Goal: Information Seeking & Learning: Learn about a topic

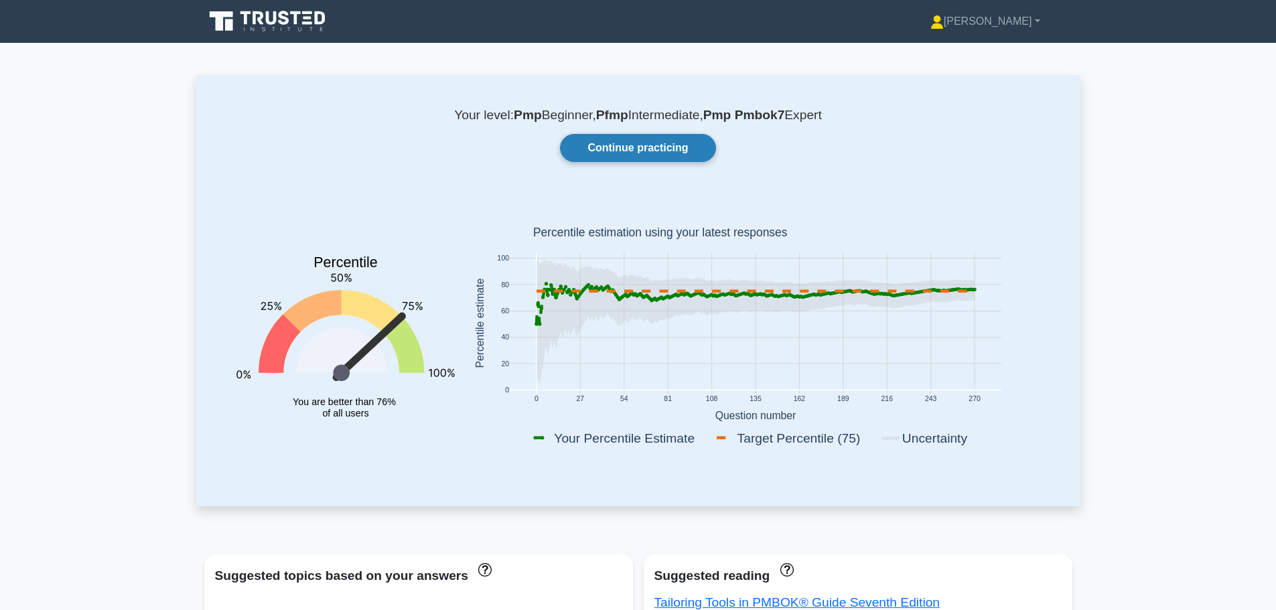
click at [597, 147] on link "Continue practicing" at bounding box center [637, 148] width 155 height 28
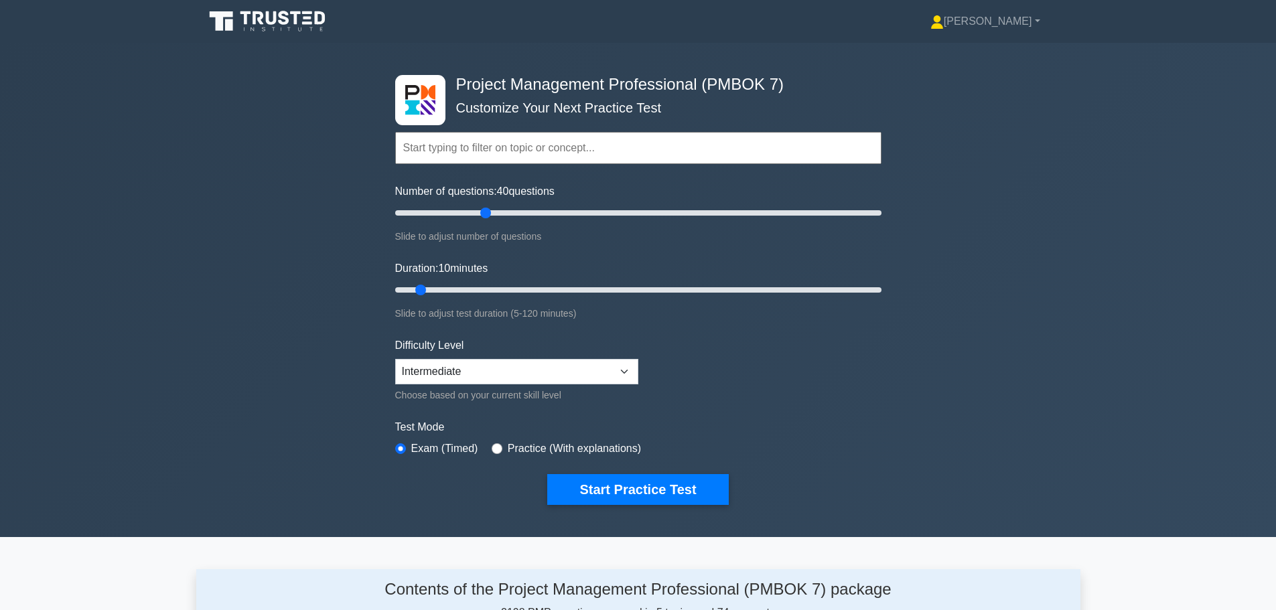
drag, startPoint x: 411, startPoint y: 217, endPoint x: 483, endPoint y: 212, distance: 71.8
type input "40"
click at [483, 212] on input "Number of questions: 40 questions" at bounding box center [638, 213] width 486 height 16
drag, startPoint x: 423, startPoint y: 291, endPoint x: 536, endPoint y: 294, distance: 113.2
type input "40"
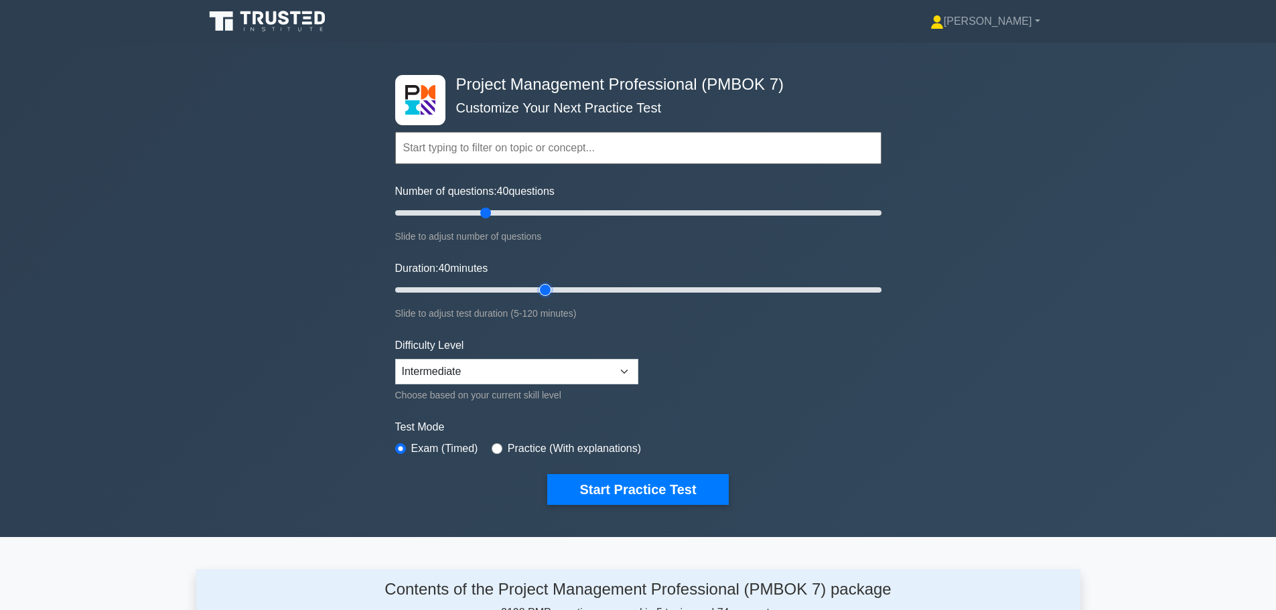
click at [536, 294] on input "Duration: 40 minutes" at bounding box center [638, 290] width 486 height 16
click at [546, 369] on select "Beginner Intermediate Expert" at bounding box center [516, 371] width 243 height 25
click at [619, 489] on button "Start Practice Test" at bounding box center [637, 489] width 181 height 31
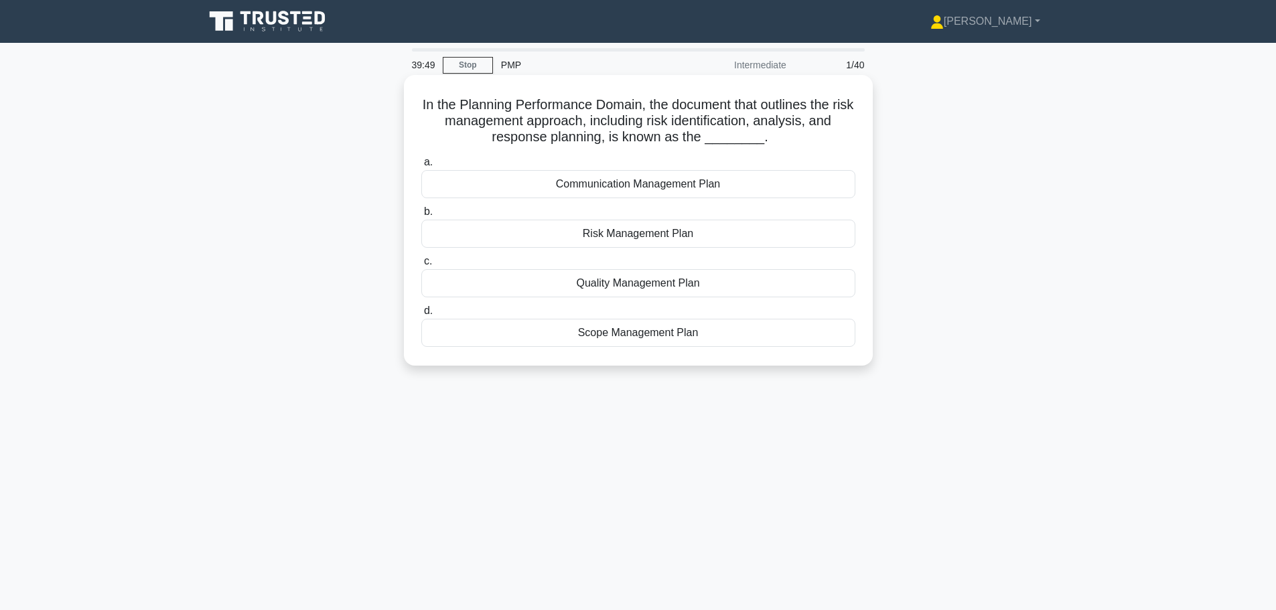
click at [647, 241] on div "Risk Management Plan" at bounding box center [638, 234] width 434 height 28
click at [421, 216] on input "b. Risk Management Plan" at bounding box center [421, 212] width 0 height 9
click at [573, 287] on div "Cost Performance Index (CPI)" at bounding box center [638, 283] width 434 height 28
click at [421, 266] on input "c. Cost Performance Index (CPI)" at bounding box center [421, 261] width 0 height 9
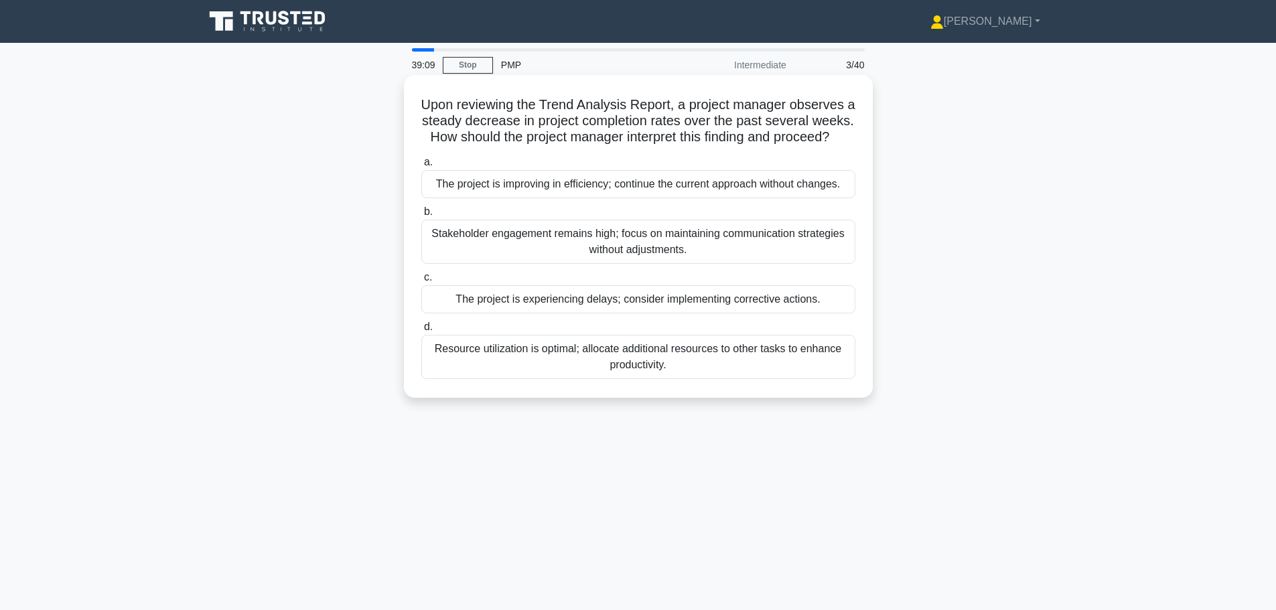
click at [538, 313] on div "The project is experiencing delays; consider implementing corrective actions." at bounding box center [638, 299] width 434 height 28
click at [421, 282] on input "c. The project is experiencing delays; consider implementing corrective actions." at bounding box center [421, 277] width 0 height 9
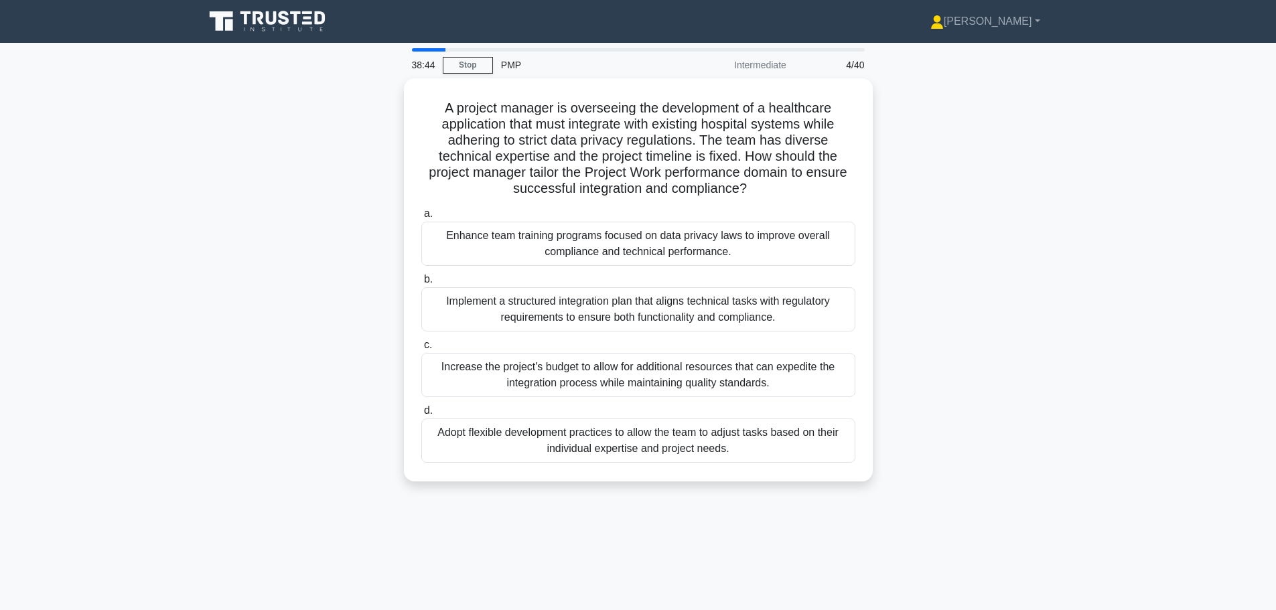
click at [538, 319] on div "Implement a structured integration plan that aligns technical tasks with regula…" at bounding box center [638, 309] width 434 height 44
click at [421, 284] on input "b. Implement a structured integration plan that aligns technical tasks with reg…" at bounding box center [421, 279] width 0 height 9
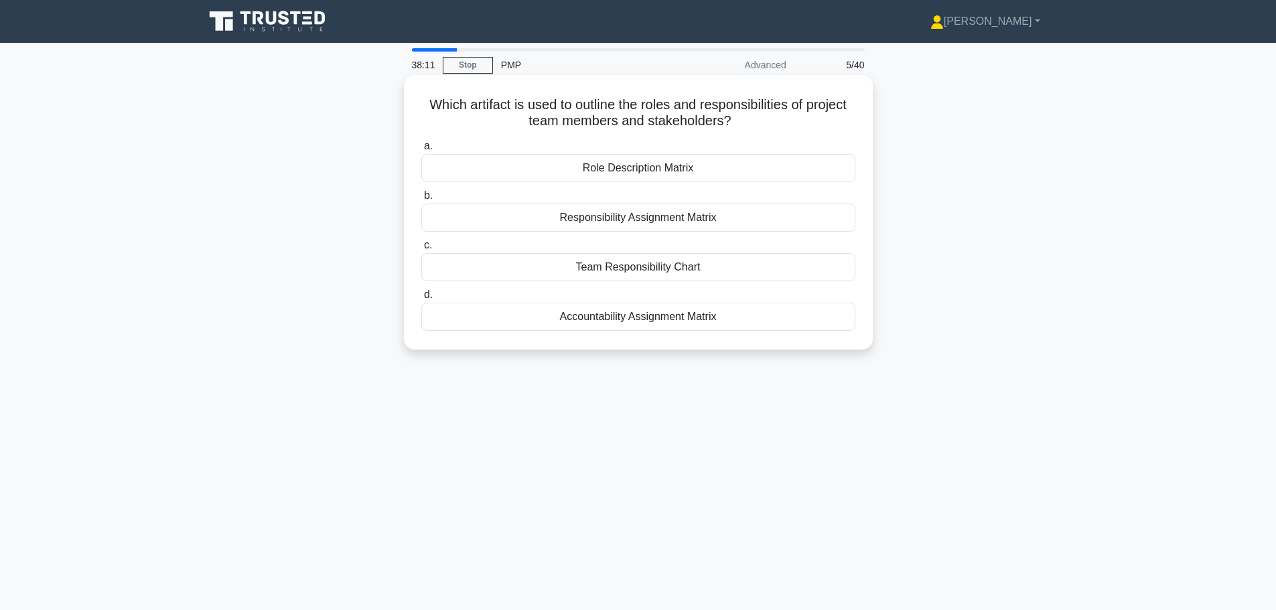
click at [588, 225] on div "Responsibility Assignment Matrix" at bounding box center [638, 218] width 434 height 28
click at [421, 200] on input "b. Responsibility Assignment Matrix" at bounding box center [421, 195] width 0 height 9
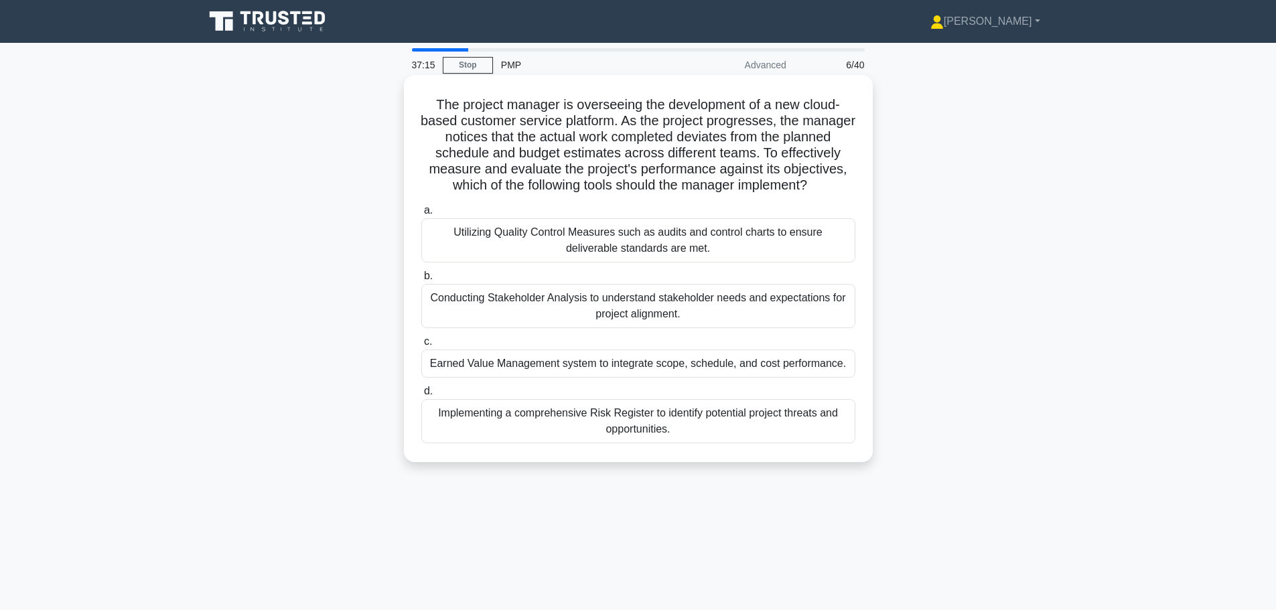
click at [575, 259] on div "Utilizing Quality Control Measures such as audits and control charts to ensure …" at bounding box center [638, 240] width 434 height 44
click at [421, 215] on input "a. Utilizing Quality Control Measures such as audits and control charts to ensu…" at bounding box center [421, 210] width 0 height 9
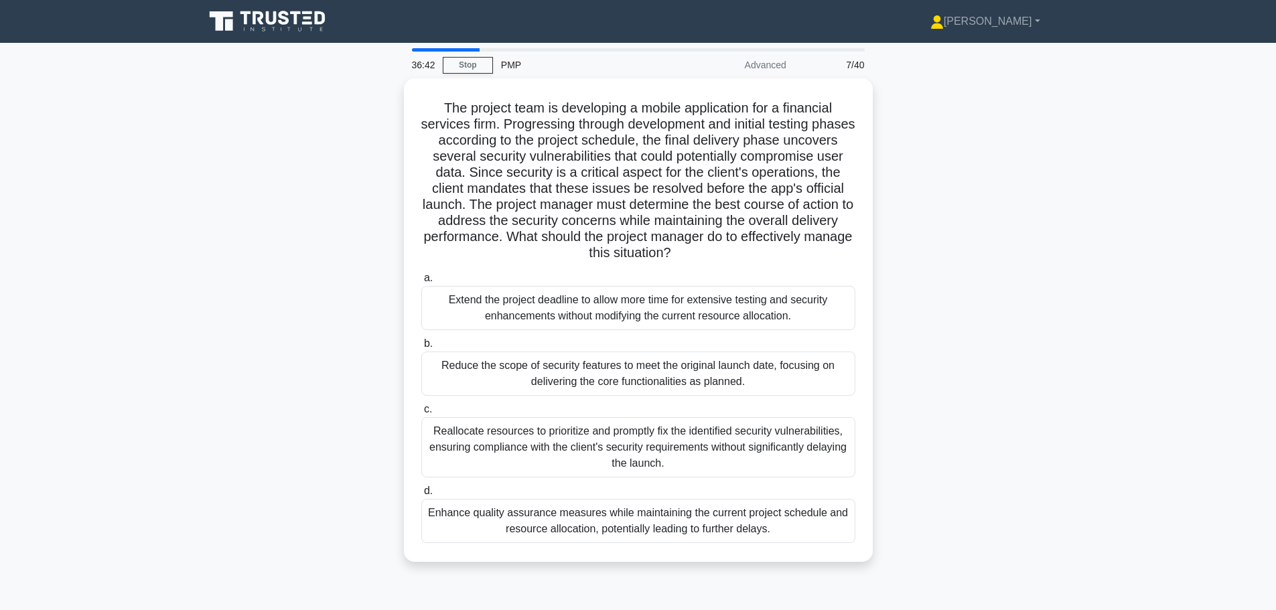
drag, startPoint x: 566, startPoint y: 373, endPoint x: 233, endPoint y: 323, distance: 337.1
click at [233, 323] on div "The project team is developing a mobile application for a financial services fi…" at bounding box center [638, 327] width 884 height 499
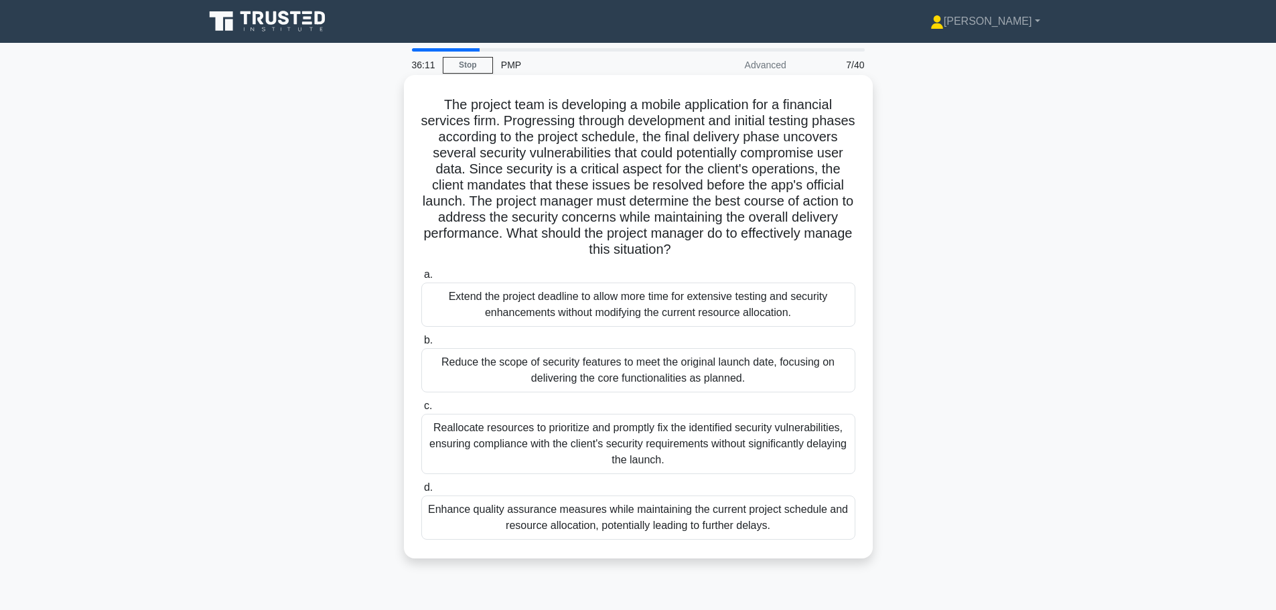
click at [482, 441] on div "Reallocate resources to prioritize and promptly fix the identified security vul…" at bounding box center [638, 444] width 434 height 60
click at [421, 410] on input "c. Reallocate resources to prioritize and promptly fix the identified security …" at bounding box center [421, 406] width 0 height 9
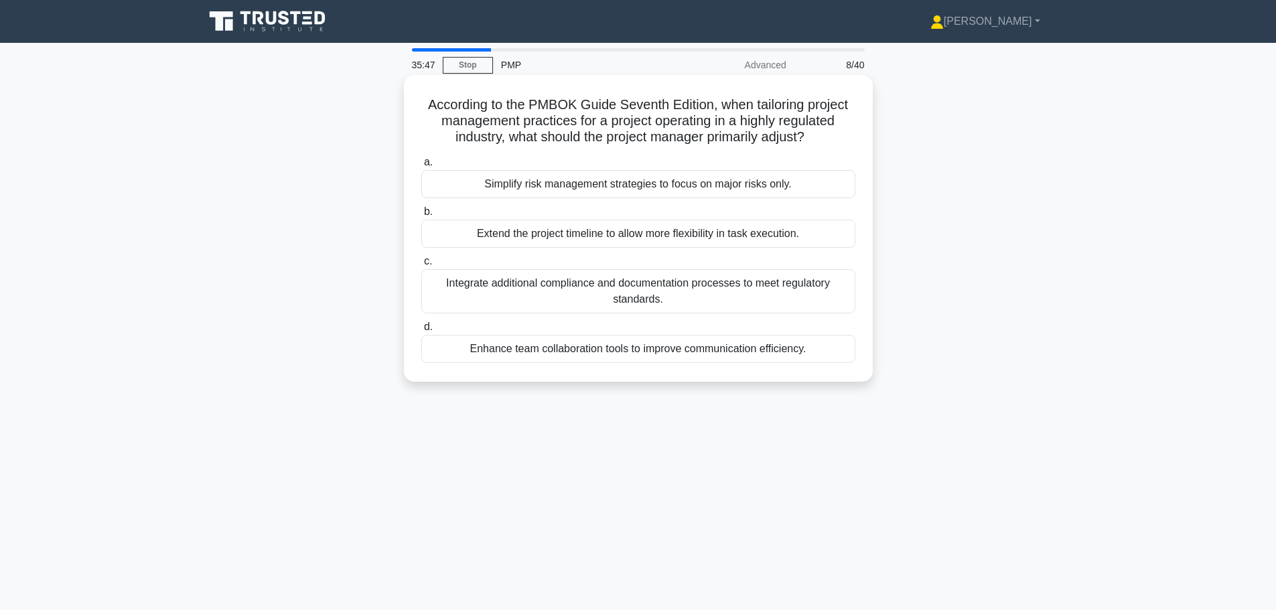
click at [552, 305] on div "Integrate additional compliance and documentation processes to meet regulatory …" at bounding box center [638, 291] width 434 height 44
click at [421, 266] on input "c. Integrate additional compliance and documentation processes to meet regulato…" at bounding box center [421, 261] width 0 height 9
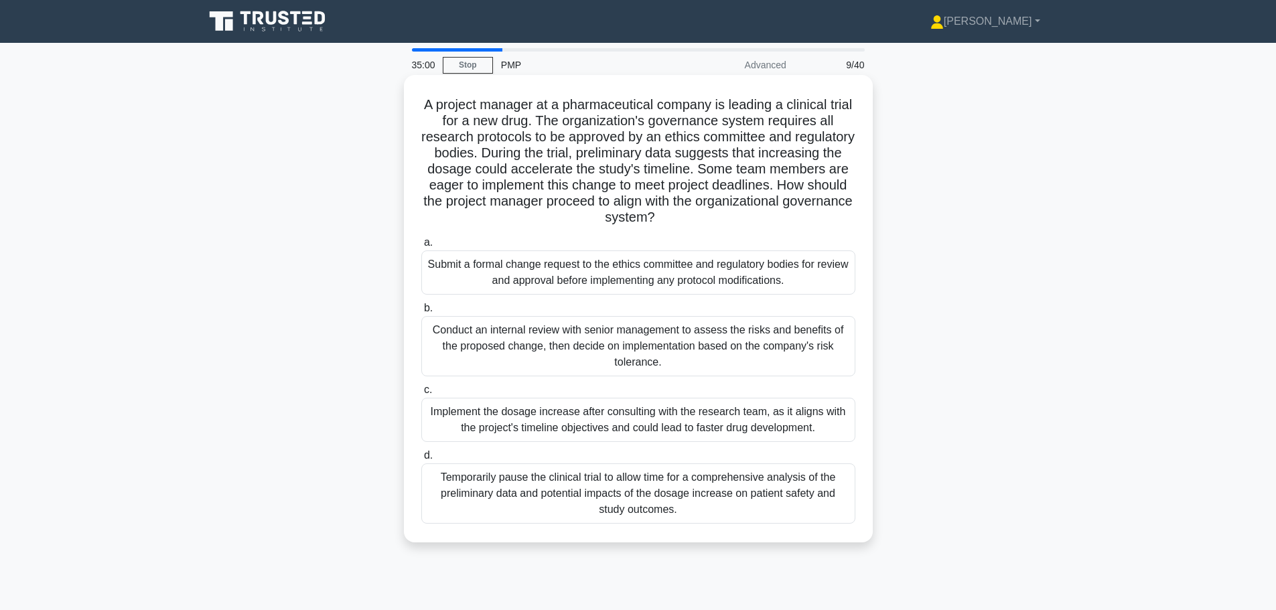
click at [554, 287] on div "Submit a formal change request to the ethics committee and regulatory bodies fo…" at bounding box center [638, 272] width 434 height 44
click at [421, 247] on input "a. Submit a formal change request to the ethics committee and regulatory bodies…" at bounding box center [421, 242] width 0 height 9
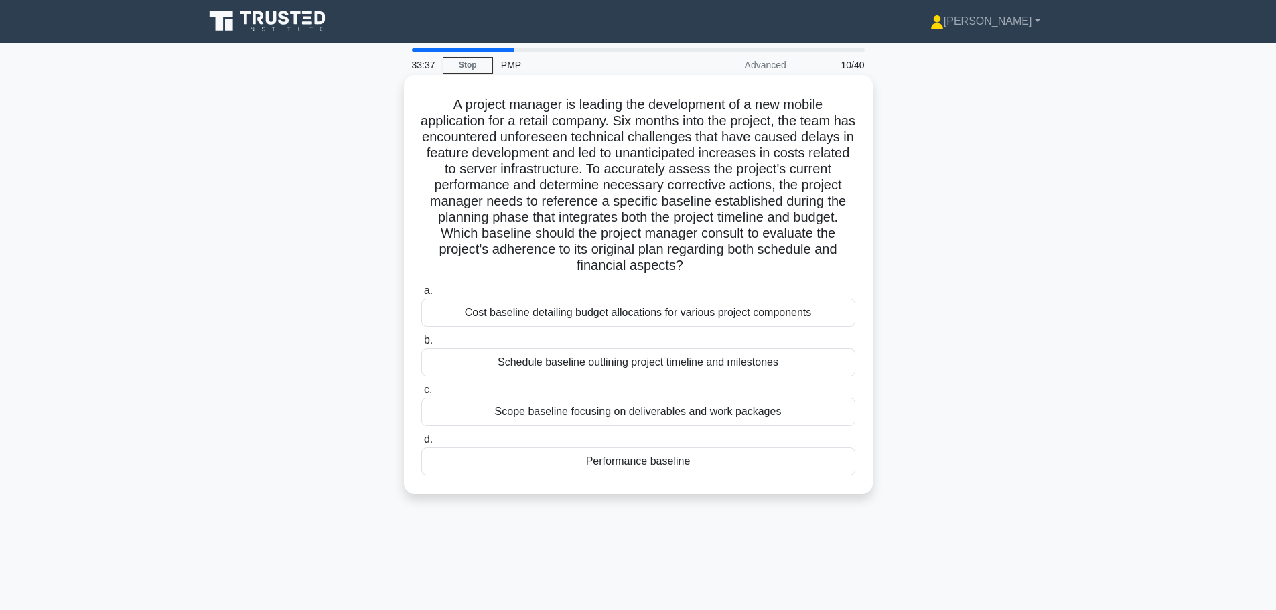
click at [662, 468] on div "Performance baseline" at bounding box center [638, 461] width 434 height 28
click at [421, 444] on input "d. Performance baseline" at bounding box center [421, 439] width 0 height 9
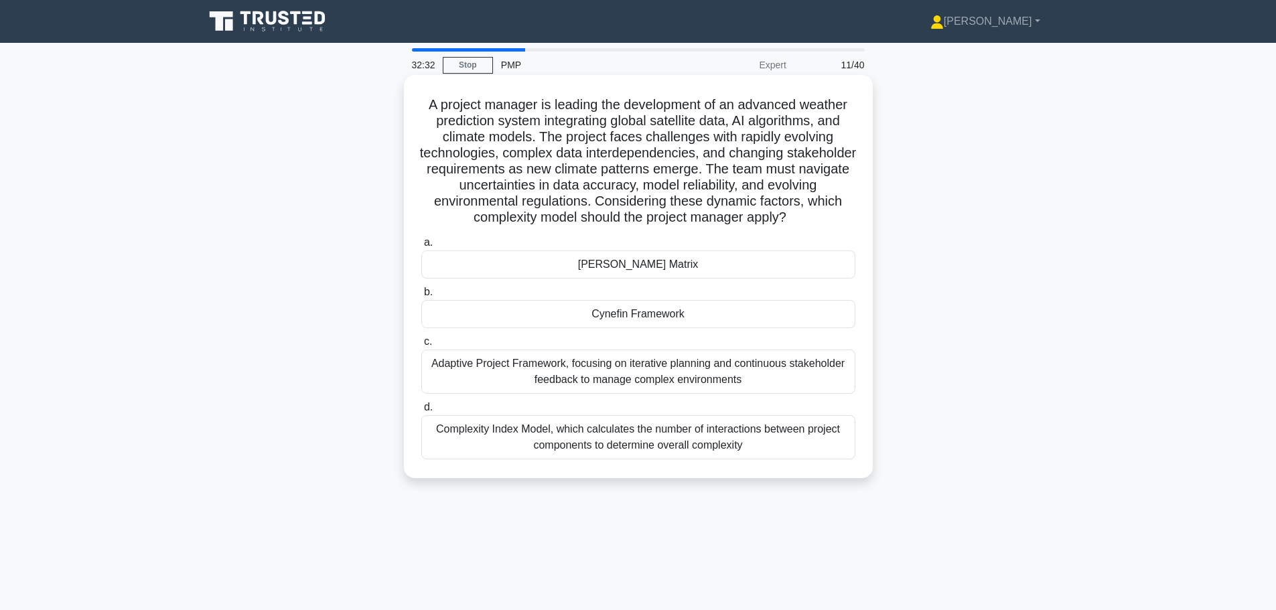
drag, startPoint x: 424, startPoint y: 100, endPoint x: 814, endPoint y: 218, distance: 406.3
click at [814, 218] on h5 "A project manager is leading the development of an advanced weather prediction …" at bounding box center [638, 161] width 437 height 130
copy h5 "A project manager is leading the development of an advanced weather prediction …"
click at [460, 113] on h5 "A project manager is leading the development of an advanced weather prediction …" at bounding box center [638, 161] width 437 height 130
drag, startPoint x: 426, startPoint y: 107, endPoint x: 745, endPoint y: 457, distance: 473.0
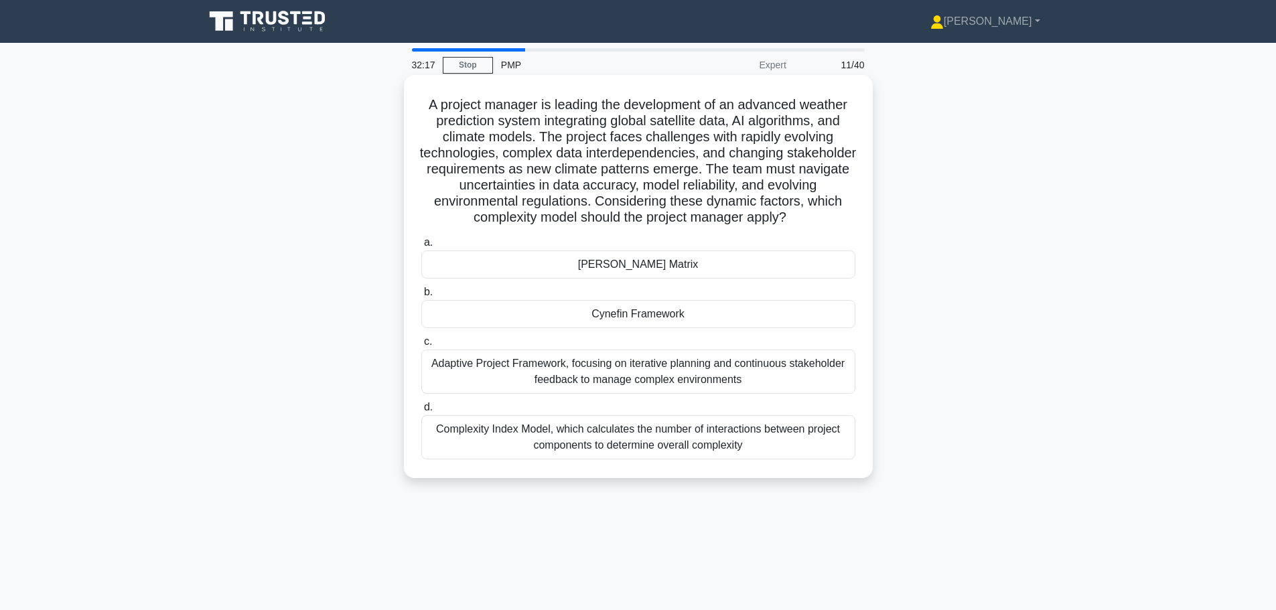
click at [745, 457] on div "A project manager is leading the development of an advanced weather prediction …" at bounding box center [638, 276] width 458 height 392
copy div "A project manager is leading the development of an advanced weather prediction …"
click at [866, 310] on div "A project manager is leading the development of an advanced weather prediction …" at bounding box center [638, 276] width 458 height 392
click at [766, 369] on div "Adaptive Project Framework, focusing on iterative planning and continuous stake…" at bounding box center [638, 372] width 434 height 44
click at [421, 346] on input "c. Adaptive Project Framework, focusing on iterative planning and continuous st…" at bounding box center [421, 341] width 0 height 9
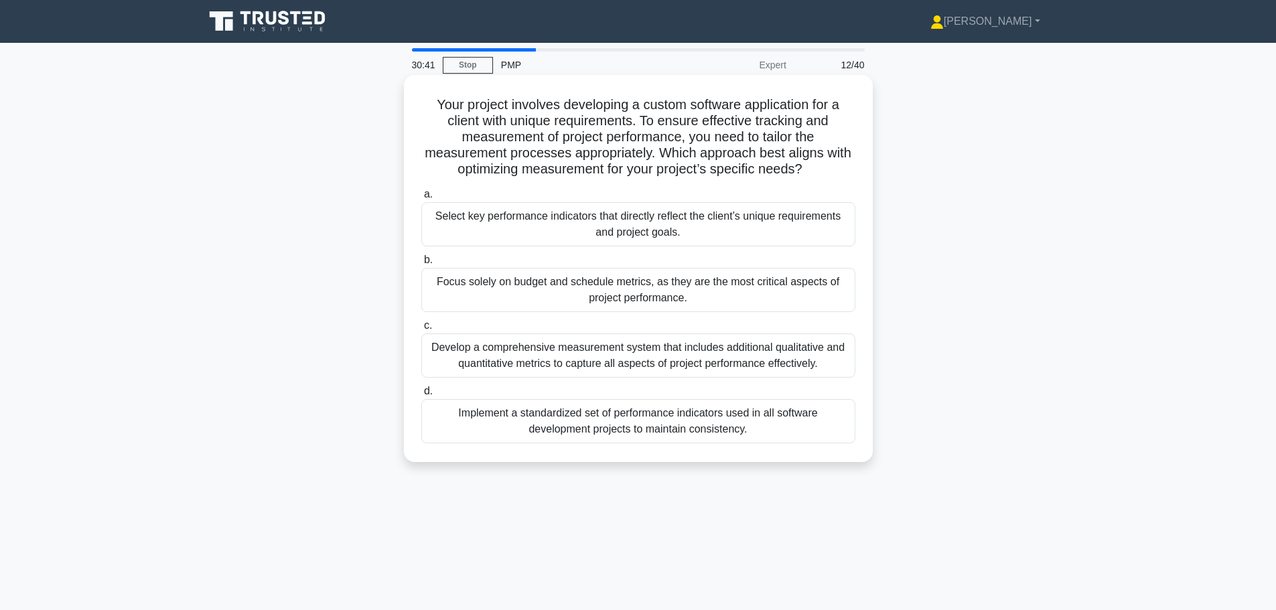
click at [690, 349] on div "Develop a comprehensive measurement system that includes additional qualitative…" at bounding box center [638, 355] width 434 height 44
click at [421, 330] on input "c. Develop a comprehensive measurement system that includes additional qualitat…" at bounding box center [421, 325] width 0 height 9
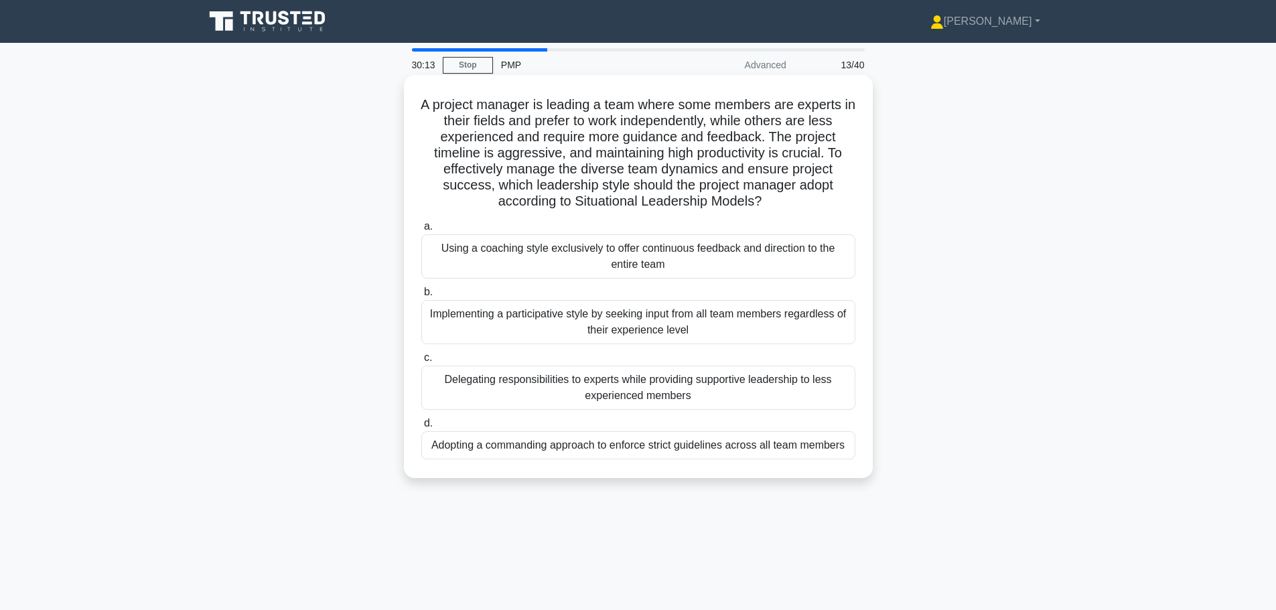
click at [704, 380] on div "Delegating responsibilities to experts while providing supportive leadership to…" at bounding box center [638, 388] width 434 height 44
click at [421, 362] on input "c. Delegating responsibilities to experts while providing supportive leadership…" at bounding box center [421, 358] width 0 height 9
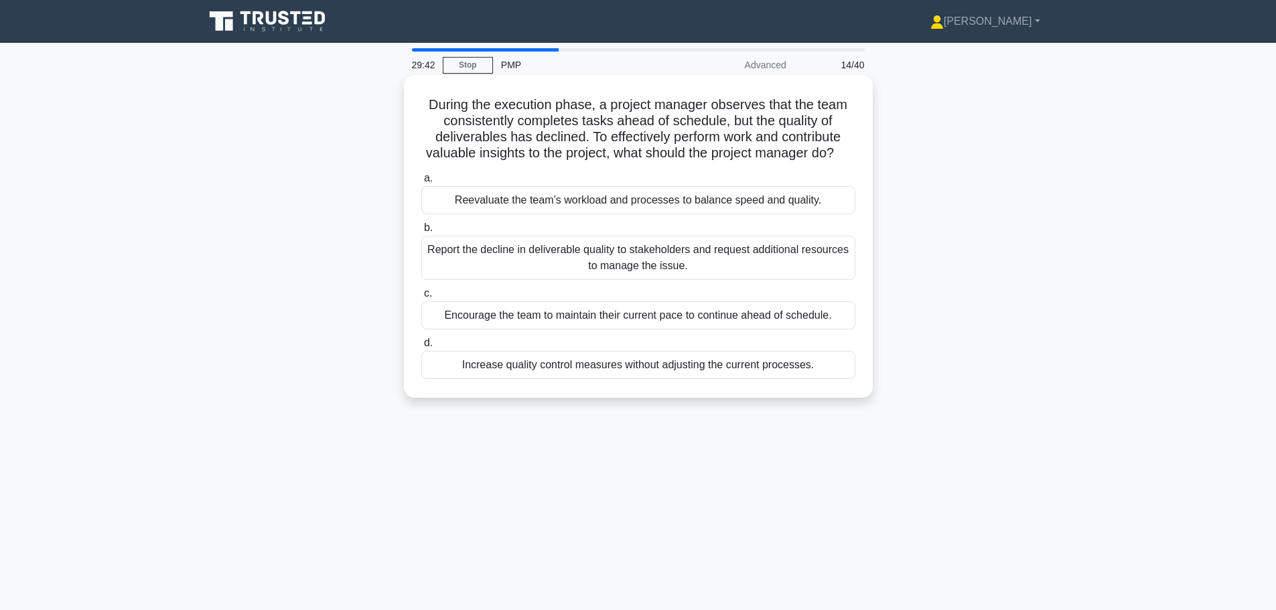
click at [641, 209] on div "Reevaluate the team’s workload and processes to balance speed and quality." at bounding box center [638, 200] width 434 height 28
click at [421, 183] on input "a. Reevaluate the team’s workload and processes to balance speed and quality." at bounding box center [421, 178] width 0 height 9
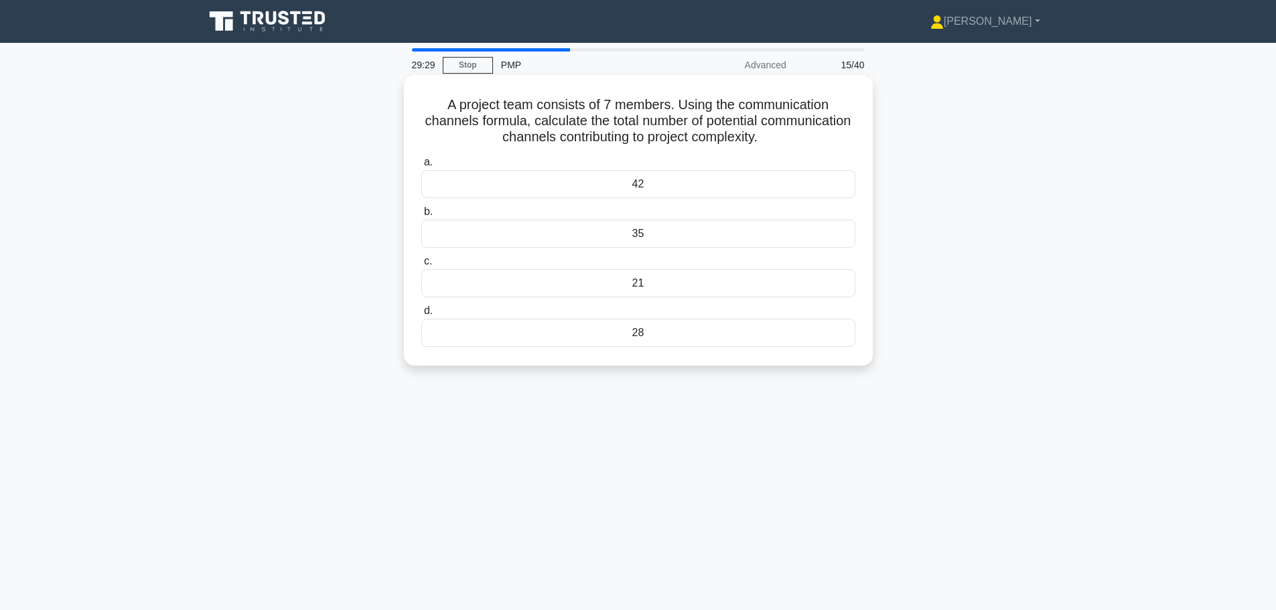
click at [669, 287] on div "21" at bounding box center [638, 283] width 434 height 28
click at [421, 266] on input "c. 21" at bounding box center [421, 261] width 0 height 9
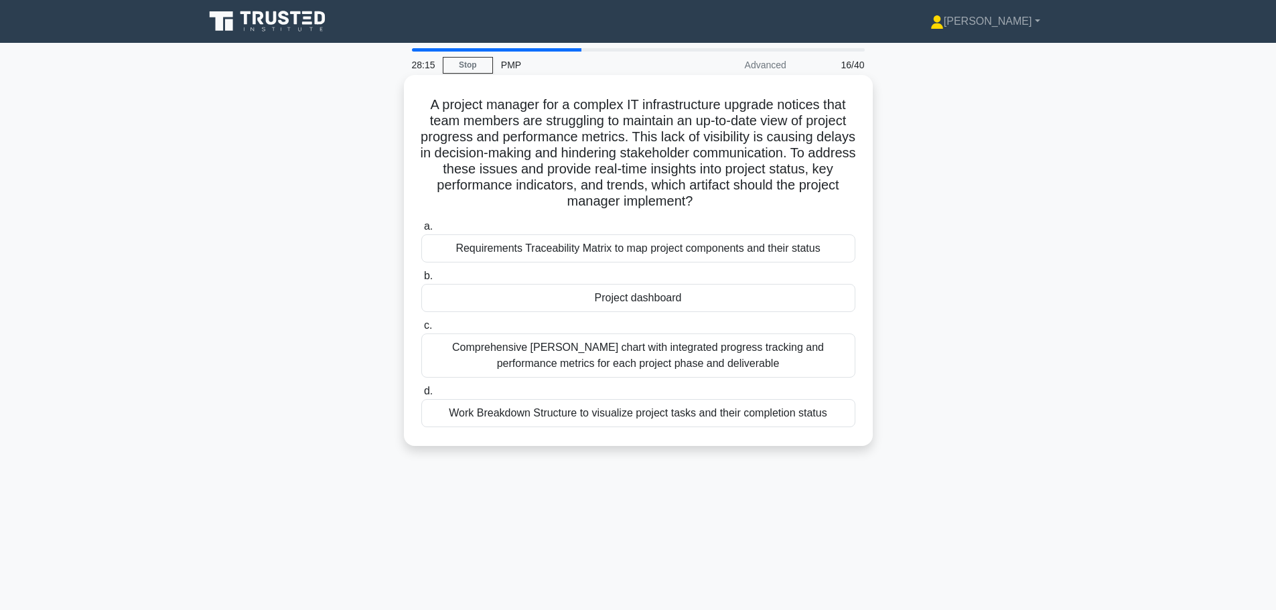
click at [689, 297] on div "Project dashboard" at bounding box center [638, 298] width 434 height 28
click at [421, 281] on input "b. Project dashboard" at bounding box center [421, 276] width 0 height 9
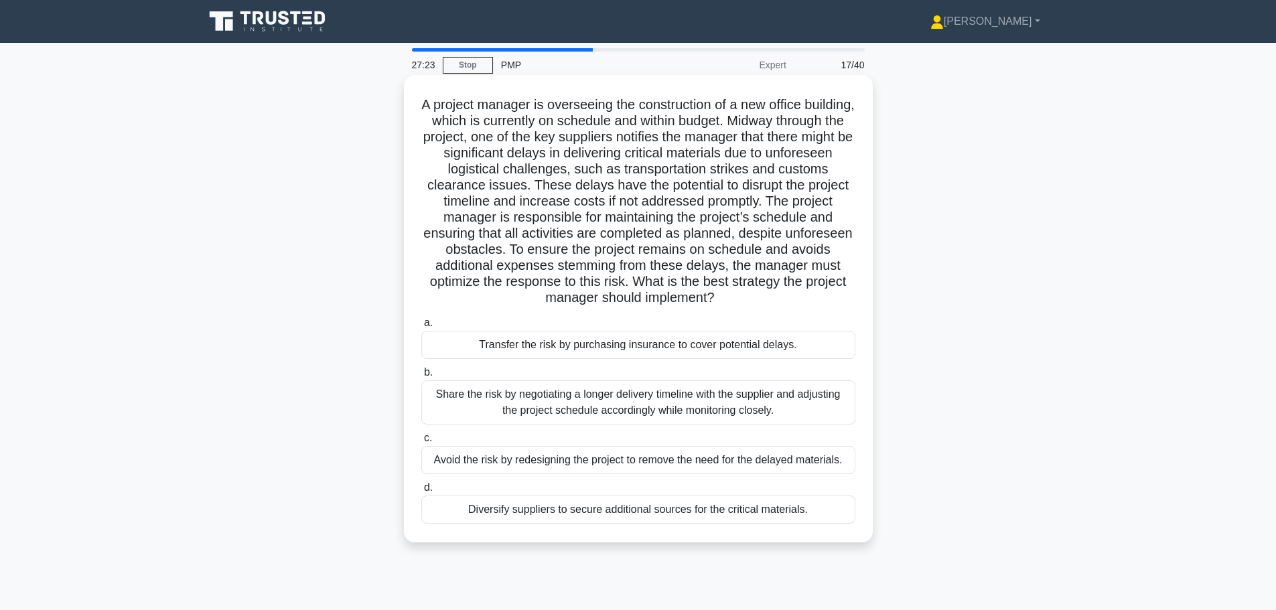
click at [654, 511] on div "Diversify suppliers to secure additional sources for the critical materials." at bounding box center [638, 509] width 434 height 28
click at [421, 492] on input "d. Diversify suppliers to secure additional sources for the critical materials." at bounding box center [421, 487] width 0 height 9
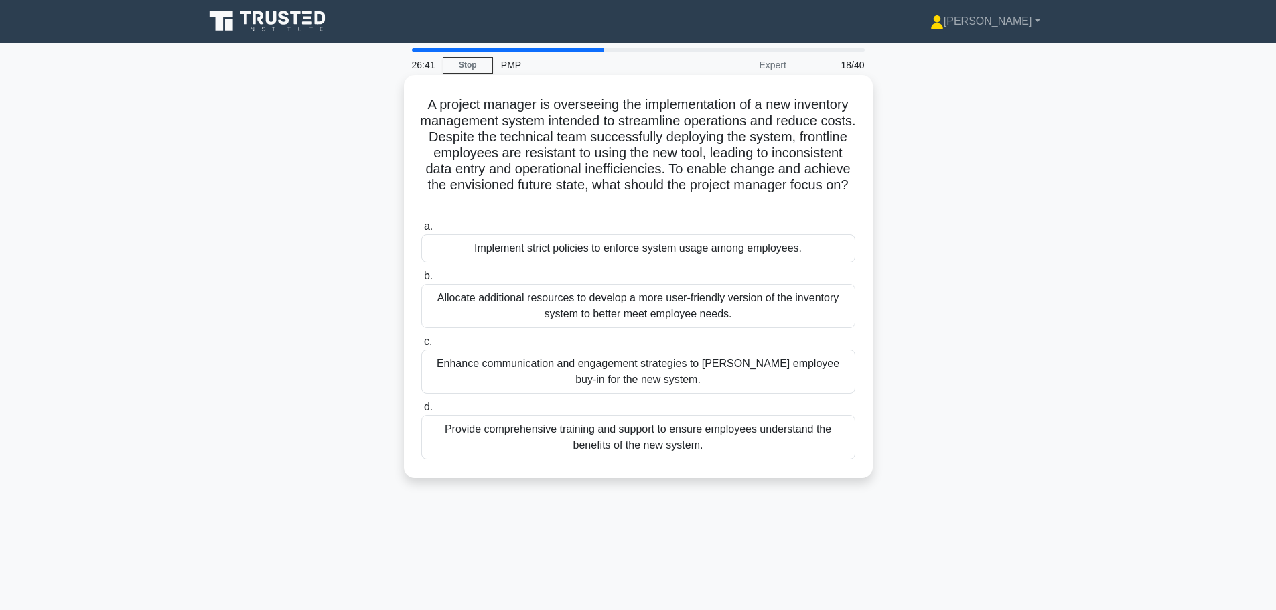
click at [672, 439] on div "Provide comprehensive training and support to ensure employees understand the b…" at bounding box center [638, 437] width 434 height 44
click at [421, 412] on input "d. Provide comprehensive training and support to ensure employees understand th…" at bounding box center [421, 407] width 0 height 9
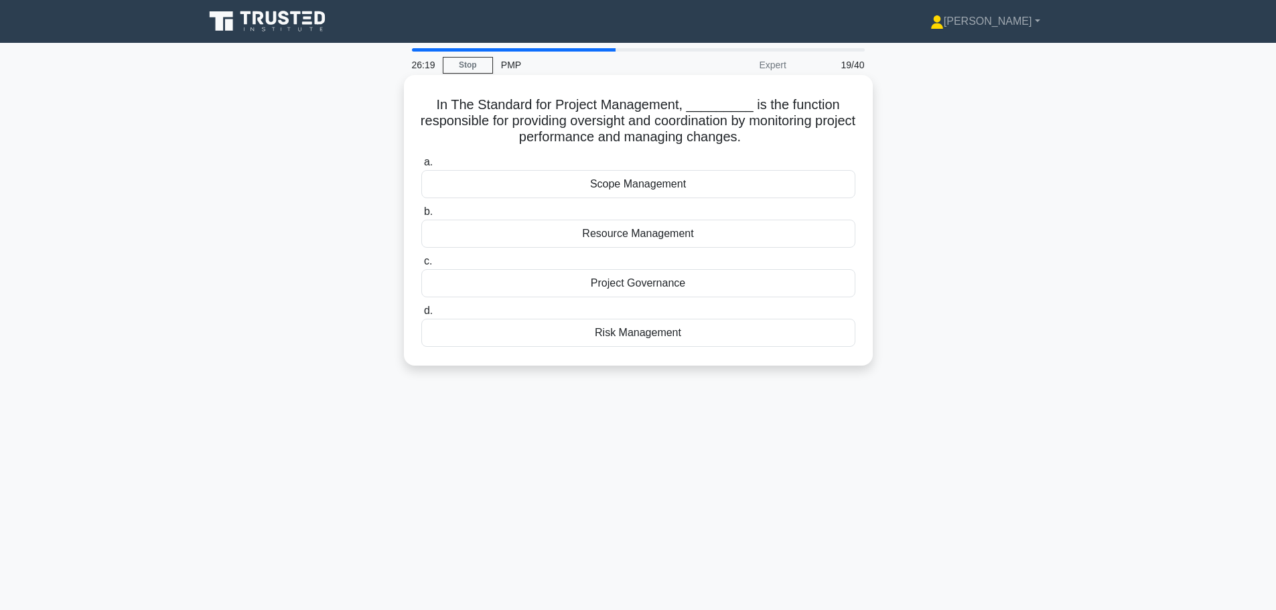
click at [601, 182] on div "Scope Management" at bounding box center [638, 184] width 434 height 28
click at [421, 167] on input "a. Scope Management" at bounding box center [421, 162] width 0 height 9
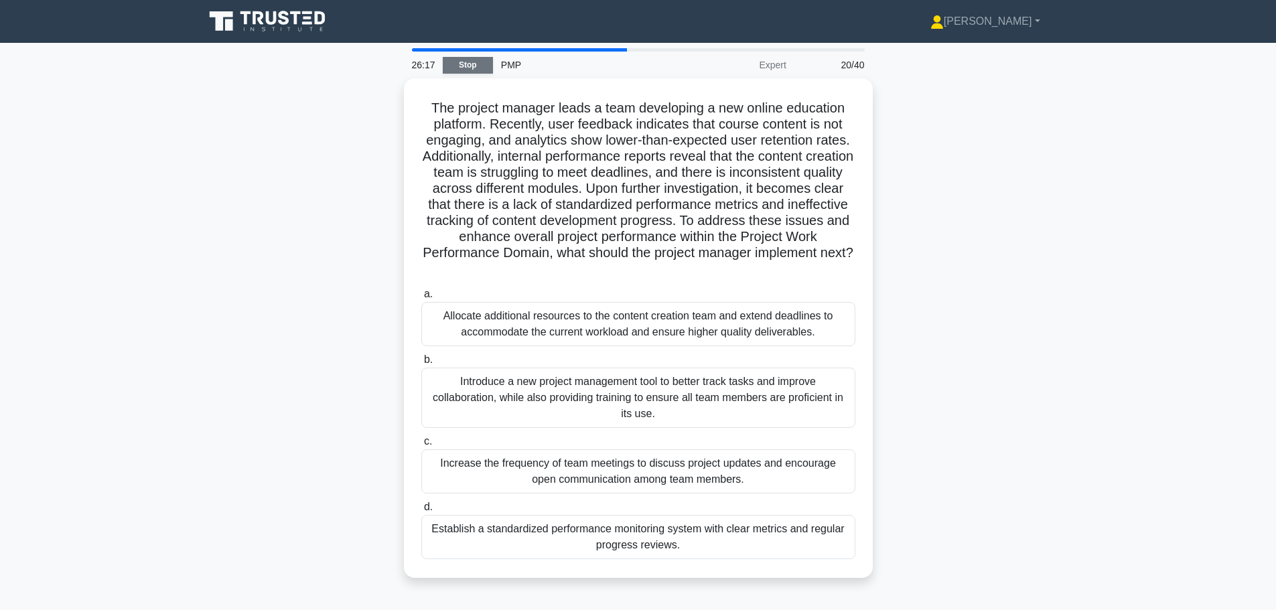
click at [455, 61] on link "Stop" at bounding box center [468, 65] width 50 height 17
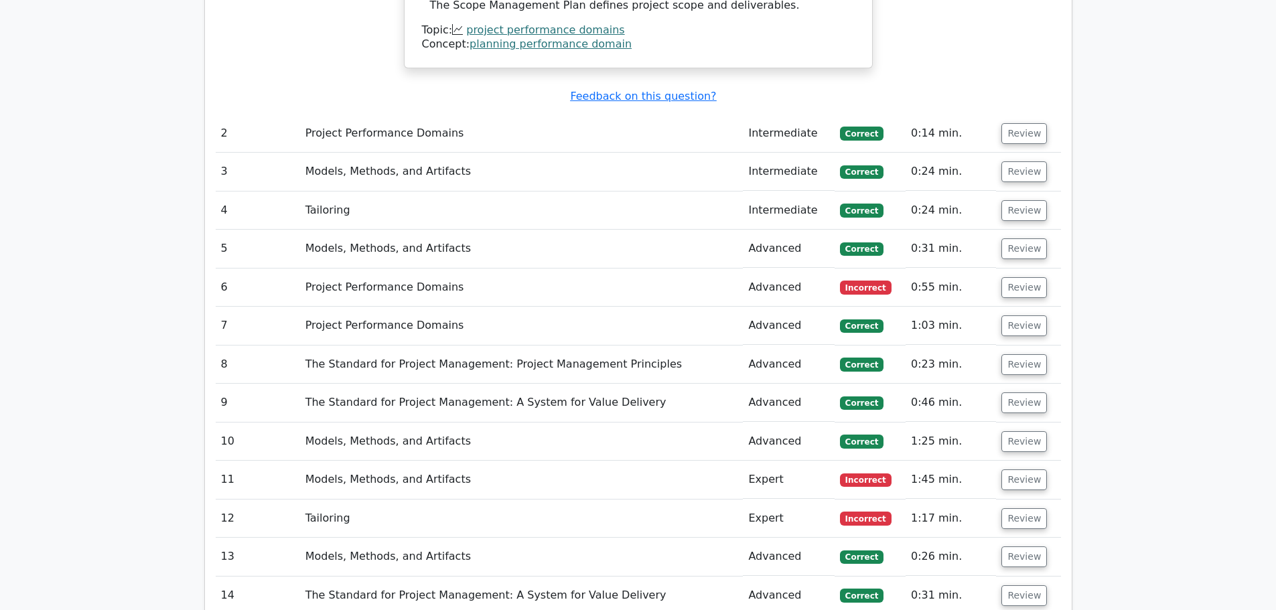
scroll to position [1205, 0]
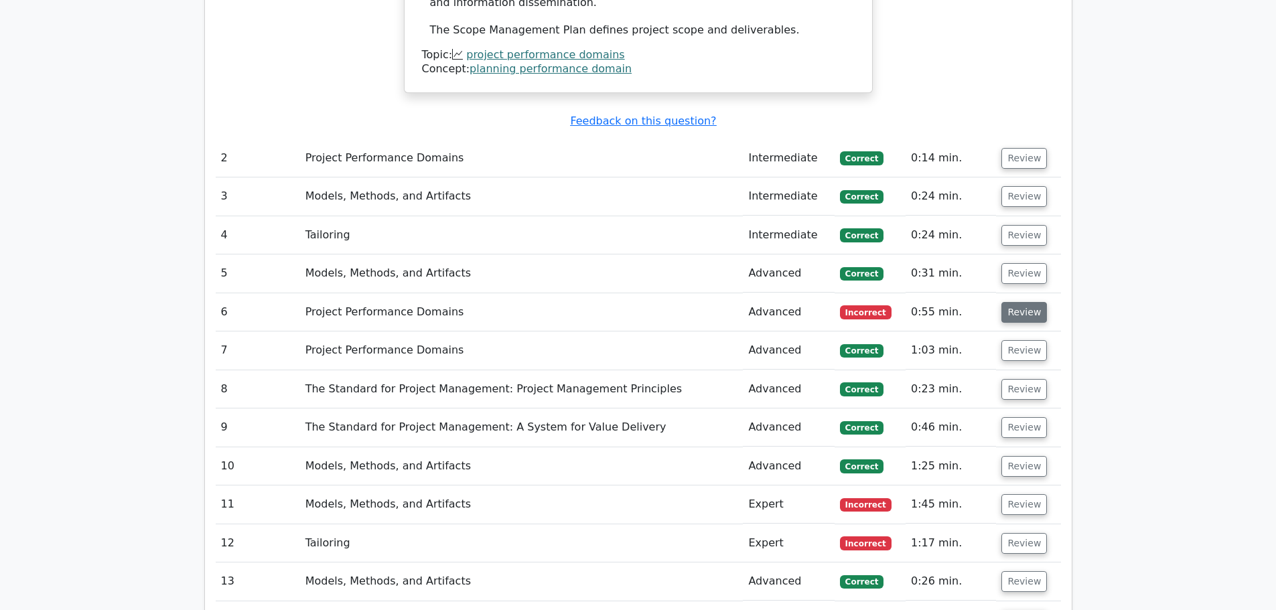
click at [1028, 302] on button "Review" at bounding box center [1024, 312] width 46 height 21
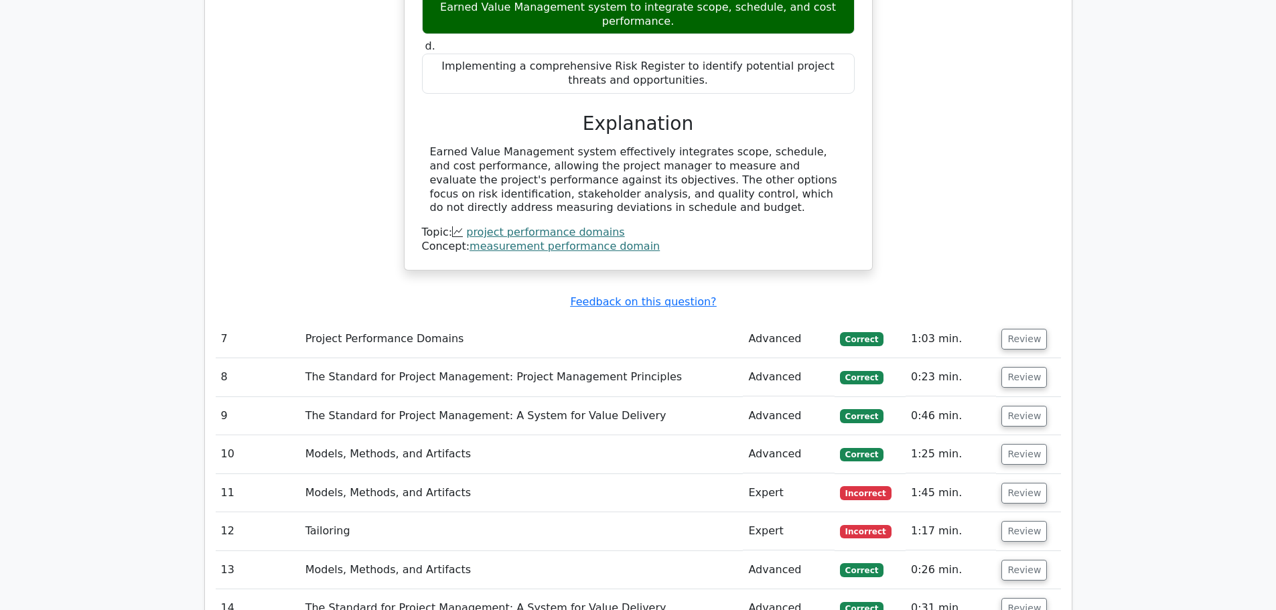
scroll to position [1875, 0]
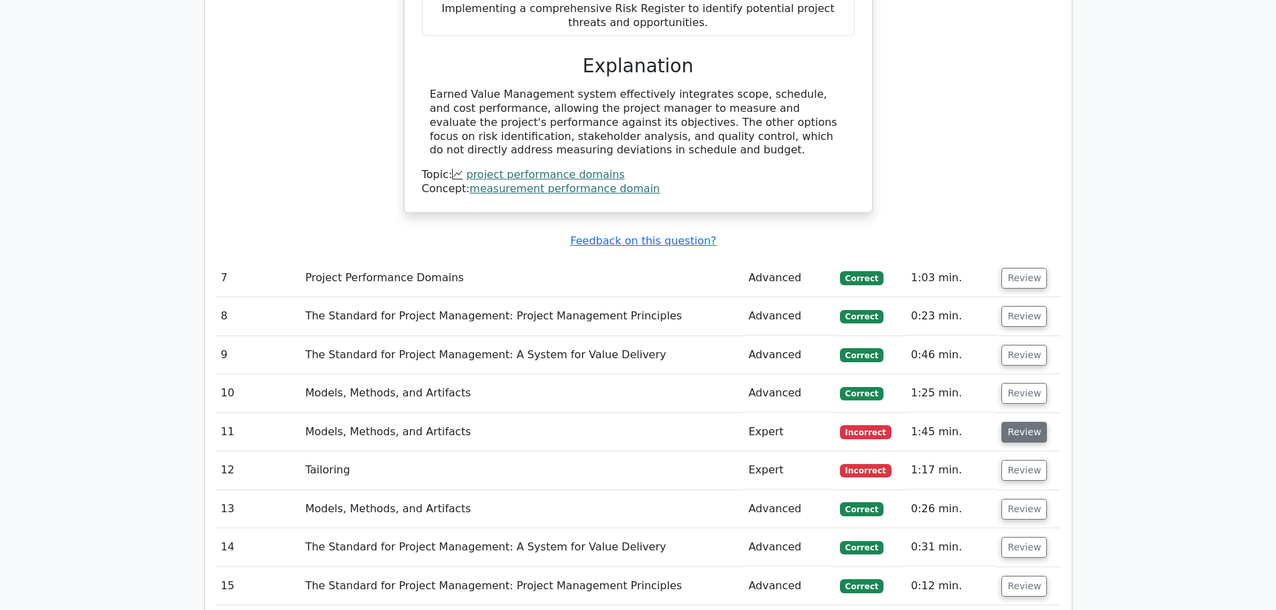
click at [1009, 422] on button "Review" at bounding box center [1024, 432] width 46 height 21
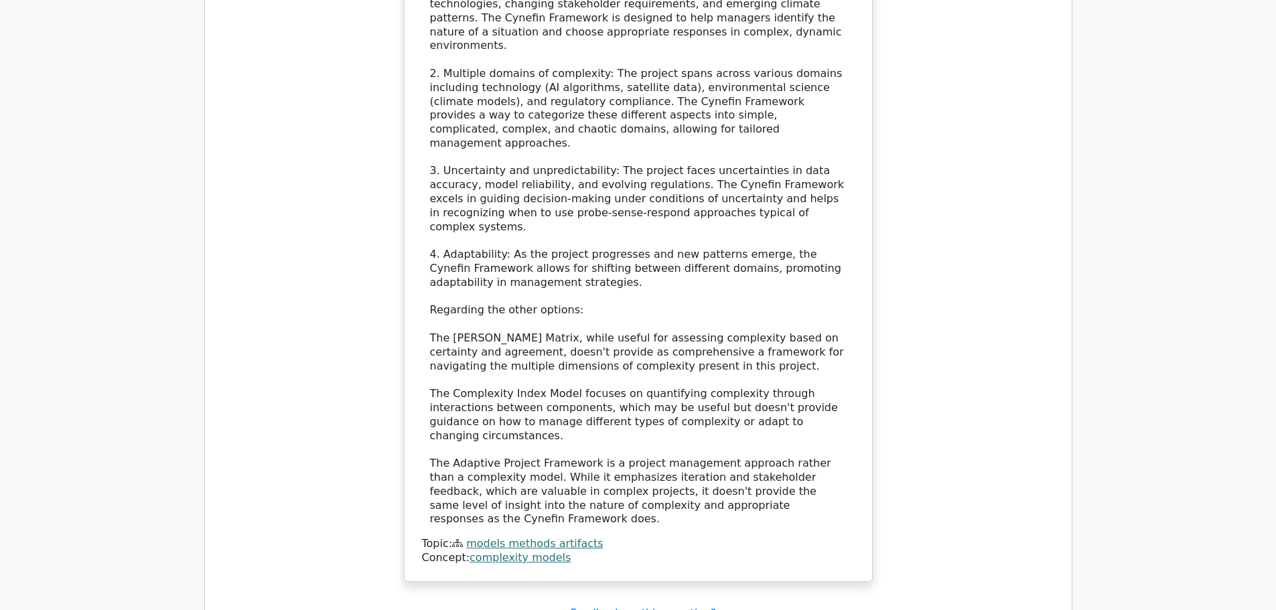
scroll to position [2812, 0]
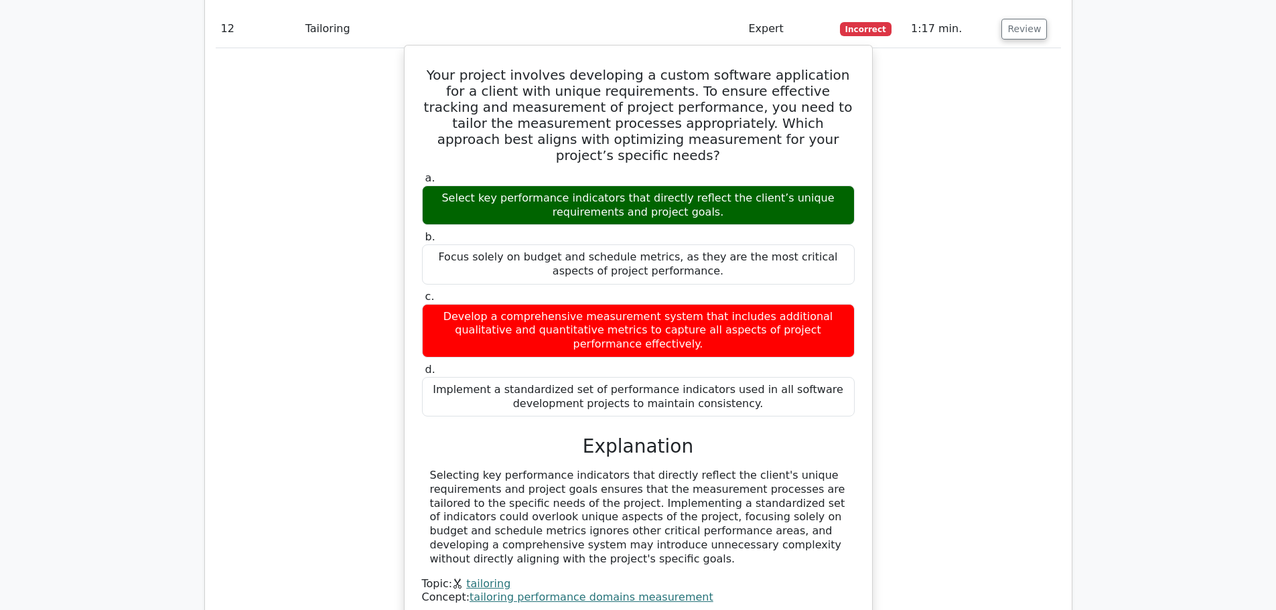
scroll to position [3683, 0]
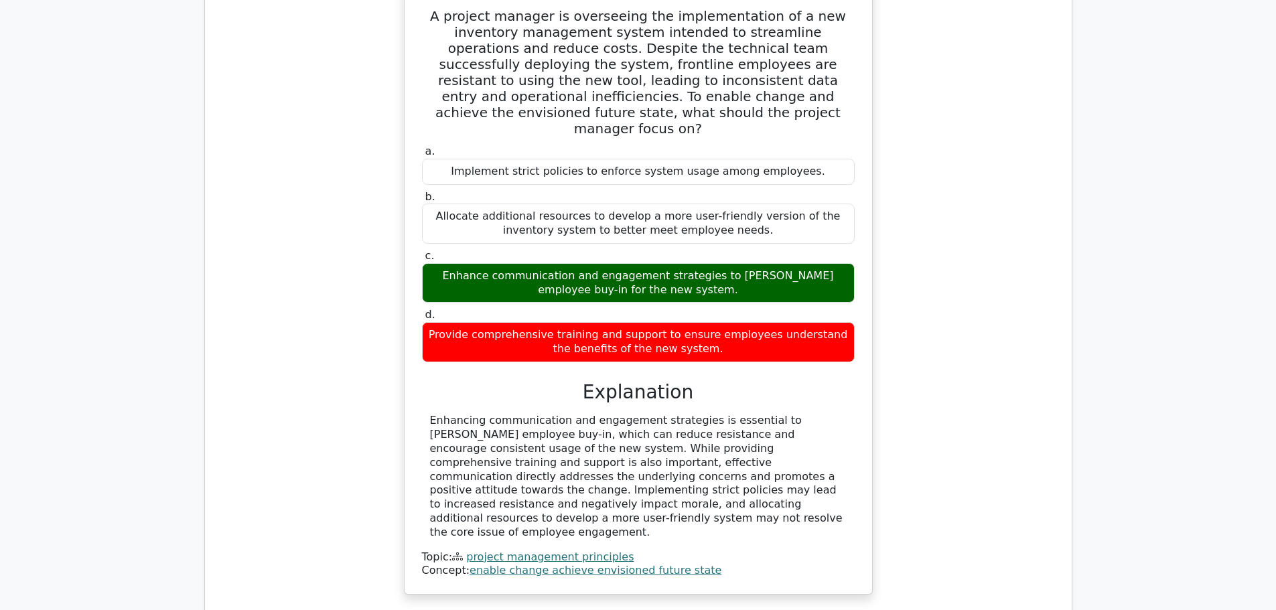
scroll to position [4352, 0]
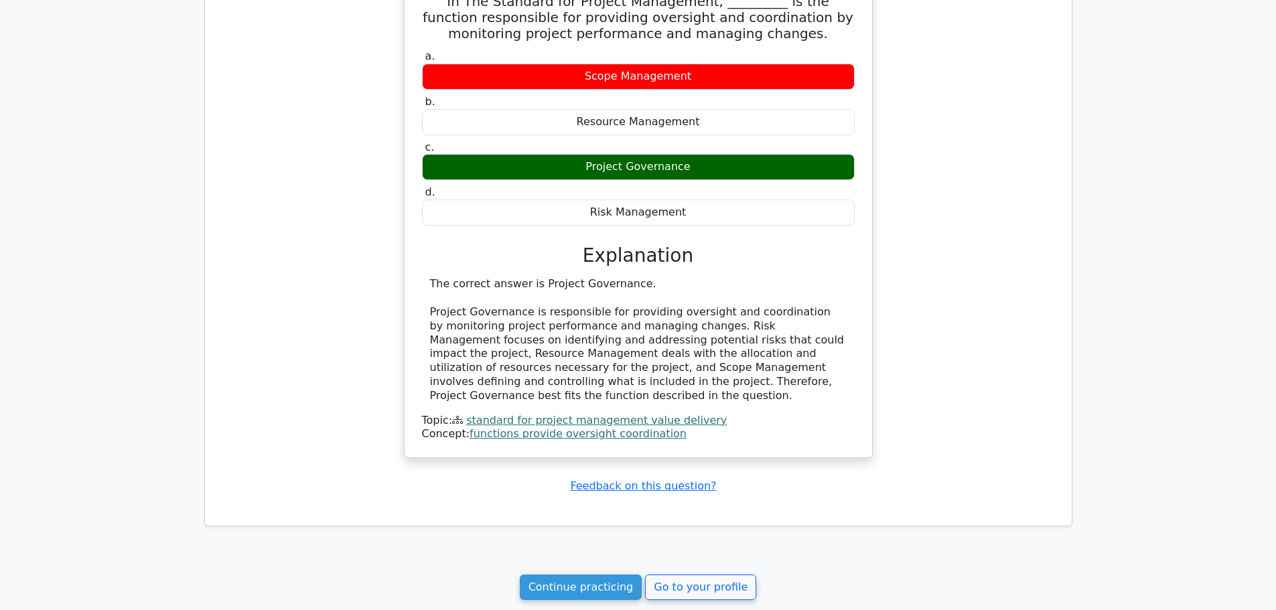
scroll to position [5061, 0]
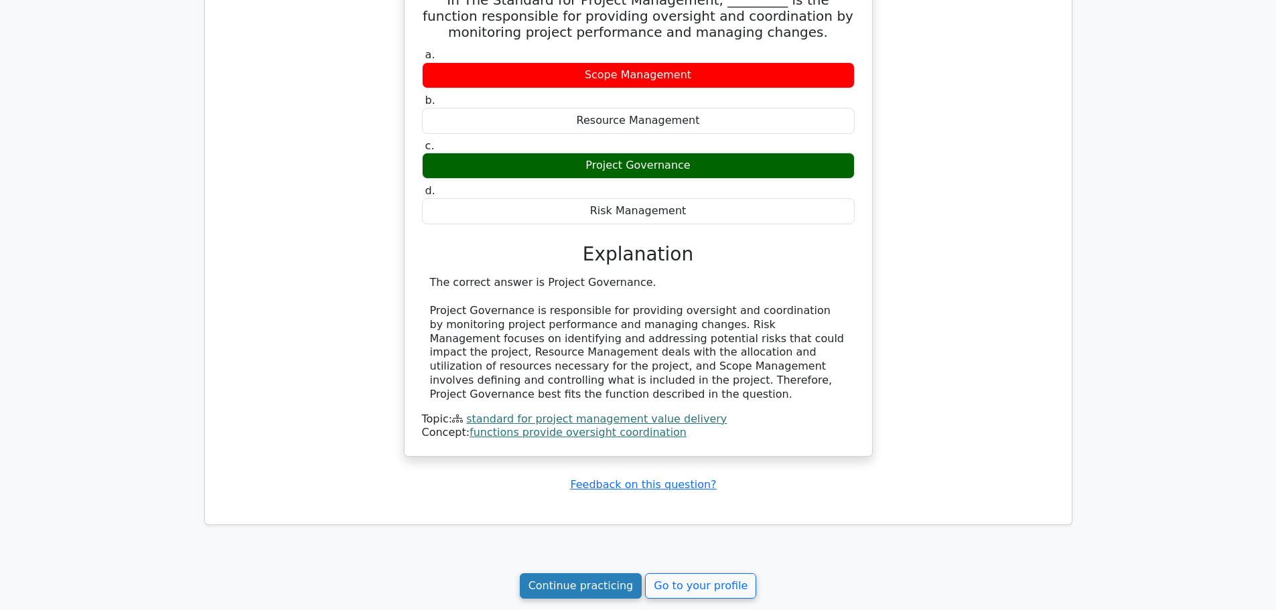
click at [619, 573] on link "Continue practicing" at bounding box center [581, 585] width 123 height 25
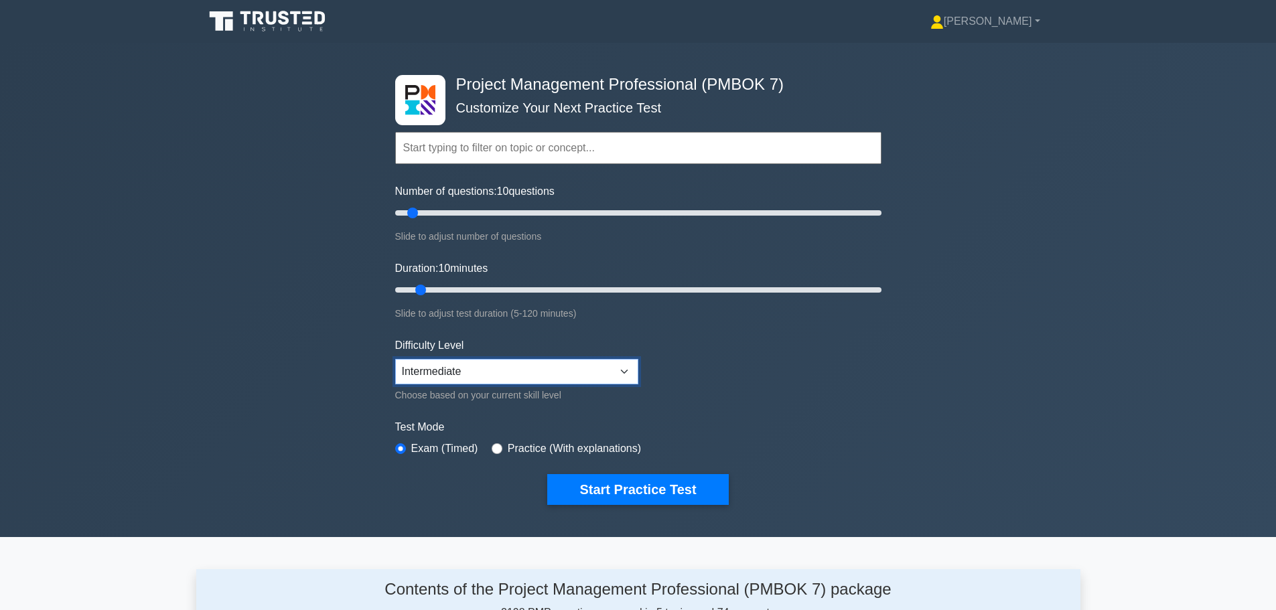
click at [504, 375] on select "Beginner Intermediate Expert" at bounding box center [516, 371] width 243 height 25
click at [505, 375] on select "Beginner Intermediate Expert" at bounding box center [516, 371] width 243 height 25
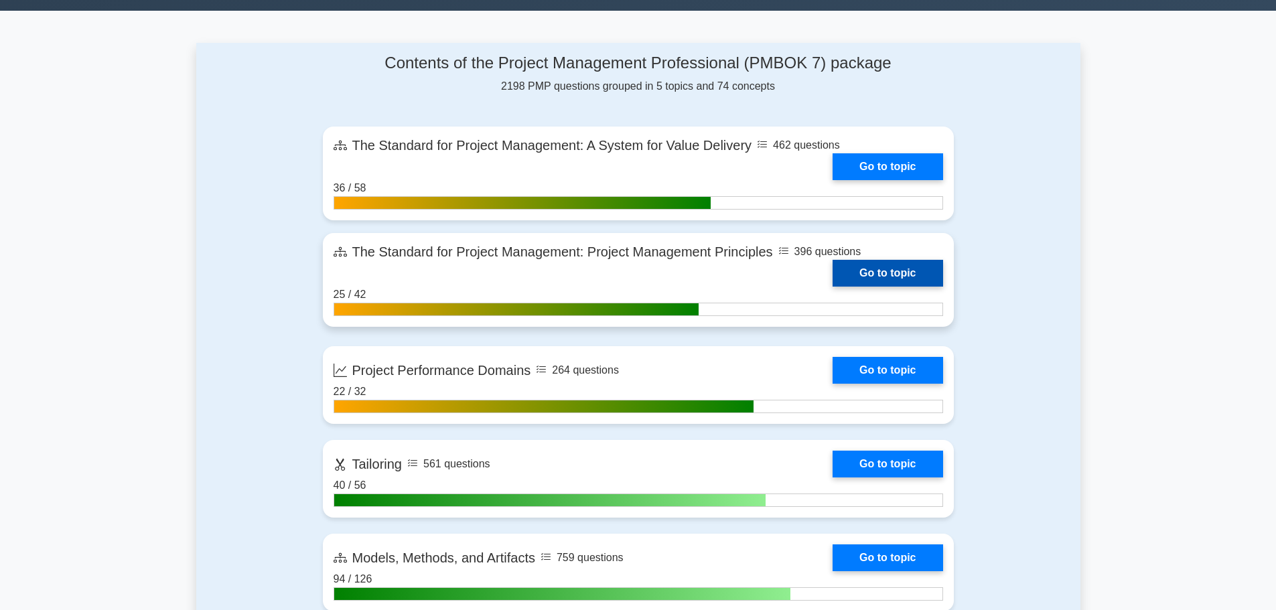
scroll to position [536, 0]
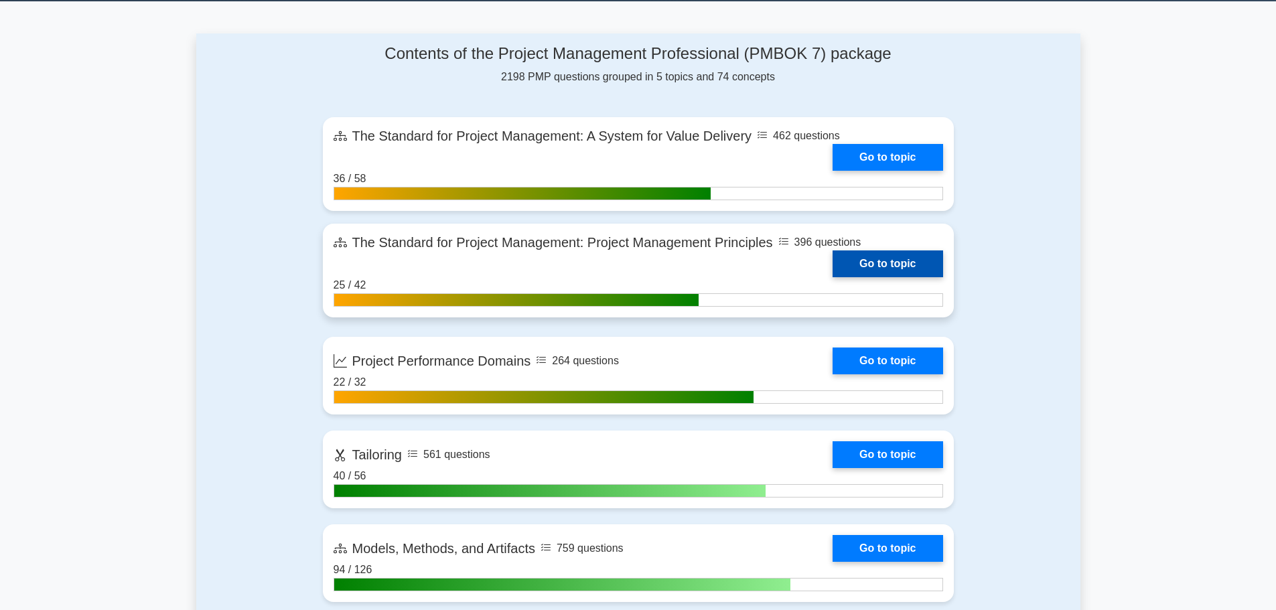
click at [854, 270] on link "Go to topic" at bounding box center [887, 263] width 110 height 27
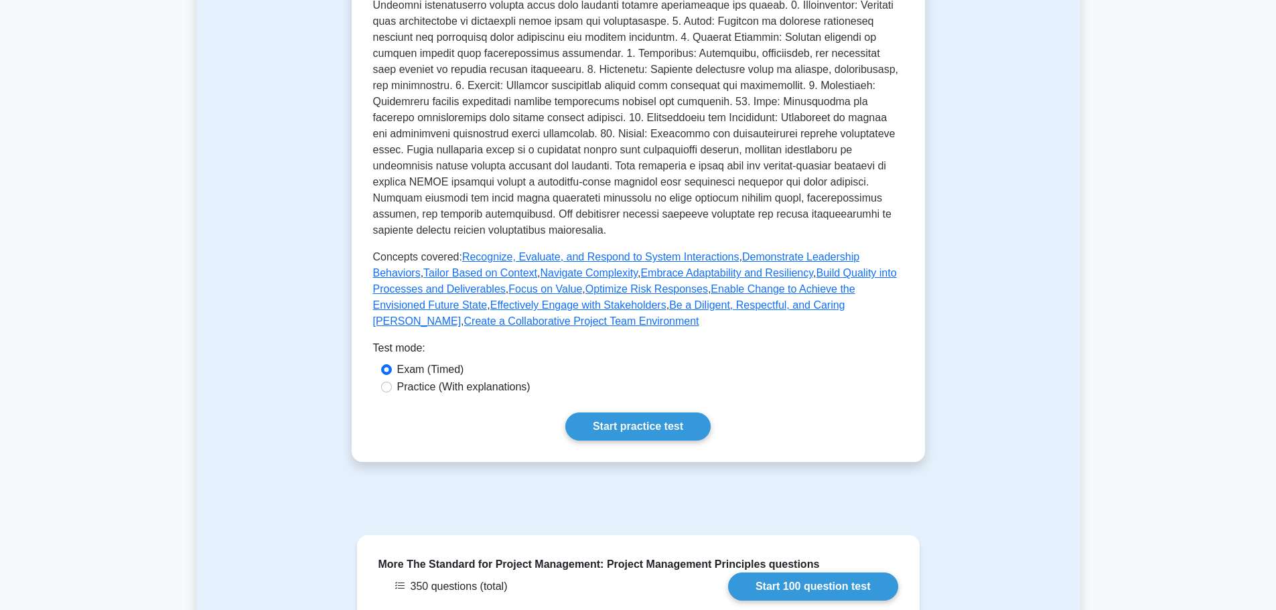
scroll to position [469, 0]
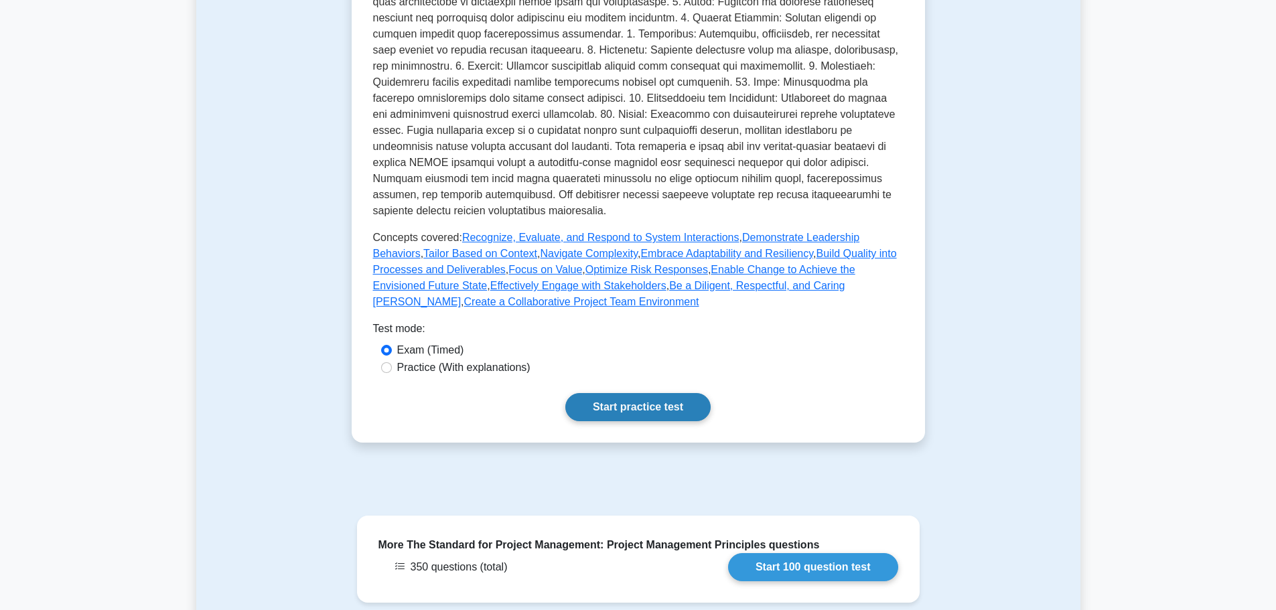
click at [634, 408] on link "Start practice test" at bounding box center [637, 407] width 145 height 28
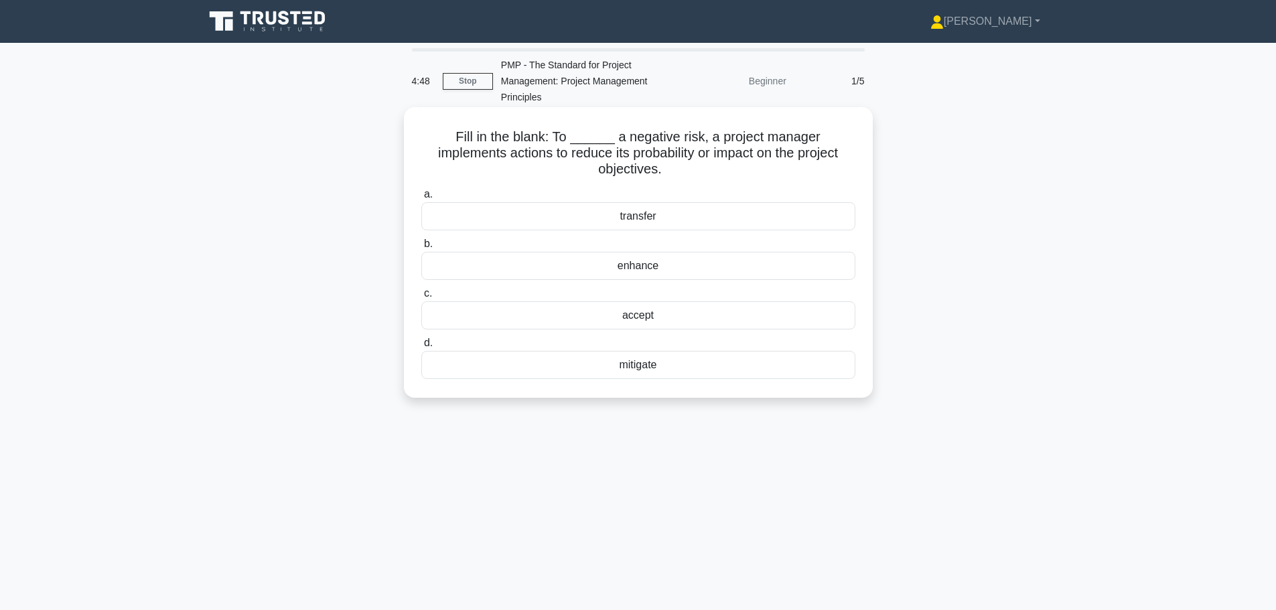
click at [676, 356] on div "mitigate" at bounding box center [638, 365] width 434 height 28
click at [421, 348] on input "d. mitigate" at bounding box center [421, 343] width 0 height 9
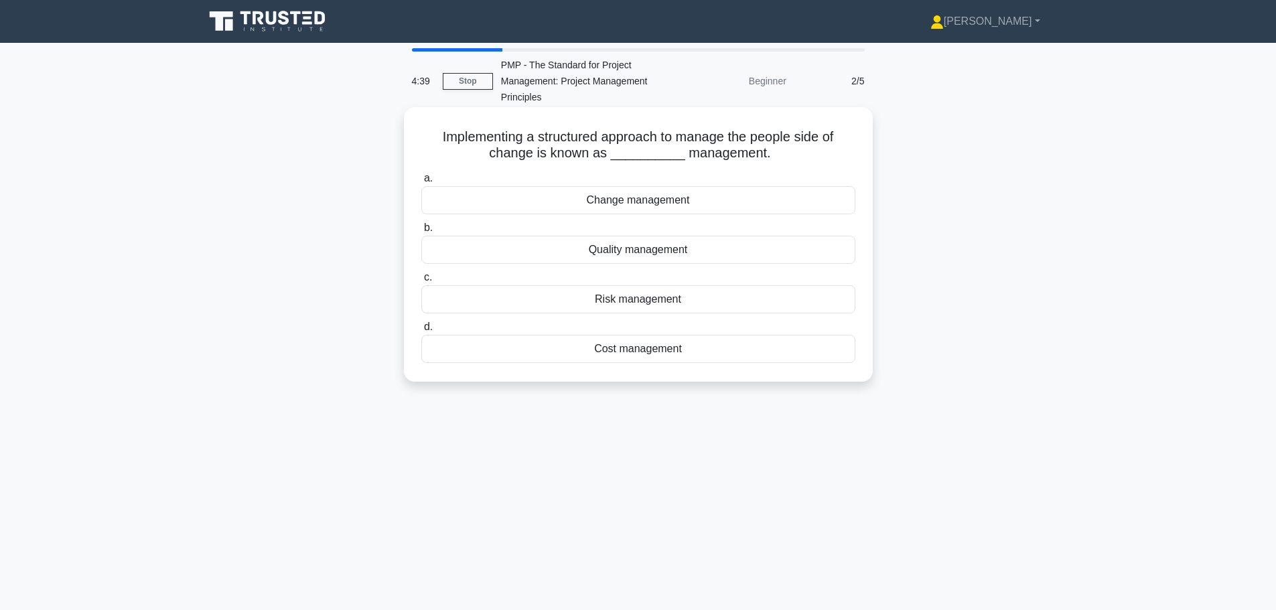
click at [640, 199] on div "Change management" at bounding box center [638, 200] width 434 height 28
click at [421, 183] on input "a. Change management" at bounding box center [421, 178] width 0 height 9
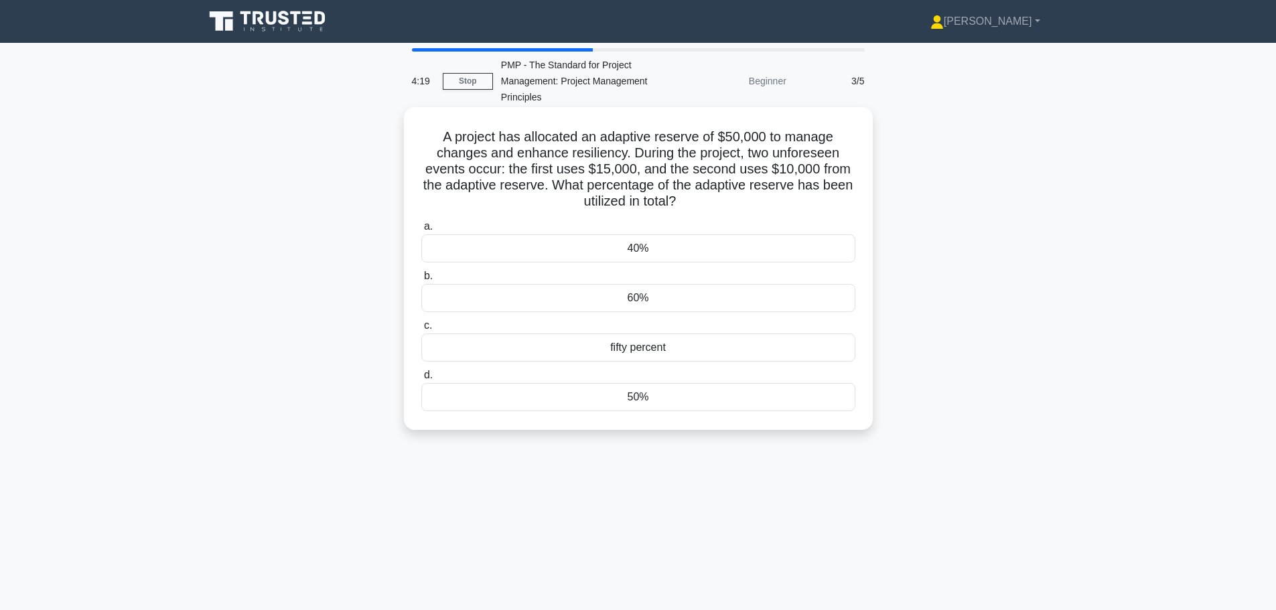
click at [662, 399] on div "50%" at bounding box center [638, 397] width 434 height 28
click at [421, 380] on input "d. 50%" at bounding box center [421, 375] width 0 height 9
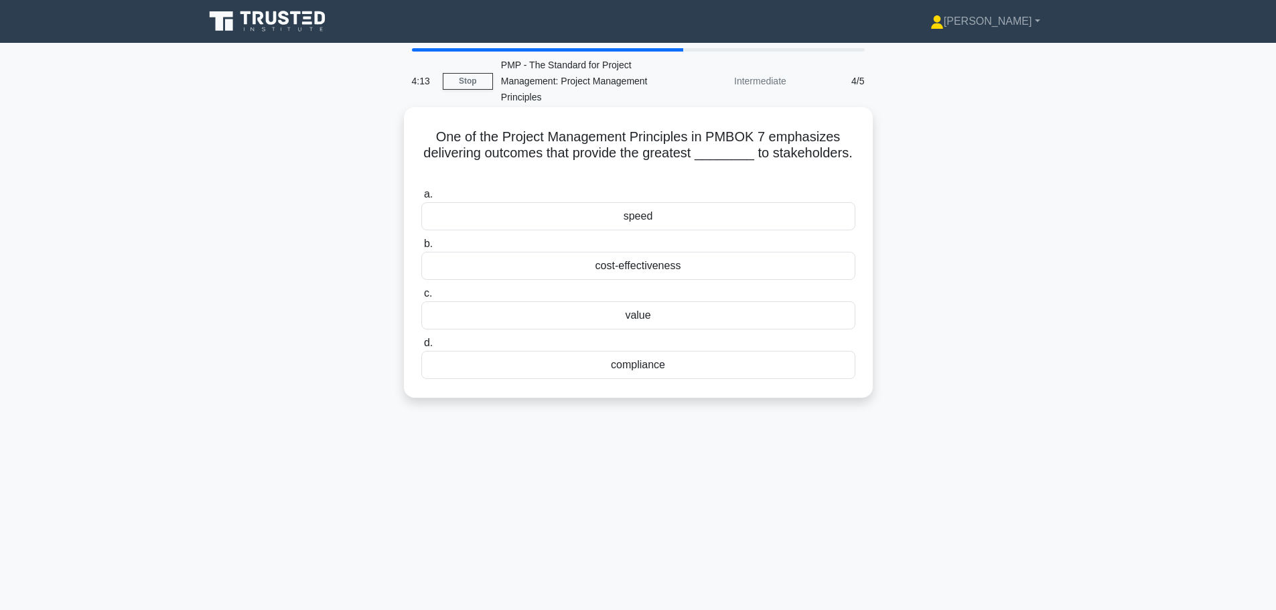
click at [627, 310] on div "value" at bounding box center [638, 315] width 434 height 28
click at [421, 298] on input "c. value" at bounding box center [421, 293] width 0 height 9
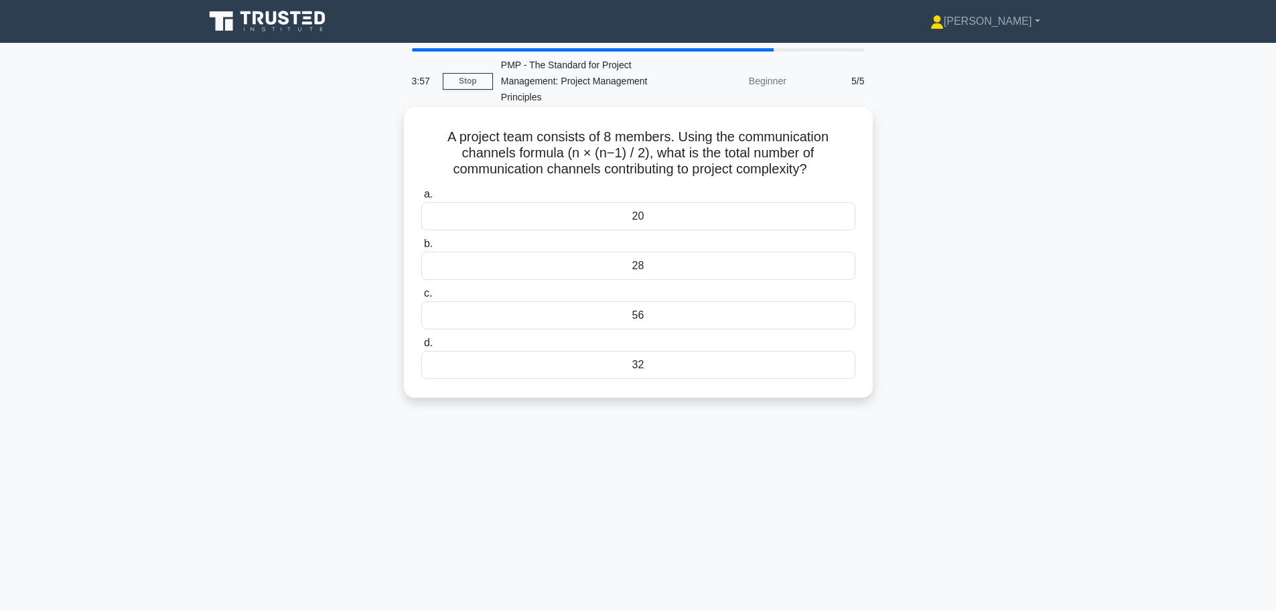
click at [637, 279] on div "28" at bounding box center [638, 266] width 434 height 28
click at [421, 248] on input "b. 28" at bounding box center [421, 244] width 0 height 9
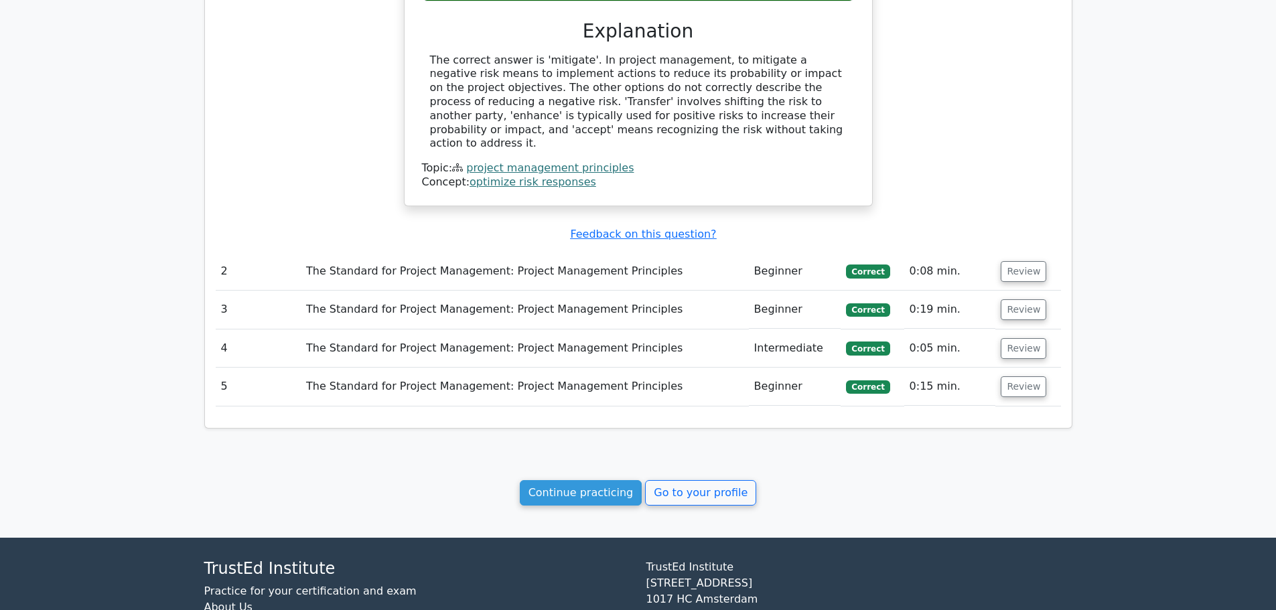
scroll to position [1058, 0]
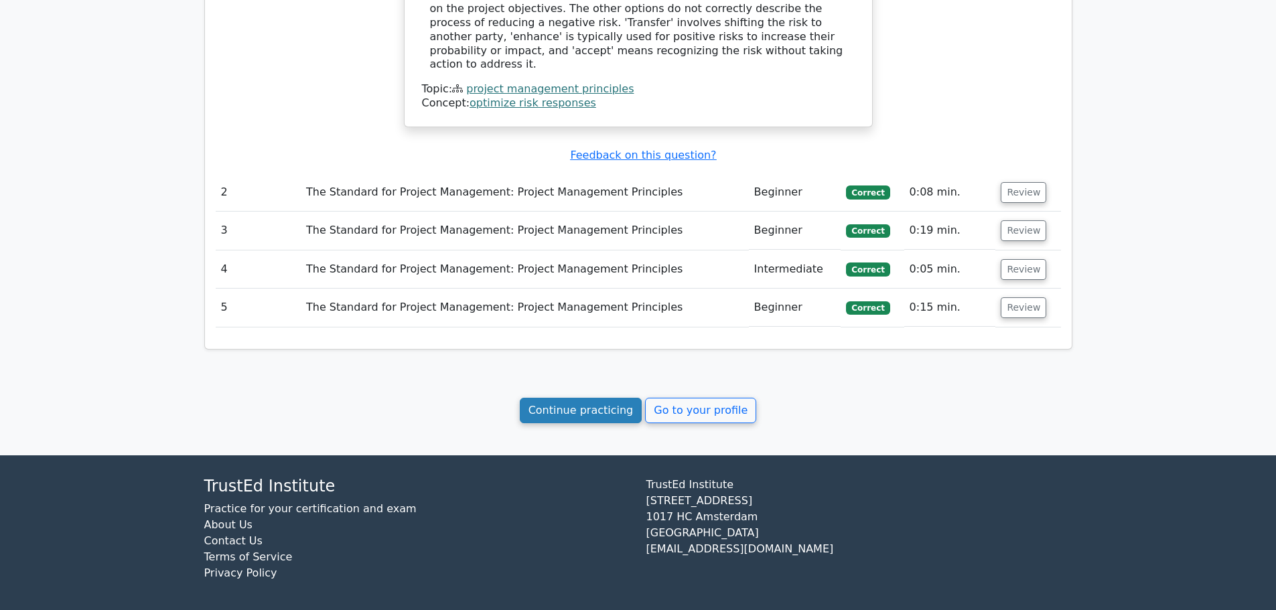
click at [593, 403] on link "Continue practicing" at bounding box center [581, 410] width 123 height 25
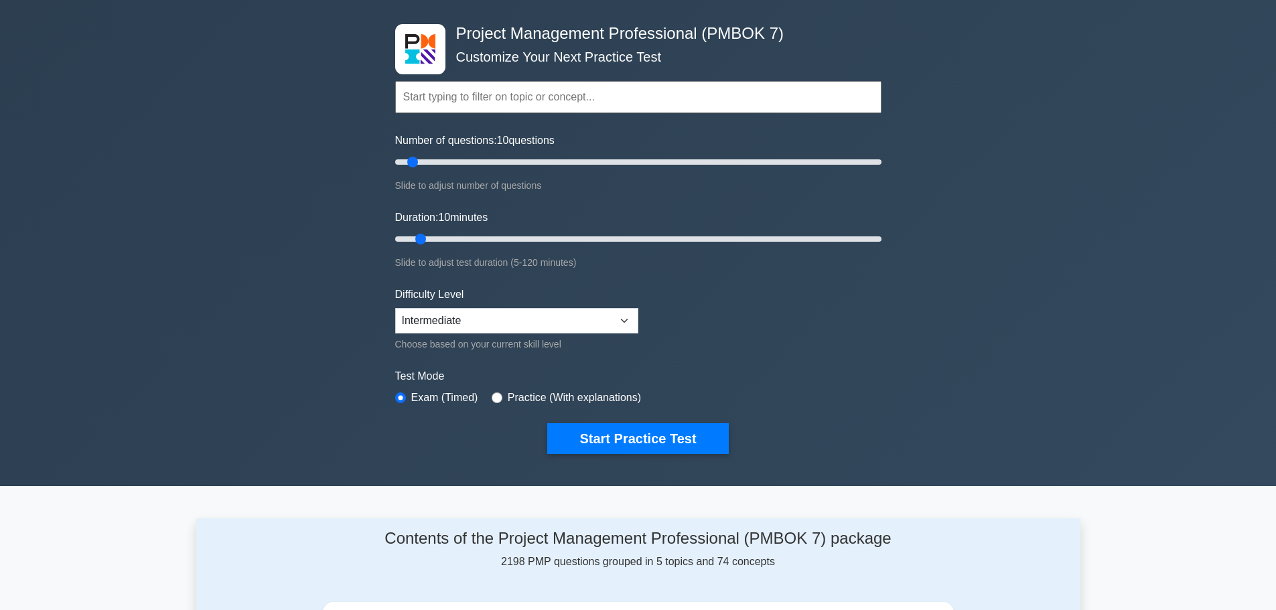
scroll to position [20, 0]
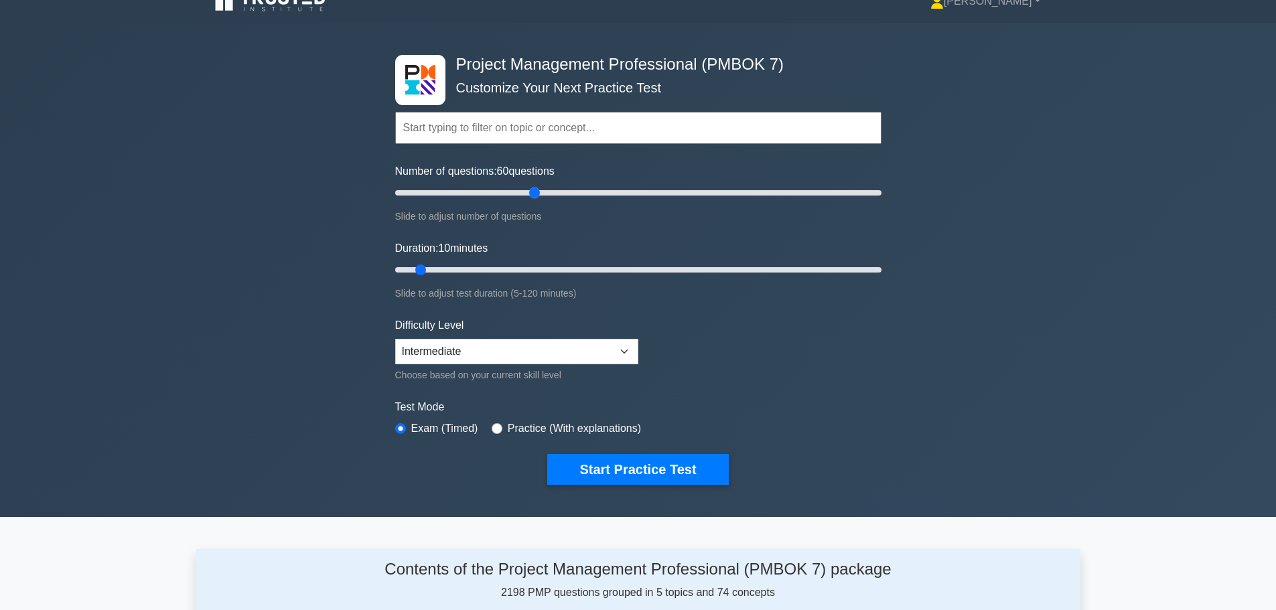
drag, startPoint x: 408, startPoint y: 191, endPoint x: 536, endPoint y: 205, distance: 128.7
type input "60"
click at [536, 201] on input "Number of questions: 60 questions" at bounding box center [638, 193] width 486 height 16
drag, startPoint x: 418, startPoint y: 268, endPoint x: 621, endPoint y: 263, distance: 202.9
type input "60"
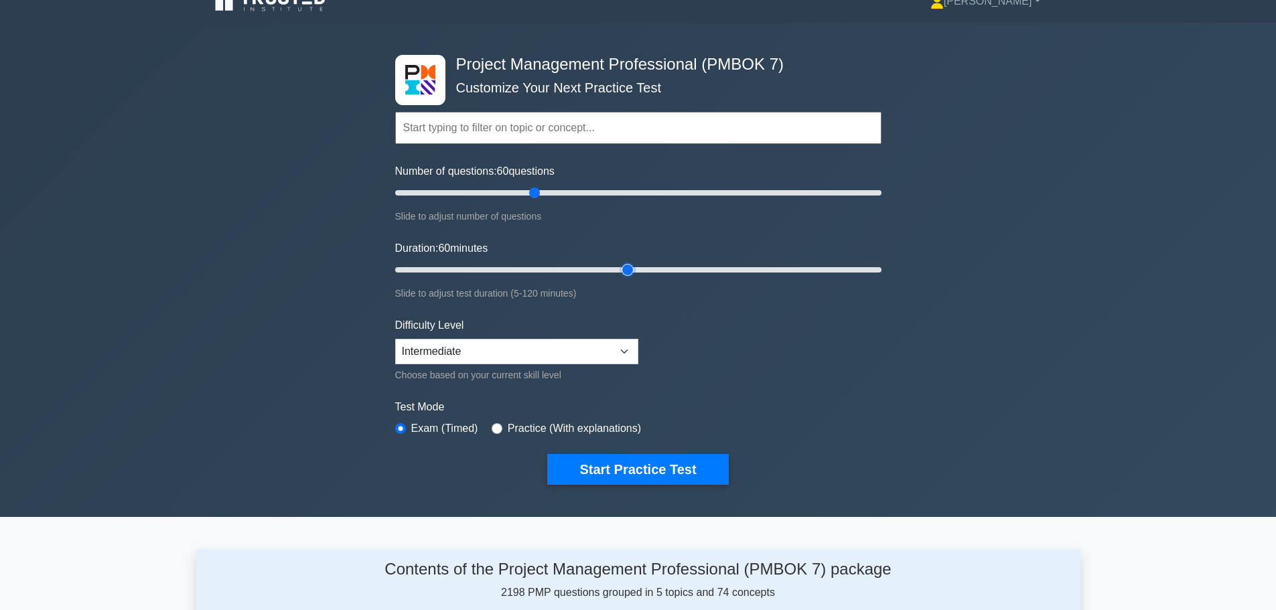
click at [621, 263] on input "Duration: 60 minutes" at bounding box center [638, 270] width 486 height 16
click at [631, 358] on select "Beginner Intermediate Expert" at bounding box center [516, 351] width 243 height 25
click at [661, 463] on button "Start Practice Test" at bounding box center [637, 469] width 181 height 31
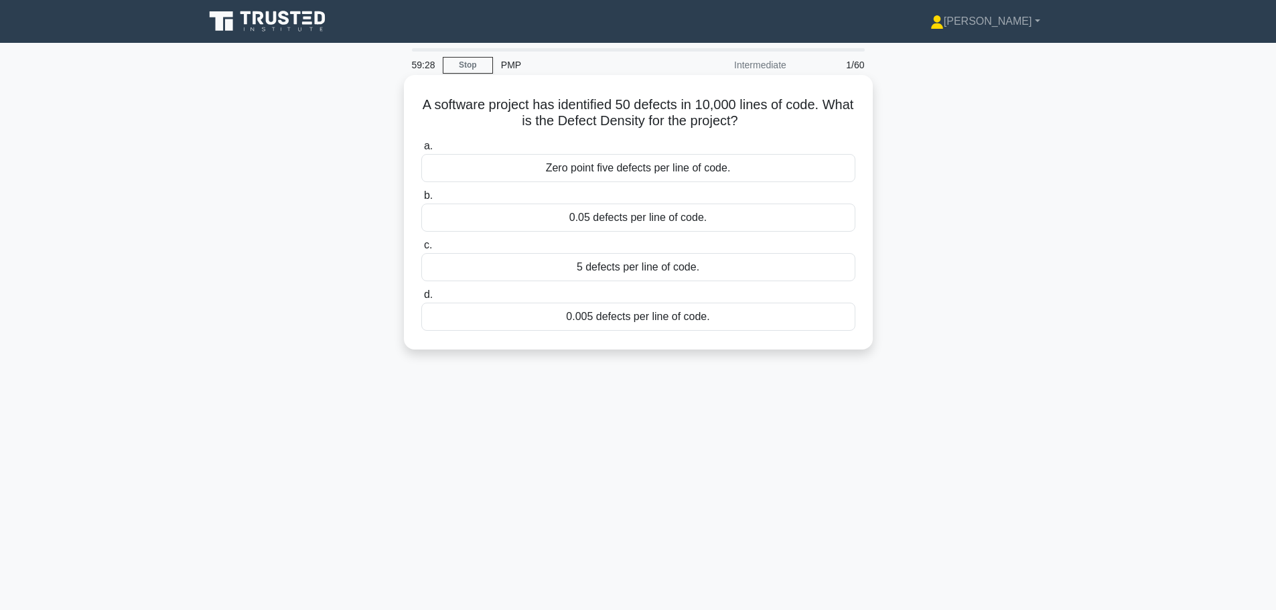
click at [578, 322] on div "0.005 defects per line of code." at bounding box center [638, 317] width 434 height 28
click at [421, 299] on input "d. 0.005 defects per line of code." at bounding box center [421, 295] width 0 height 9
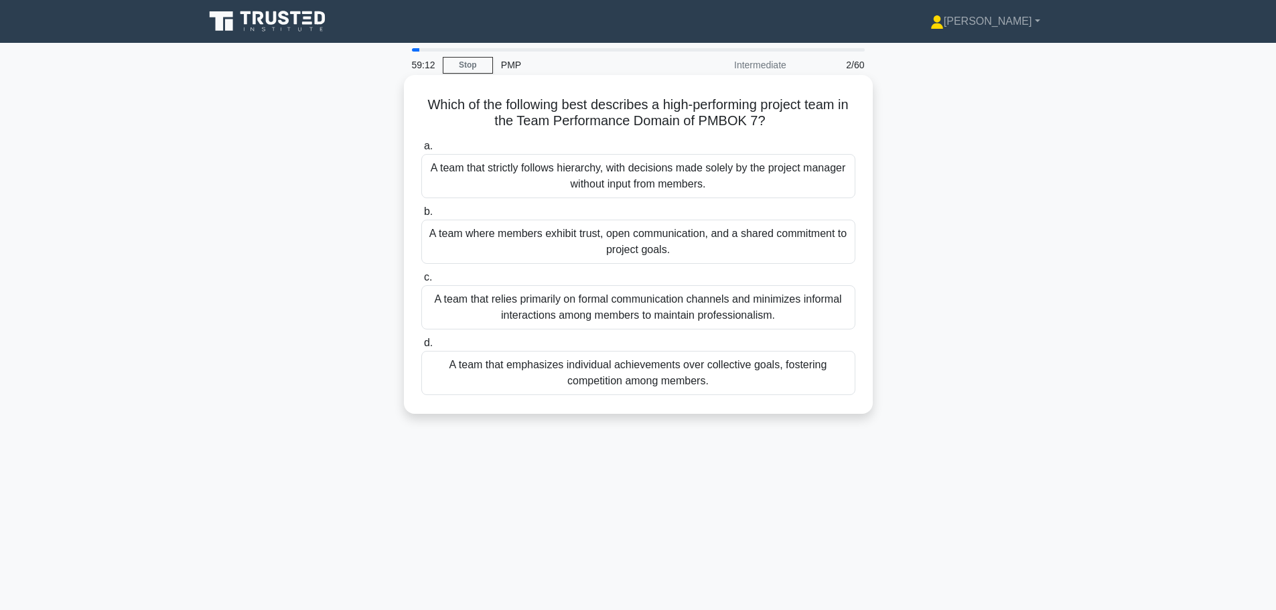
click at [602, 242] on div "A team where members exhibit trust, open communication, and a shared commitment…" at bounding box center [638, 242] width 434 height 44
click at [421, 216] on input "b. A team where members exhibit trust, open communication, and a shared commitm…" at bounding box center [421, 212] width 0 height 9
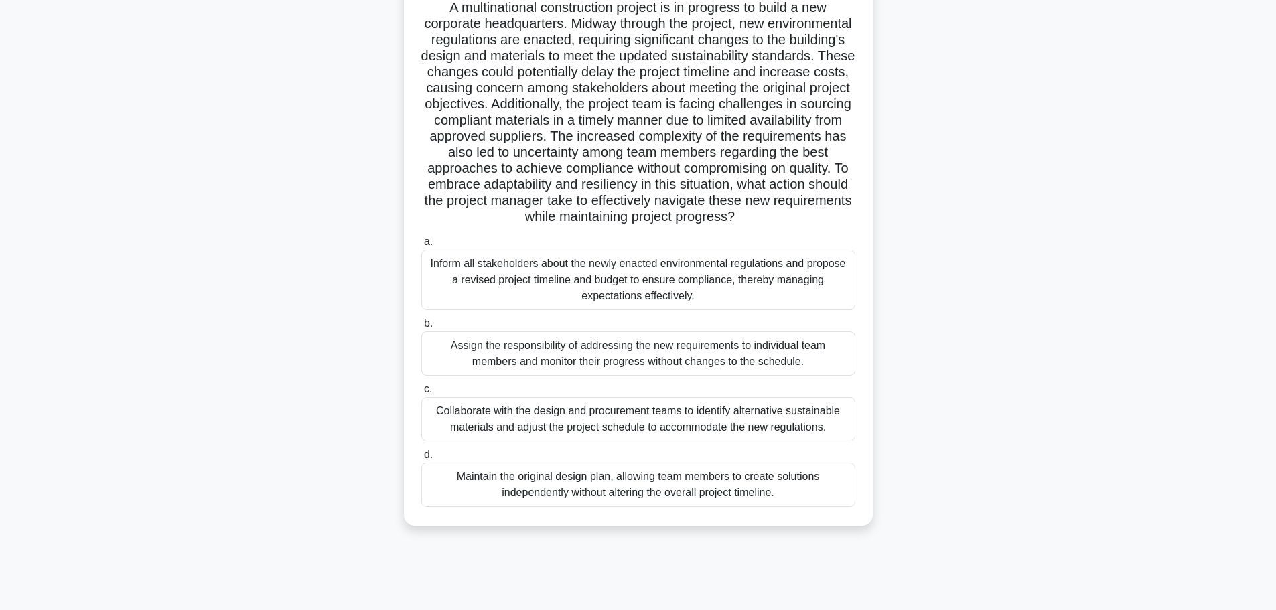
scroll to position [113, 0]
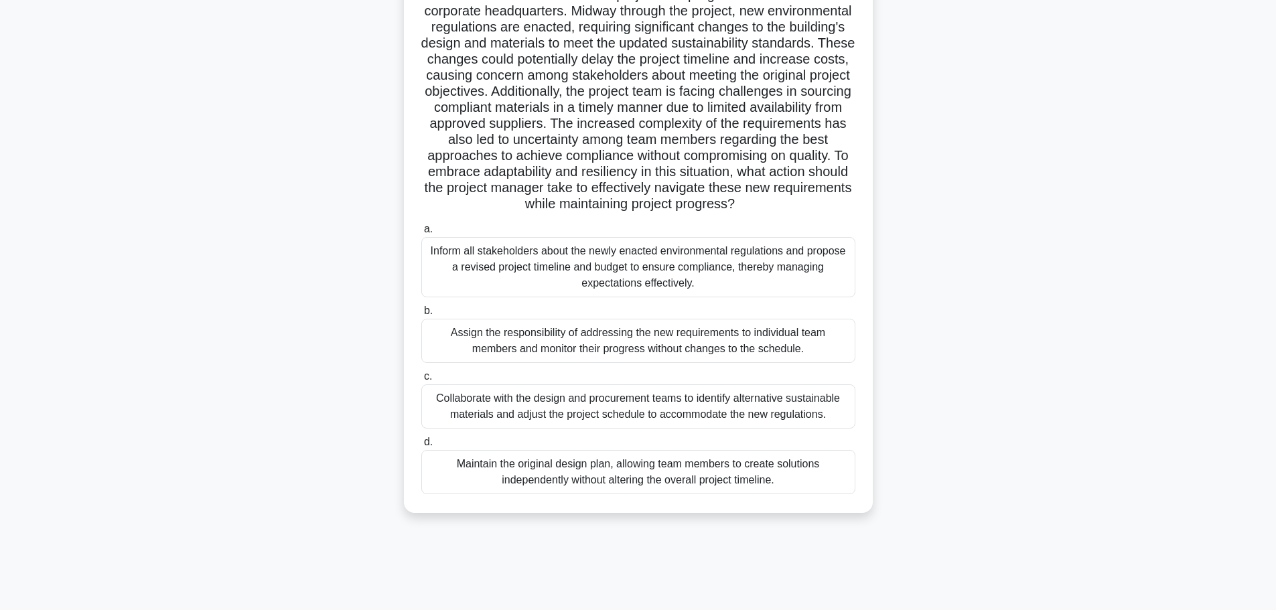
click at [628, 419] on div "Collaborate with the design and procurement teams to identify alternative susta…" at bounding box center [638, 406] width 434 height 44
click at [421, 381] on input "c. Collaborate with the design and procurement teams to identify alternative su…" at bounding box center [421, 376] width 0 height 9
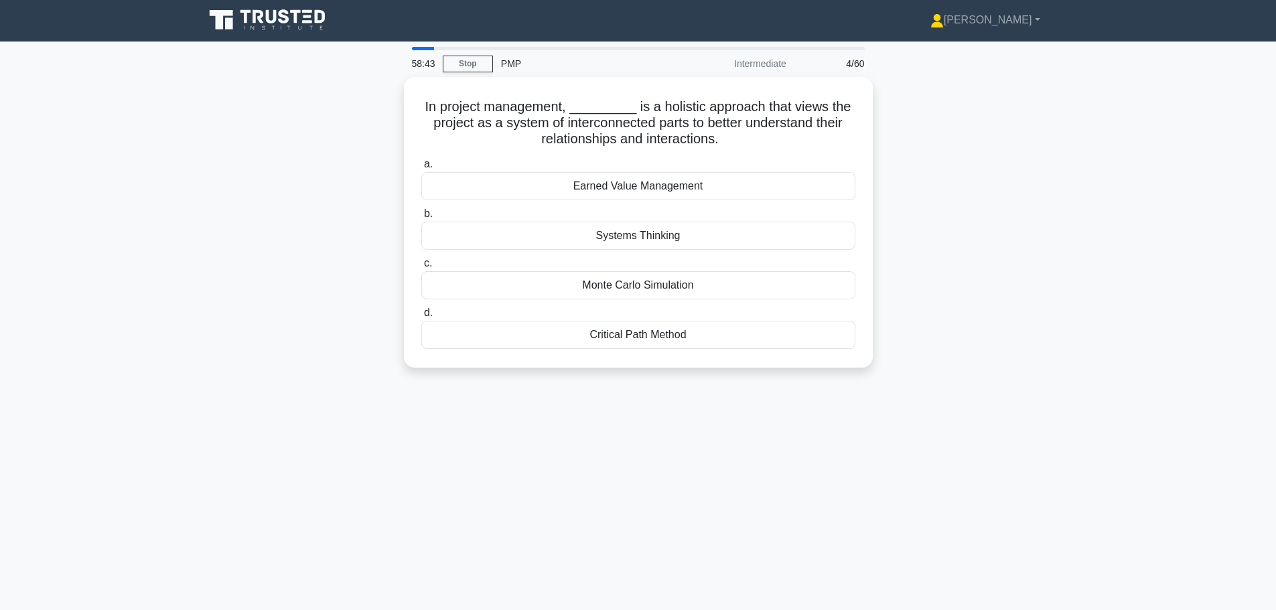
scroll to position [0, 0]
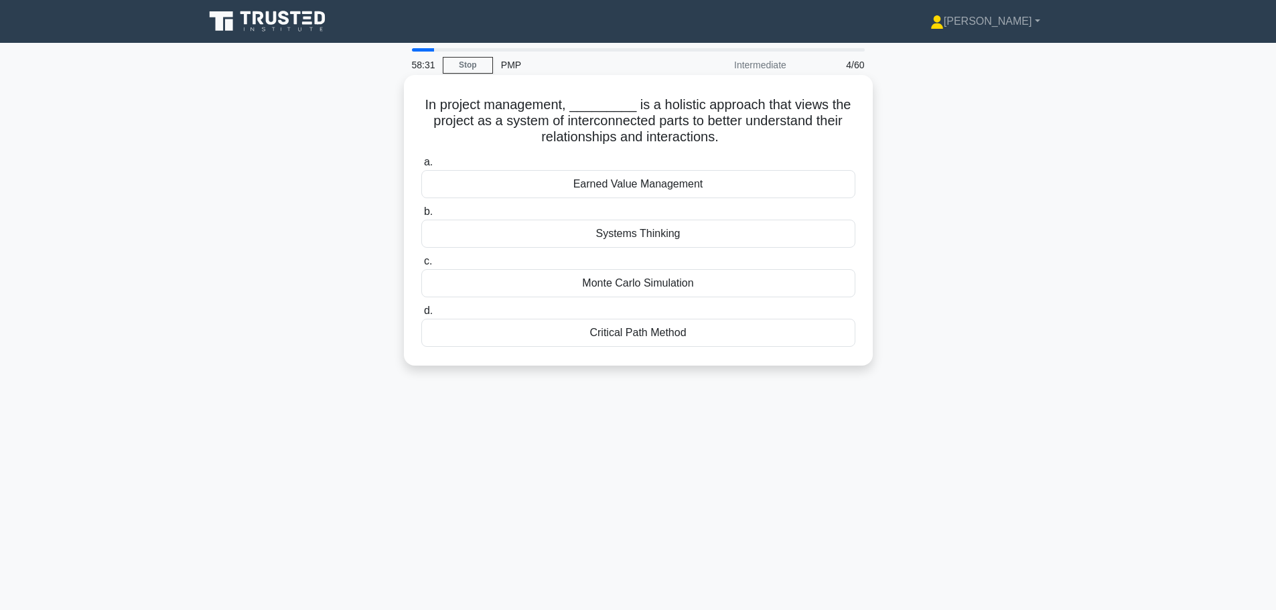
click at [650, 236] on div "Systems Thinking" at bounding box center [638, 234] width 434 height 28
click at [421, 216] on input "b. Systems Thinking" at bounding box center [421, 212] width 0 height 9
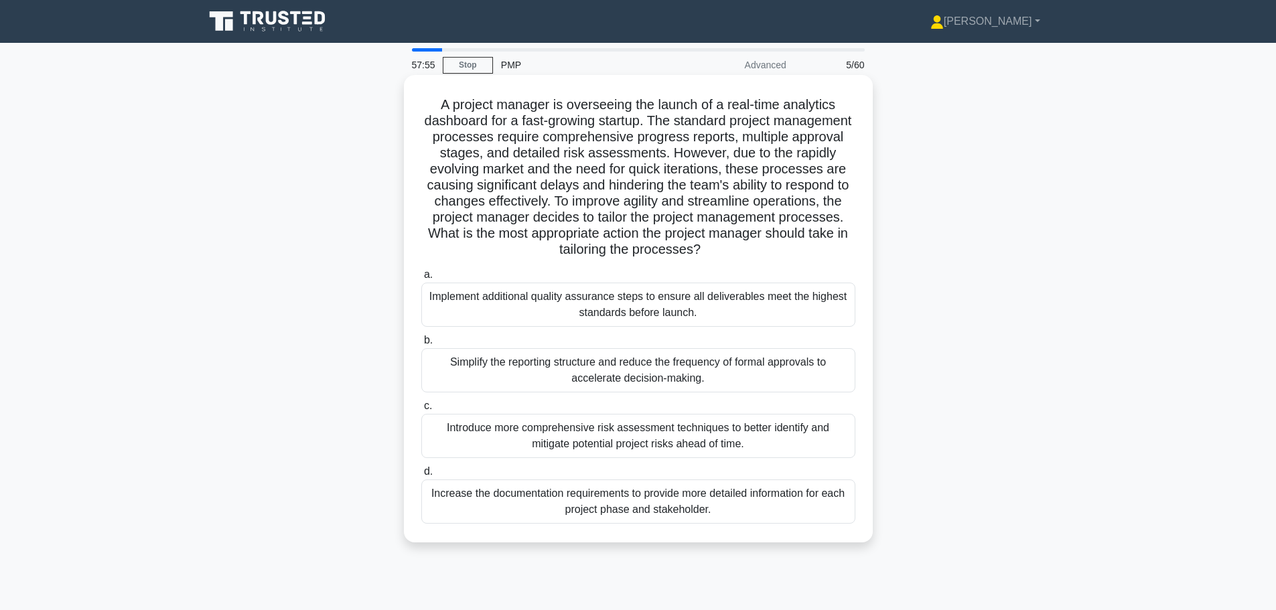
click at [564, 378] on div "Simplify the reporting structure and reduce the frequency of formal approvals t…" at bounding box center [638, 370] width 434 height 44
click at [421, 345] on input "b. Simplify the reporting structure and reduce the frequency of formal approval…" at bounding box center [421, 340] width 0 height 9
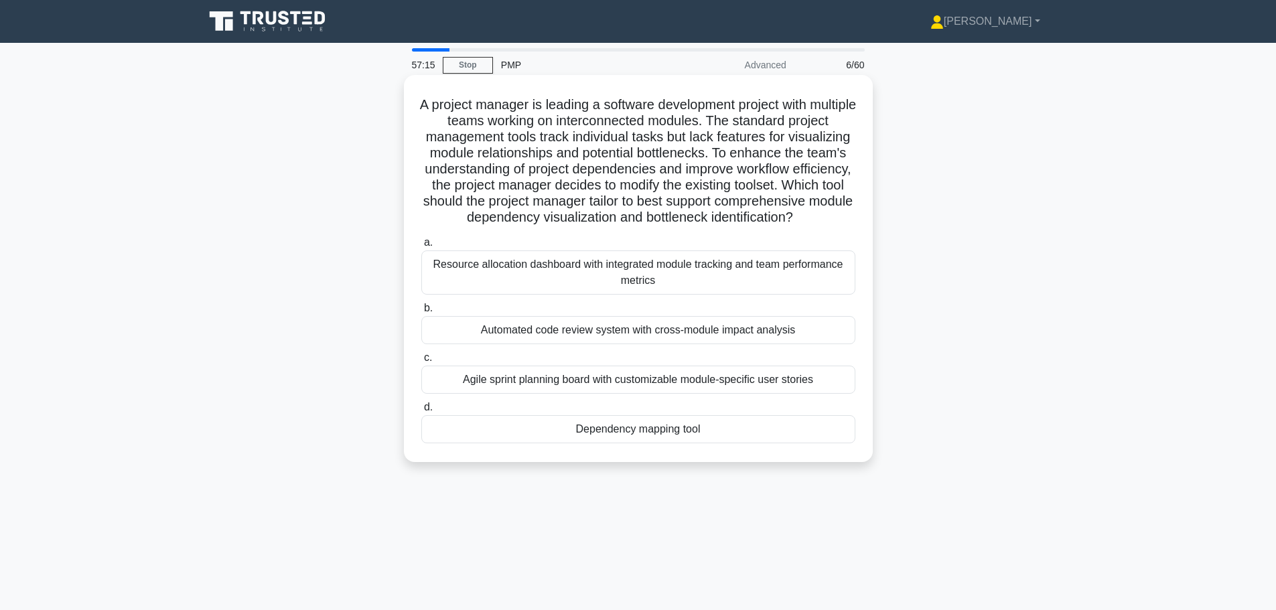
click at [619, 443] on div "Dependency mapping tool" at bounding box center [638, 429] width 434 height 28
click at [421, 412] on input "d. Dependency mapping tool" at bounding box center [421, 407] width 0 height 9
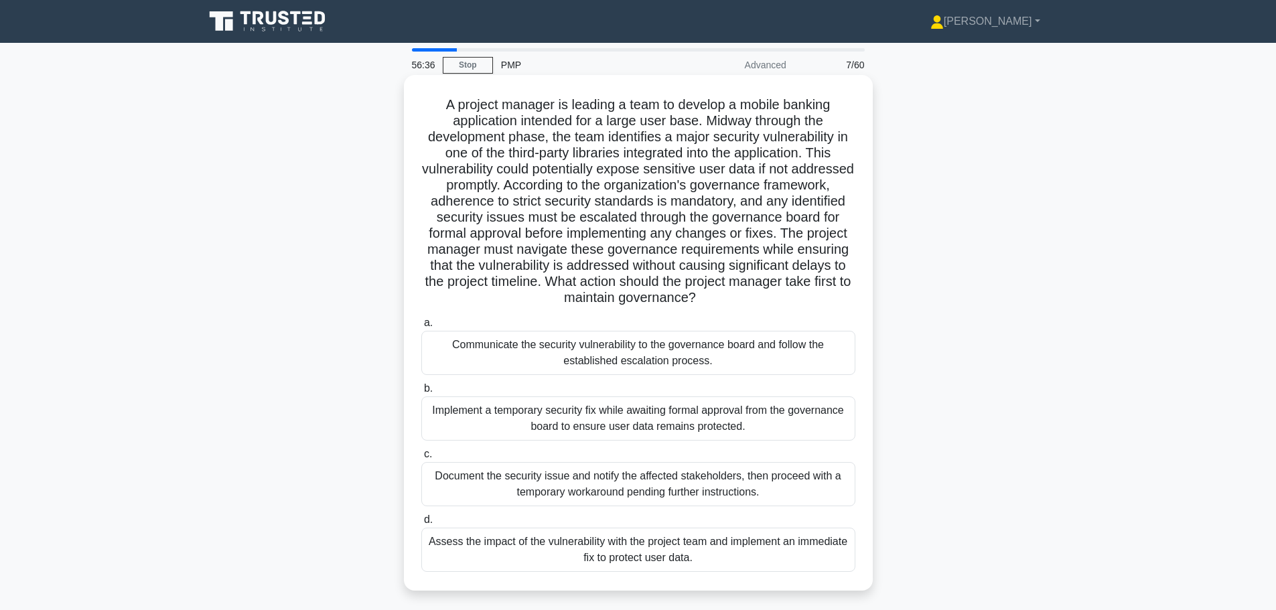
click at [605, 355] on div "Communicate the security vulnerability to the governance board and follow the e…" at bounding box center [638, 353] width 434 height 44
click at [421, 327] on input "a. Communicate the security vulnerability to the governance board and follow th…" at bounding box center [421, 323] width 0 height 9
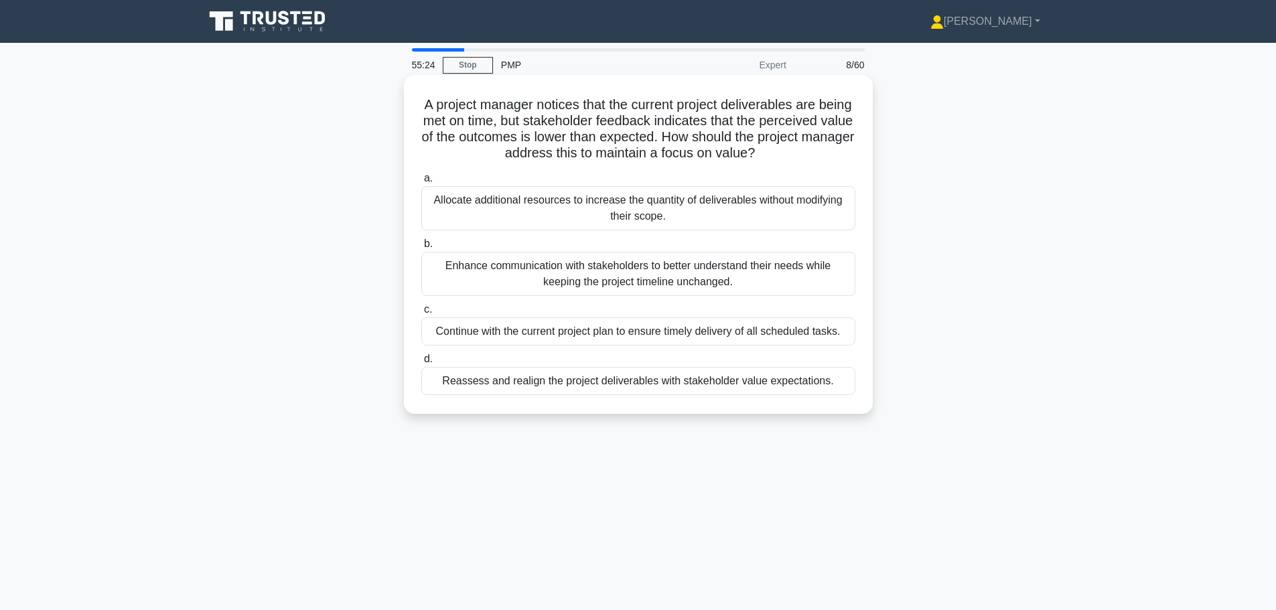
click at [633, 385] on div "Reassess and realign the project deliverables with stakeholder value expectatio…" at bounding box center [638, 381] width 434 height 28
click at [421, 364] on input "d. Reassess and realign the project deliverables with stakeholder value expecta…" at bounding box center [421, 359] width 0 height 9
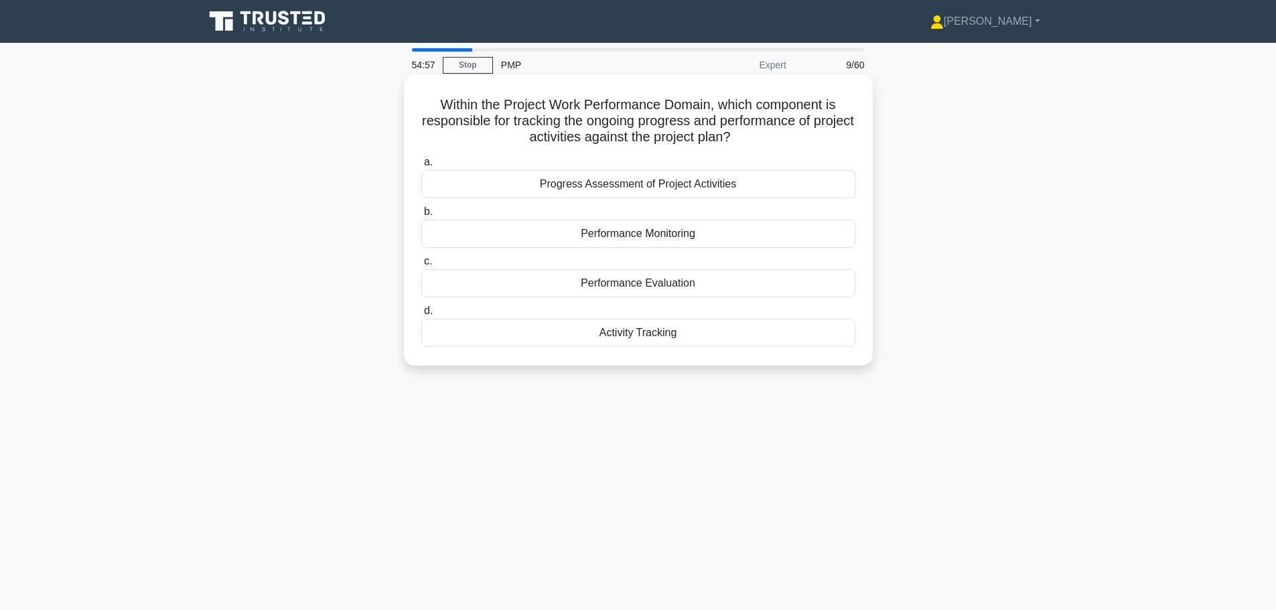
click at [662, 181] on div "Progress Assessment of Project Activities" at bounding box center [638, 184] width 434 height 28
click at [421, 167] on input "a. Progress Assessment of Project Activities" at bounding box center [421, 162] width 0 height 9
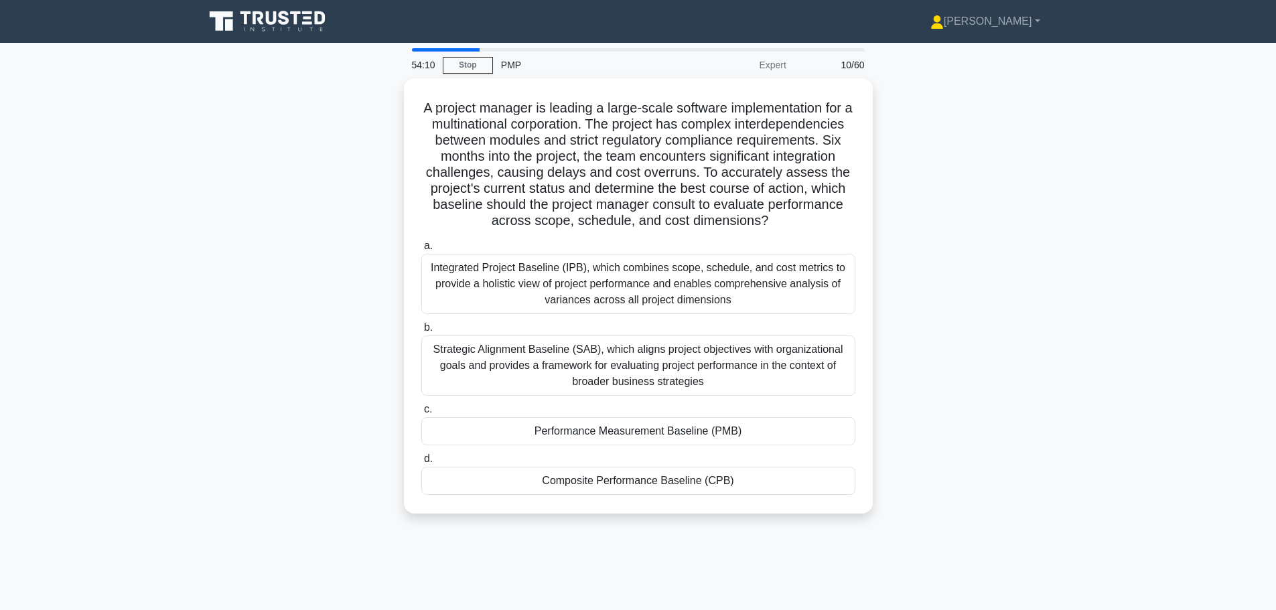
drag, startPoint x: 647, startPoint y: 433, endPoint x: 203, endPoint y: 315, distance: 459.9
click at [203, 315] on div "A project manager is leading a large-scale software implementation for a multin…" at bounding box center [638, 303] width 884 height 451
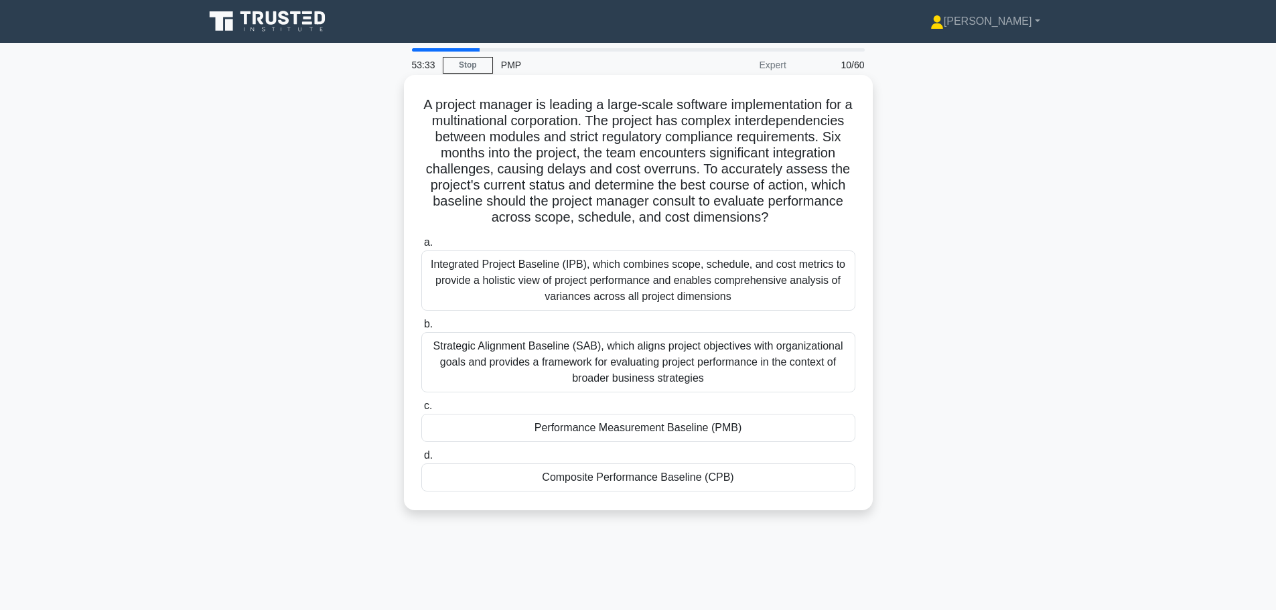
click at [605, 425] on div "Performance Measurement Baseline (PMB)" at bounding box center [638, 428] width 434 height 28
click at [577, 429] on div "Performance Measurement Baseline (PMB)" at bounding box center [638, 428] width 434 height 28
click at [421, 410] on input "c. Performance Measurement Baseline (PMB)" at bounding box center [421, 406] width 0 height 9
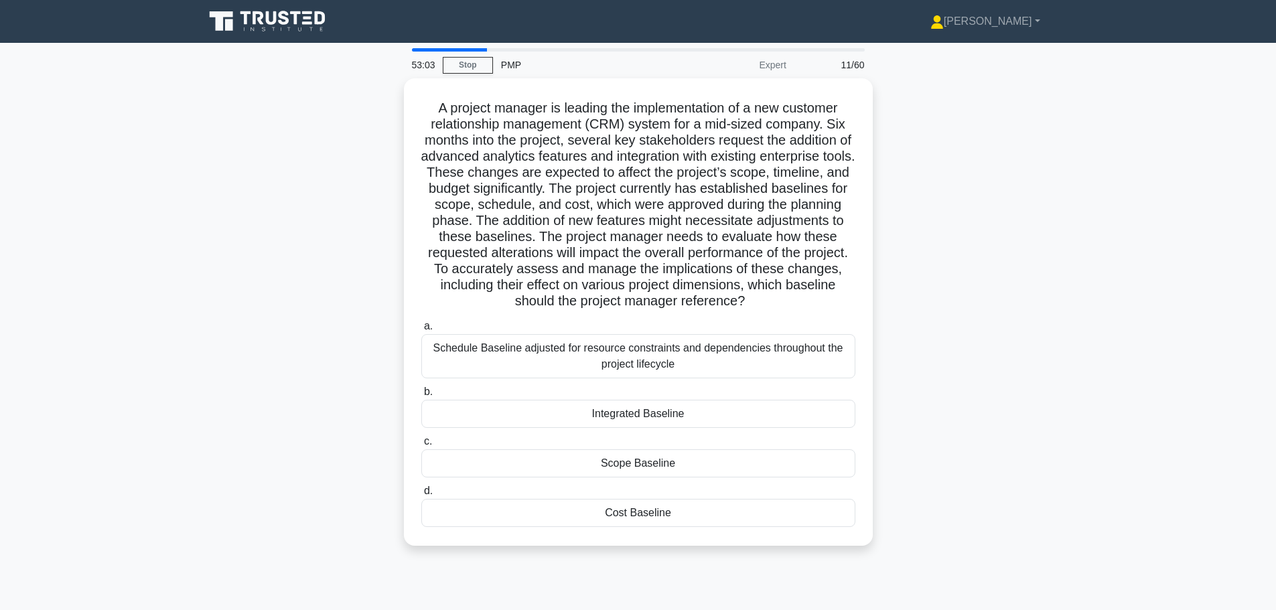
drag, startPoint x: 682, startPoint y: 407, endPoint x: 976, endPoint y: 454, distance: 298.3
click at [976, 454] on div "A project manager is leading the implementation of a new customer relationship …" at bounding box center [638, 319] width 884 height 483
click at [979, 453] on div "A project manager is leading the implementation of a new customer relationship …" at bounding box center [638, 319] width 884 height 483
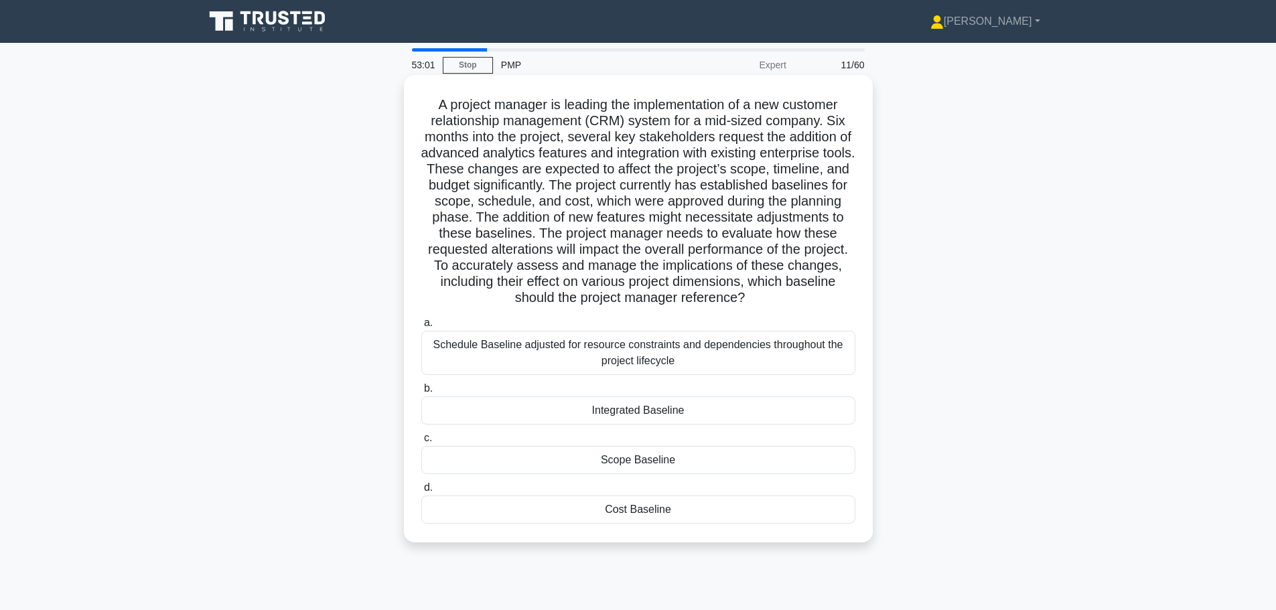
click at [700, 417] on div "Integrated Baseline" at bounding box center [638, 410] width 434 height 28
click at [421, 393] on input "b. Integrated Baseline" at bounding box center [421, 388] width 0 height 9
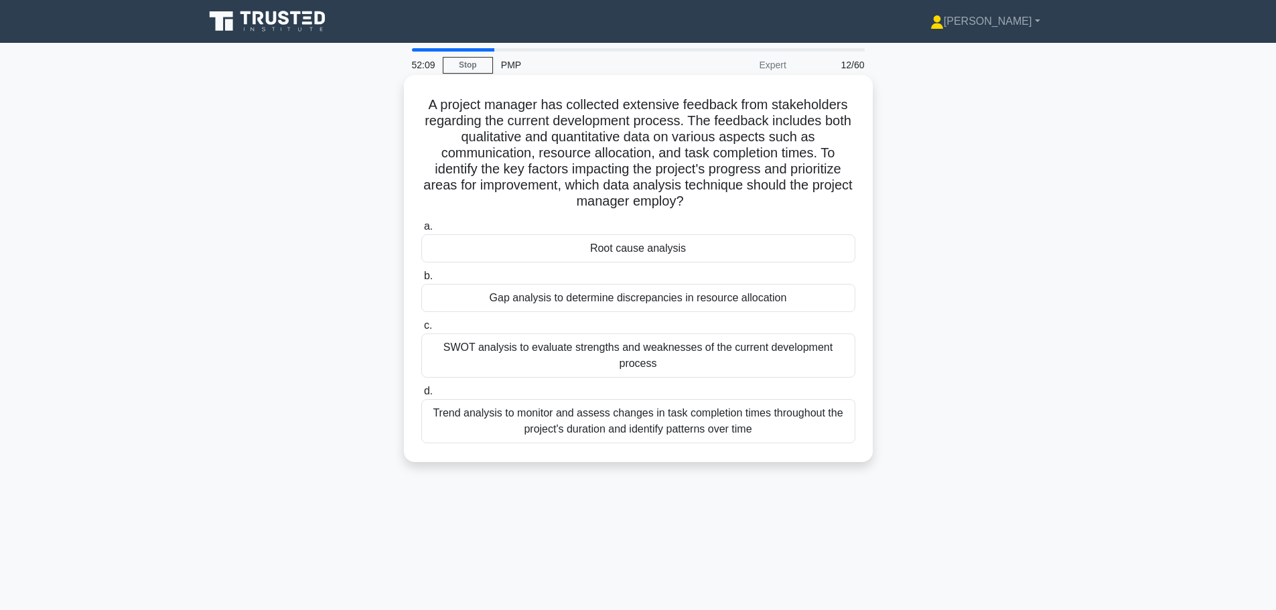
click at [639, 252] on div "Root cause analysis" at bounding box center [638, 248] width 434 height 28
click at [421, 231] on input "a. Root cause analysis" at bounding box center [421, 226] width 0 height 9
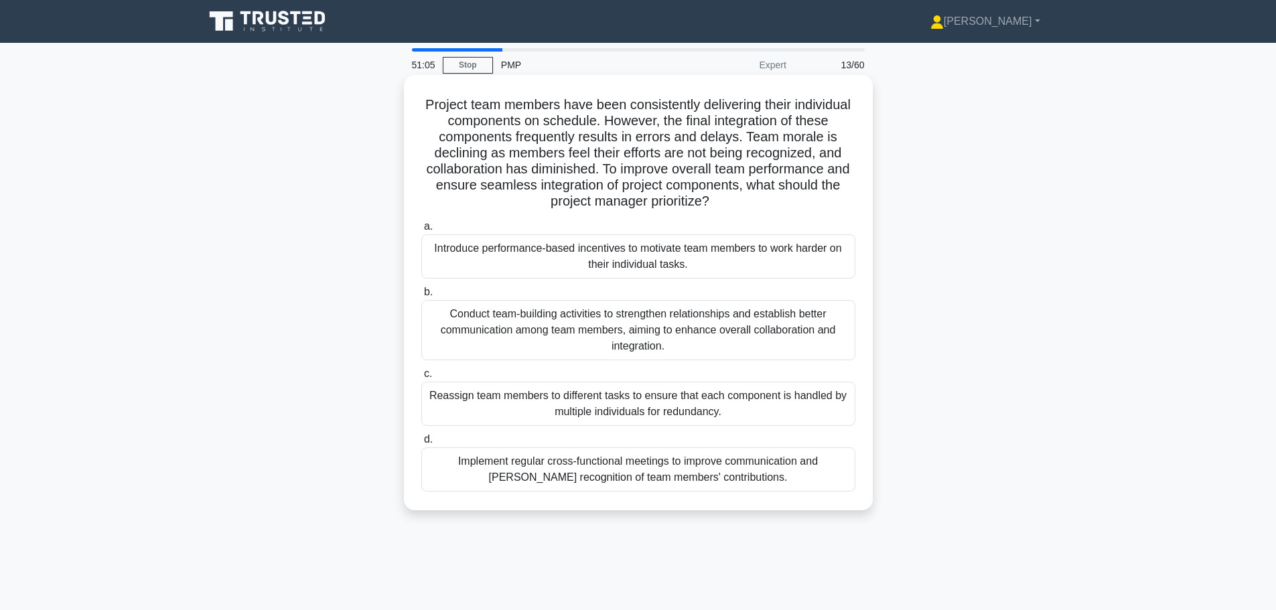
click at [656, 334] on div "Conduct team-building activities to strengthen relationships and establish bett…" at bounding box center [638, 330] width 434 height 60
click at [421, 297] on input "b. Conduct team-building activities to strengthen relationships and establish b…" at bounding box center [421, 292] width 0 height 9
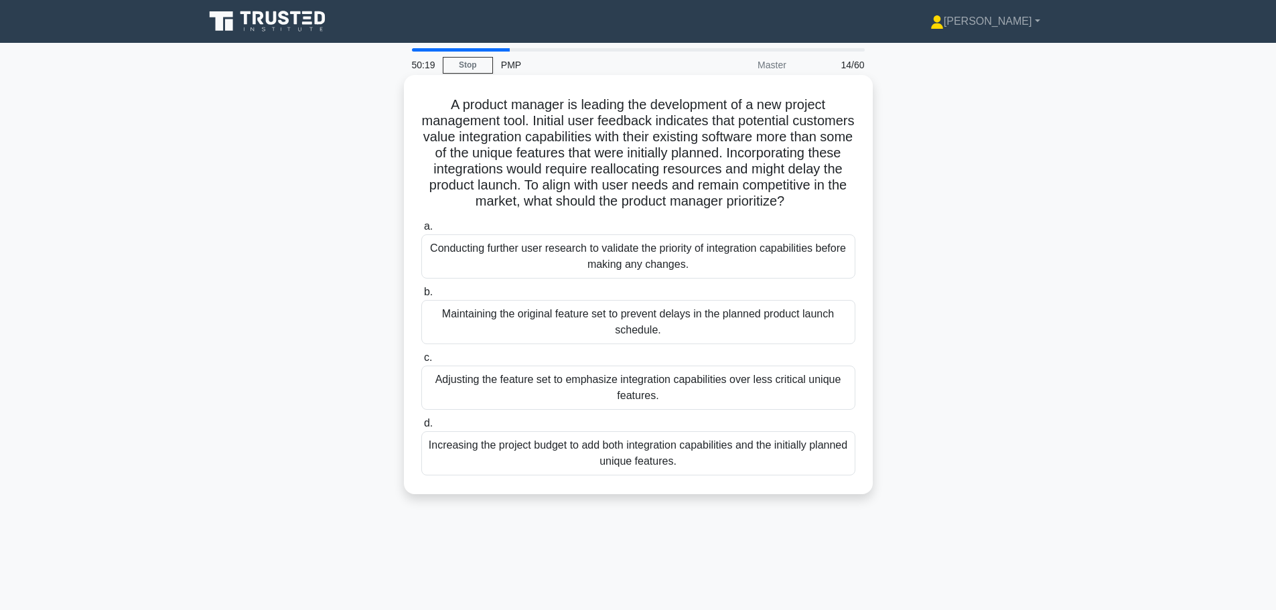
click at [652, 279] on div "Conducting further user research to validate the priority of integration capabi…" at bounding box center [638, 256] width 434 height 44
click at [421, 231] on input "a. Conducting further user research to validate the priority of integration cap…" at bounding box center [421, 226] width 0 height 9
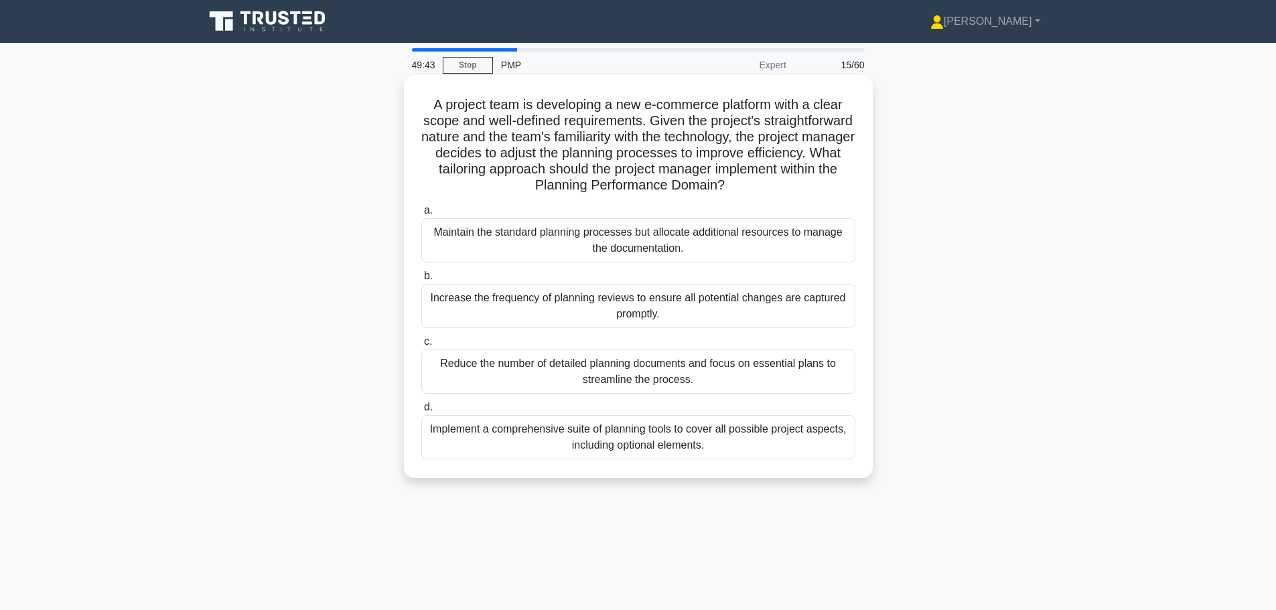
click at [636, 378] on div "Reduce the number of detailed planning documents and focus on essential plans t…" at bounding box center [638, 372] width 434 height 44
click at [421, 346] on input "c. Reduce the number of detailed planning documents and focus on essential plan…" at bounding box center [421, 341] width 0 height 9
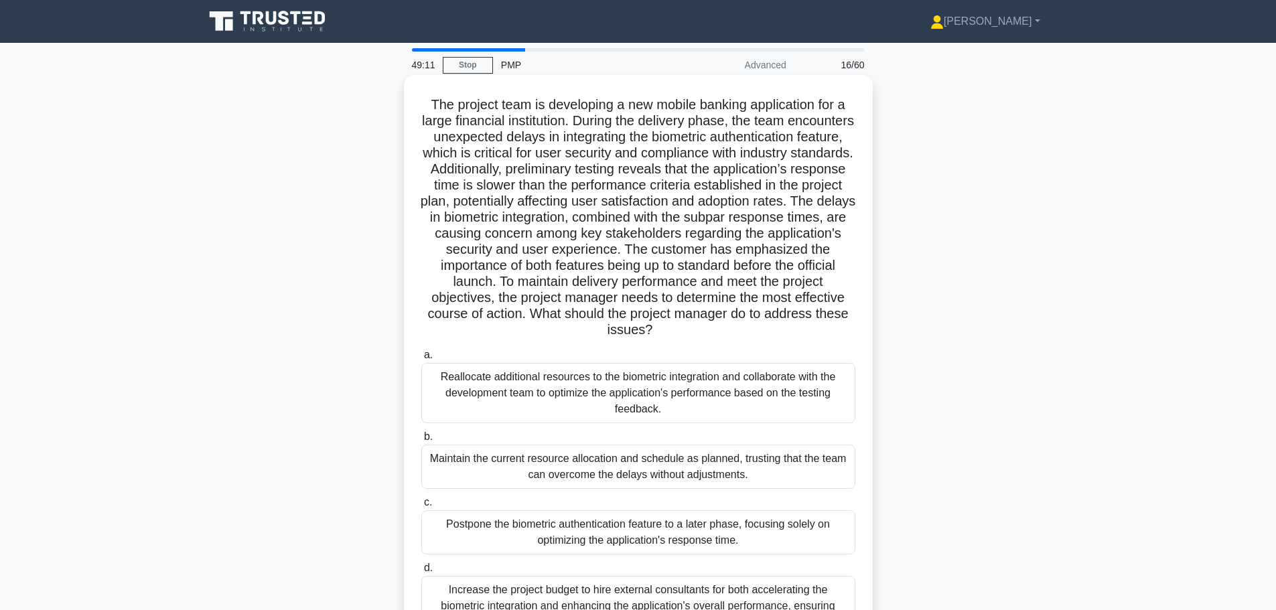
scroll to position [113, 0]
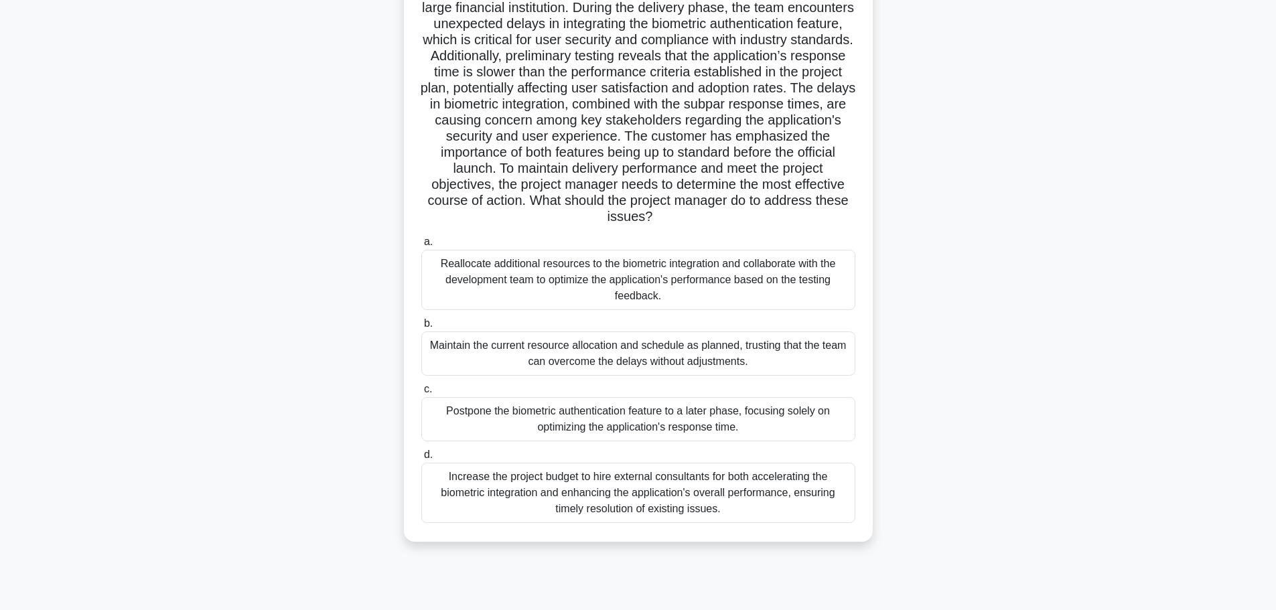
click at [645, 286] on div "Reallocate additional resources to the biometric integration and collaborate wi…" at bounding box center [638, 280] width 434 height 60
click at [421, 246] on input "a. Reallocate additional resources to the biometric integration and collaborate…" at bounding box center [421, 242] width 0 height 9
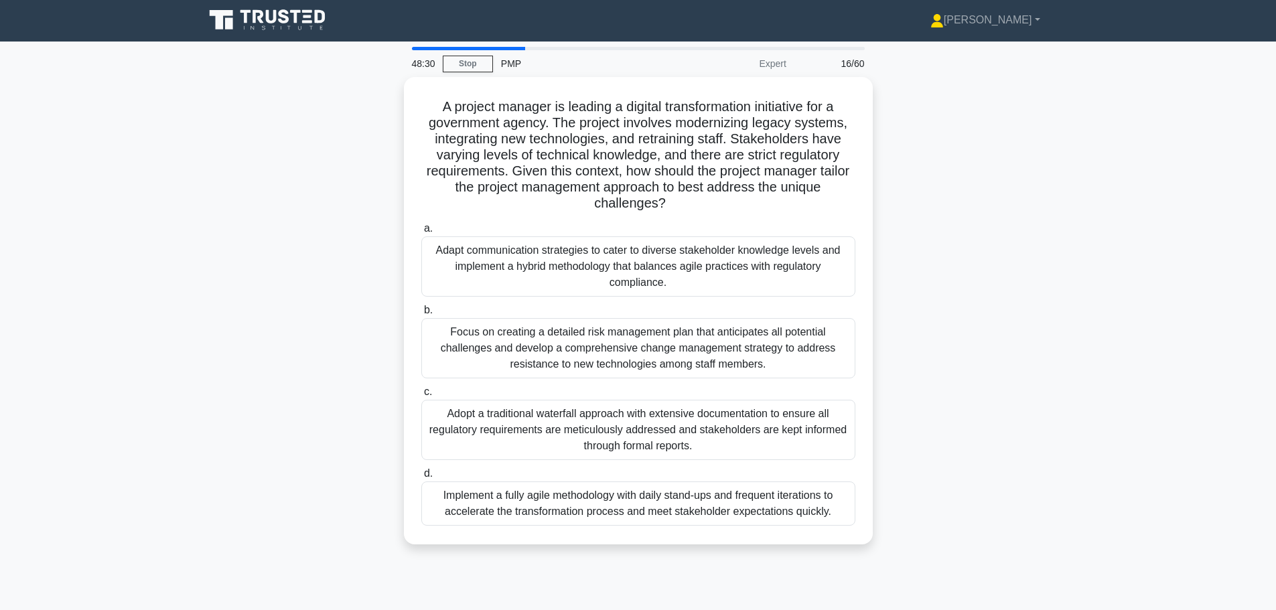
scroll to position [0, 0]
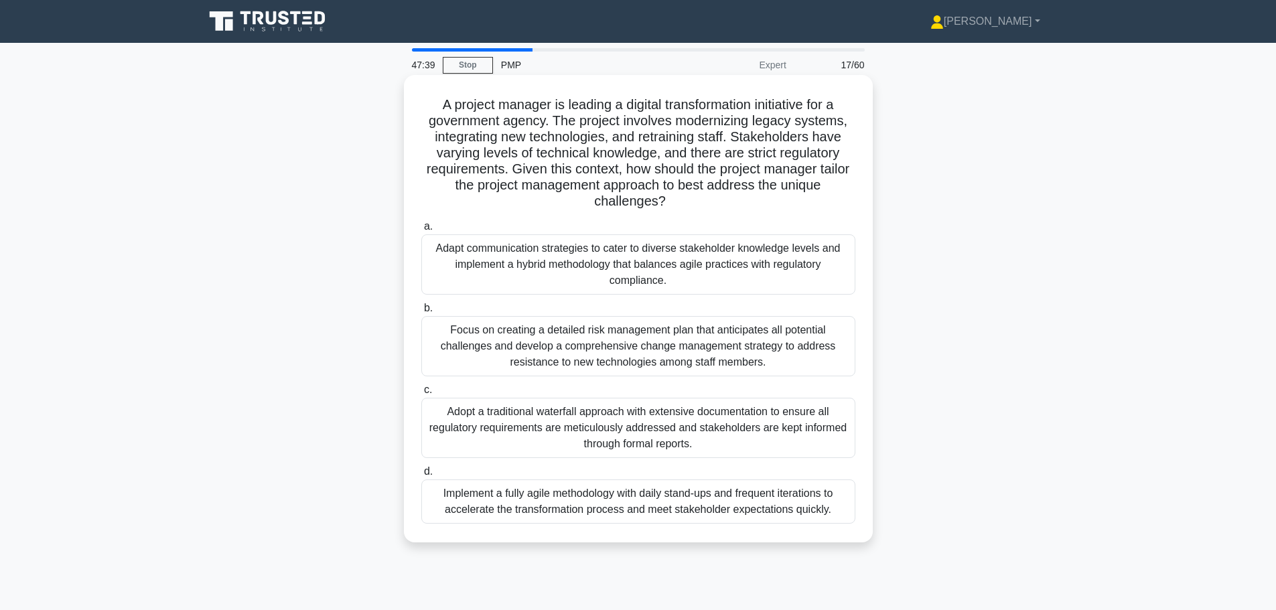
click at [570, 276] on div "Adapt communication strategies to cater to diverse stakeholder knowledge levels…" at bounding box center [638, 264] width 434 height 60
click at [421, 231] on input "a. Adapt communication strategies to cater to diverse stakeholder knowledge lev…" at bounding box center [421, 226] width 0 height 9
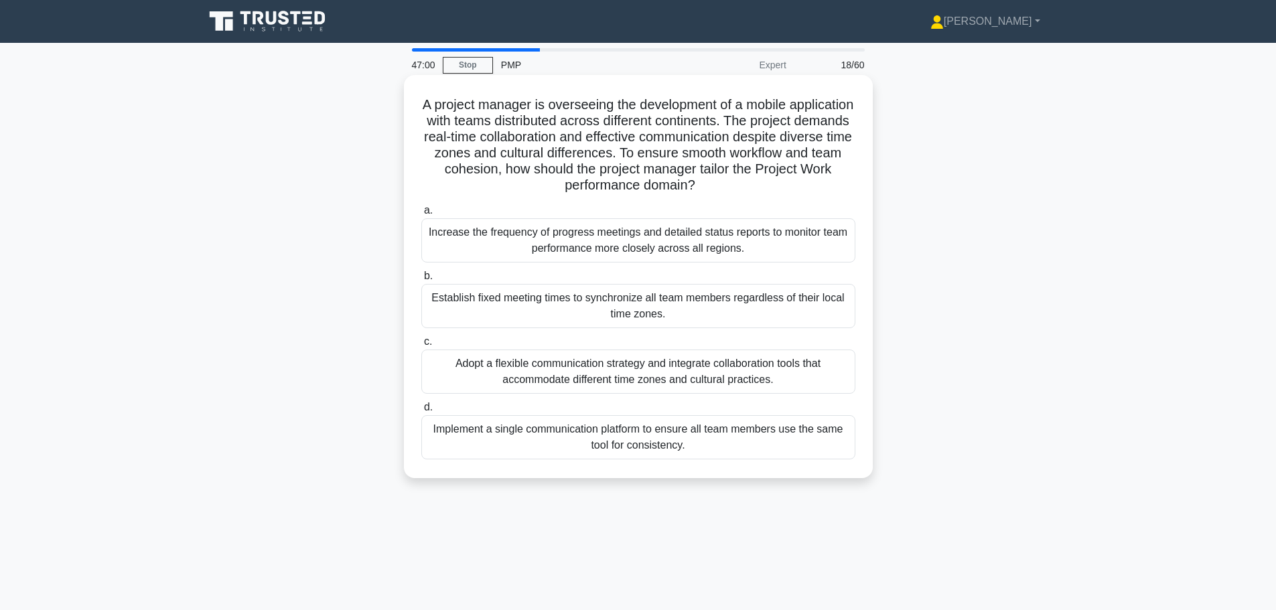
click at [536, 377] on div "Adopt a flexible communication strategy and integrate collaboration tools that …" at bounding box center [638, 372] width 434 height 44
click at [421, 346] on input "c. Adopt a flexible communication strategy and integrate collaboration tools th…" at bounding box center [421, 341] width 0 height 9
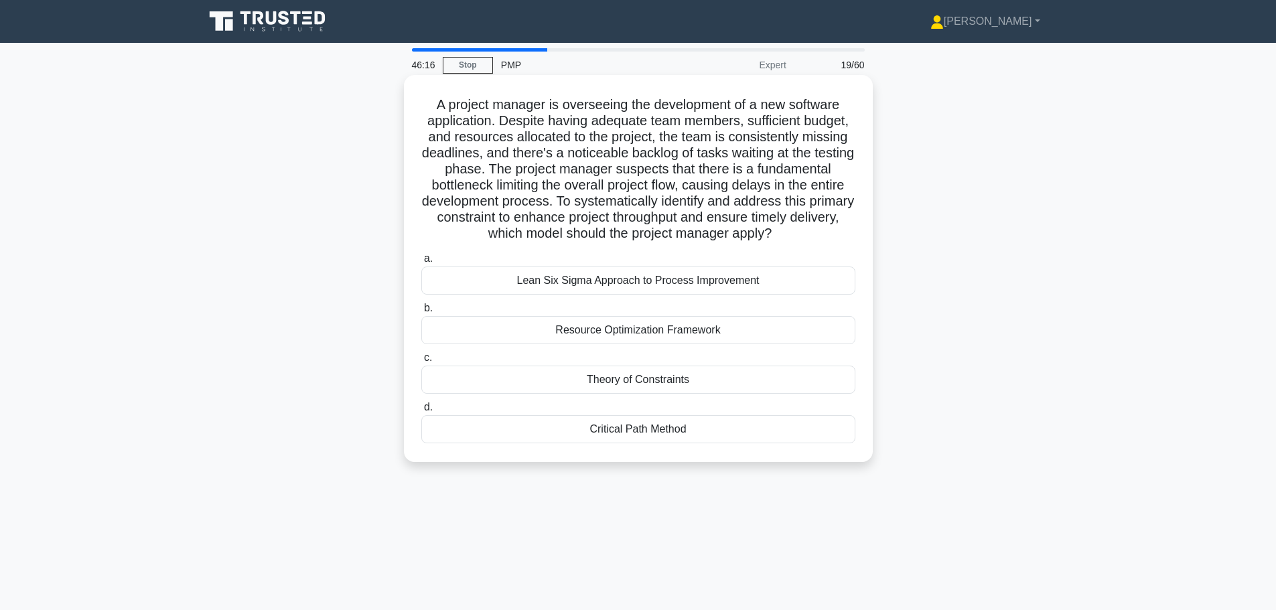
click at [558, 443] on div "Critical Path Method" at bounding box center [638, 429] width 434 height 28
click at [421, 412] on input "d. Critical Path Method" at bounding box center [421, 407] width 0 height 9
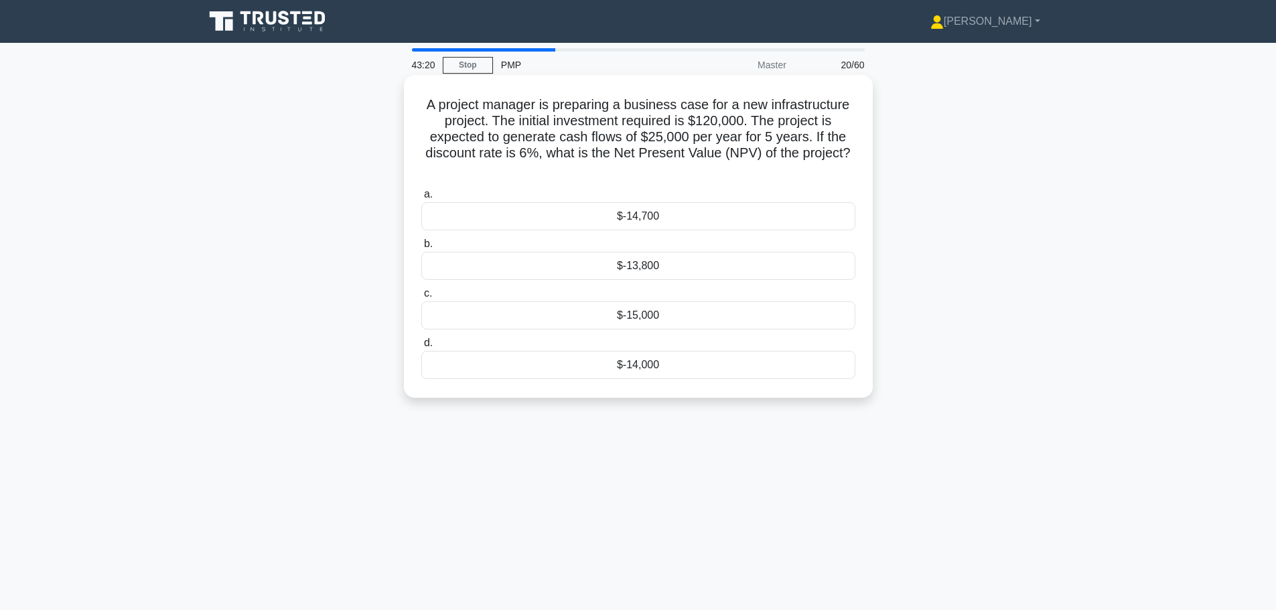
click at [605, 230] on div "$-14,700" at bounding box center [638, 216] width 434 height 28
click at [421, 199] on input "a. $-14,700" at bounding box center [421, 194] width 0 height 9
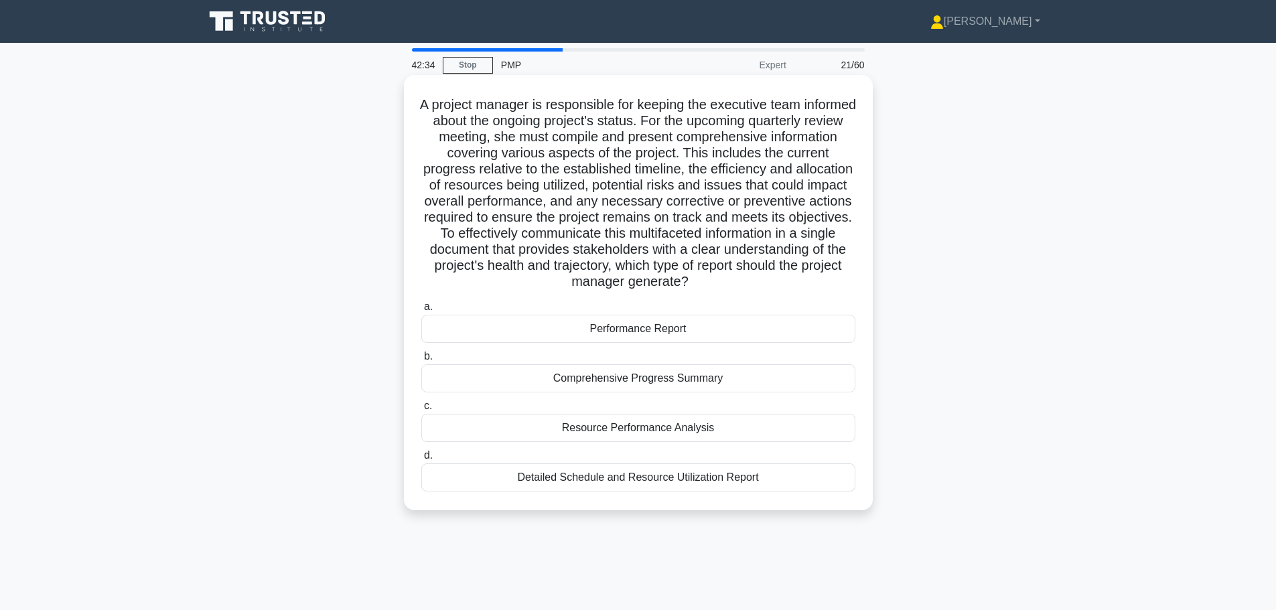
click at [648, 343] on div "Performance Report" at bounding box center [638, 329] width 434 height 28
click at [421, 311] on input "a. Performance Report" at bounding box center [421, 307] width 0 height 9
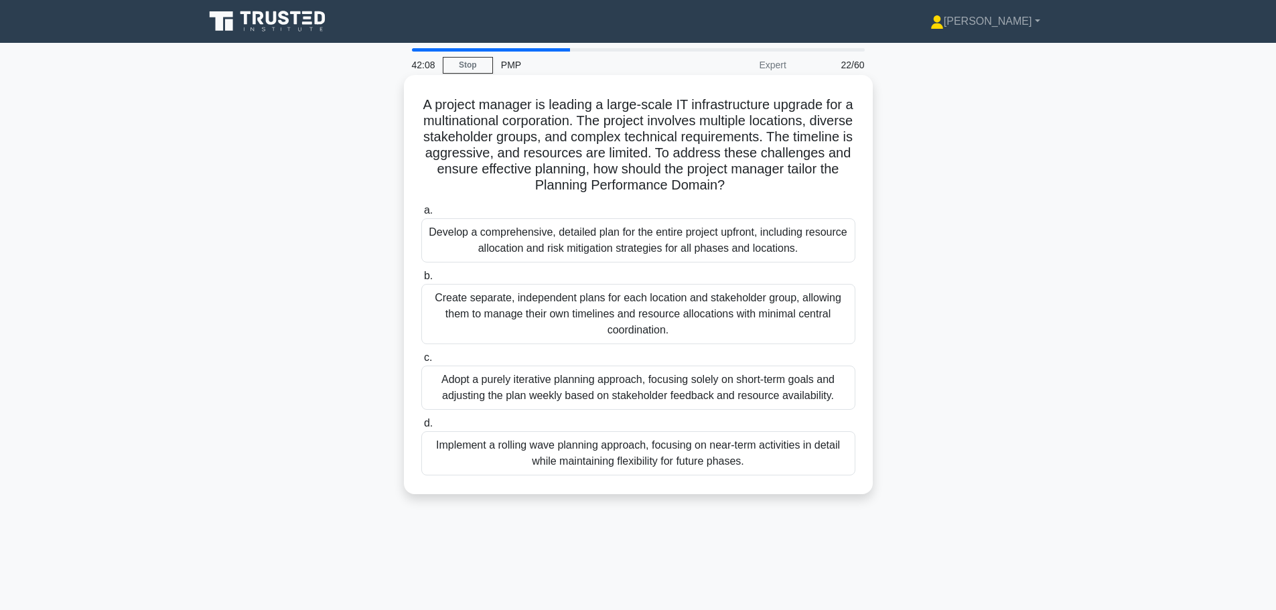
click at [660, 454] on div "Implement a rolling wave planning approach, focusing on near-term activities in…" at bounding box center [638, 453] width 434 height 44
click at [421, 428] on input "d. Implement a rolling wave planning approach, focusing on near-term activities…" at bounding box center [421, 423] width 0 height 9
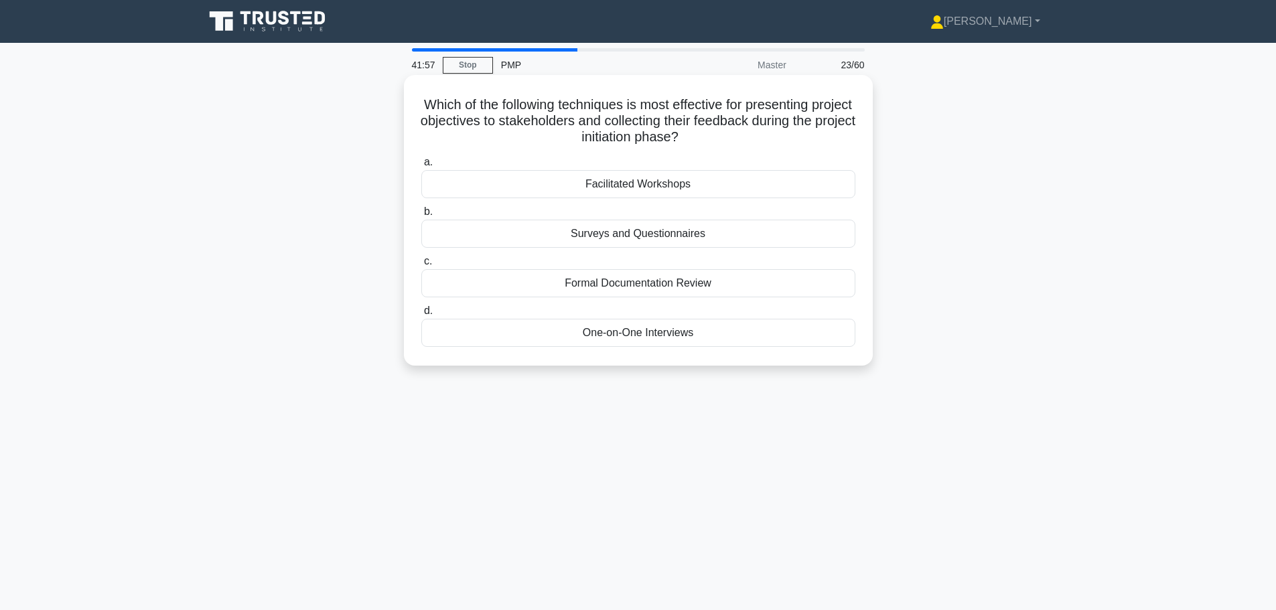
click at [679, 337] on div "One-on-One Interviews" at bounding box center [638, 333] width 434 height 28
click at [421, 315] on input "d. One-on-One Interviews" at bounding box center [421, 311] width 0 height 9
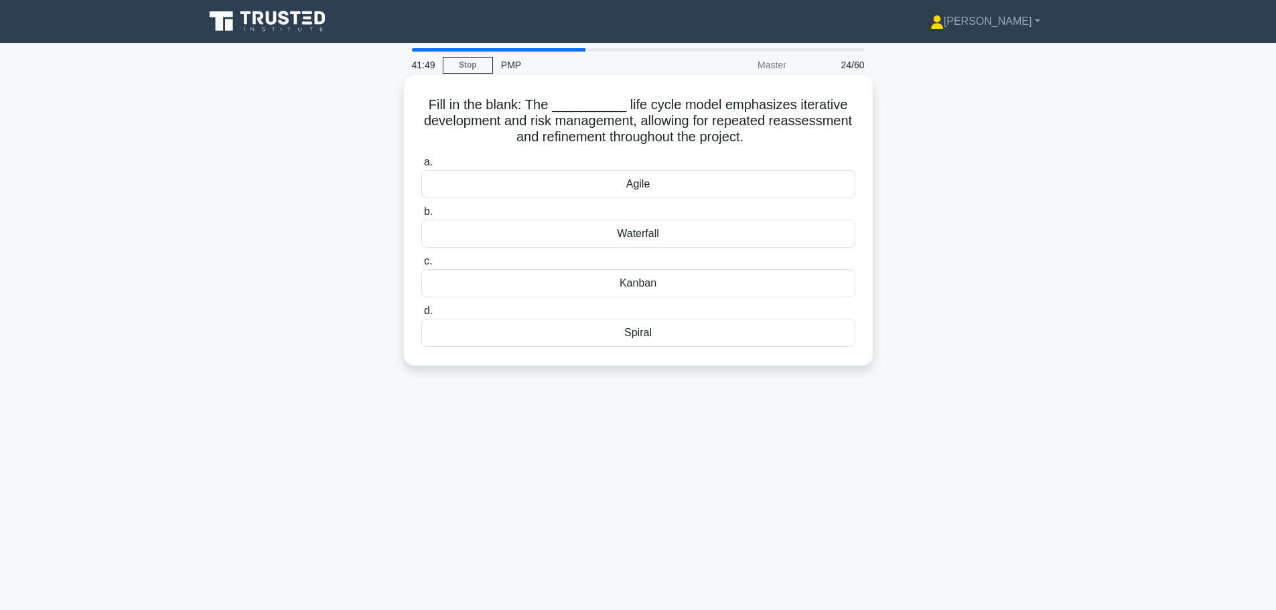
click at [666, 183] on div "Agile" at bounding box center [638, 184] width 434 height 28
click at [421, 167] on input "a. Agile" at bounding box center [421, 162] width 0 height 9
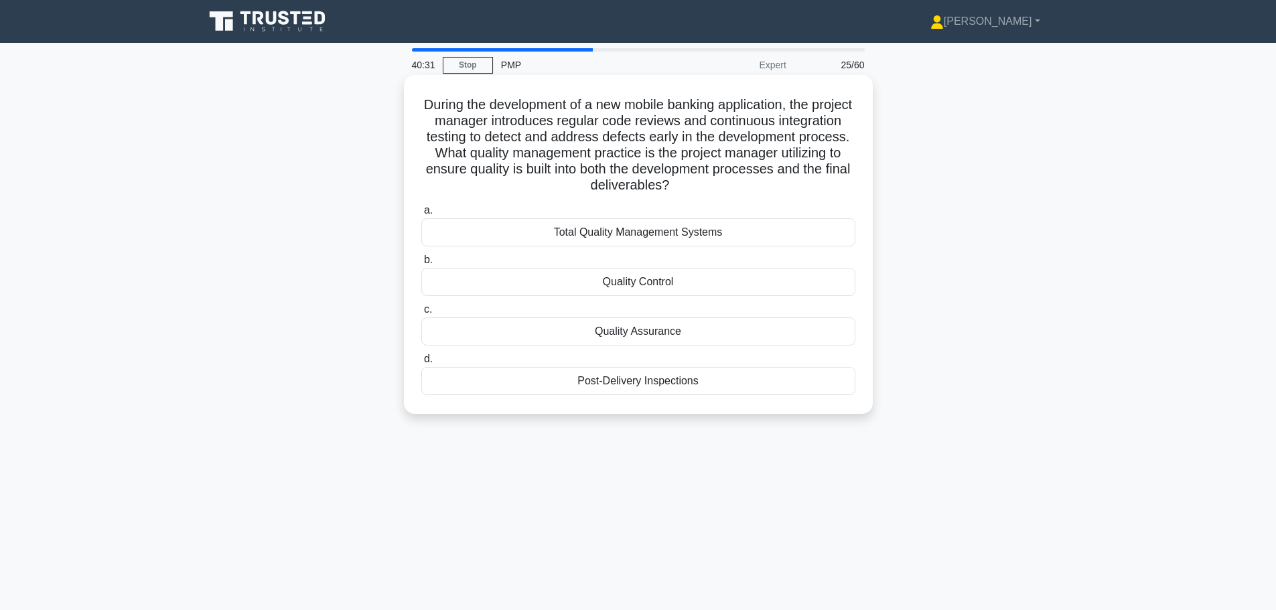
click at [673, 332] on div "Quality Assurance" at bounding box center [638, 331] width 434 height 28
click at [421, 314] on input "c. Quality Assurance" at bounding box center [421, 309] width 0 height 9
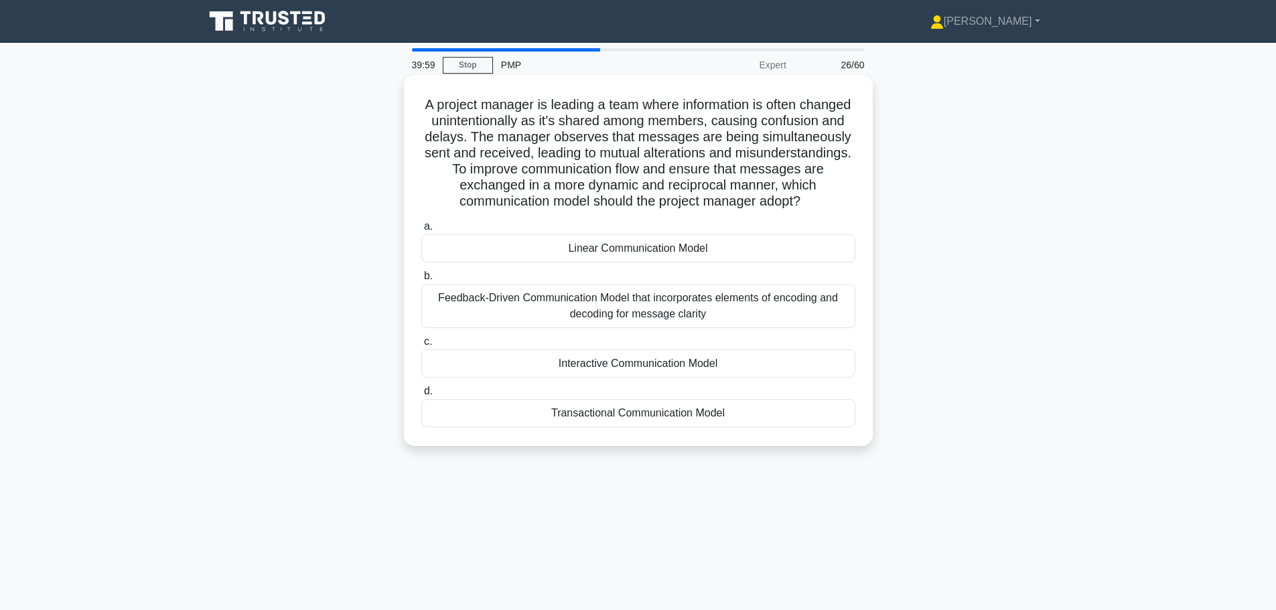
drag, startPoint x: 451, startPoint y: 106, endPoint x: 828, endPoint y: 200, distance: 389.3
click at [828, 200] on h5 "A project manager is leading a team where information is often changed unintent…" at bounding box center [638, 153] width 437 height 114
copy h5 "project manager is leading a team where information is often changed unintentio…"
click at [633, 364] on div "Interactive Communication Model" at bounding box center [638, 364] width 434 height 28
click at [421, 346] on input "c. Interactive Communication Model" at bounding box center [421, 341] width 0 height 9
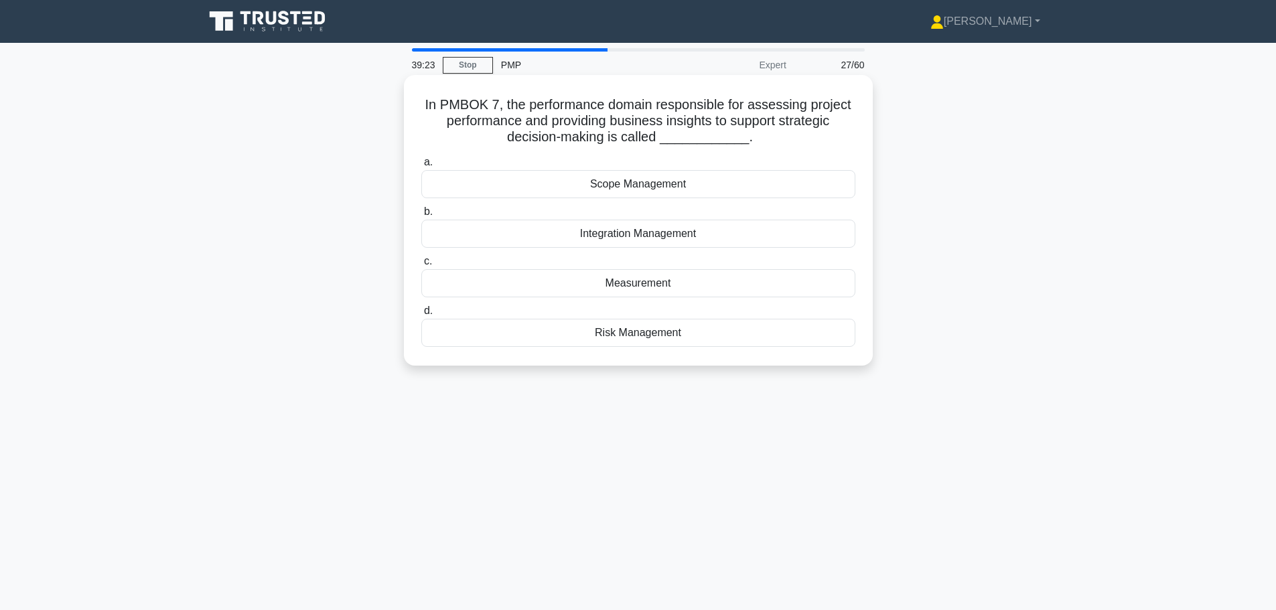
click at [631, 189] on div "Scope Management" at bounding box center [638, 184] width 434 height 28
click at [421, 167] on input "a. Scope Management" at bounding box center [421, 162] width 0 height 9
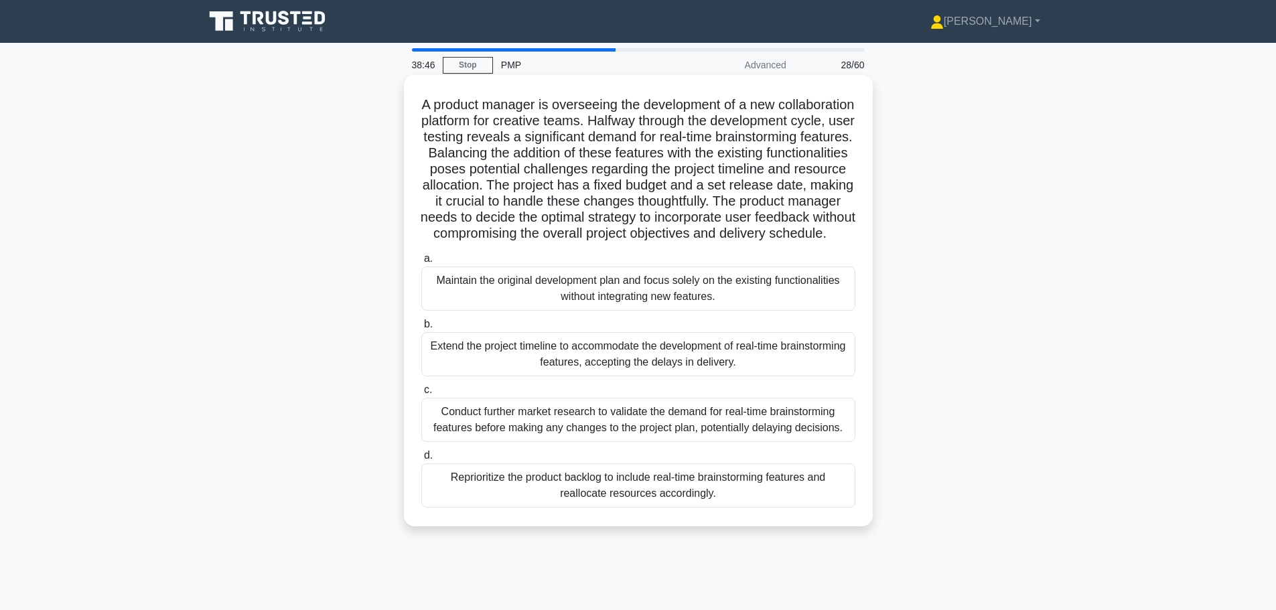
click at [557, 501] on div "Reprioritize the product backlog to include real-time brainstorming features an…" at bounding box center [638, 485] width 434 height 44
click at [421, 460] on input "d. Reprioritize the product backlog to include real-time brainstorming features…" at bounding box center [421, 455] width 0 height 9
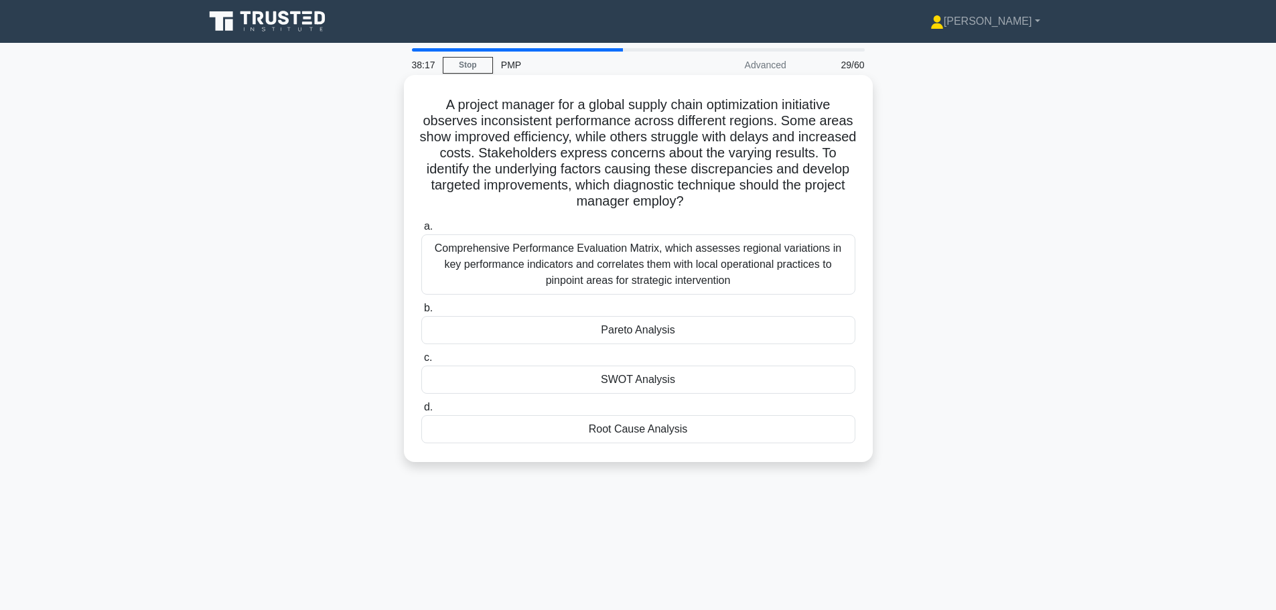
click at [653, 440] on div "Root Cause Analysis" at bounding box center [638, 429] width 434 height 28
click at [421, 412] on input "d. Root Cause Analysis" at bounding box center [421, 407] width 0 height 9
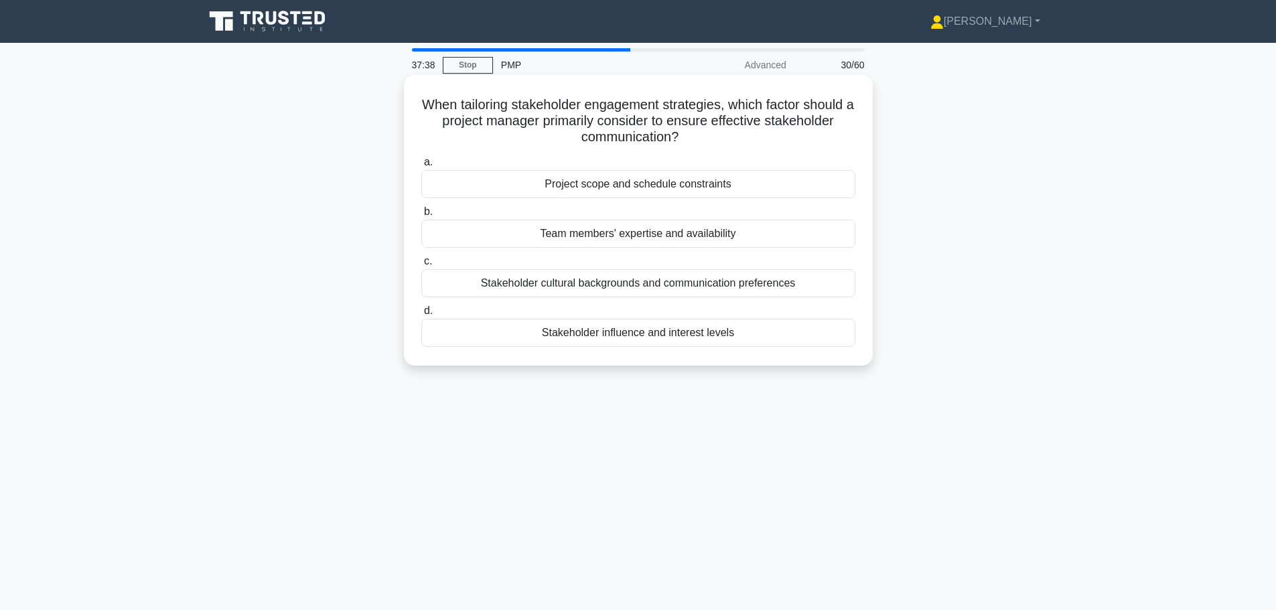
click at [639, 288] on div "Stakeholder cultural backgrounds and communication preferences" at bounding box center [638, 283] width 434 height 28
click at [421, 266] on input "c. Stakeholder cultural backgrounds and communication preferences" at bounding box center [421, 261] width 0 height 9
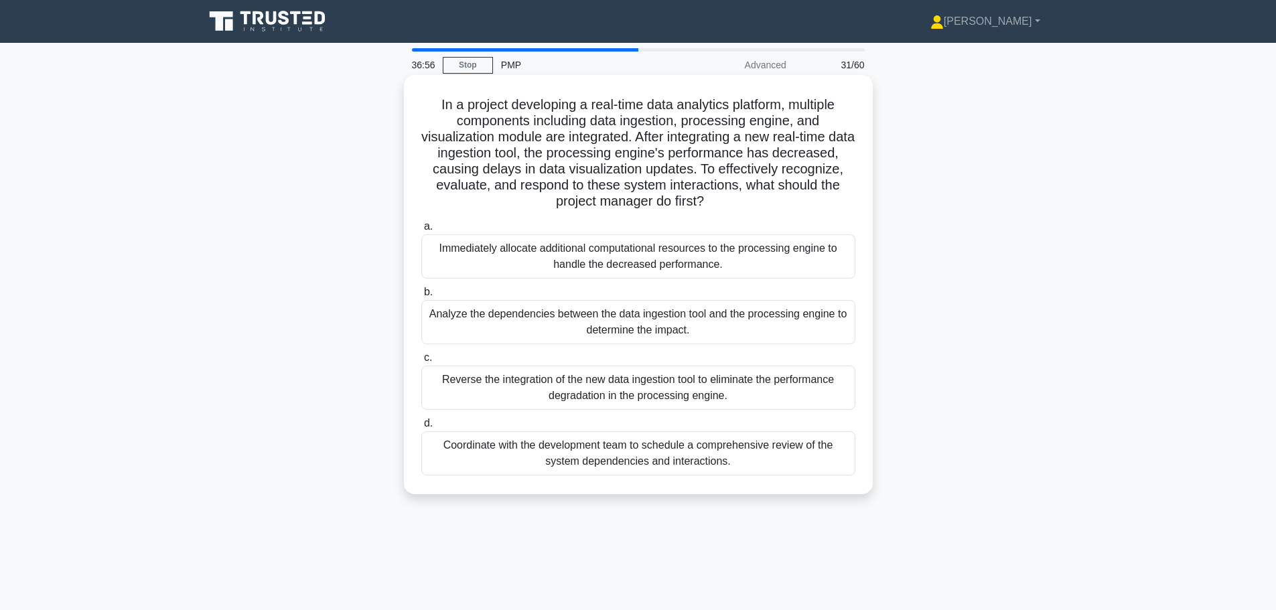
click at [669, 463] on div "Coordinate with the development team to schedule a comprehensive review of the …" at bounding box center [638, 453] width 434 height 44
click at [421, 428] on input "d. Coordinate with the development team to schedule a comprehensive review of t…" at bounding box center [421, 423] width 0 height 9
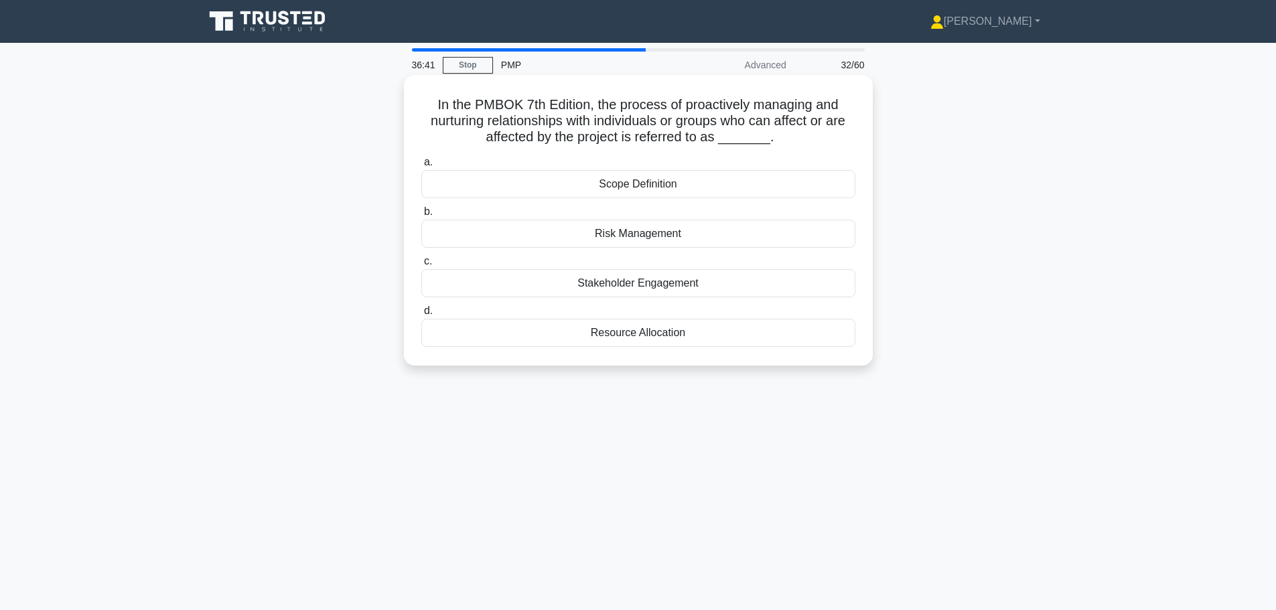
click at [651, 290] on div "Stakeholder Engagement" at bounding box center [638, 283] width 434 height 28
click at [421, 266] on input "c. Stakeholder Engagement" at bounding box center [421, 261] width 0 height 9
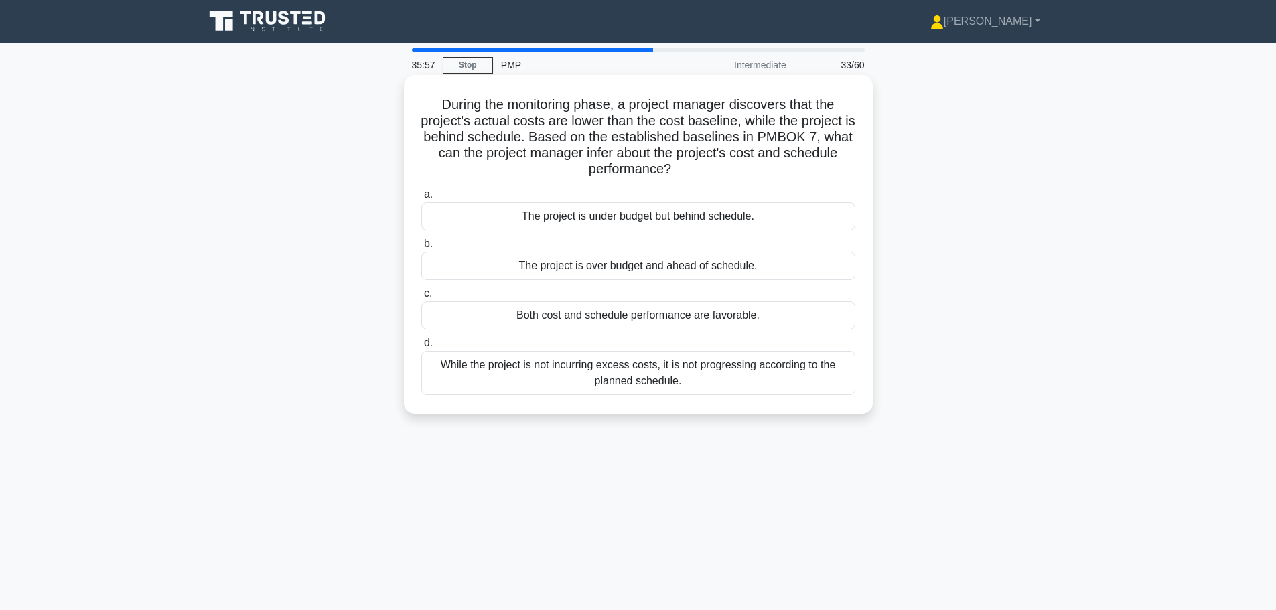
drag, startPoint x: 714, startPoint y: 173, endPoint x: 419, endPoint y: 100, distance: 304.2
click at [420, 100] on h5 "During the monitoring phase, a project manager discovers that the project's act…" at bounding box center [638, 137] width 437 height 82
copy h5 "During the monitoring phase, a project manager discovers that the project's act…"
click at [595, 222] on div "The project is under budget but behind schedule." at bounding box center [638, 216] width 434 height 28
click at [421, 199] on input "a. The project is under budget but behind schedule." at bounding box center [421, 194] width 0 height 9
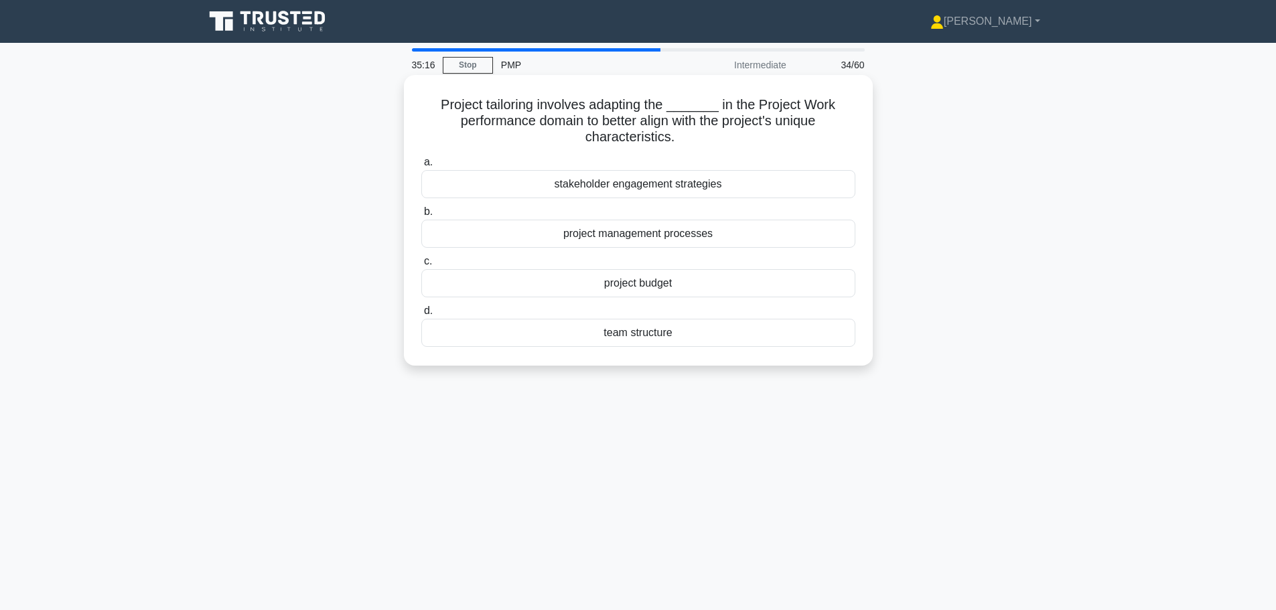
click at [607, 235] on div "project management processes" at bounding box center [638, 234] width 434 height 28
click at [421, 216] on input "b. project management processes" at bounding box center [421, 212] width 0 height 9
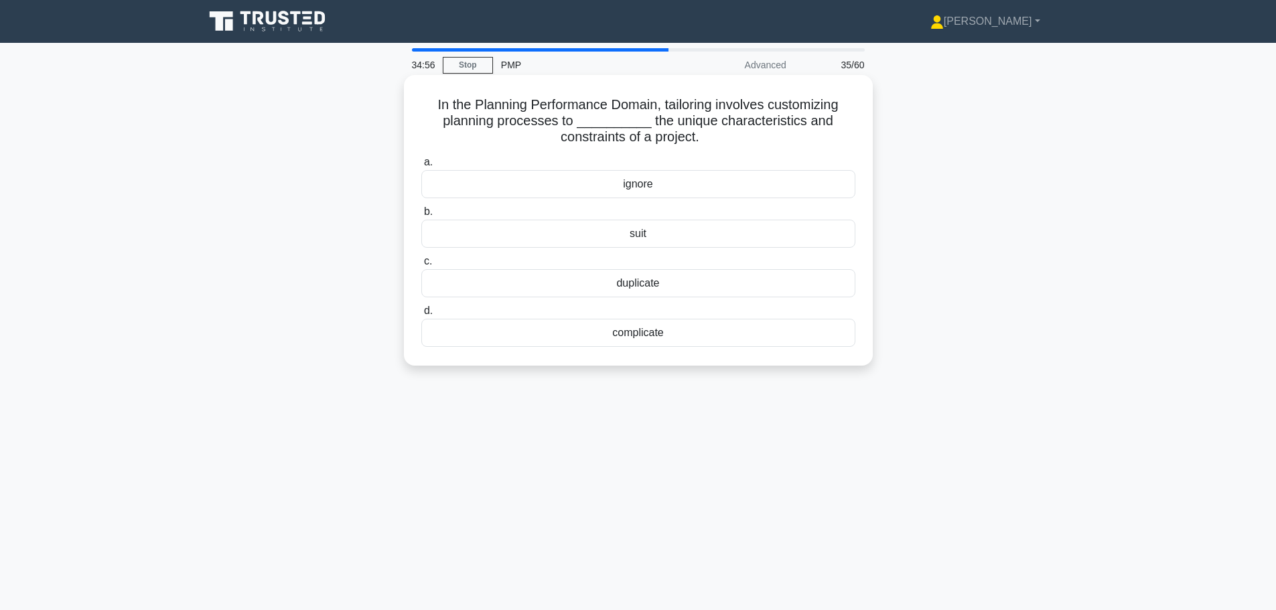
click at [653, 238] on div "suit" at bounding box center [638, 234] width 434 height 28
click at [421, 216] on input "b. suit" at bounding box center [421, 212] width 0 height 9
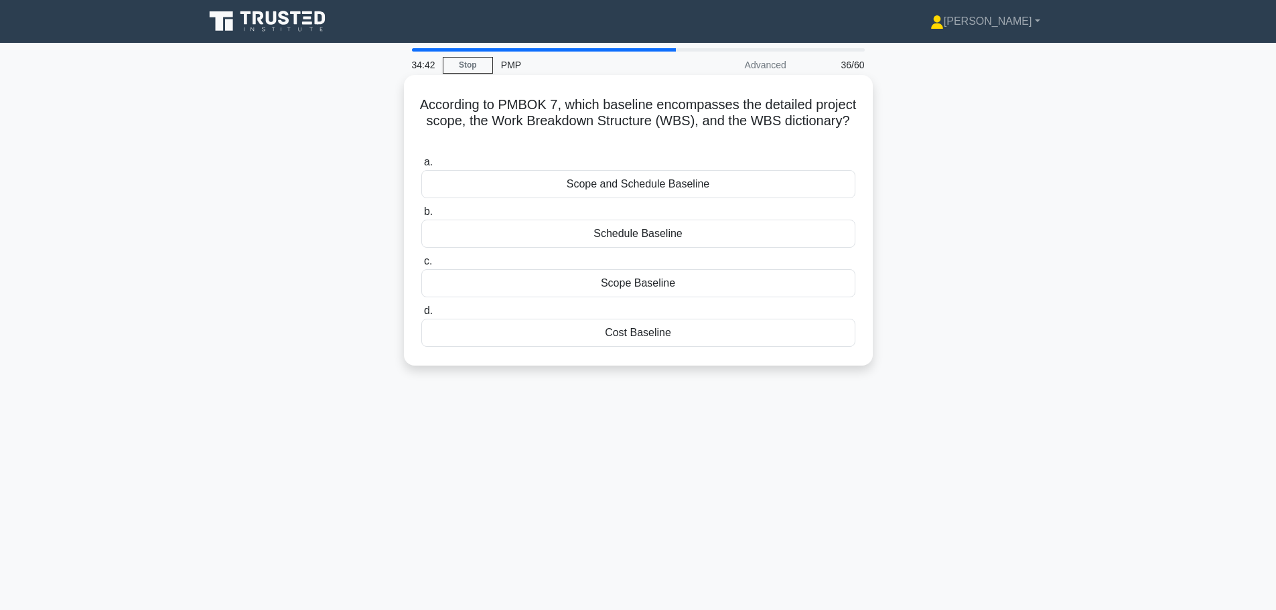
click at [678, 283] on div "Scope Baseline" at bounding box center [638, 283] width 434 height 28
click at [421, 266] on input "c. Scope Baseline" at bounding box center [421, 261] width 0 height 9
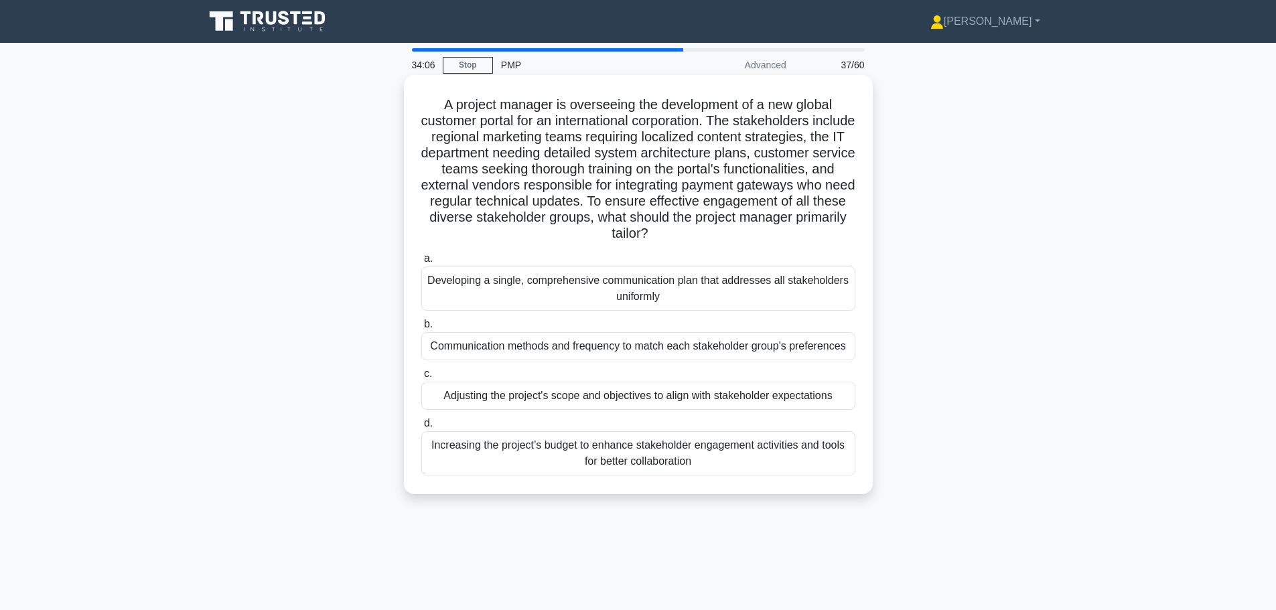
click at [564, 345] on div "Communication methods and frequency to match each stakeholder group's preferenc…" at bounding box center [638, 346] width 434 height 28
click at [421, 329] on input "b. Communication methods and frequency to match each stakeholder group's prefer…" at bounding box center [421, 324] width 0 height 9
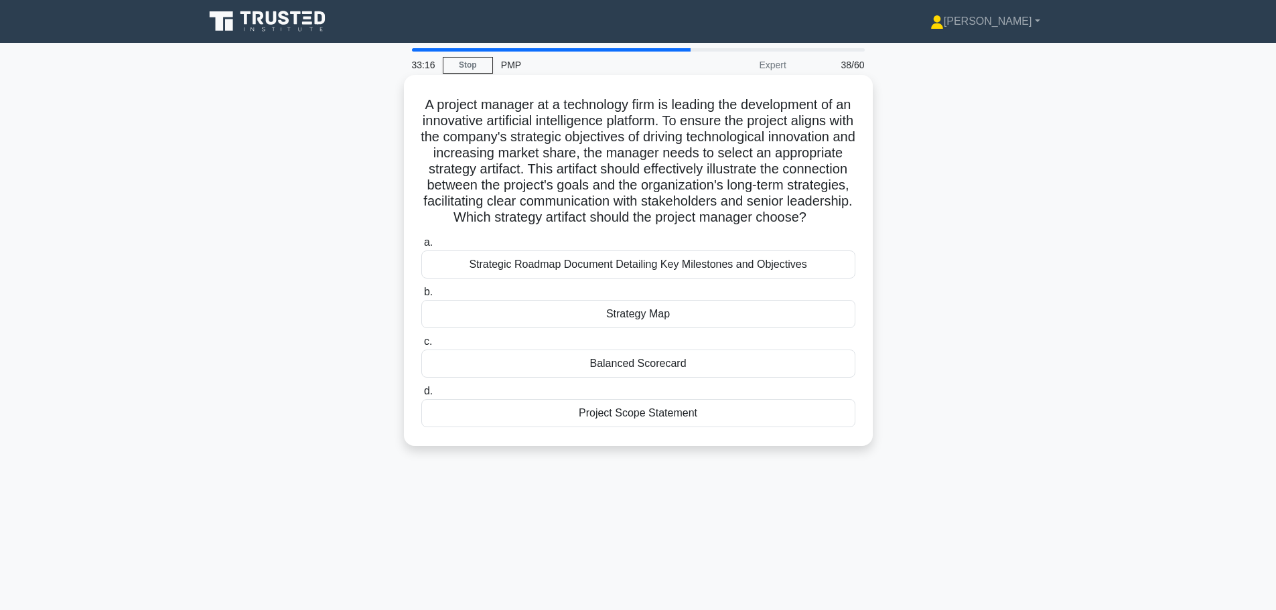
click at [672, 279] on div "Strategic Roadmap Document Detailing Key Milestones and Objectives" at bounding box center [638, 264] width 434 height 28
click at [421, 247] on input "a. Strategic Roadmap Document Detailing Key Milestones and Objectives" at bounding box center [421, 242] width 0 height 9
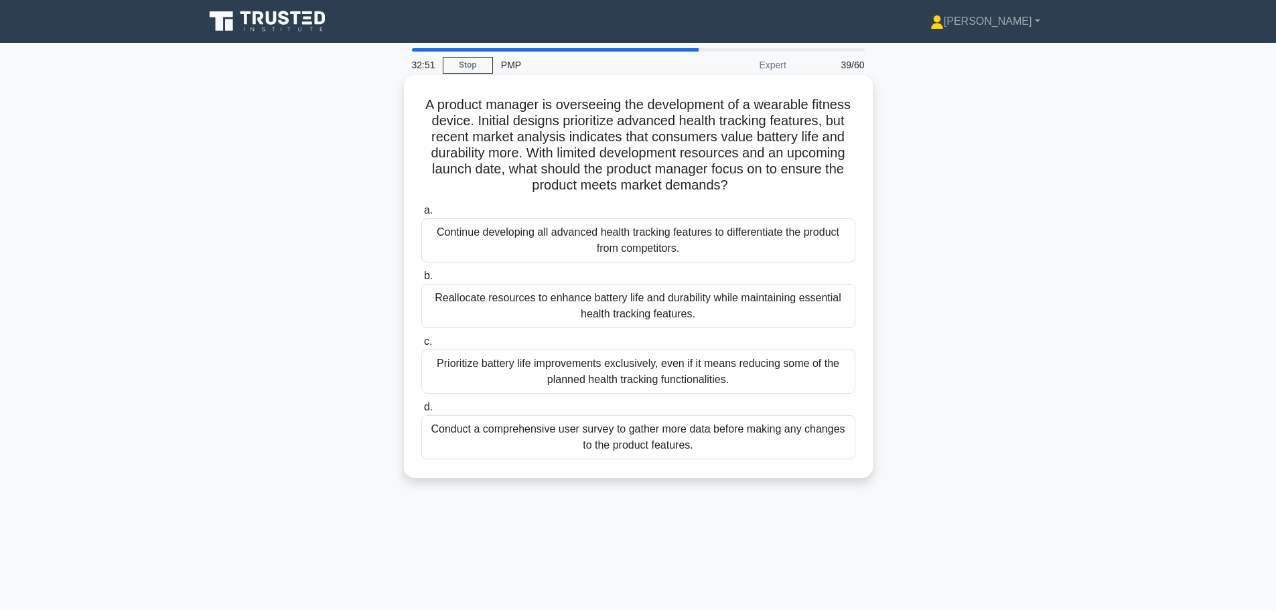
click at [580, 304] on div "Reallocate resources to enhance battery life and durability while maintaining e…" at bounding box center [638, 306] width 434 height 44
click at [421, 281] on input "b. Reallocate resources to enhance battery life and durability while maintainin…" at bounding box center [421, 276] width 0 height 9
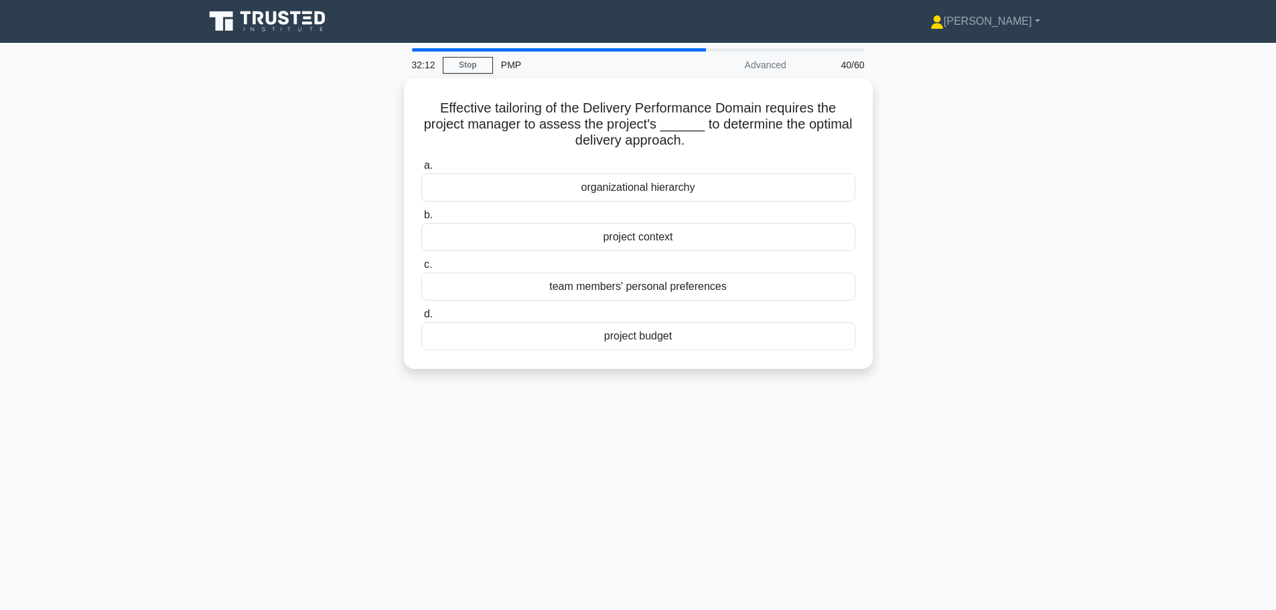
drag, startPoint x: 697, startPoint y: 137, endPoint x: 388, endPoint y: 85, distance: 313.1
click at [388, 85] on div "Effective tailoring of the Delivery Performance Domain requires the project man…" at bounding box center [638, 231] width 884 height 307
copy h5 "Effective tailoring of the Delivery Performance Domain requires the project man…"
click at [596, 237] on div "project context" at bounding box center [638, 234] width 434 height 28
click at [421, 216] on input "b. project context" at bounding box center [421, 212] width 0 height 9
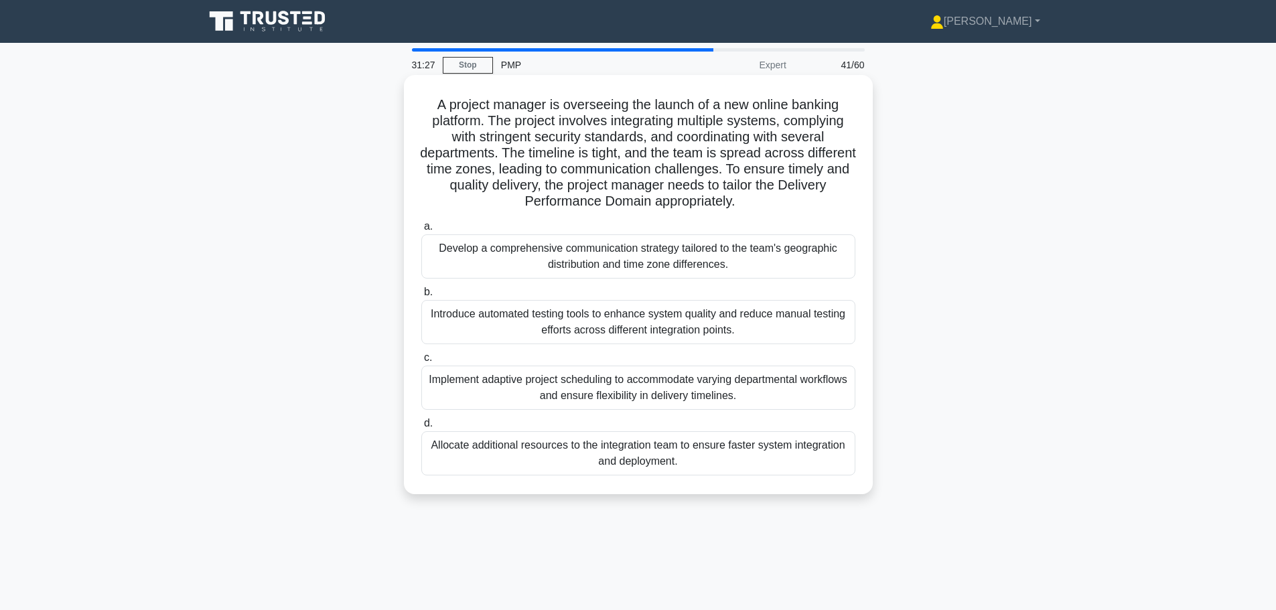
click at [575, 271] on div "Develop a comprehensive communication strategy tailored to the team's geographi…" at bounding box center [638, 256] width 434 height 44
click at [421, 231] on input "a. Develop a comprehensive communication strategy tailored to the team's geogra…" at bounding box center [421, 226] width 0 height 9
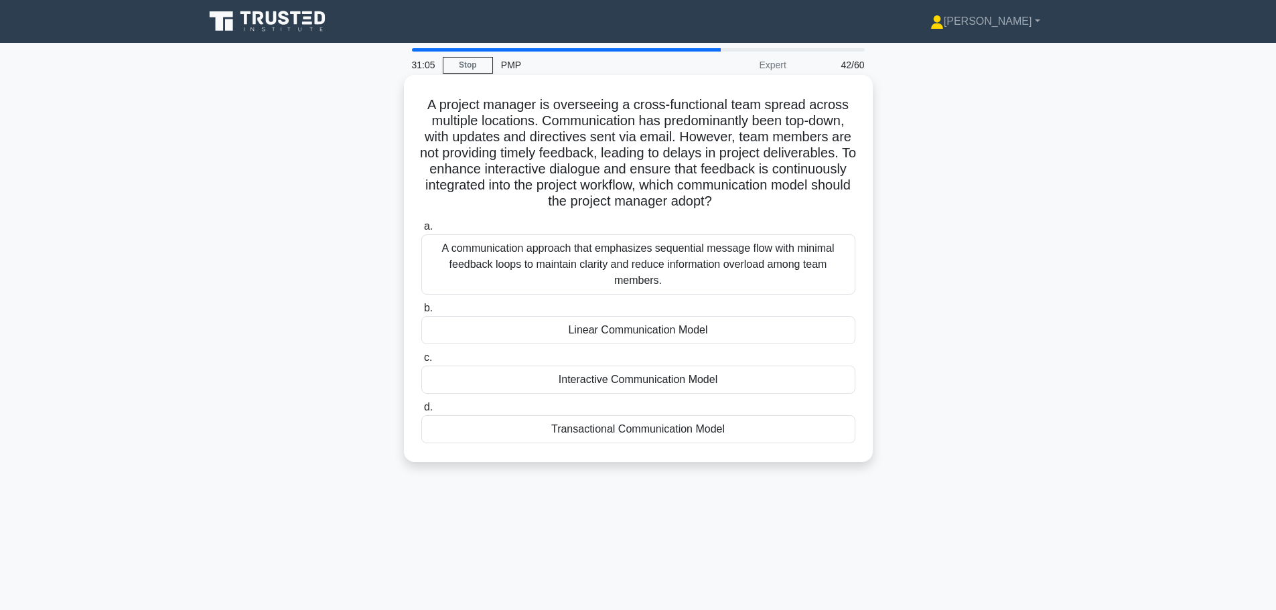
click at [642, 380] on div "Interactive Communication Model" at bounding box center [638, 380] width 434 height 28
click at [421, 362] on input "c. Interactive Communication Model" at bounding box center [421, 358] width 0 height 9
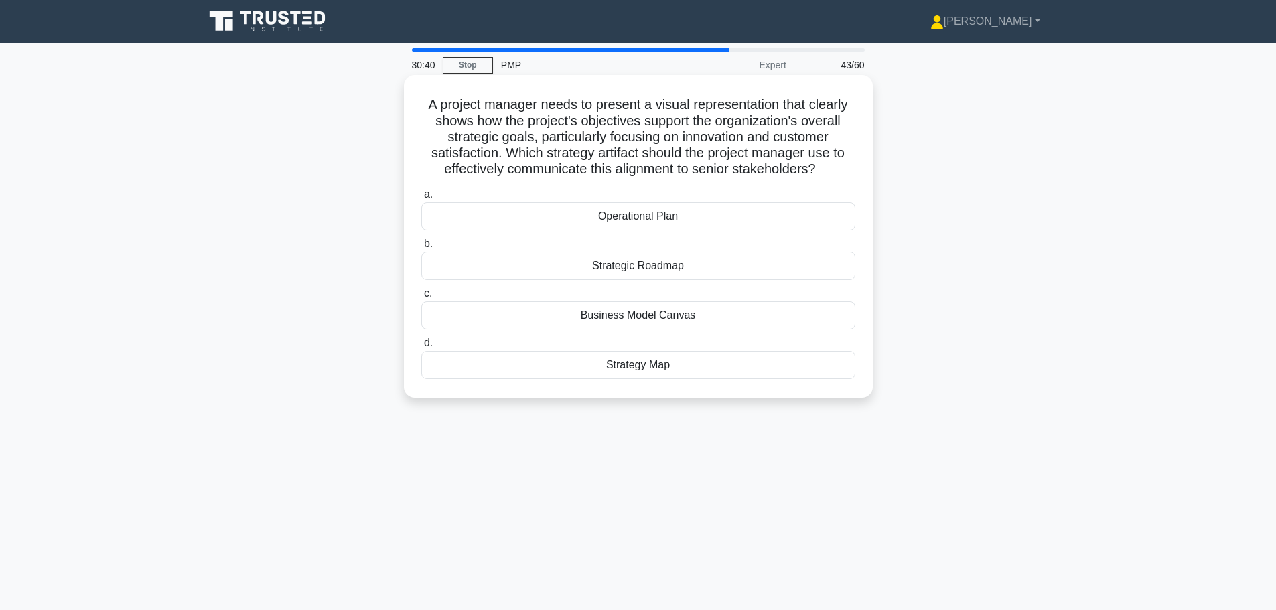
click at [656, 268] on div "Strategic Roadmap" at bounding box center [638, 266] width 434 height 28
click at [421, 248] on input "b. Strategic Roadmap" at bounding box center [421, 244] width 0 height 9
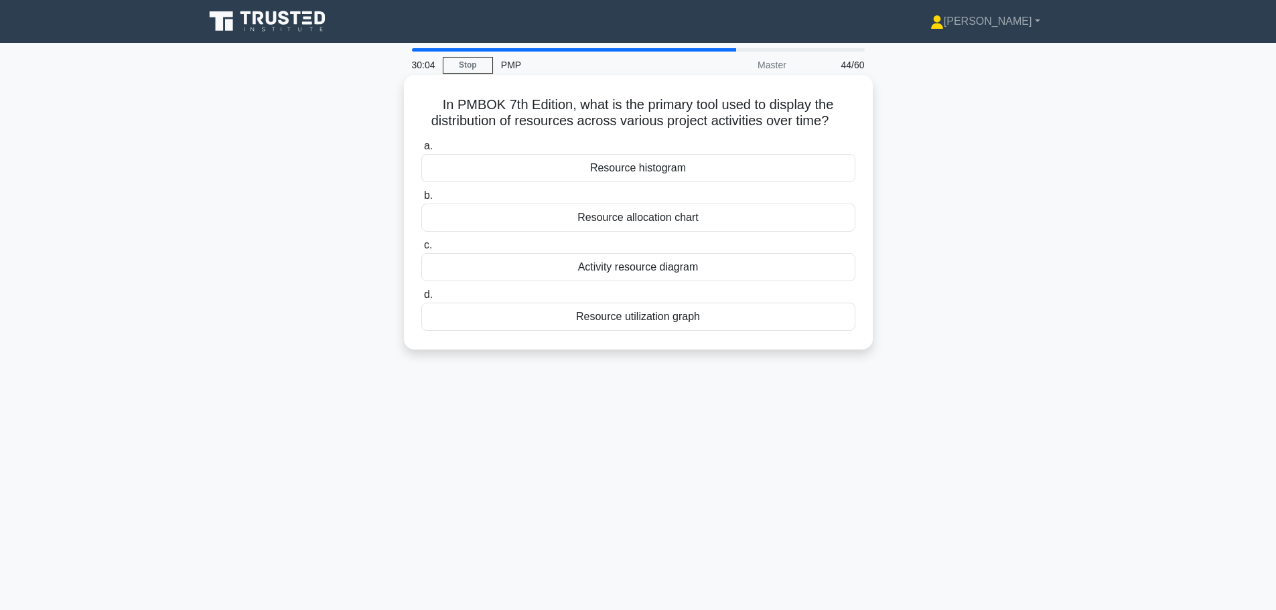
click at [667, 320] on div "Resource utilization graph" at bounding box center [638, 317] width 434 height 28
click at [421, 299] on input "d. Resource utilization graph" at bounding box center [421, 295] width 0 height 9
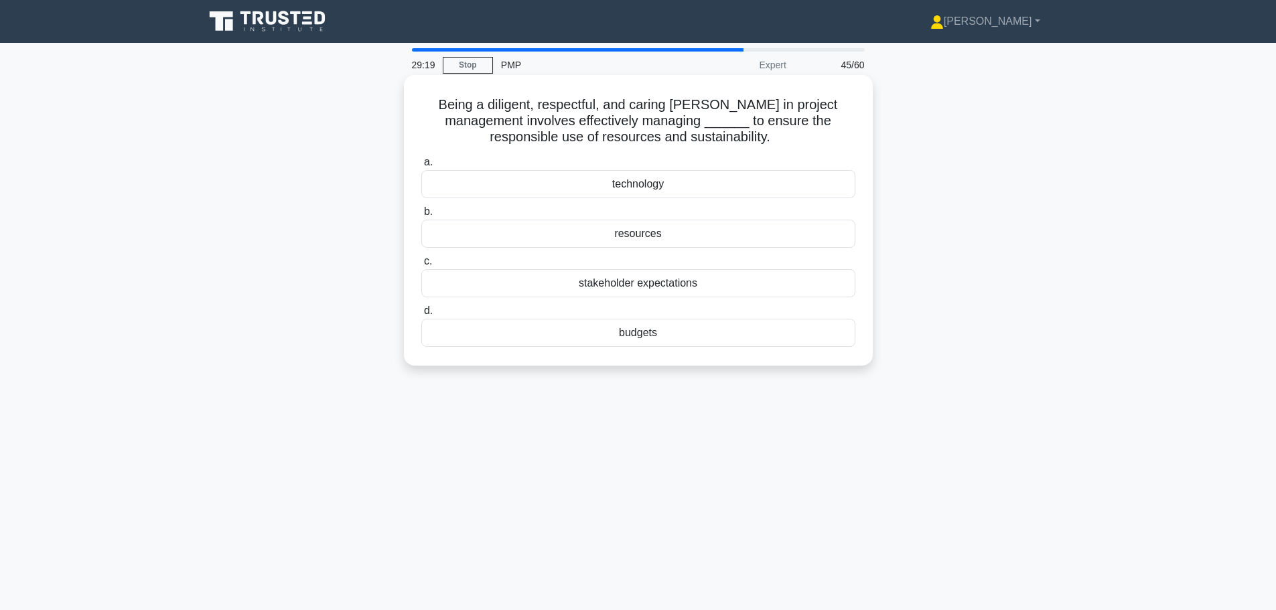
click at [658, 282] on div "stakeholder expectations" at bounding box center [638, 283] width 434 height 28
click at [421, 266] on input "c. stakeholder expectations" at bounding box center [421, 261] width 0 height 9
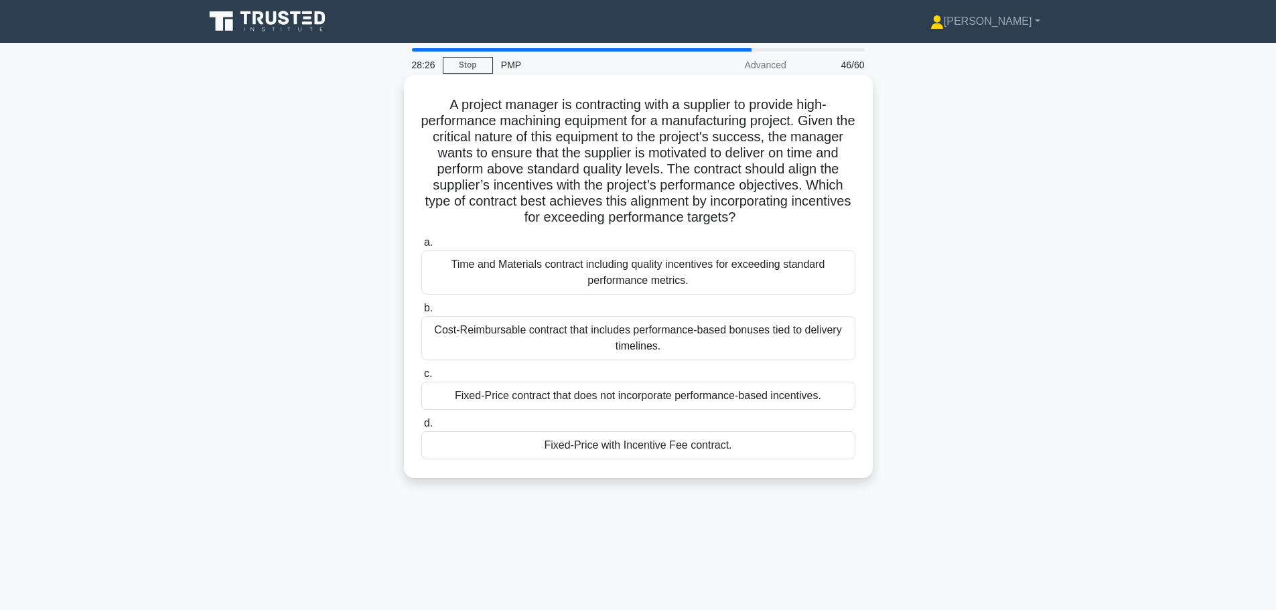
click at [702, 456] on div "Fixed-Price with Incentive Fee contract." at bounding box center [638, 445] width 434 height 28
click at [421, 428] on input "d. Fixed-Price with Incentive Fee contract." at bounding box center [421, 423] width 0 height 9
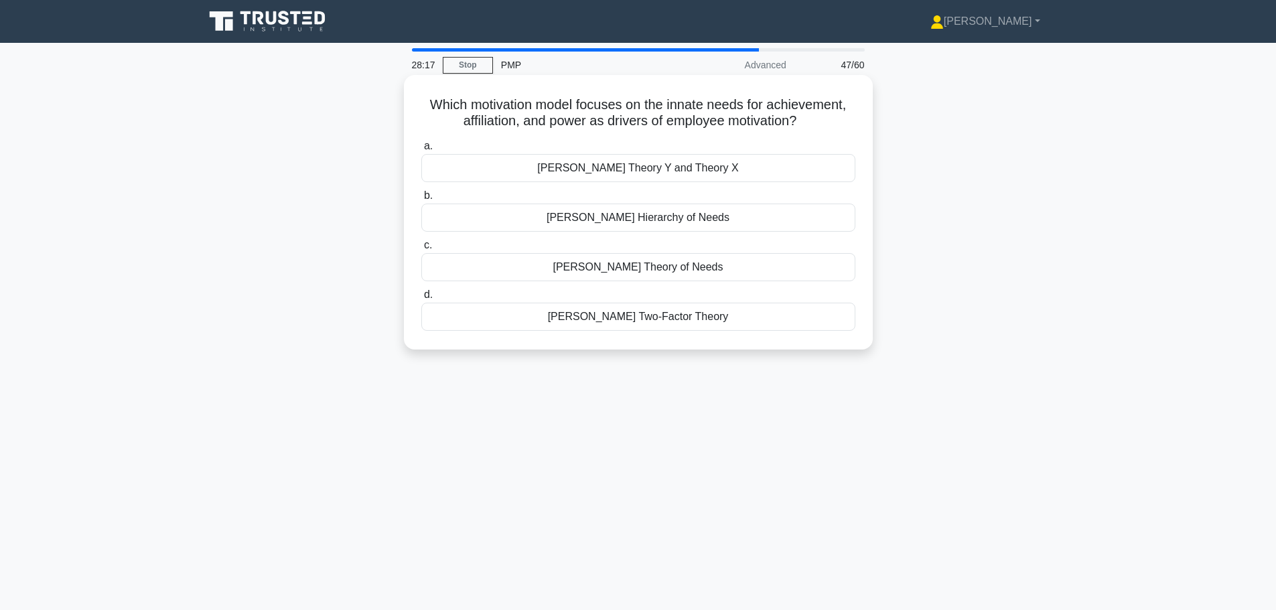
click at [596, 266] on div "McClelland's Theory of Needs" at bounding box center [638, 267] width 434 height 28
click at [421, 250] on input "c. McClelland's Theory of Needs" at bounding box center [421, 245] width 0 height 9
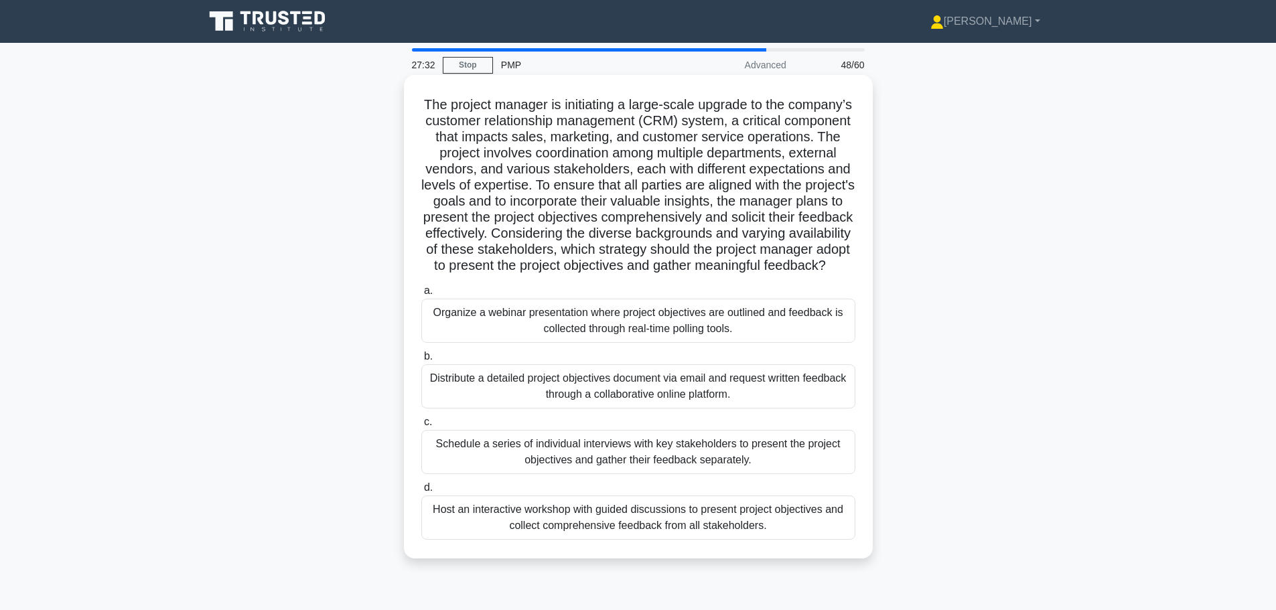
click at [581, 533] on div "Host an interactive workshop with guided discussions to present project objecti…" at bounding box center [638, 517] width 434 height 44
click at [421, 492] on input "d. Host an interactive workshop with guided discussions to present project obje…" at bounding box center [421, 487] width 0 height 9
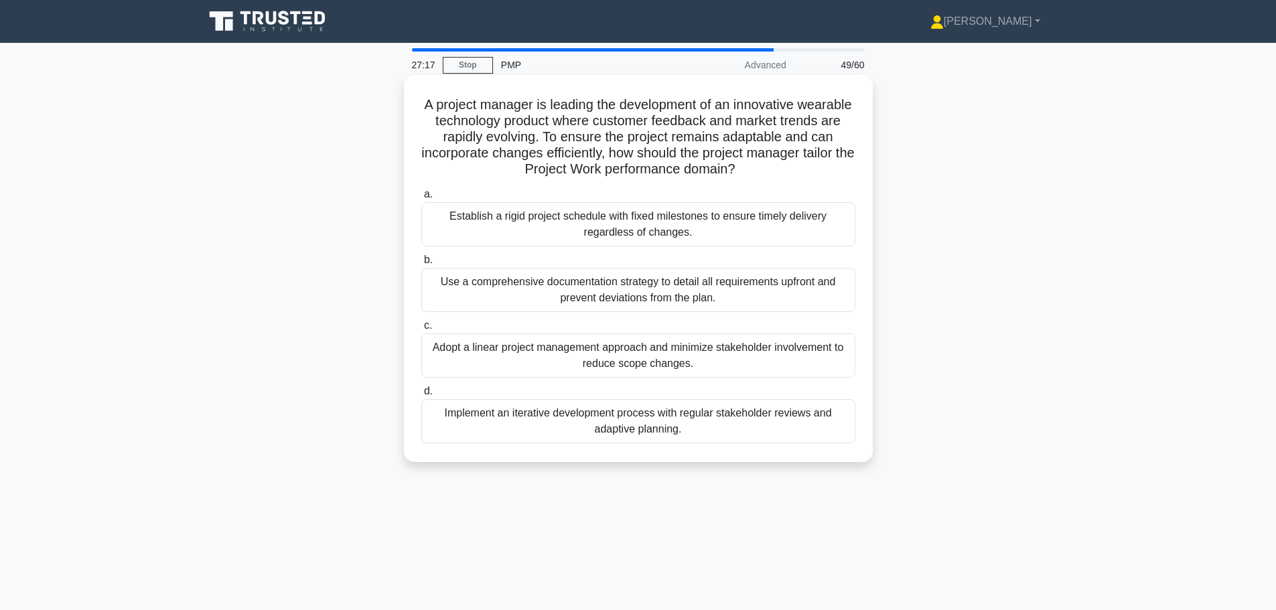
click at [622, 427] on div "Implement an iterative development process with regular stakeholder reviews and…" at bounding box center [638, 421] width 434 height 44
click at [421, 396] on input "d. Implement an iterative development process with regular stakeholder reviews …" at bounding box center [421, 391] width 0 height 9
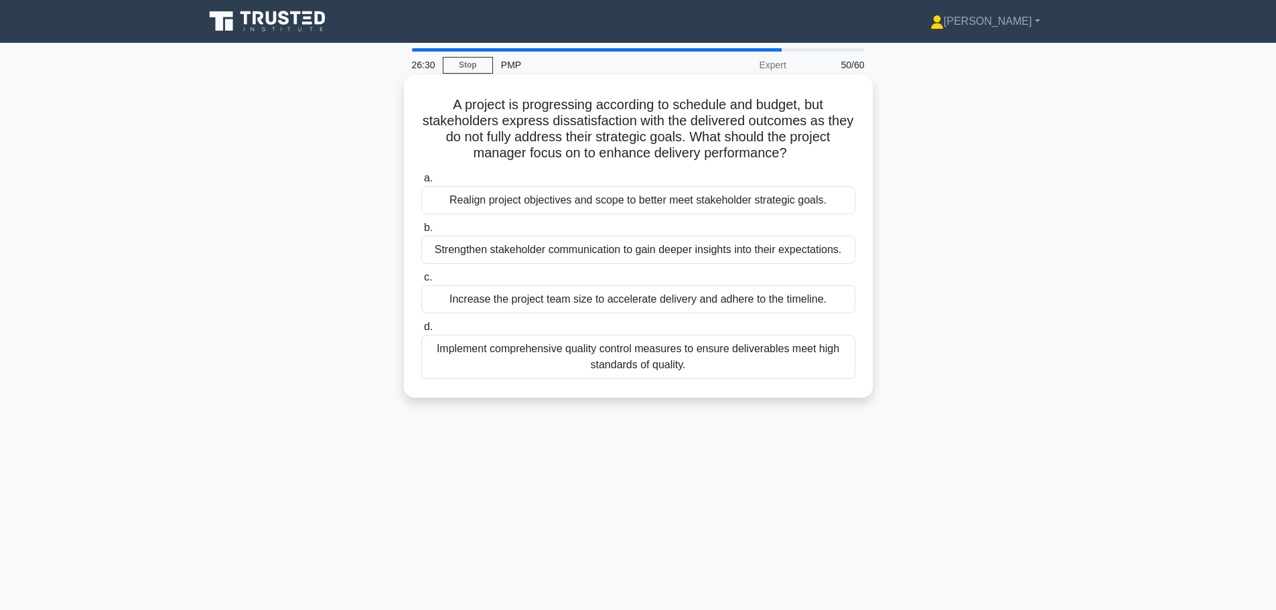
click at [638, 374] on div "Implement comprehensive quality control measures to ensure deliverables meet hi…" at bounding box center [638, 357] width 434 height 44
click at [421, 331] on input "d. Implement comprehensive quality control measures to ensure deliverables meet…" at bounding box center [421, 327] width 0 height 9
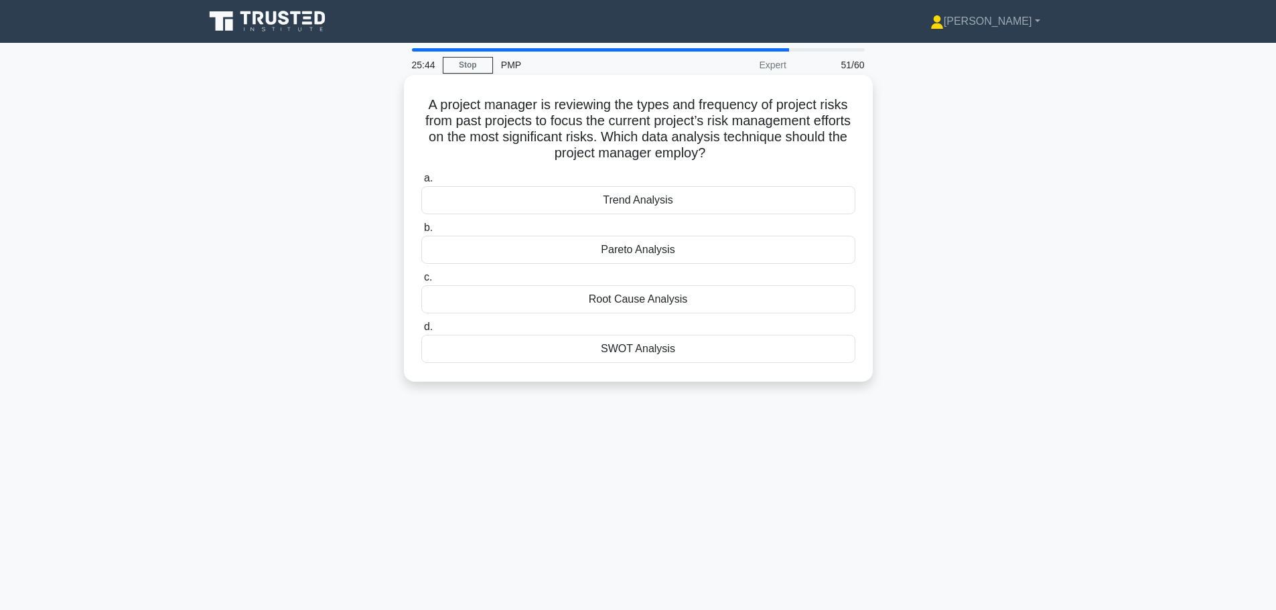
click at [618, 201] on div "Trend Analysis" at bounding box center [638, 200] width 434 height 28
click at [421, 183] on input "a. Trend Analysis" at bounding box center [421, 178] width 0 height 9
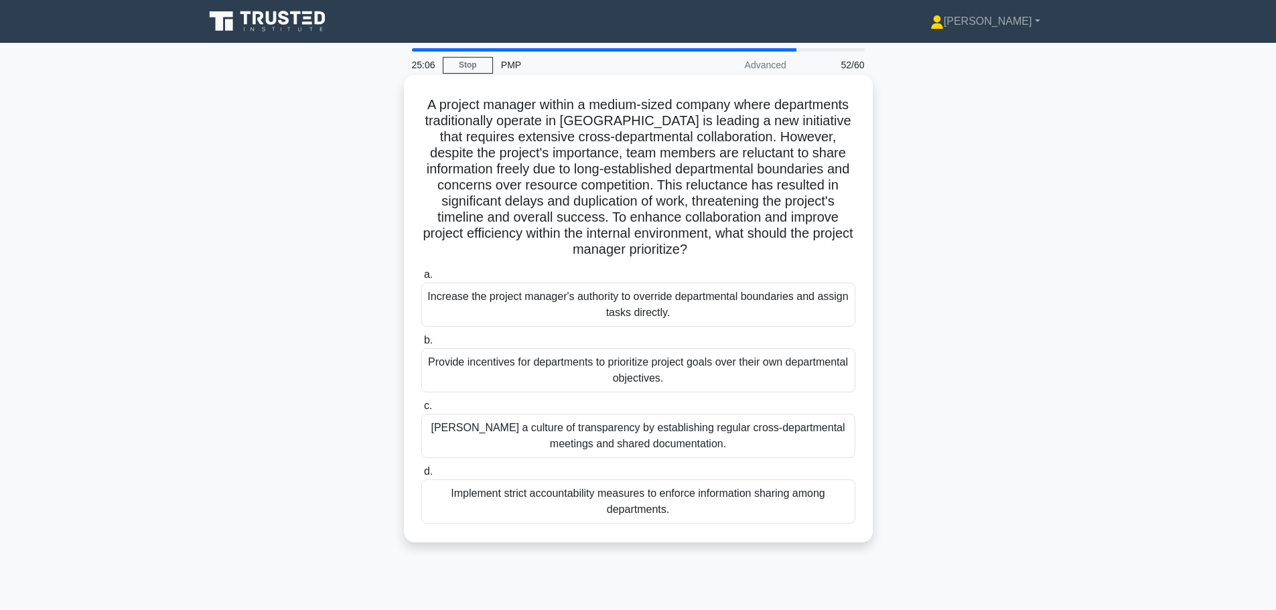
click at [623, 441] on div "Foster a culture of transparency by establishing regular cross-departmental mee…" at bounding box center [638, 436] width 434 height 44
click at [421, 410] on input "c. Foster a culture of transparency by establishing regular cross-departmental …" at bounding box center [421, 406] width 0 height 9
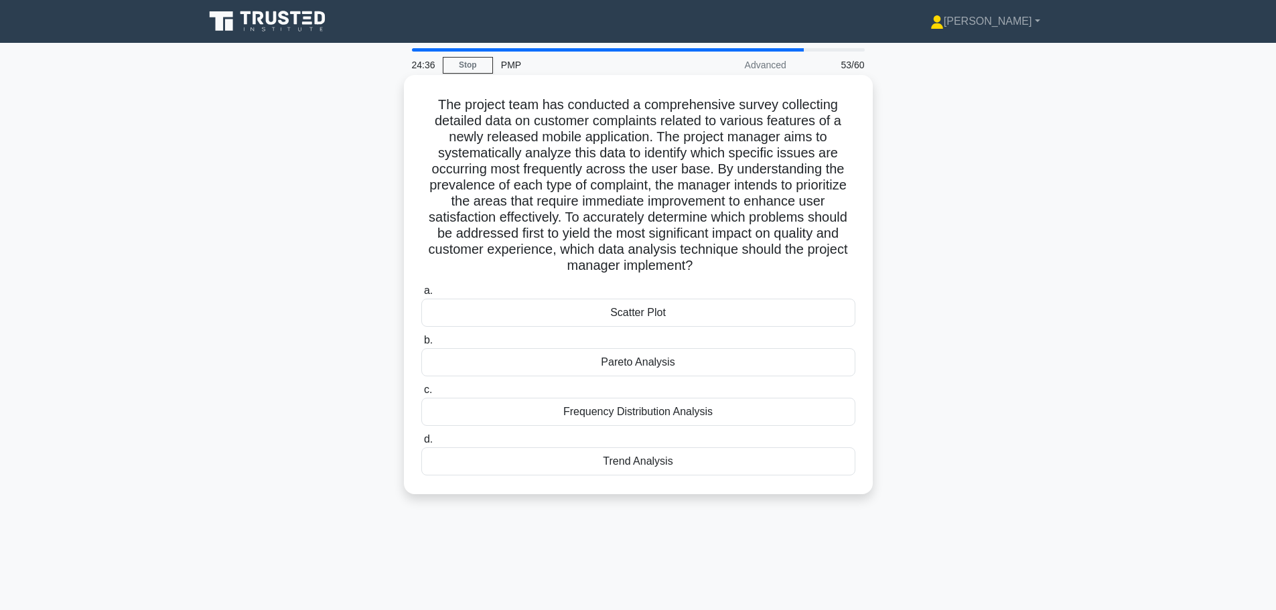
click at [681, 416] on div "Frequency Distribution Analysis" at bounding box center [638, 412] width 434 height 28
click at [421, 394] on input "c. Frequency Distribution Analysis" at bounding box center [421, 390] width 0 height 9
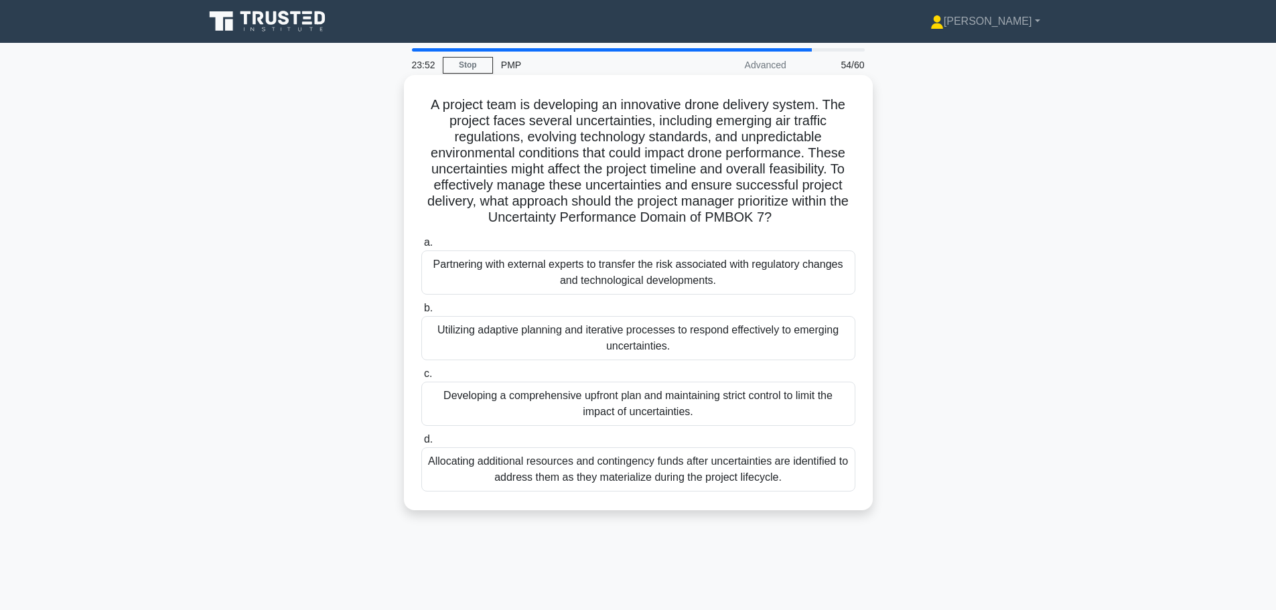
click at [681, 345] on div "Utilizing adaptive planning and iterative processes to respond effectively to e…" at bounding box center [638, 338] width 434 height 44
click at [421, 313] on input "b. Utilizing adaptive planning and iterative processes to respond effectively t…" at bounding box center [421, 308] width 0 height 9
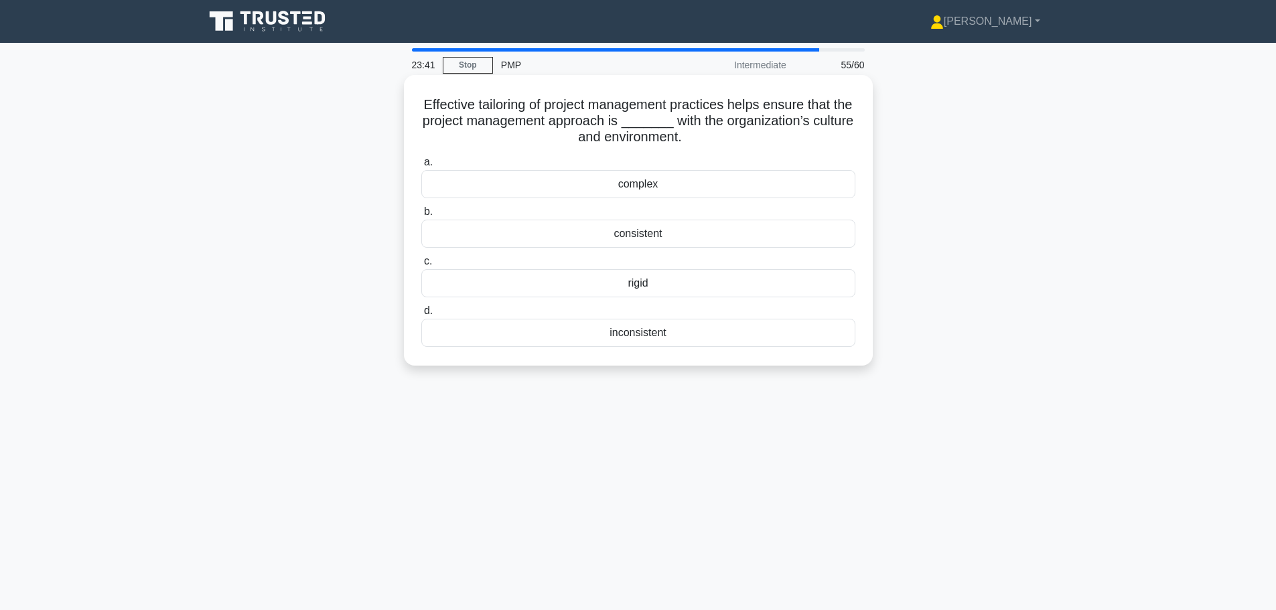
click at [660, 237] on div "consistent" at bounding box center [638, 234] width 434 height 28
click at [421, 216] on input "b. consistent" at bounding box center [421, 212] width 0 height 9
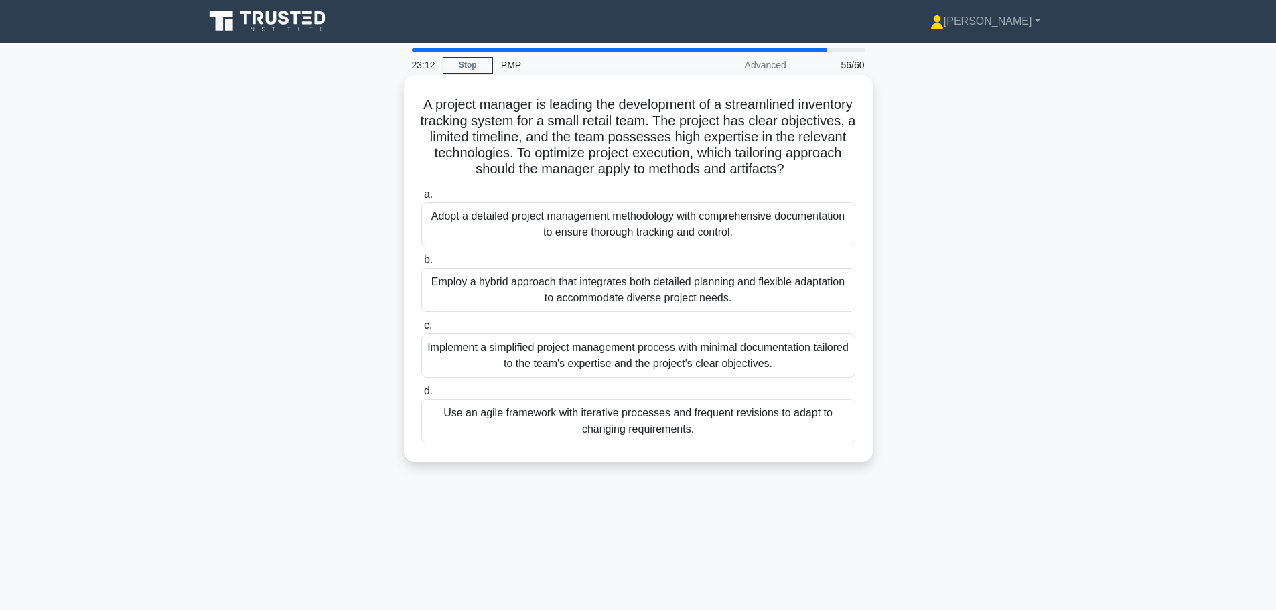
click at [556, 378] on div "Implement a simplified project management process with minimal documentation ta…" at bounding box center [638, 355] width 434 height 44
click at [421, 330] on input "c. Implement a simplified project management process with minimal documentation…" at bounding box center [421, 325] width 0 height 9
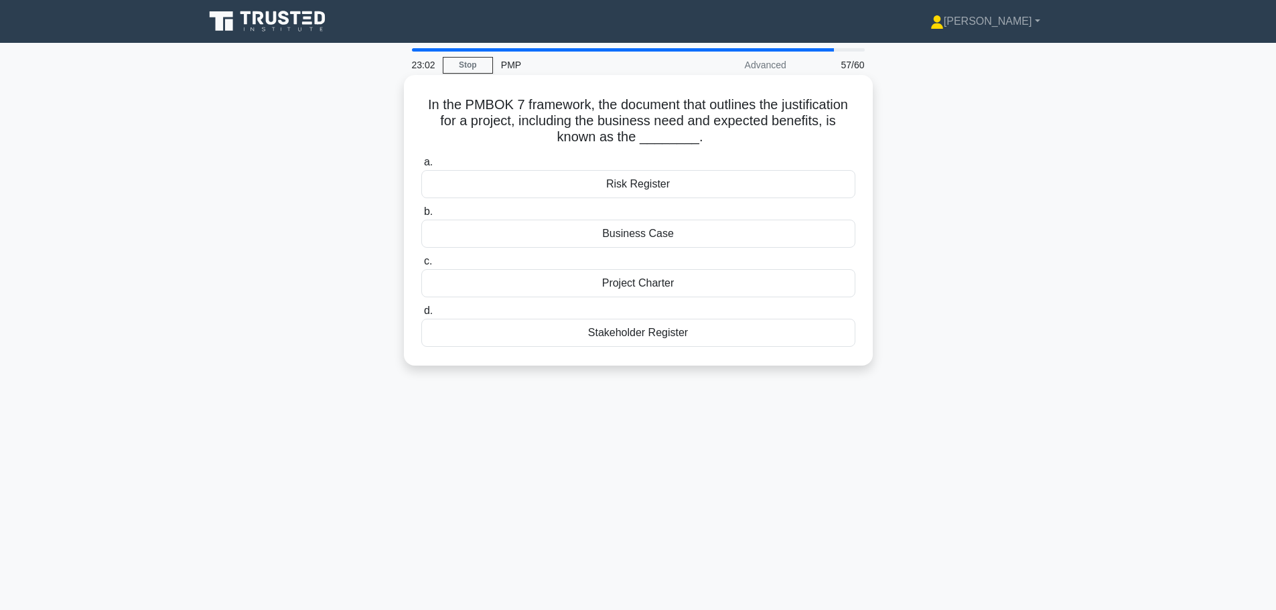
click at [653, 230] on div "Business Case" at bounding box center [638, 234] width 434 height 28
click at [421, 216] on input "b. Business Case" at bounding box center [421, 212] width 0 height 9
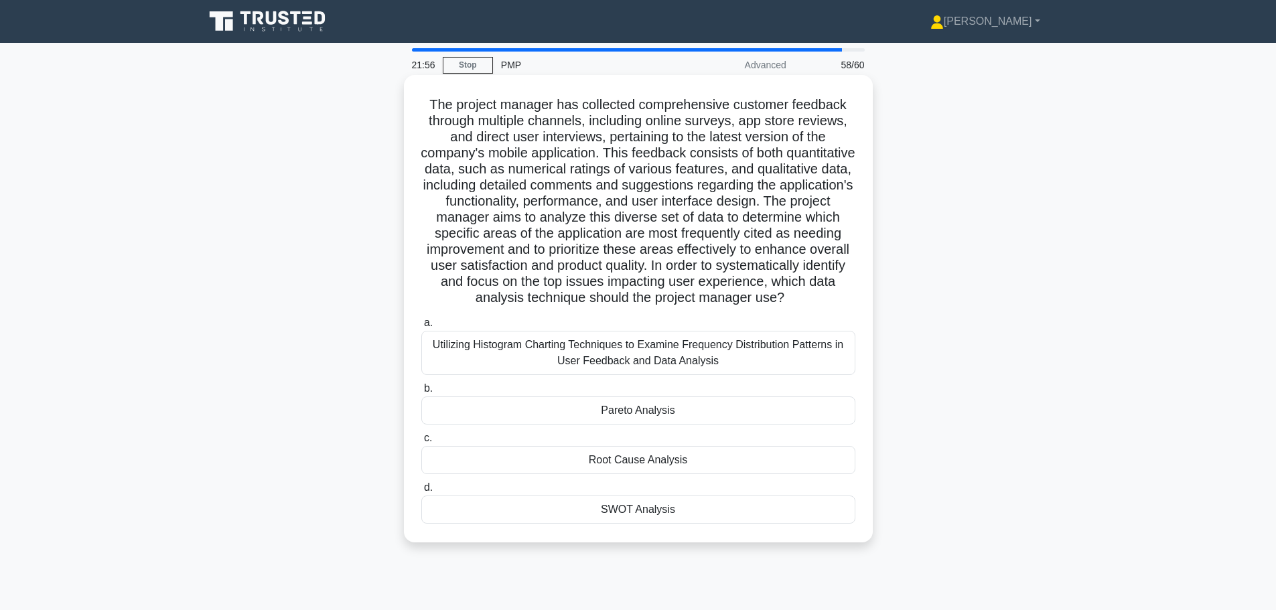
click at [491, 367] on div "Utilizing Histogram Charting Techniques to Examine Frequency Distribution Patte…" at bounding box center [638, 353] width 434 height 44
click at [421, 327] on input "a. Utilizing Histogram Charting Techniques to Examine Frequency Distribution Pa…" at bounding box center [421, 323] width 0 height 9
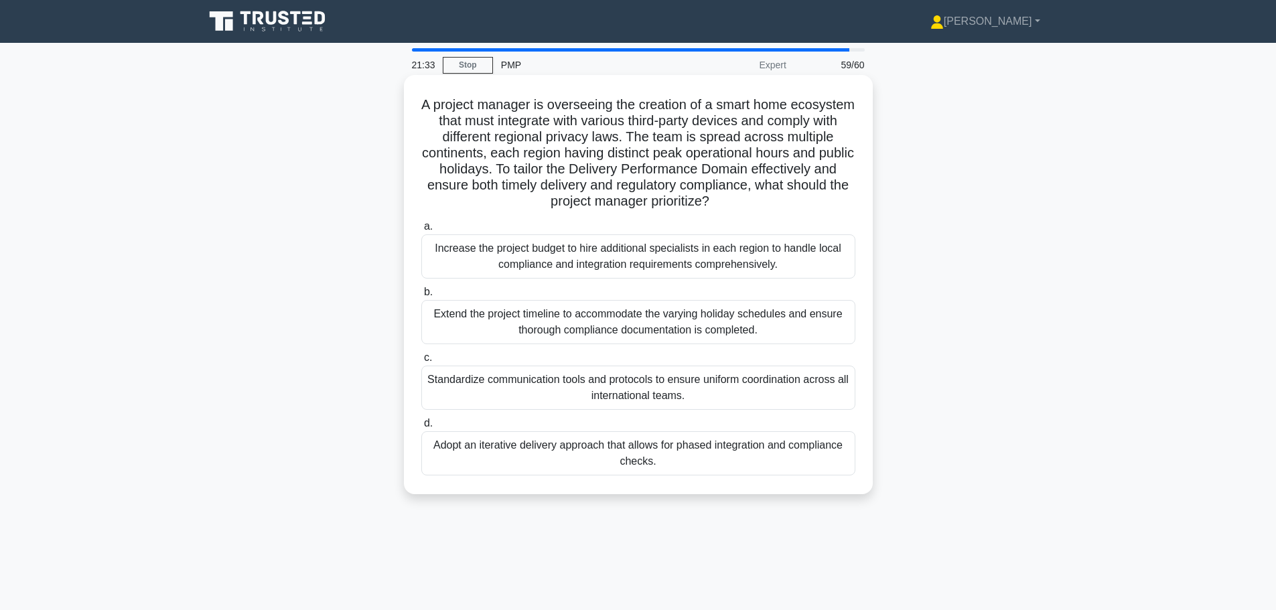
click at [528, 460] on div "Adopt an iterative delivery approach that allows for phased integration and com…" at bounding box center [638, 453] width 434 height 44
click at [421, 428] on input "d. Adopt an iterative delivery approach that allows for phased integration and …" at bounding box center [421, 423] width 0 height 9
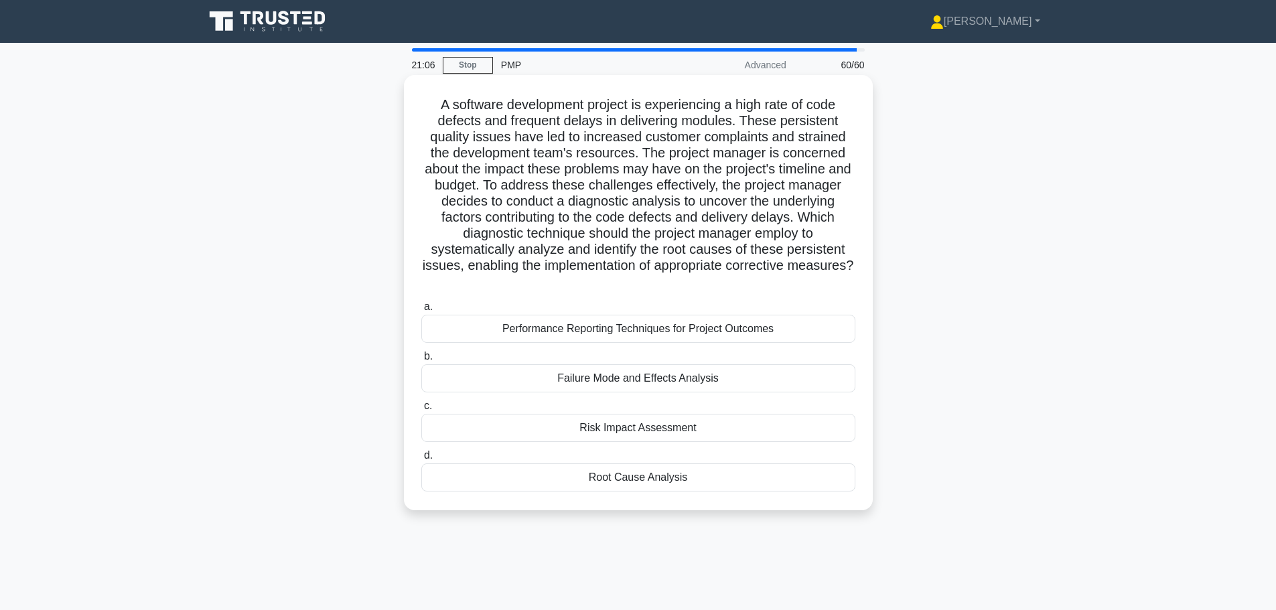
click at [601, 485] on div "Root Cause Analysis" at bounding box center [638, 477] width 434 height 28
click at [421, 460] on input "d. Root Cause Analysis" at bounding box center [421, 455] width 0 height 9
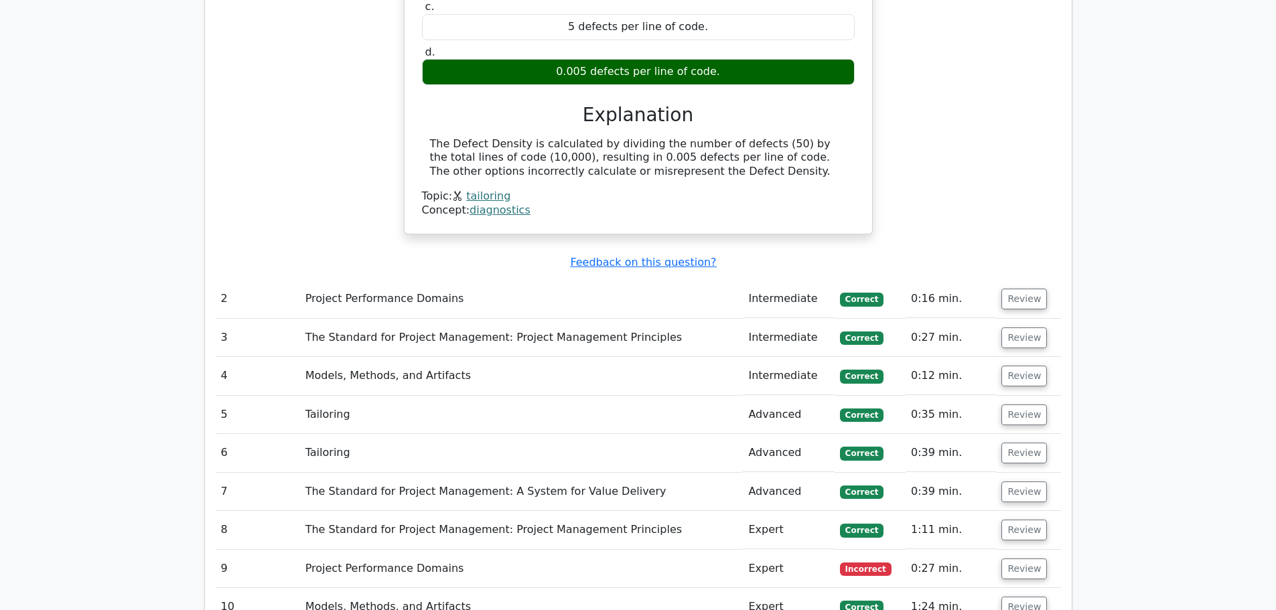
scroll to position [937, 0]
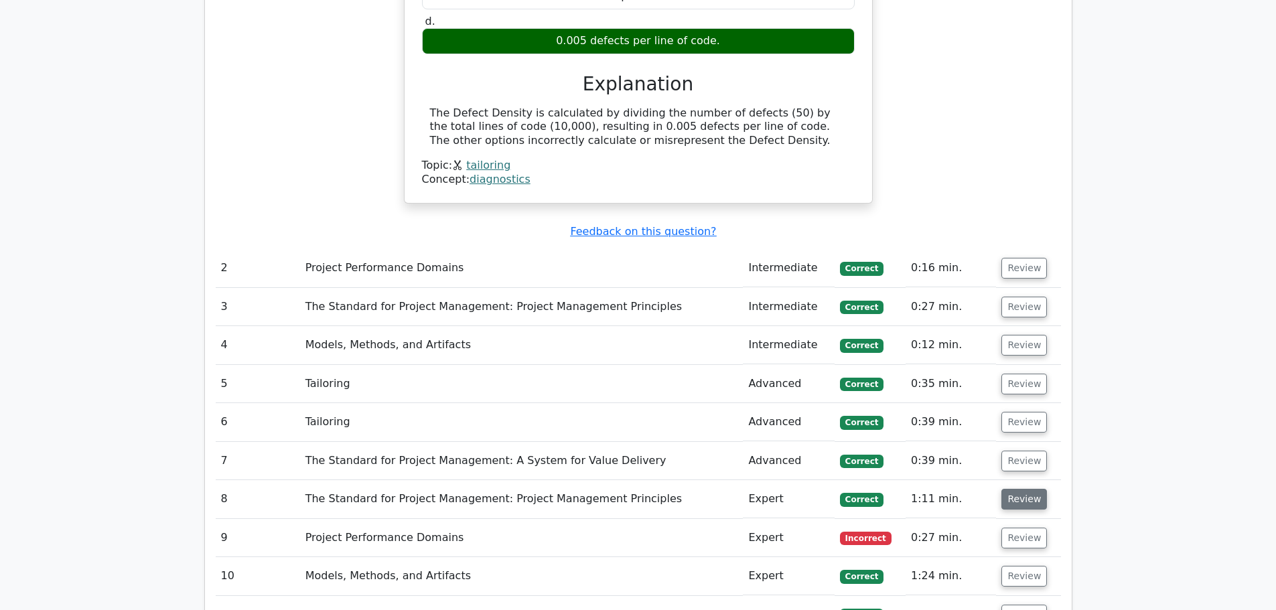
click at [1014, 506] on button "Review" at bounding box center [1024, 499] width 46 height 21
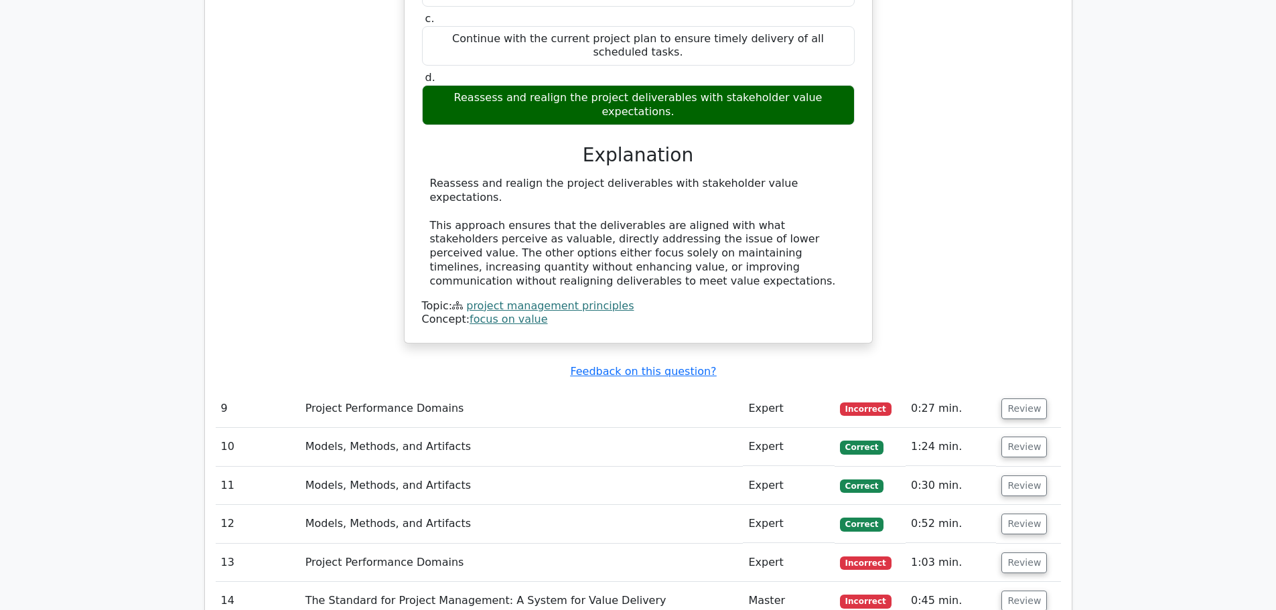
scroll to position [1674, 0]
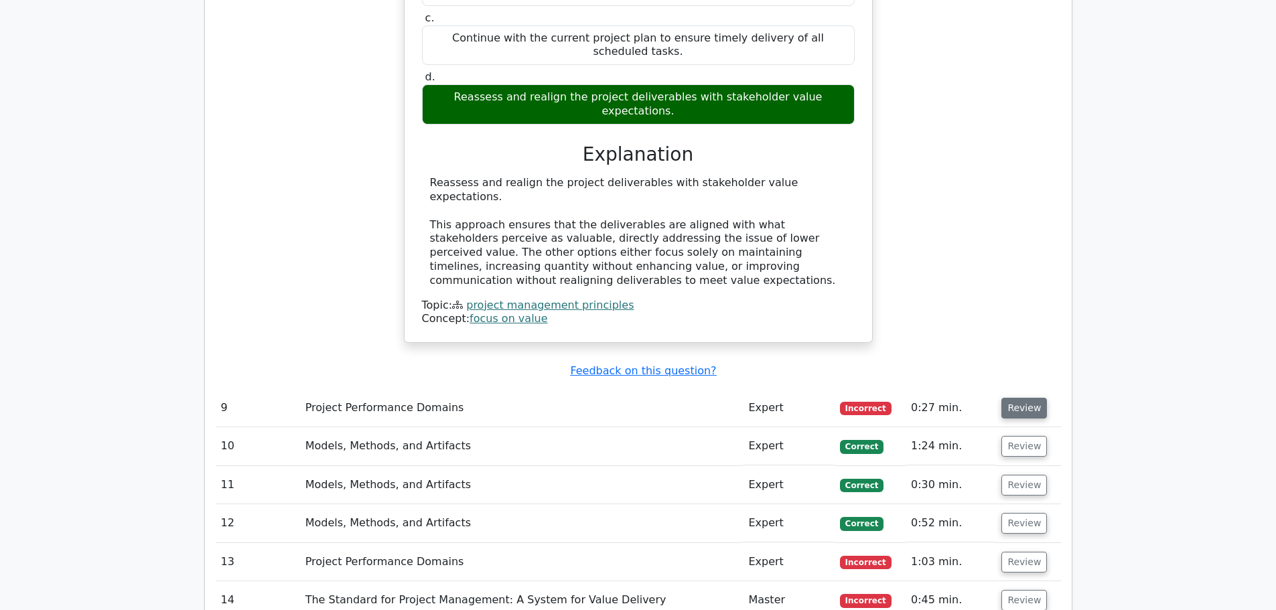
click at [1030, 398] on button "Review" at bounding box center [1024, 408] width 46 height 21
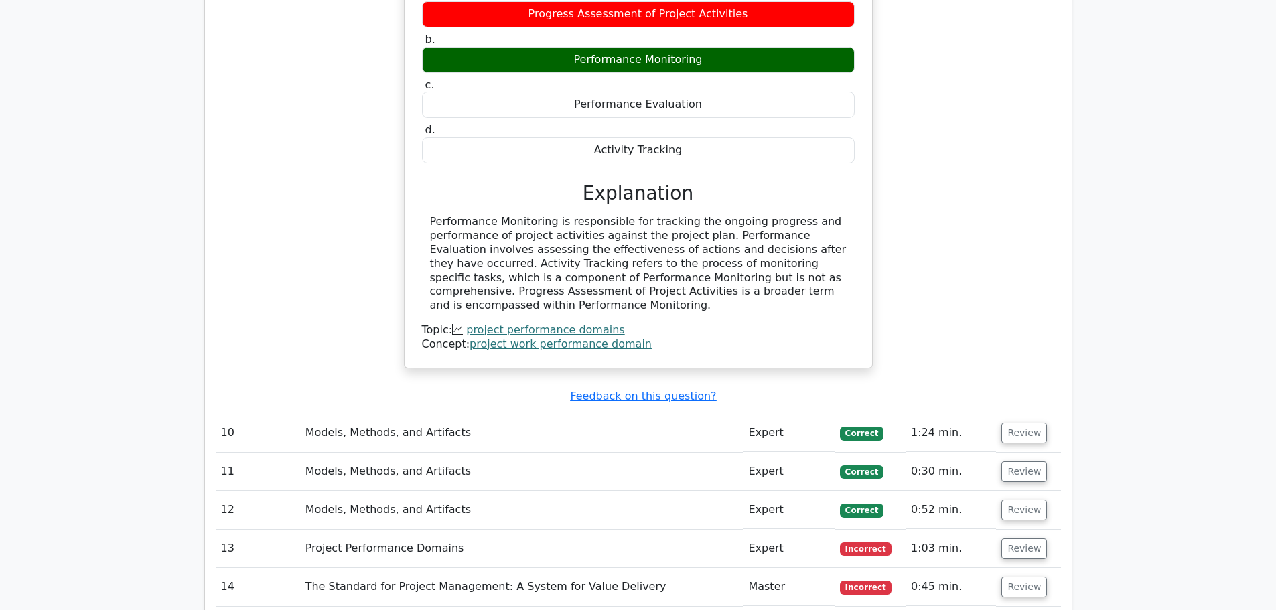
scroll to position [2210, 0]
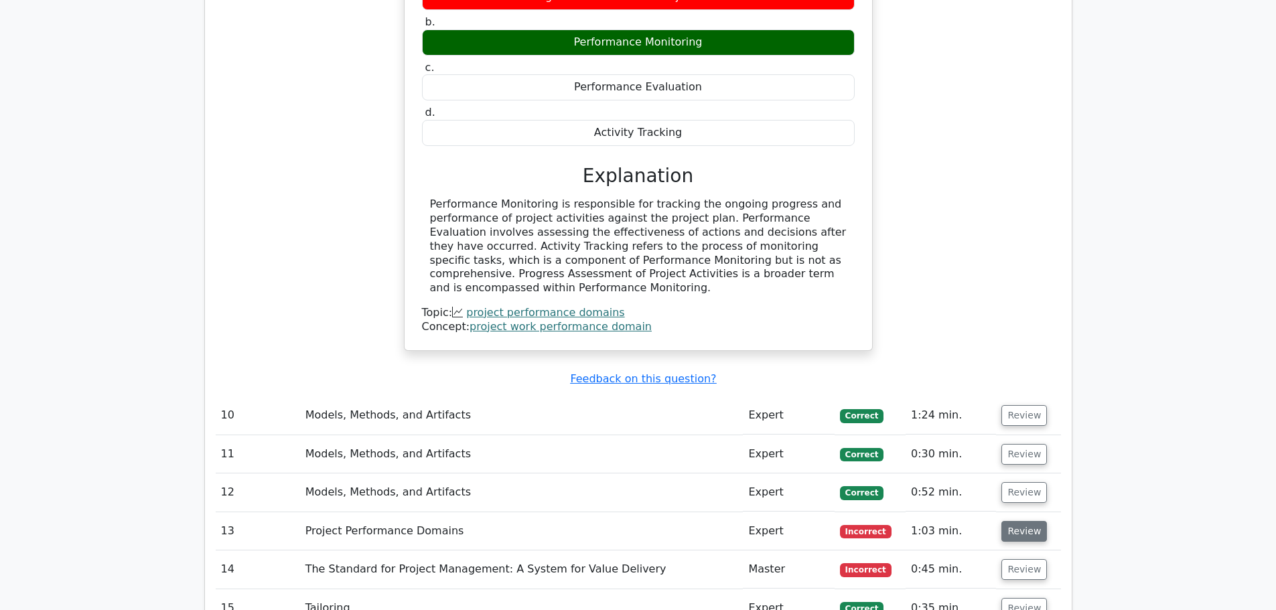
click at [1020, 521] on button "Review" at bounding box center [1024, 531] width 46 height 21
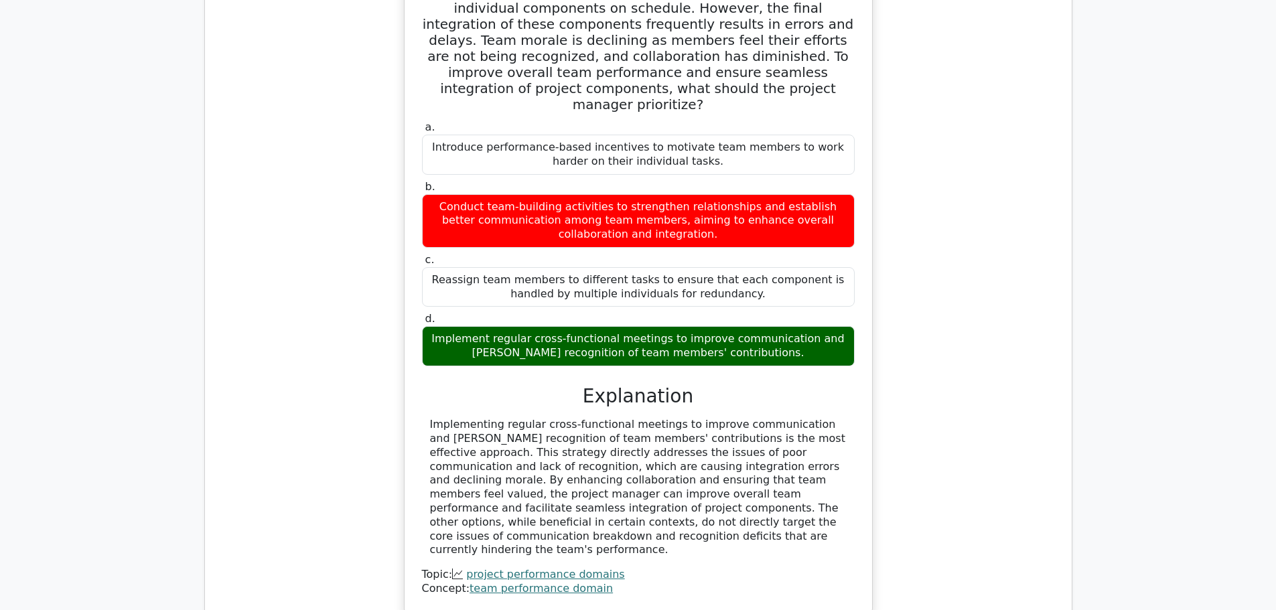
scroll to position [2812, 0]
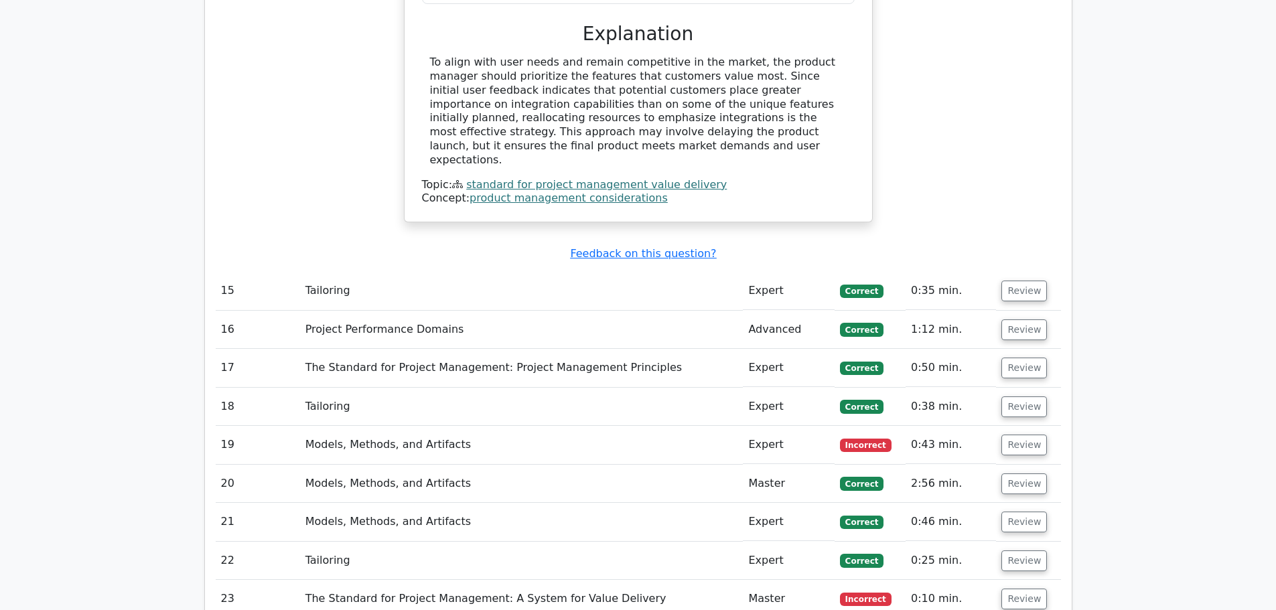
scroll to position [3883, 0]
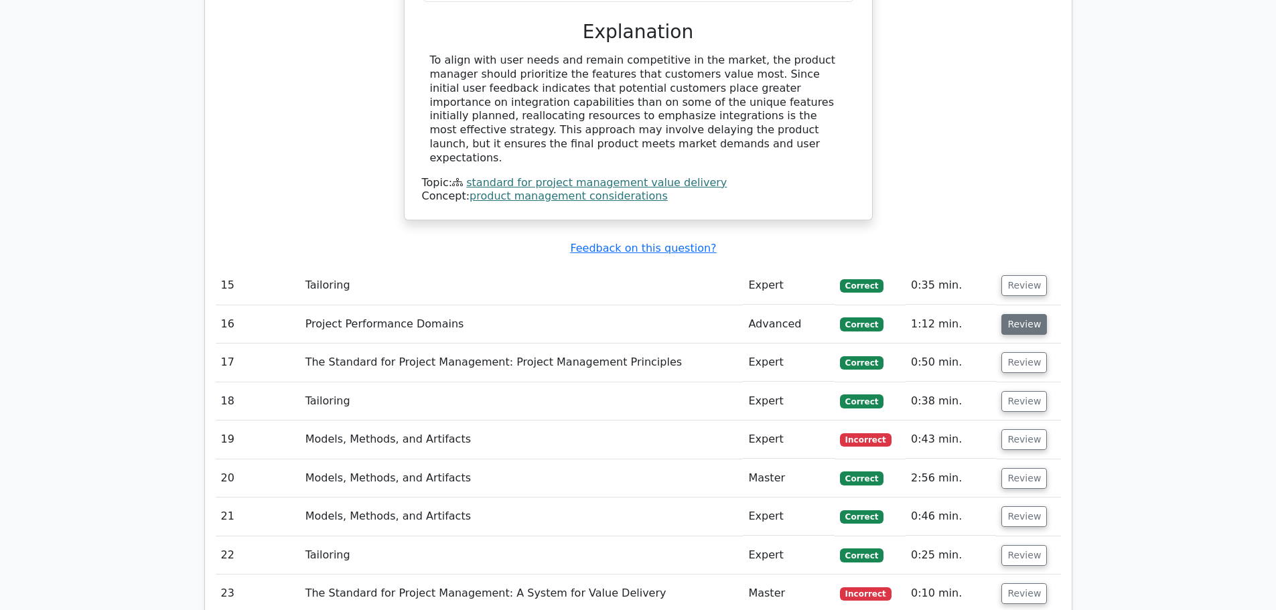
click at [1036, 314] on button "Review" at bounding box center [1024, 324] width 46 height 21
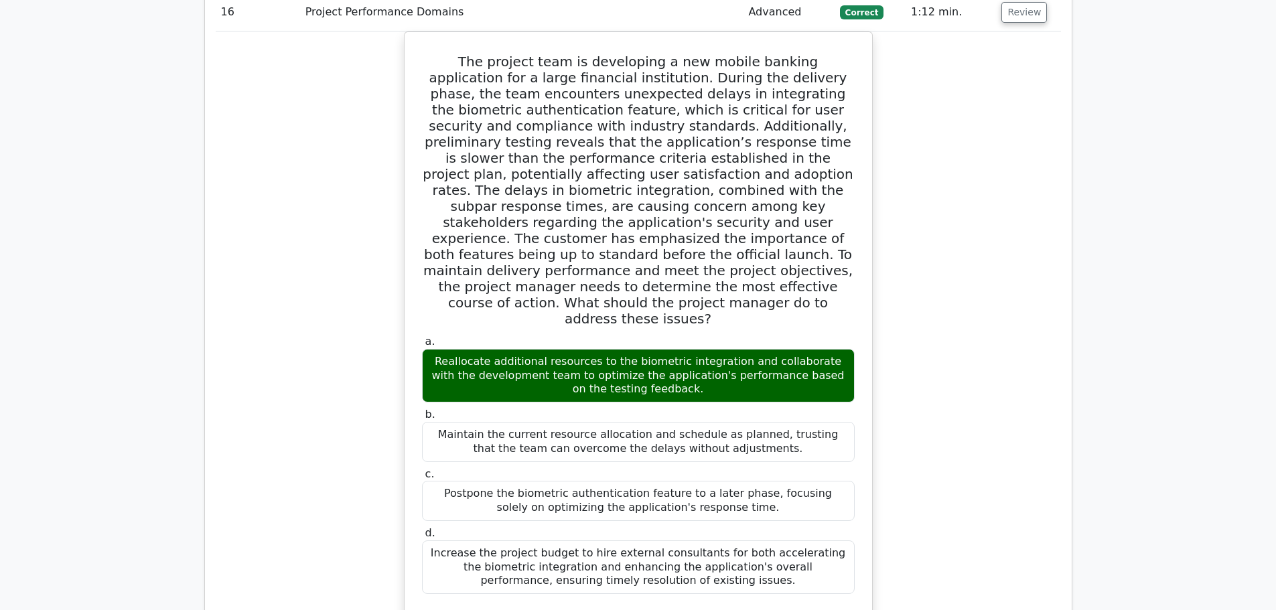
scroll to position [4486, 0]
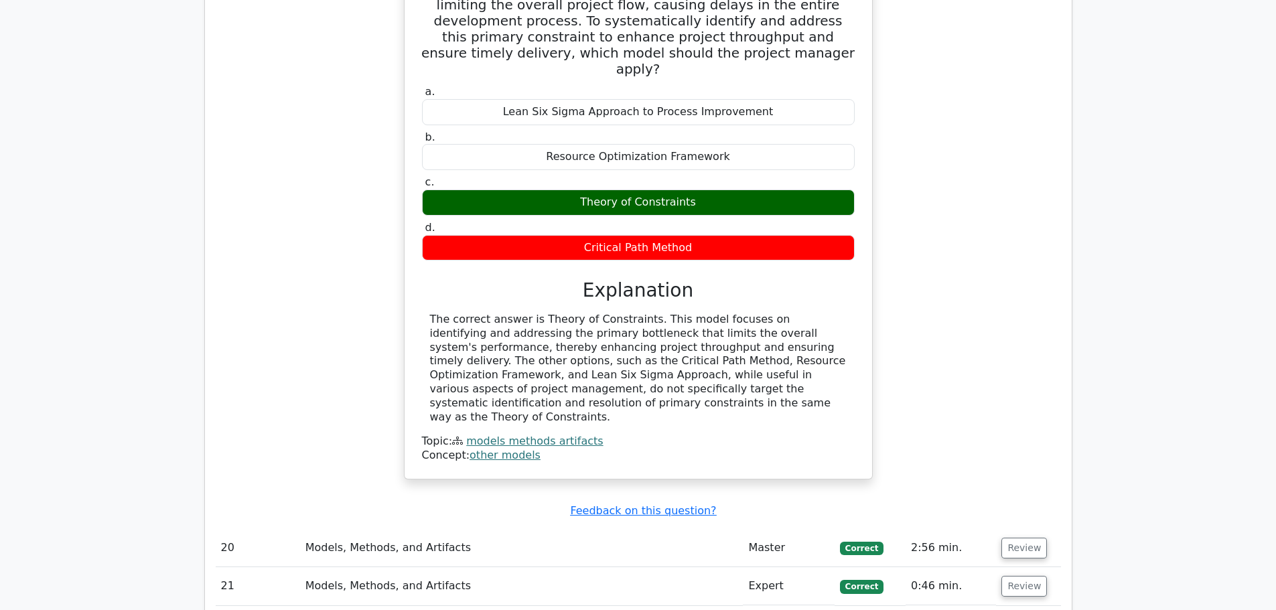
scroll to position [5290, 0]
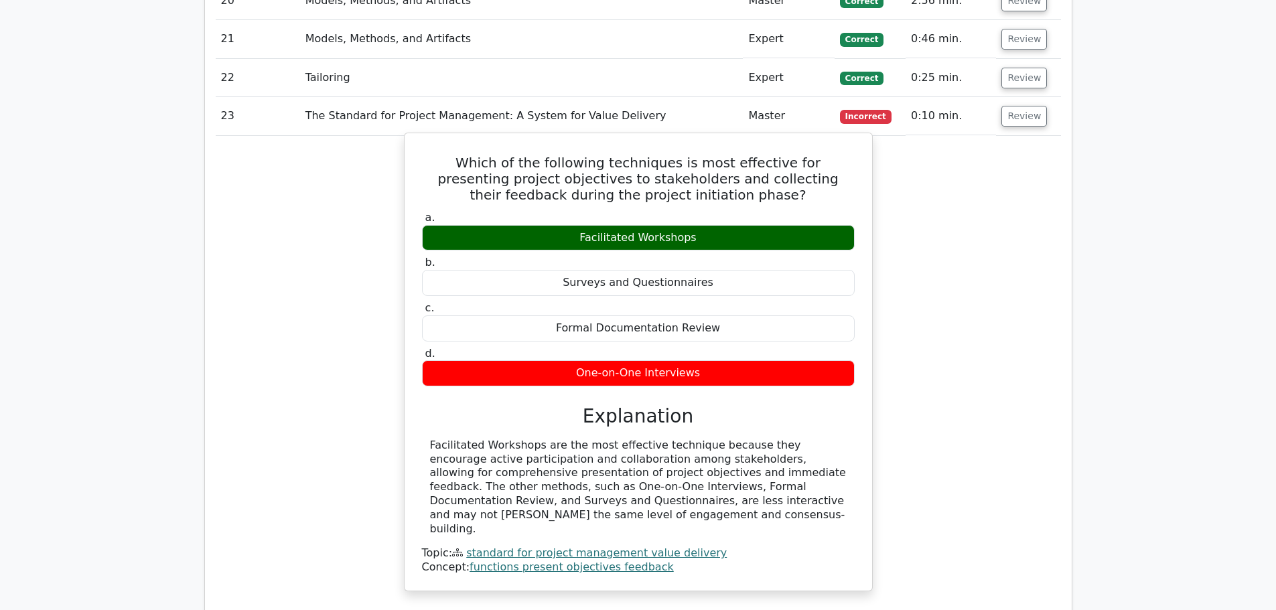
scroll to position [6026, 0]
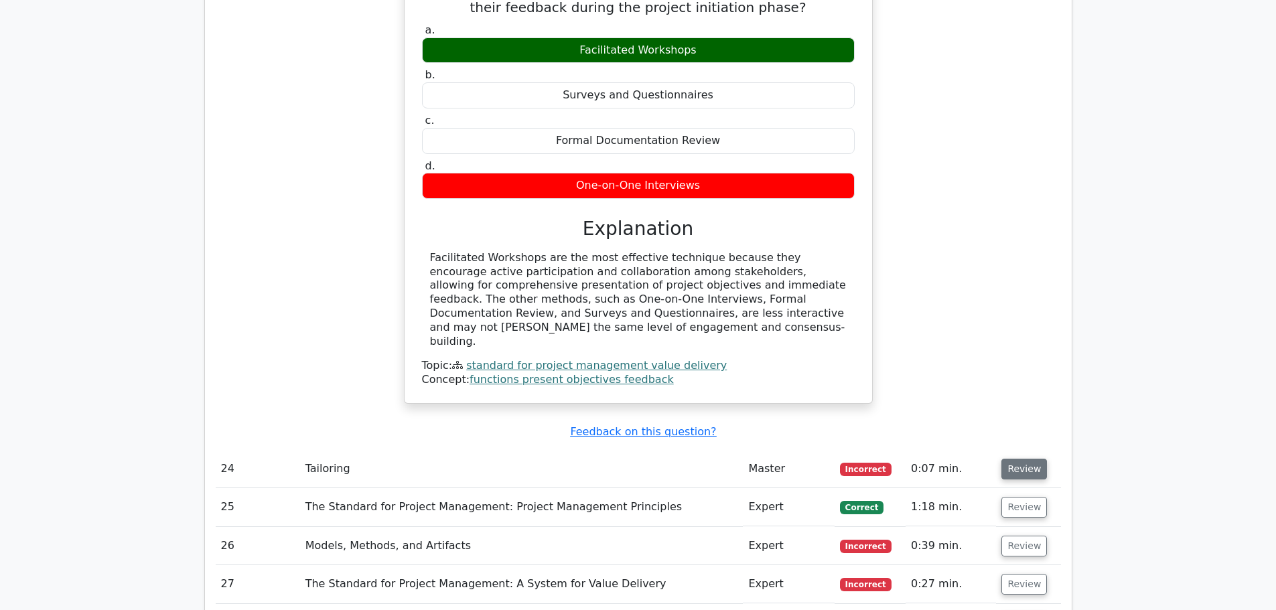
click at [1023, 459] on button "Review" at bounding box center [1024, 469] width 46 height 21
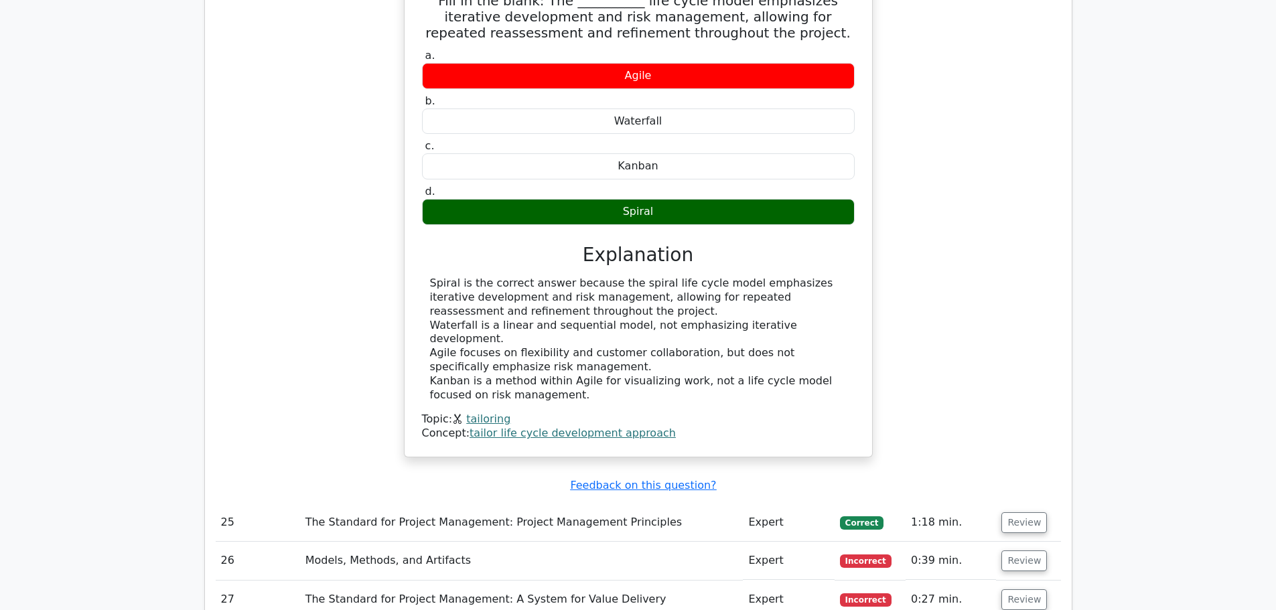
scroll to position [6562, 0]
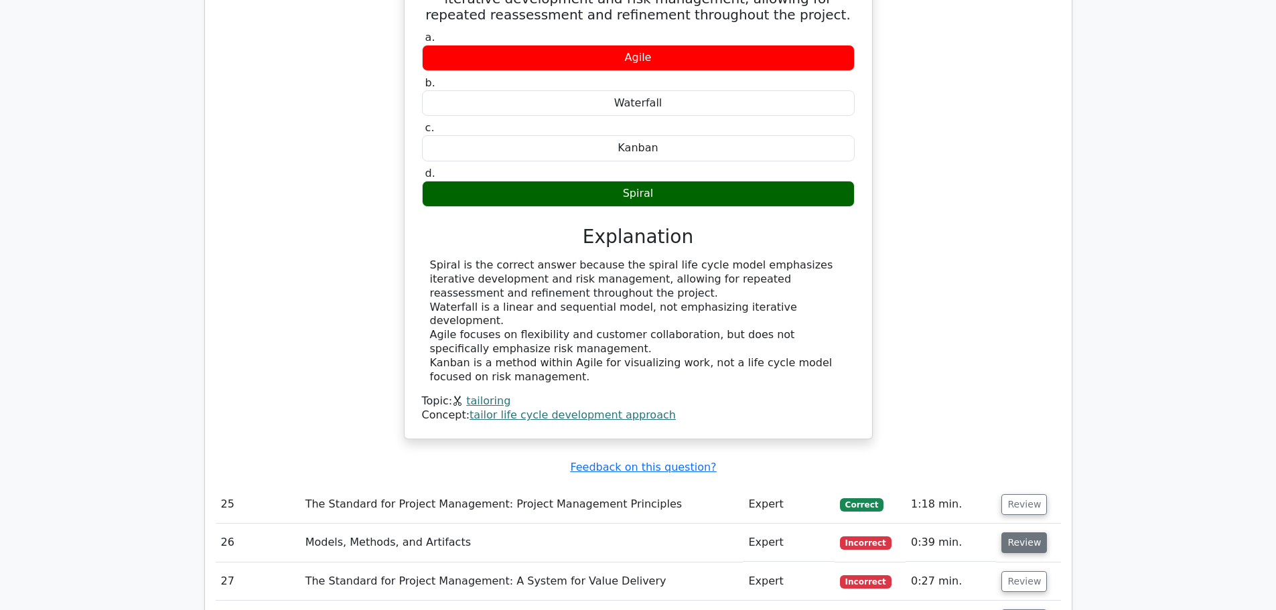
click at [1012, 532] on button "Review" at bounding box center [1024, 542] width 46 height 21
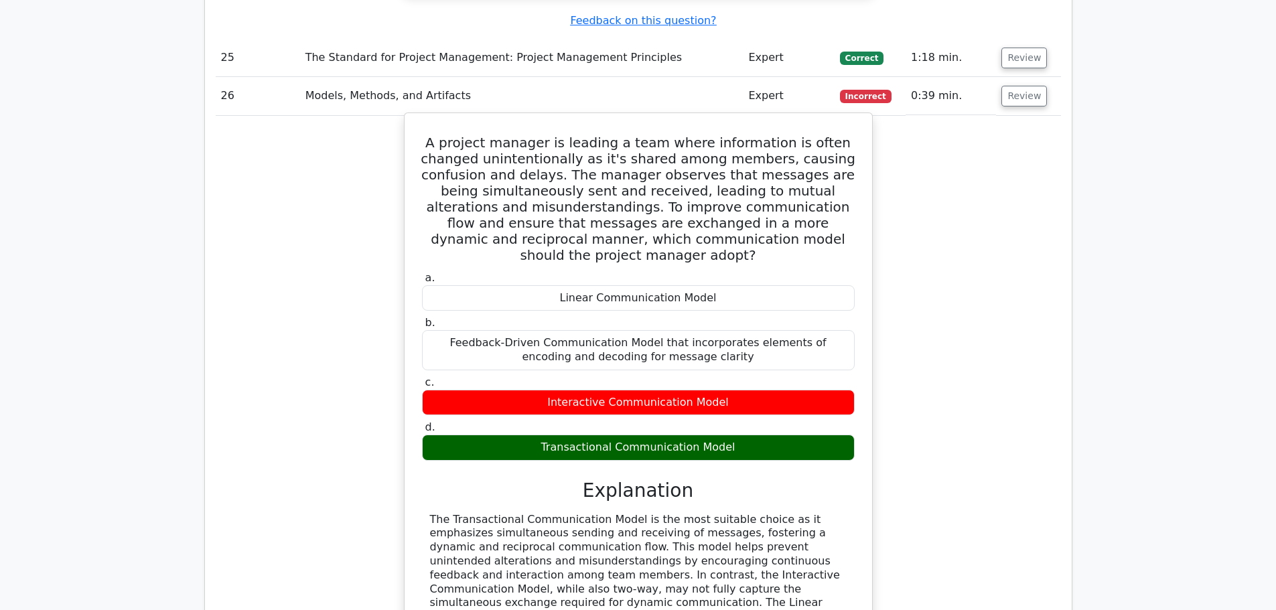
scroll to position [7097, 0]
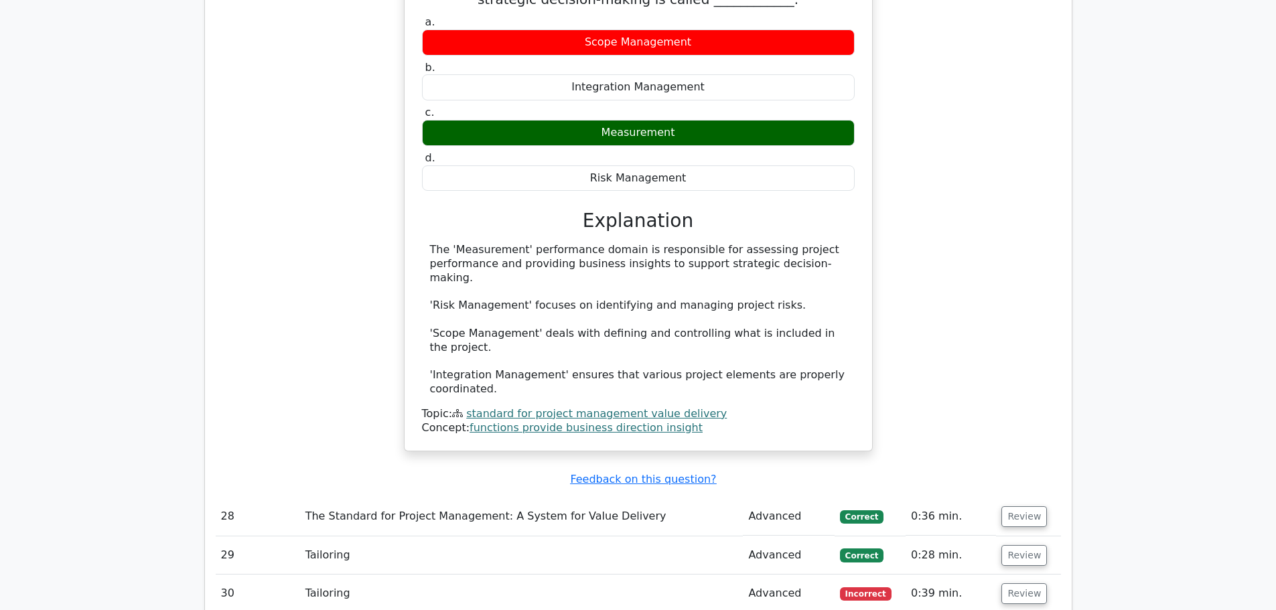
scroll to position [7901, 0]
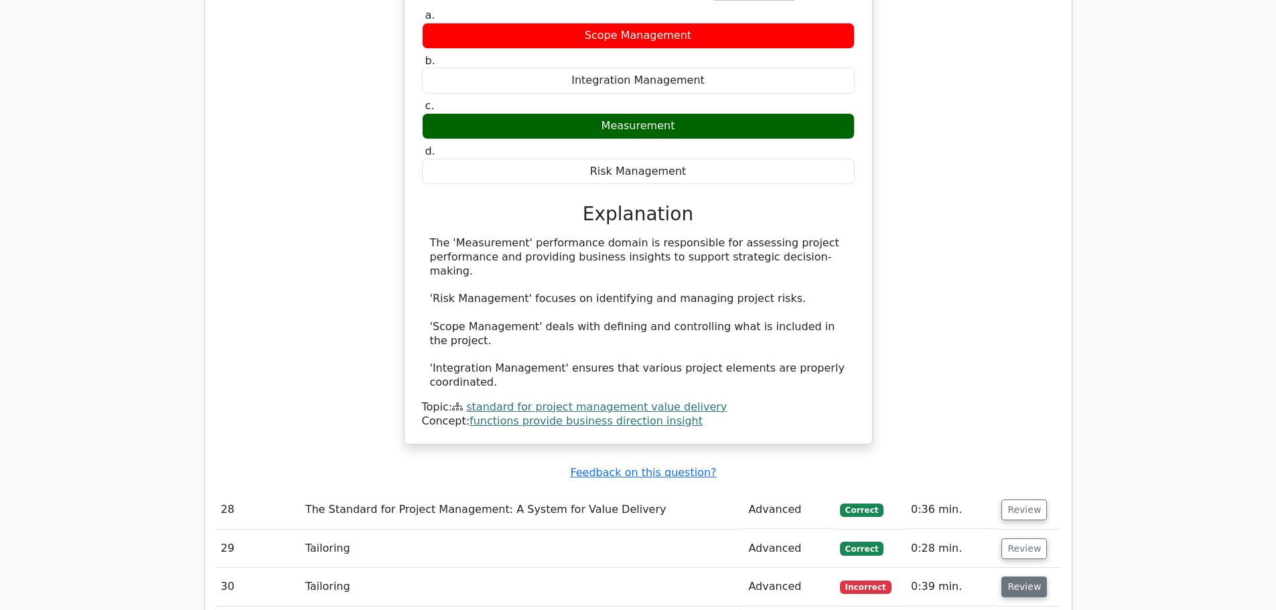
click at [1030, 576] on button "Review" at bounding box center [1024, 586] width 46 height 21
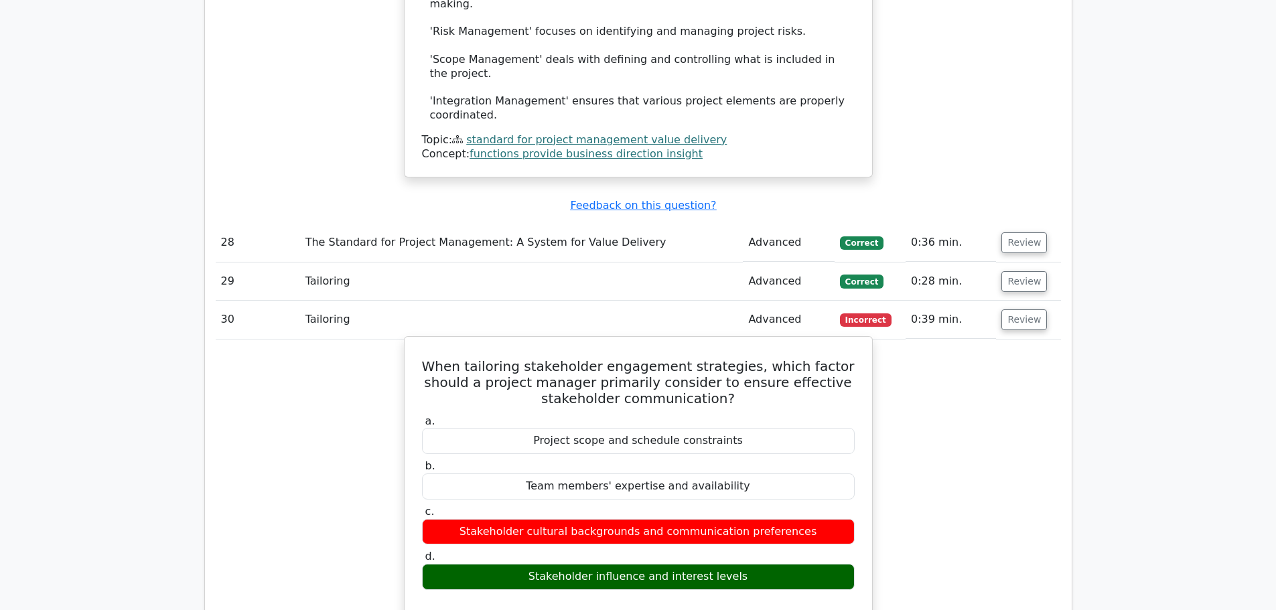
scroll to position [8369, 0]
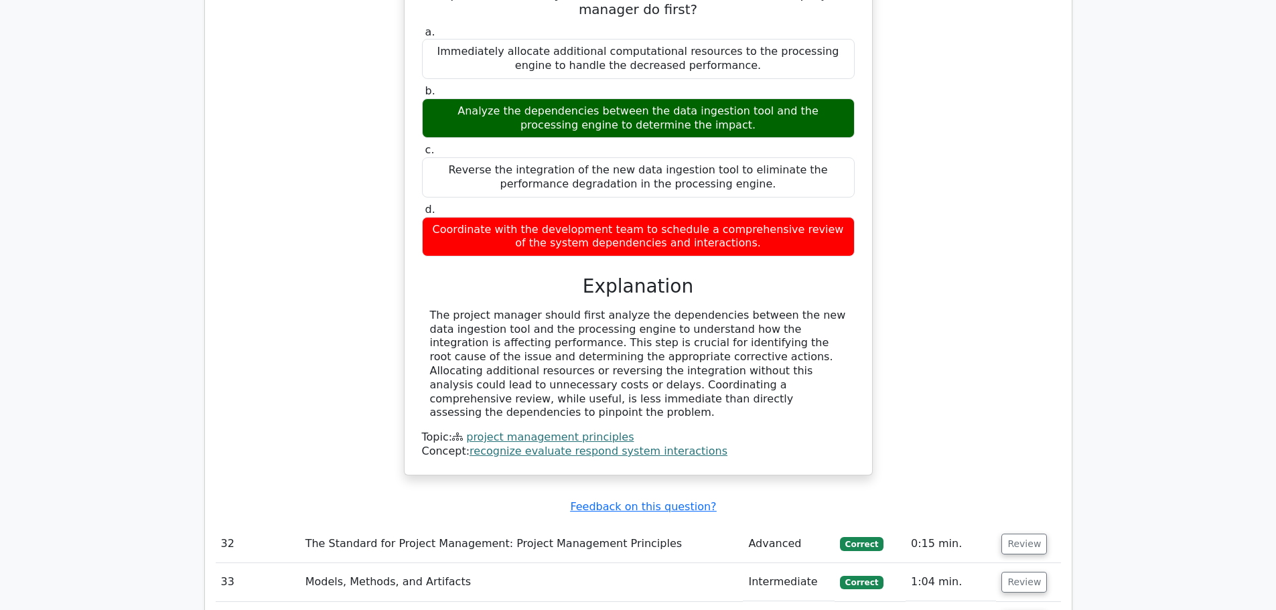
scroll to position [9240, 0]
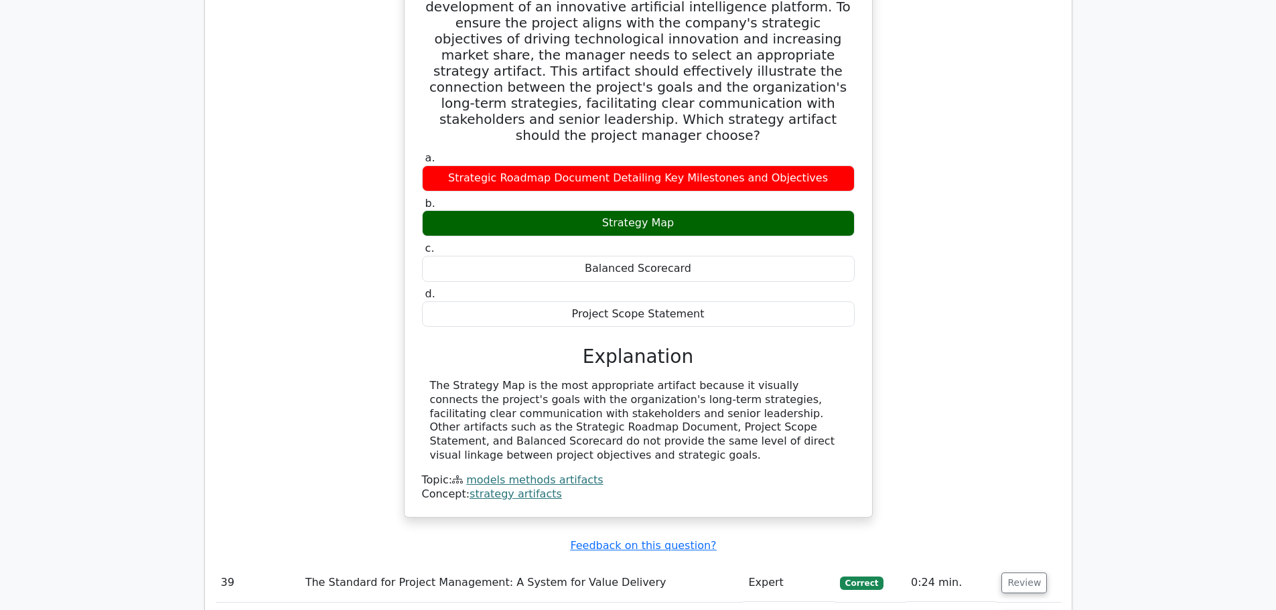
scroll to position [10043, 0]
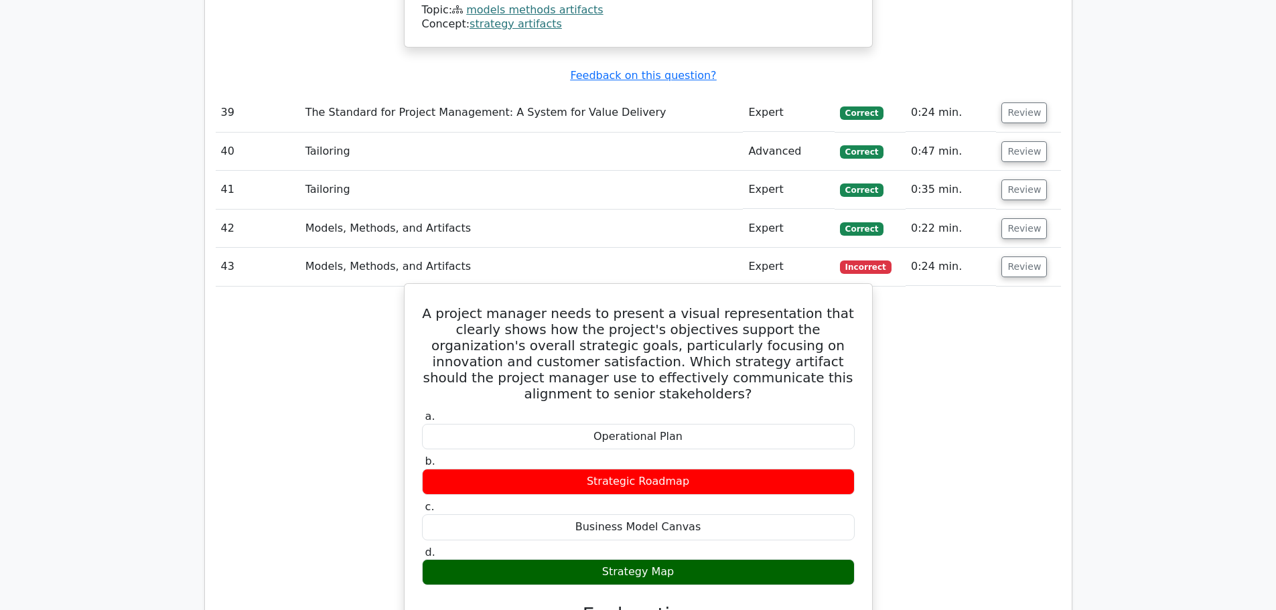
scroll to position [10646, 0]
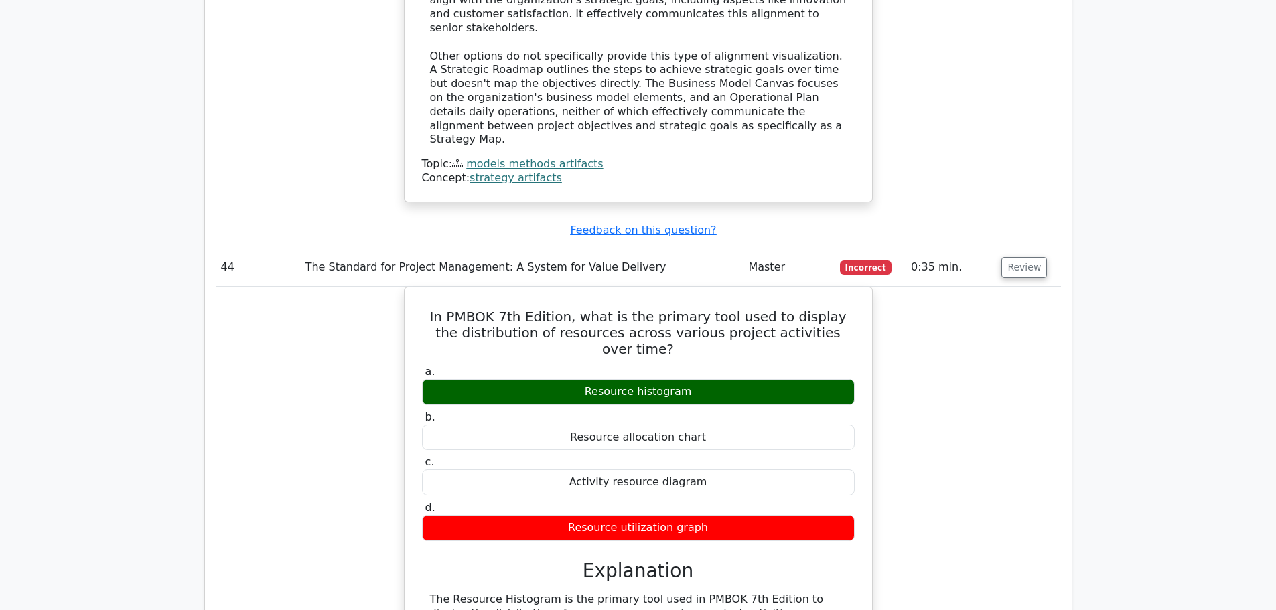
scroll to position [11249, 0]
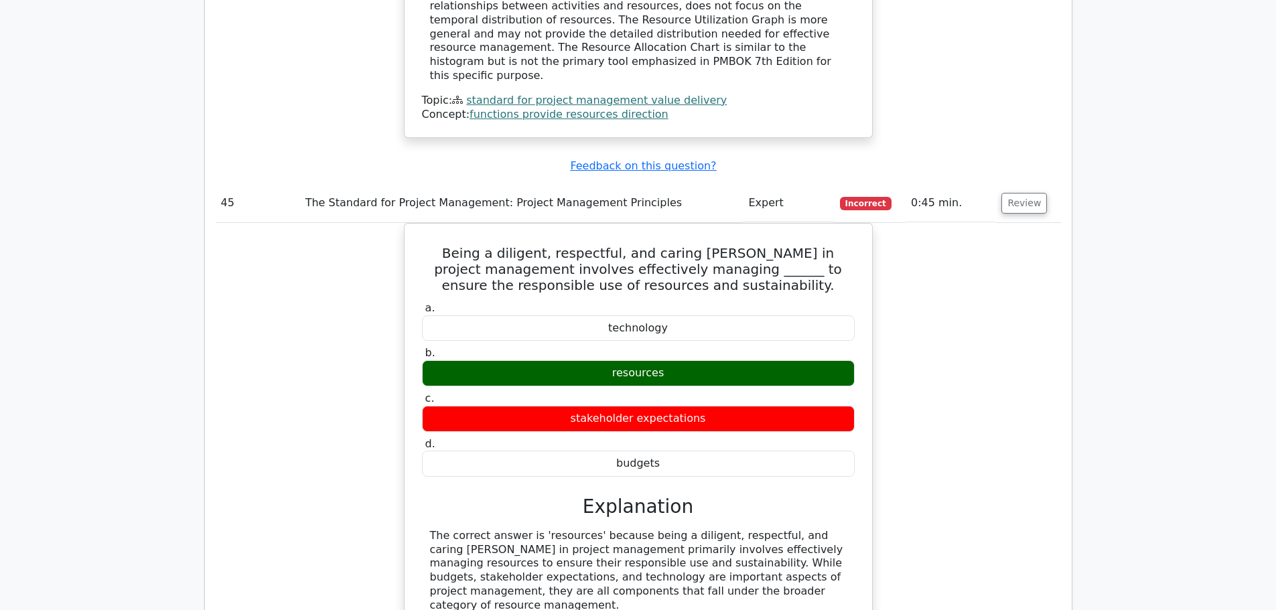
scroll to position [11851, 0]
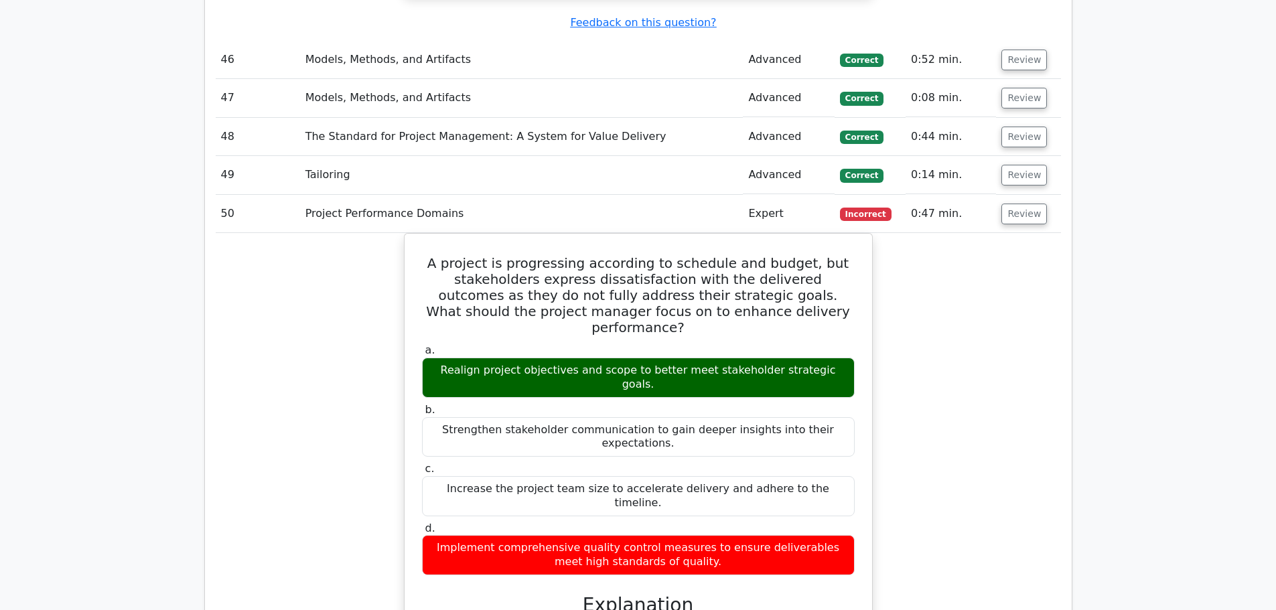
scroll to position [12521, 0]
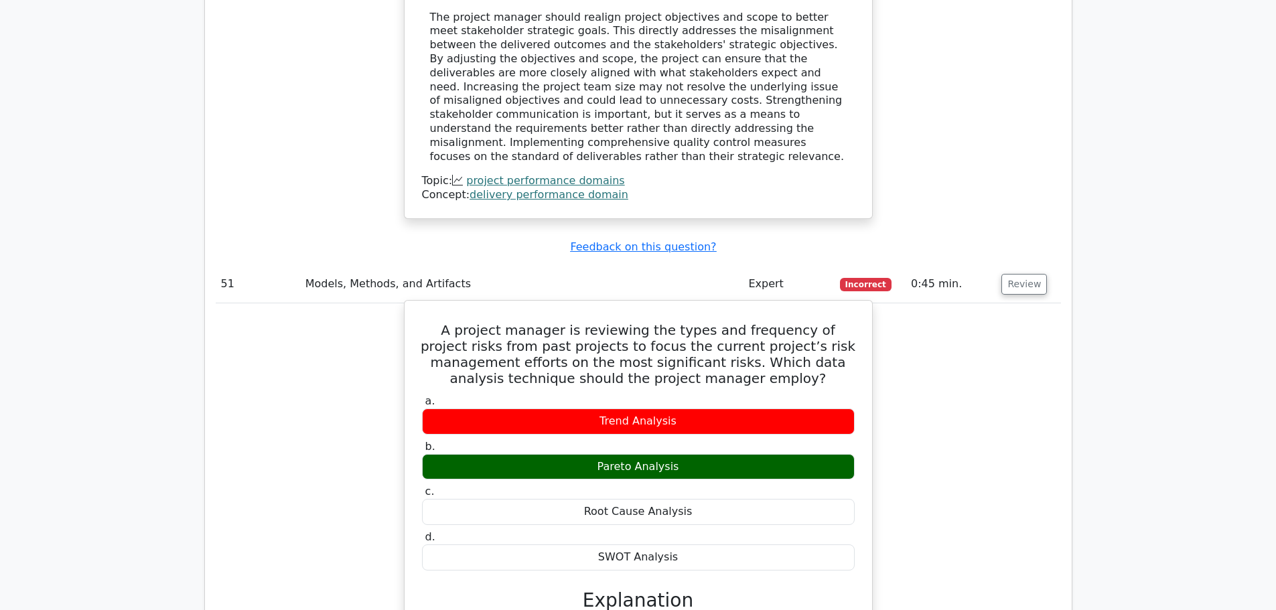
scroll to position [13257, 0]
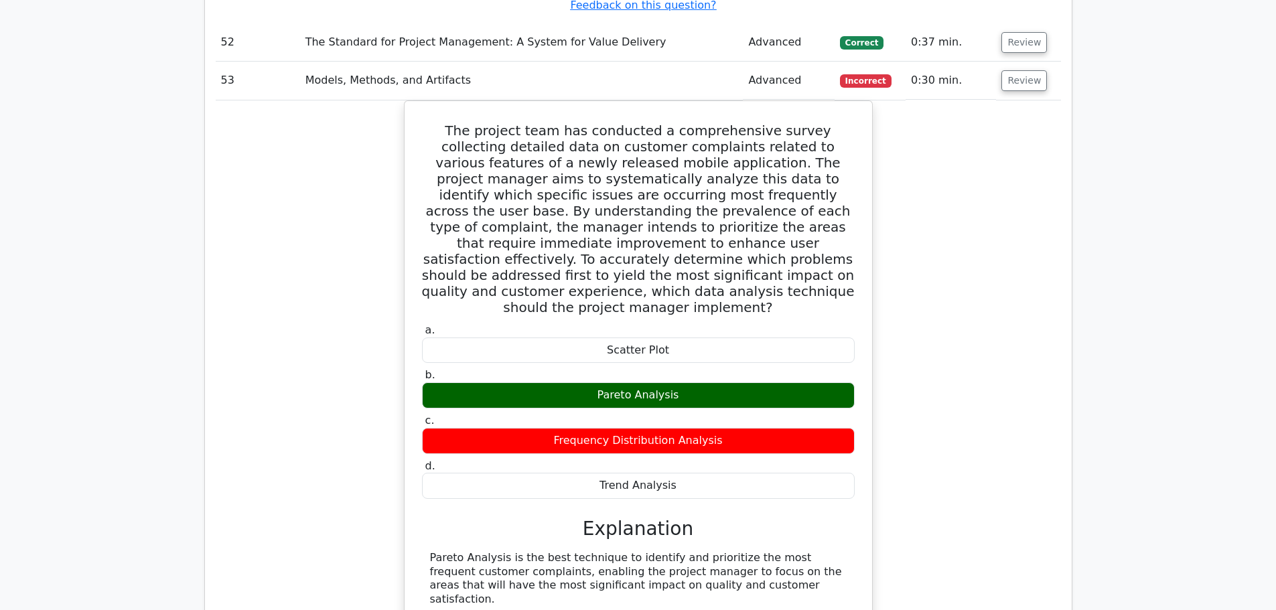
scroll to position [13994, 0]
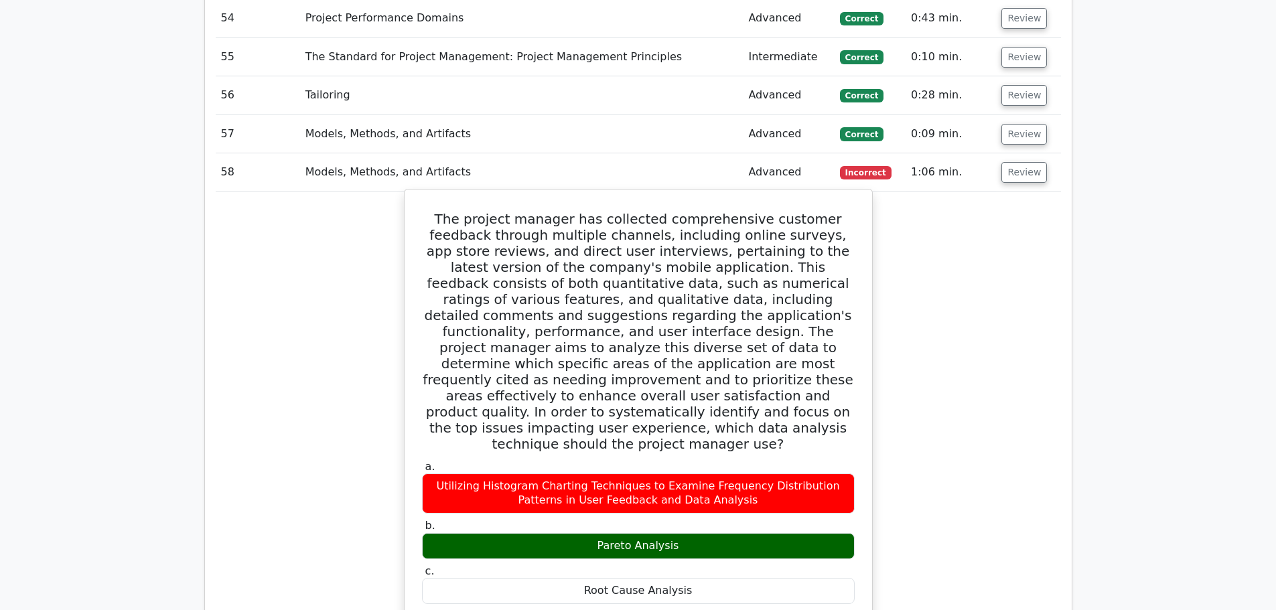
scroll to position [14797, 0]
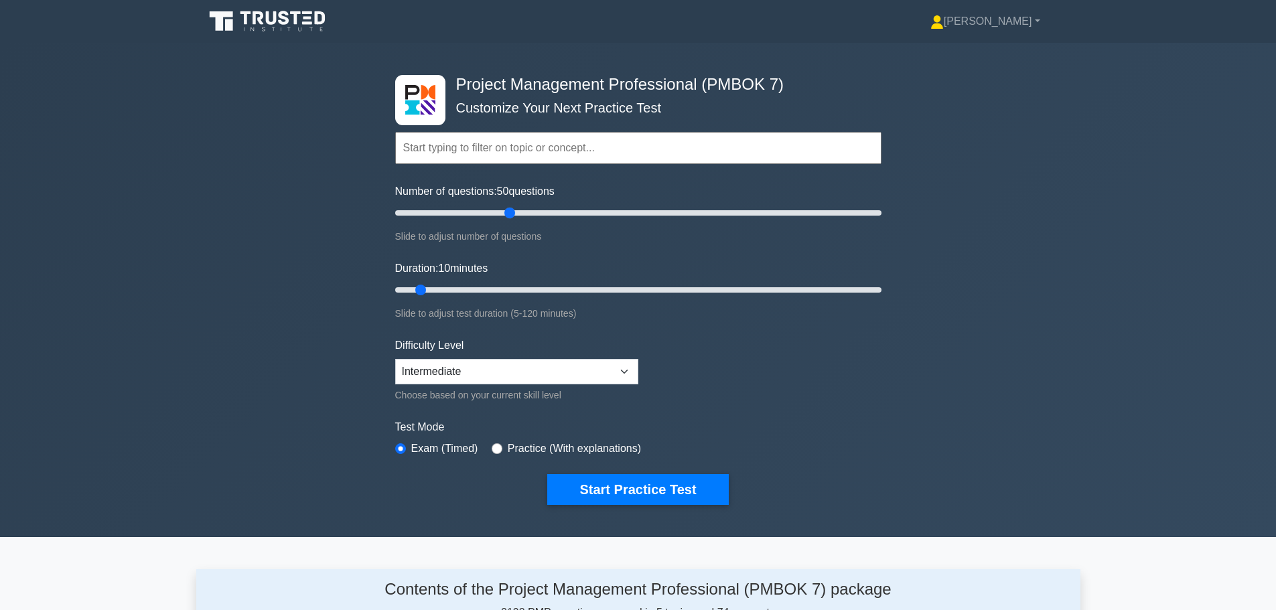
drag, startPoint x: 410, startPoint y: 211, endPoint x: 514, endPoint y: 216, distance: 104.6
type input "50"
click at [514, 216] on input "Number of questions: 50 questions" at bounding box center [638, 213] width 486 height 16
drag, startPoint x: 421, startPoint y: 288, endPoint x: 500, endPoint y: 282, distance: 79.2
type input "30"
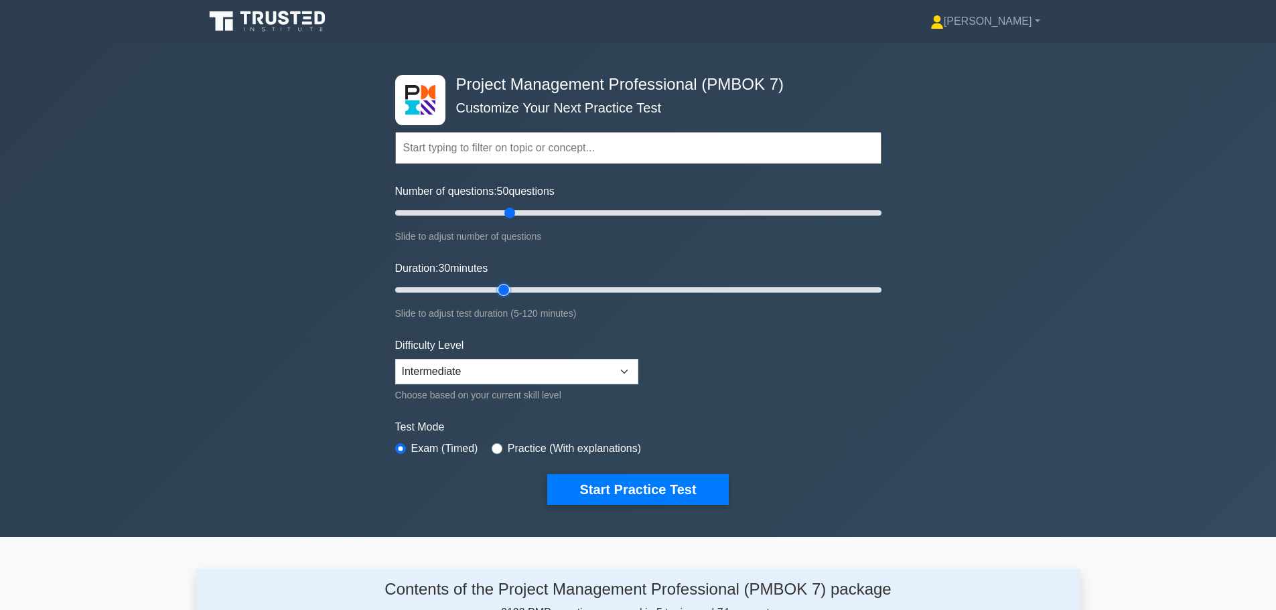
click at [500, 282] on input "Duration: 30 minutes" at bounding box center [638, 290] width 486 height 16
drag, startPoint x: 509, startPoint y: 212, endPoint x: 534, endPoint y: 213, distance: 24.8
type input "60"
click at [534, 213] on input "Number of questions: 60 questions" at bounding box center [638, 213] width 486 height 16
drag, startPoint x: 507, startPoint y: 291, endPoint x: 619, endPoint y: 289, distance: 111.8
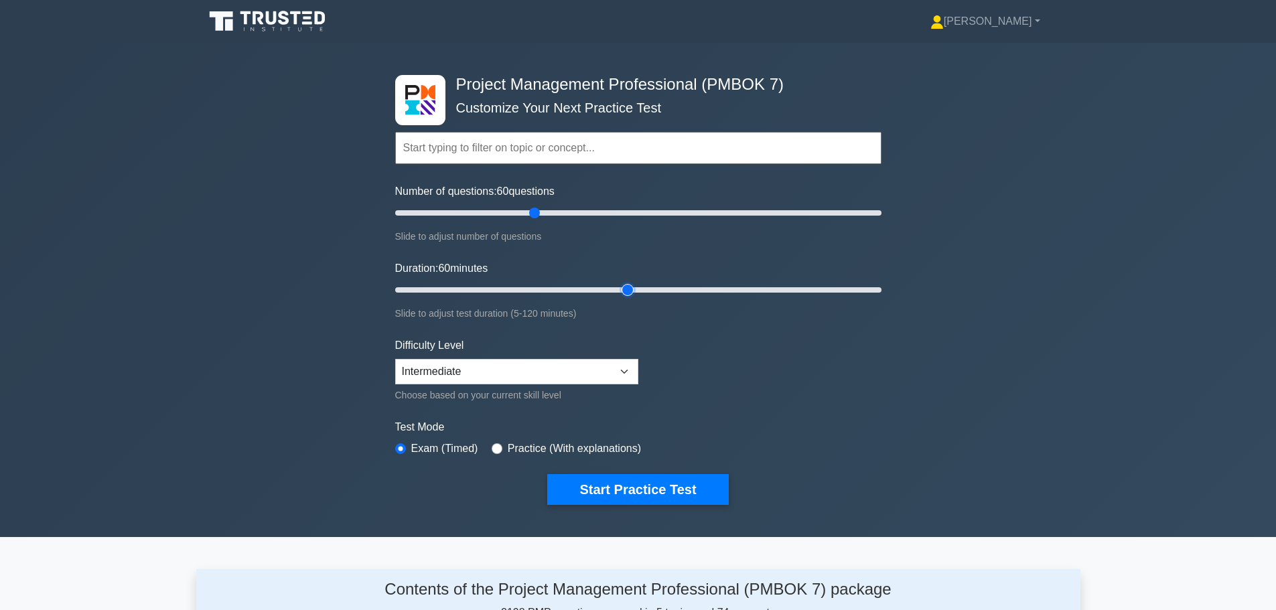
type input "60"
click at [619, 289] on input "Duration: 60 minutes" at bounding box center [638, 290] width 486 height 16
drag, startPoint x: 529, startPoint y: 211, endPoint x: 514, endPoint y: 217, distance: 16.5
type input "50"
click at [514, 217] on input "Number of questions: 50 questions" at bounding box center [638, 213] width 486 height 16
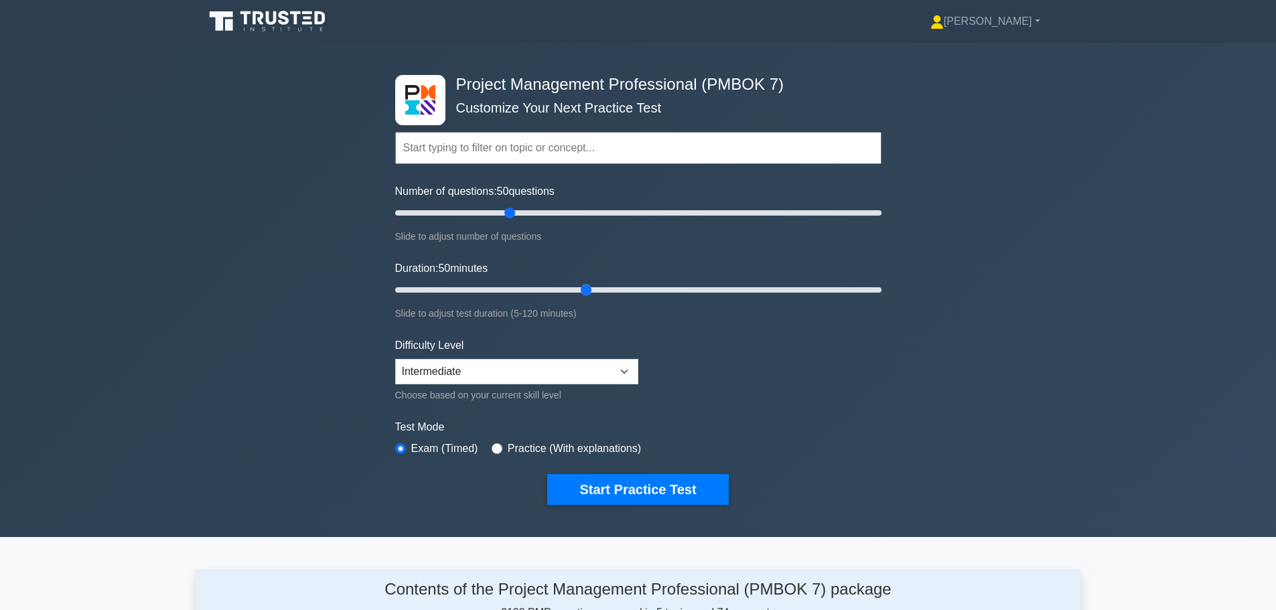
drag, startPoint x: 625, startPoint y: 289, endPoint x: 579, endPoint y: 288, distance: 46.2
type input "50"
click at [579, 288] on input "Duration: 50 minutes" at bounding box center [638, 290] width 486 height 16
click at [595, 493] on button "Start Practice Test" at bounding box center [637, 489] width 181 height 31
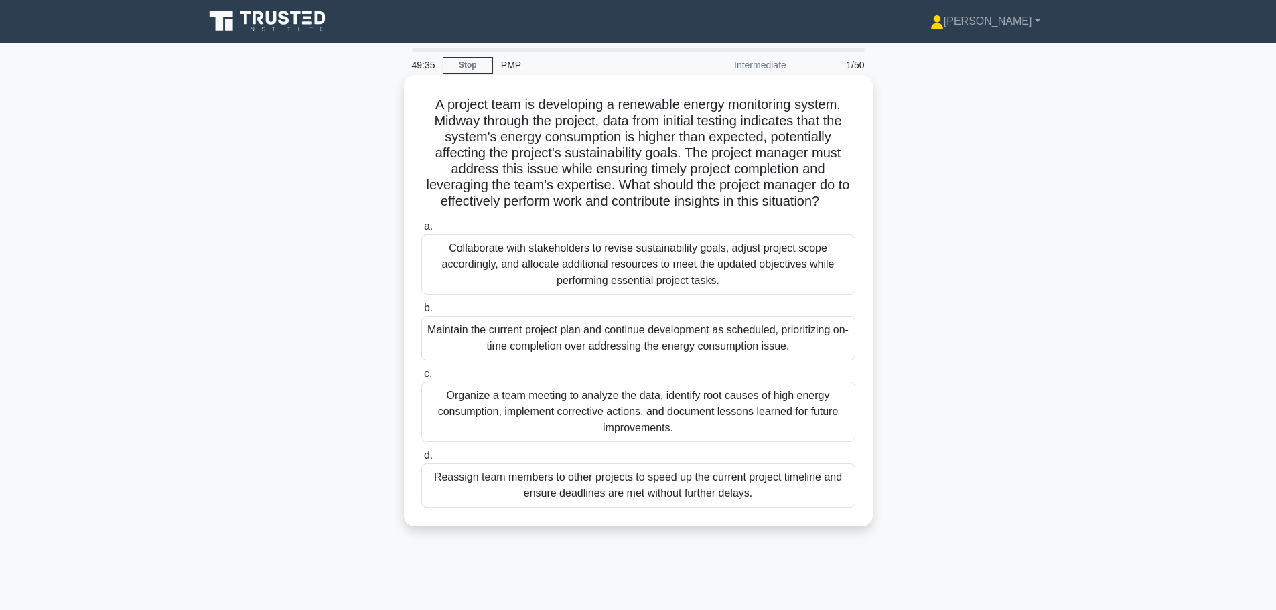
click at [658, 408] on div "Organize a team meeting to analyze the data, identify root causes of high energ…" at bounding box center [638, 412] width 434 height 60
click at [421, 378] on input "c. Organize a team meeting to analyze the data, identify root causes of high en…" at bounding box center [421, 374] width 0 height 9
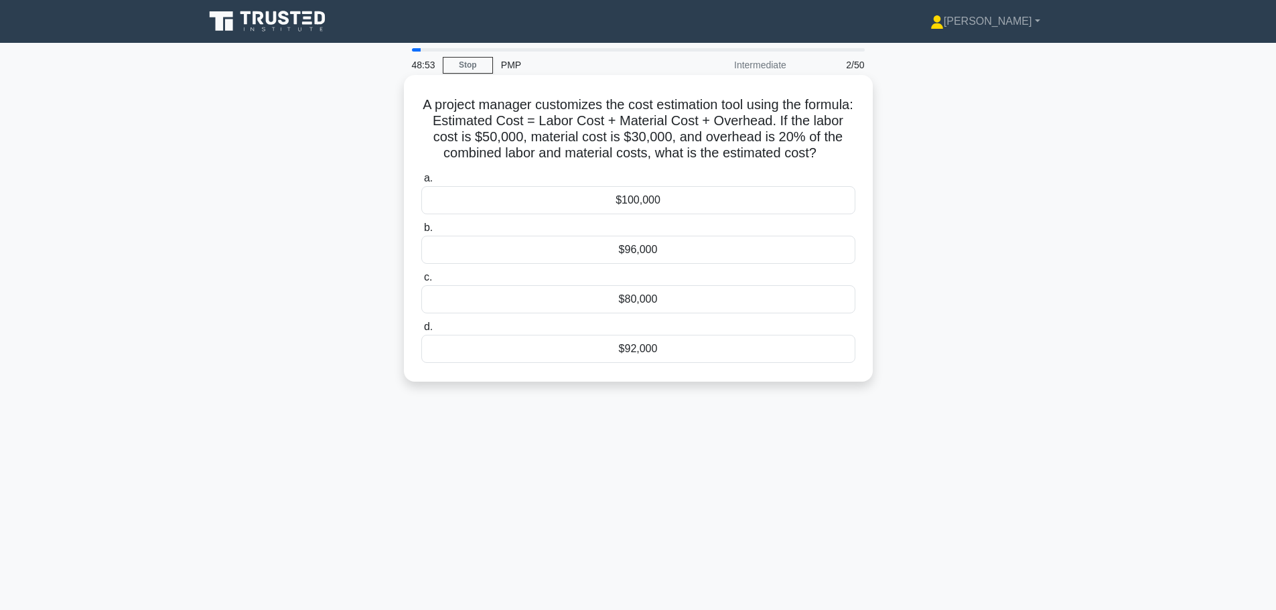
click at [728, 264] on div "$96,000" at bounding box center [638, 250] width 434 height 28
click at [421, 232] on input "b. $96,000" at bounding box center [421, 228] width 0 height 9
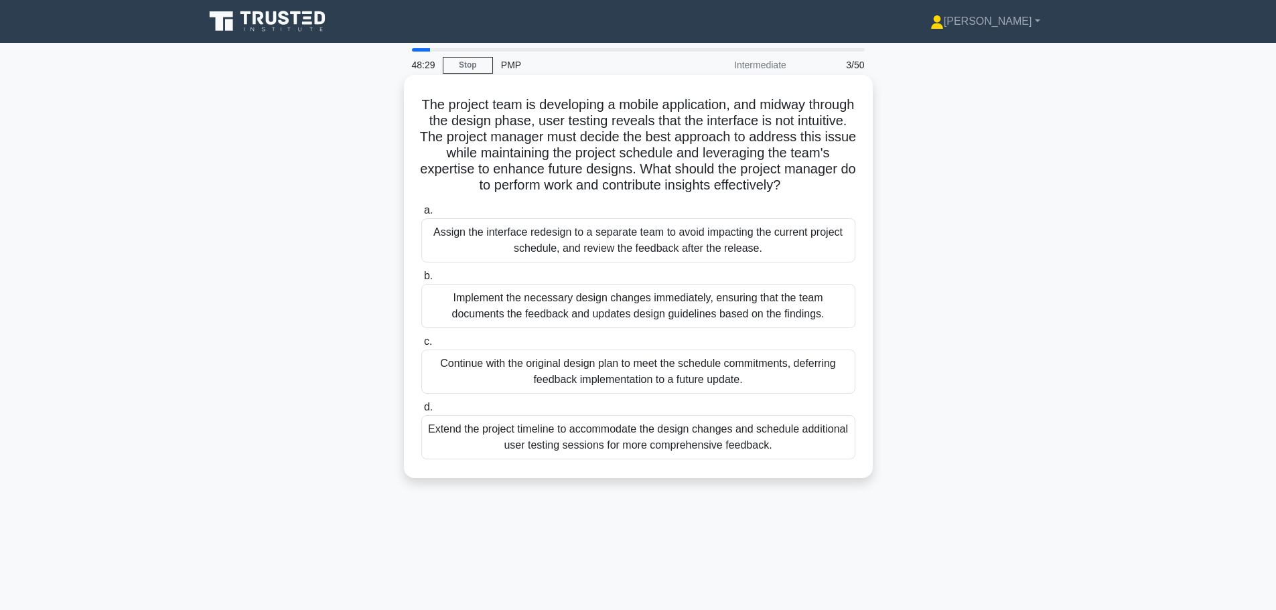
click at [677, 317] on div "Implement the necessary design changes immediately, ensuring that the team docu…" at bounding box center [638, 306] width 434 height 44
click at [421, 281] on input "b. Implement the necessary design changes immediately, ensuring that the team d…" at bounding box center [421, 276] width 0 height 9
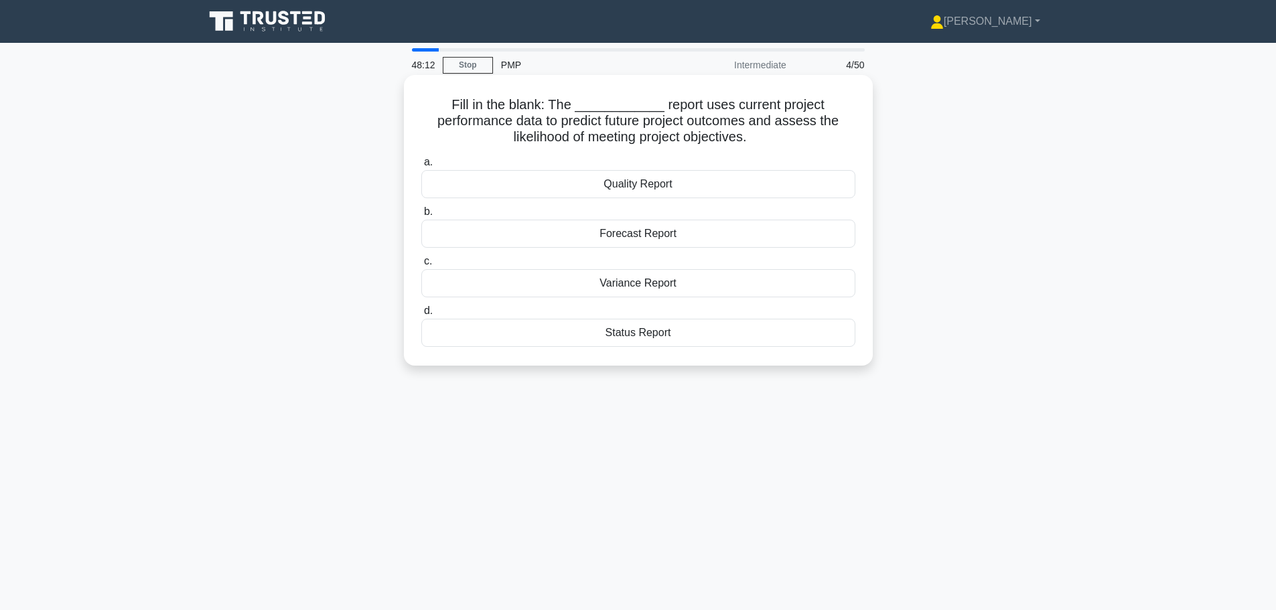
drag, startPoint x: 560, startPoint y: 106, endPoint x: 694, endPoint y: 331, distance: 262.7
click at [694, 331] on div "Fill in the blank: The ____________ report uses current project performance dat…" at bounding box center [638, 220] width 458 height 280
copy div "The ____________ report uses current project performance data to predict future…"
click at [722, 231] on div "Forecast Report" at bounding box center [638, 234] width 434 height 28
click at [421, 216] on input "b. Forecast Report" at bounding box center [421, 212] width 0 height 9
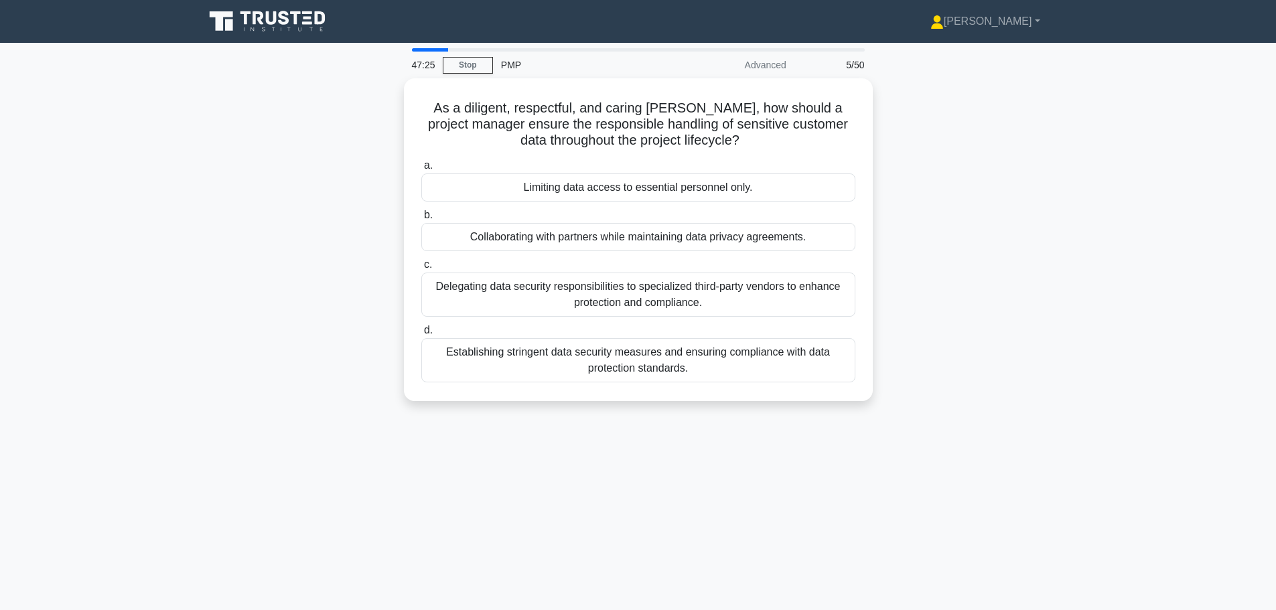
drag, startPoint x: 637, startPoint y: 236, endPoint x: 230, endPoint y: 236, distance: 406.4
click at [230, 236] on div "As a diligent, respectful, and caring steward, how should a project manager ens…" at bounding box center [638, 247] width 884 height 339
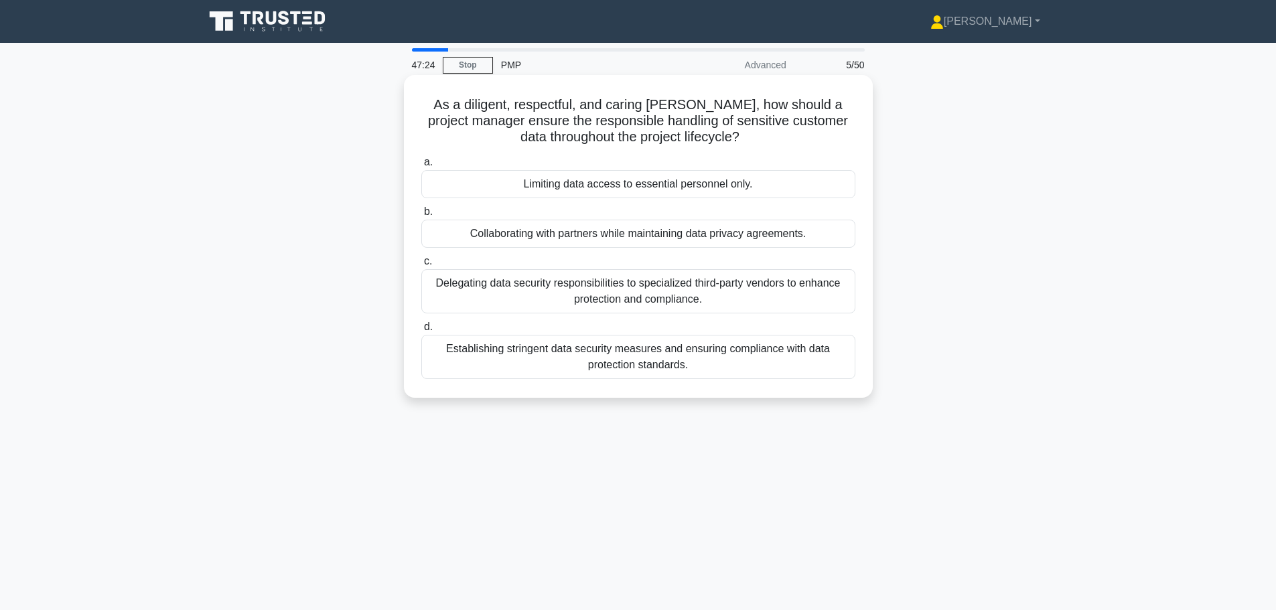
click at [562, 360] on div "Establishing stringent data security measures and ensuring compliance with data…" at bounding box center [638, 357] width 434 height 44
click at [421, 331] on input "d. Establishing stringent data security measures and ensuring compliance with d…" at bounding box center [421, 327] width 0 height 9
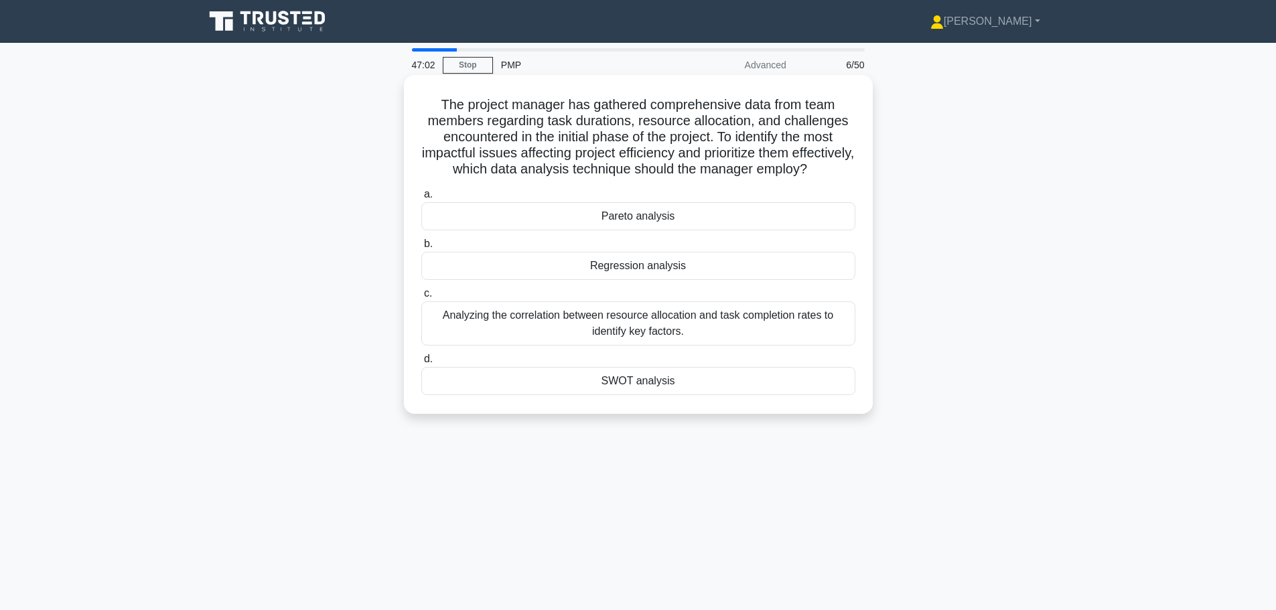
click at [581, 224] on div "Pareto analysis" at bounding box center [638, 216] width 434 height 28
click at [421, 199] on input "a. Pareto analysis" at bounding box center [421, 194] width 0 height 9
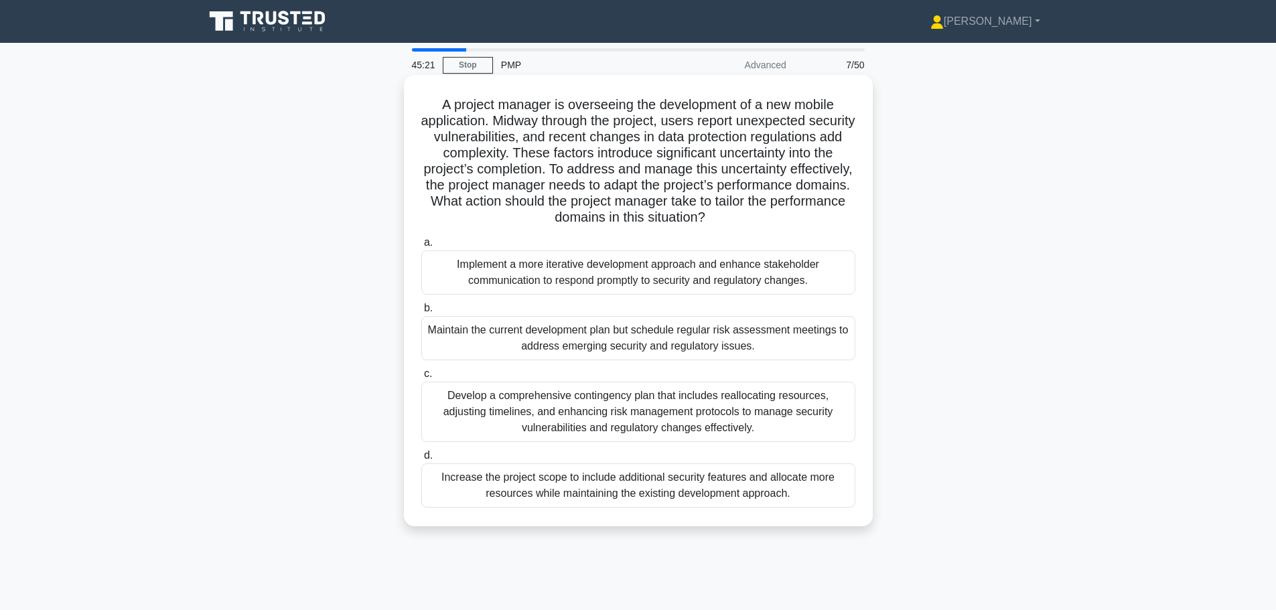
click at [585, 263] on div "Implement a more iterative development approach and enhance stakeholder communi…" at bounding box center [638, 272] width 434 height 44
click at [421, 247] on input "a. Implement a more iterative development approach and enhance stakeholder comm…" at bounding box center [421, 242] width 0 height 9
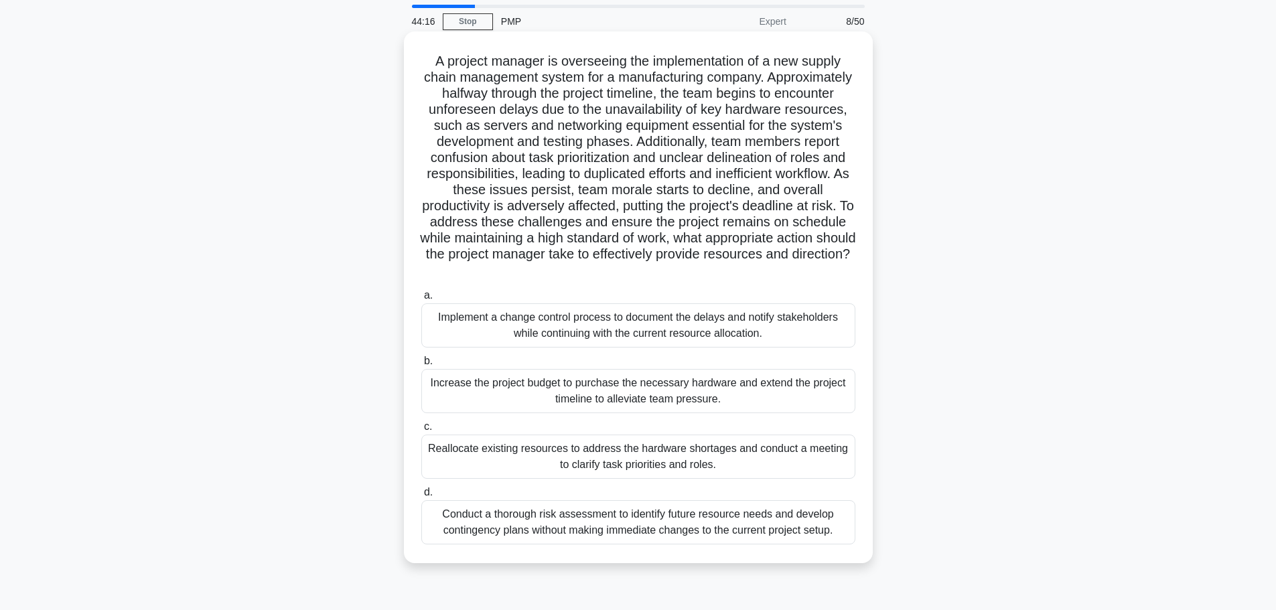
scroll to position [67, 0]
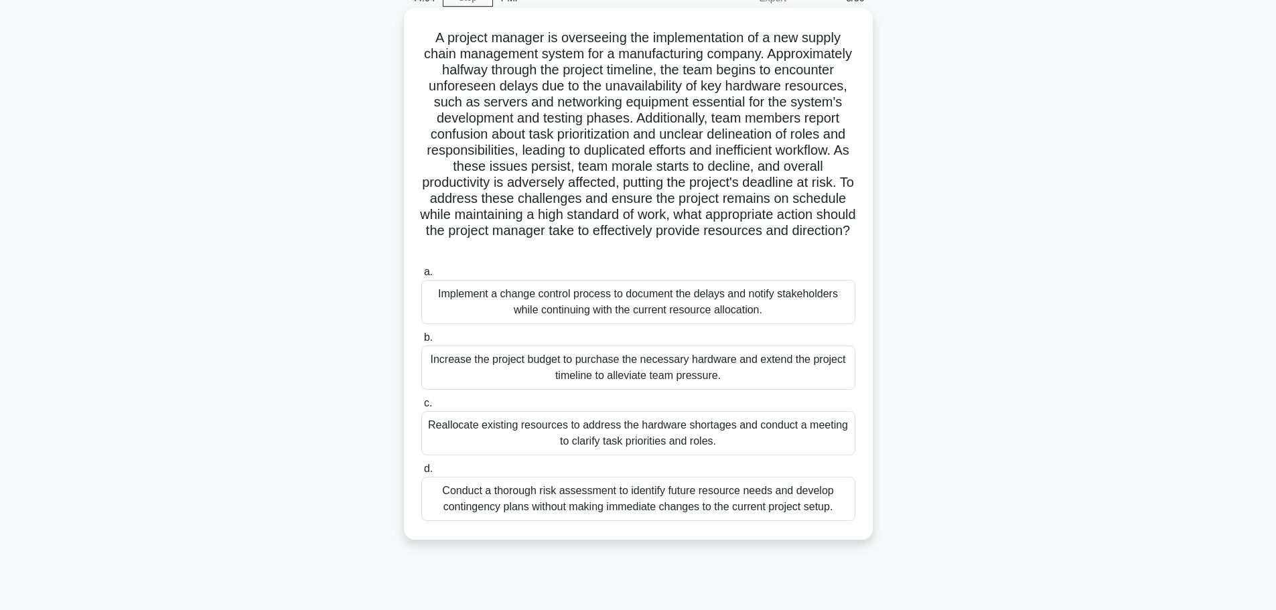
click at [725, 424] on div "Reallocate existing resources to address the hardware shortages and conduct a m…" at bounding box center [638, 433] width 434 height 44
click at [421, 408] on input "c. Reallocate existing resources to address the hardware shortages and conduct …" at bounding box center [421, 403] width 0 height 9
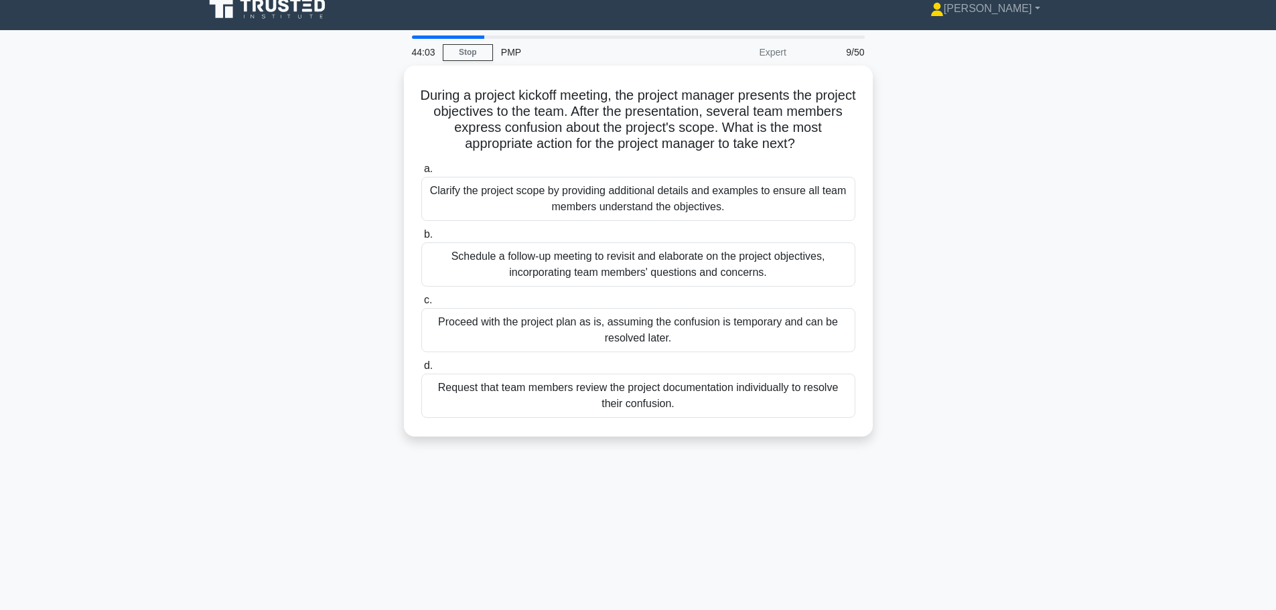
scroll to position [0, 0]
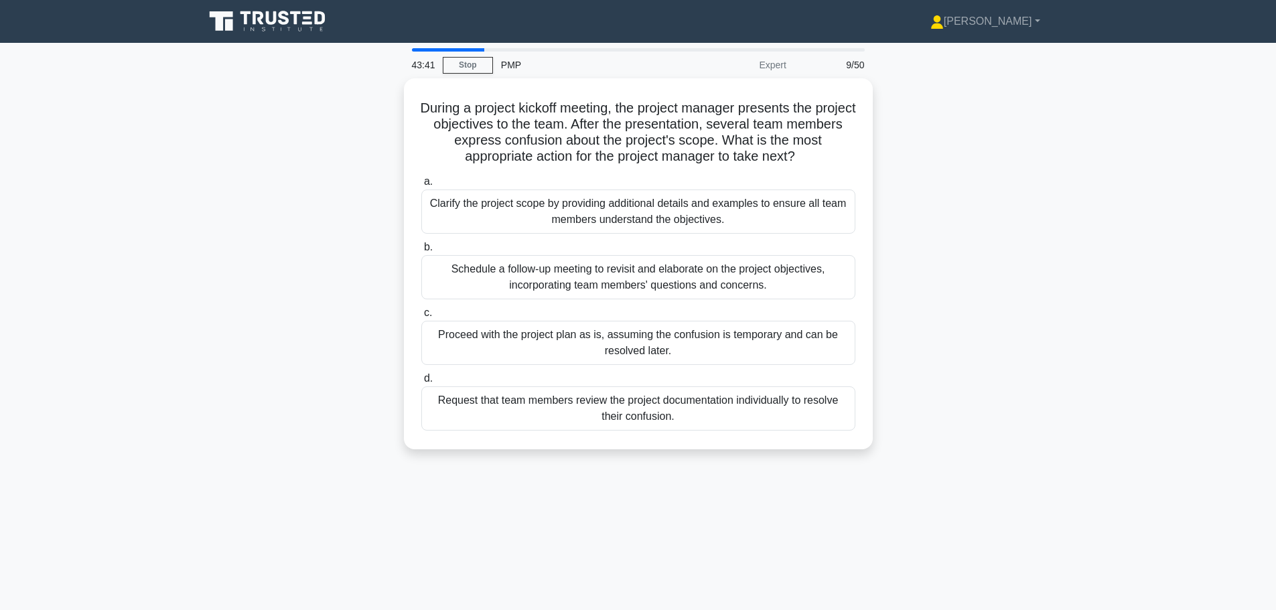
drag, startPoint x: 620, startPoint y: 275, endPoint x: 955, endPoint y: 296, distance: 335.4
click at [955, 296] on div "During a project kickoff meeting, the project manager presents the project obje…" at bounding box center [638, 271] width 884 height 387
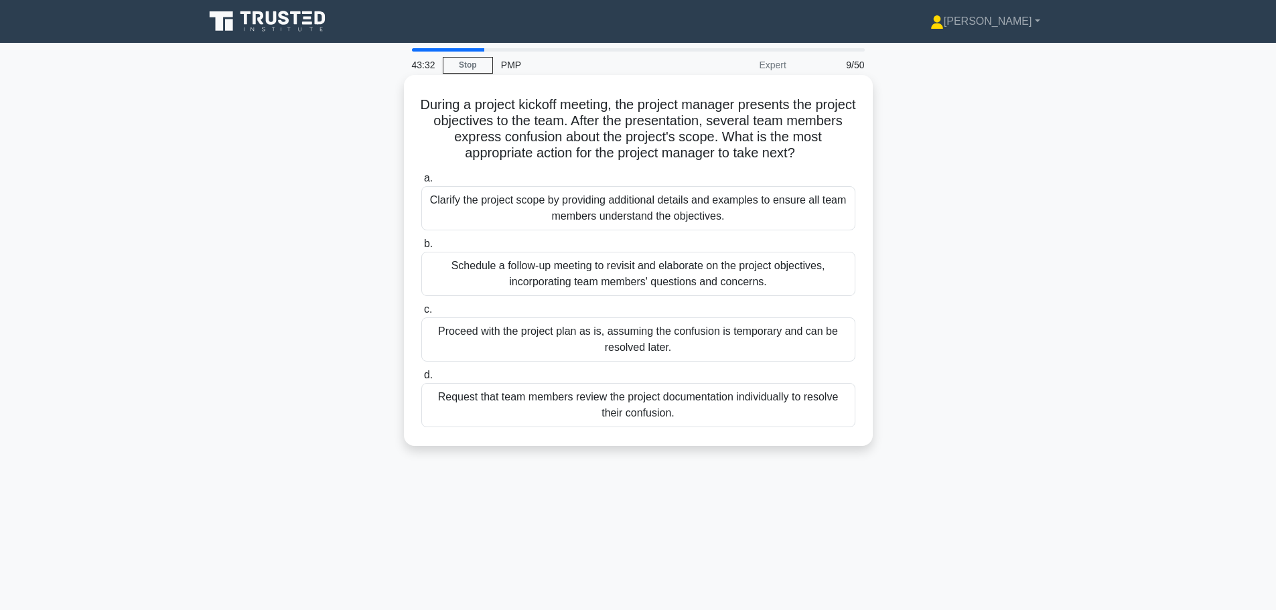
click at [773, 265] on div "Schedule a follow-up meeting to revisit and elaborate on the project objectives…" at bounding box center [638, 274] width 434 height 44
click at [421, 248] on input "b. Schedule a follow-up meeting to revisit and elaborate on the project objecti…" at bounding box center [421, 244] width 0 height 9
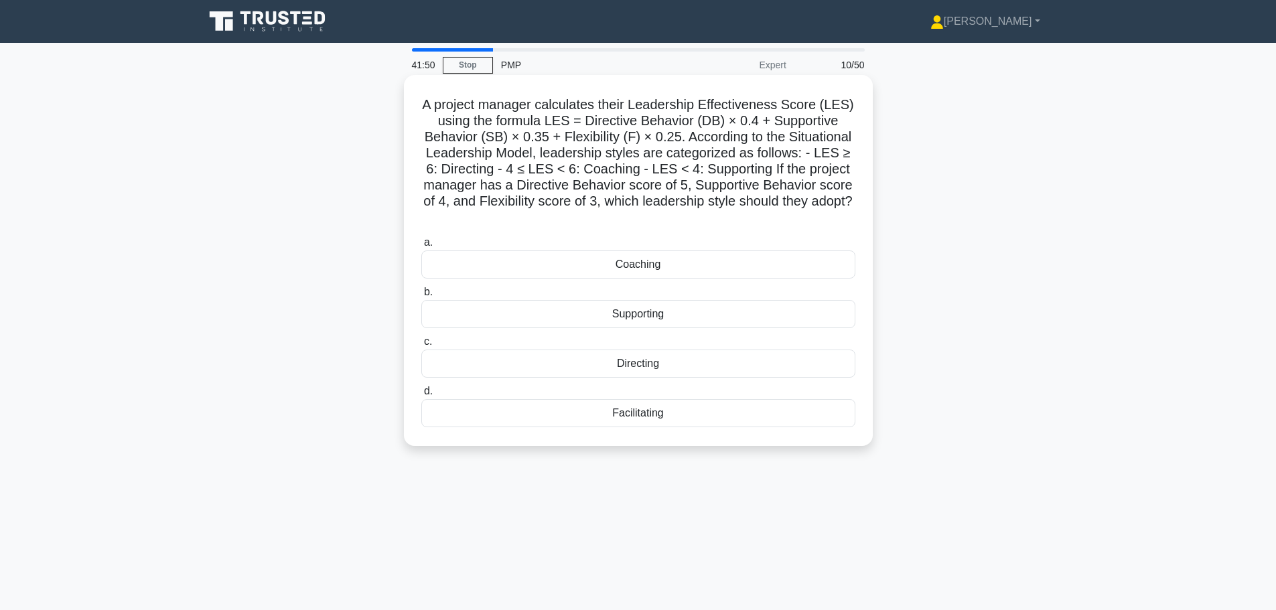
click at [672, 266] on div "Coaching" at bounding box center [638, 264] width 434 height 28
click at [421, 247] on input "a. Coaching" at bounding box center [421, 242] width 0 height 9
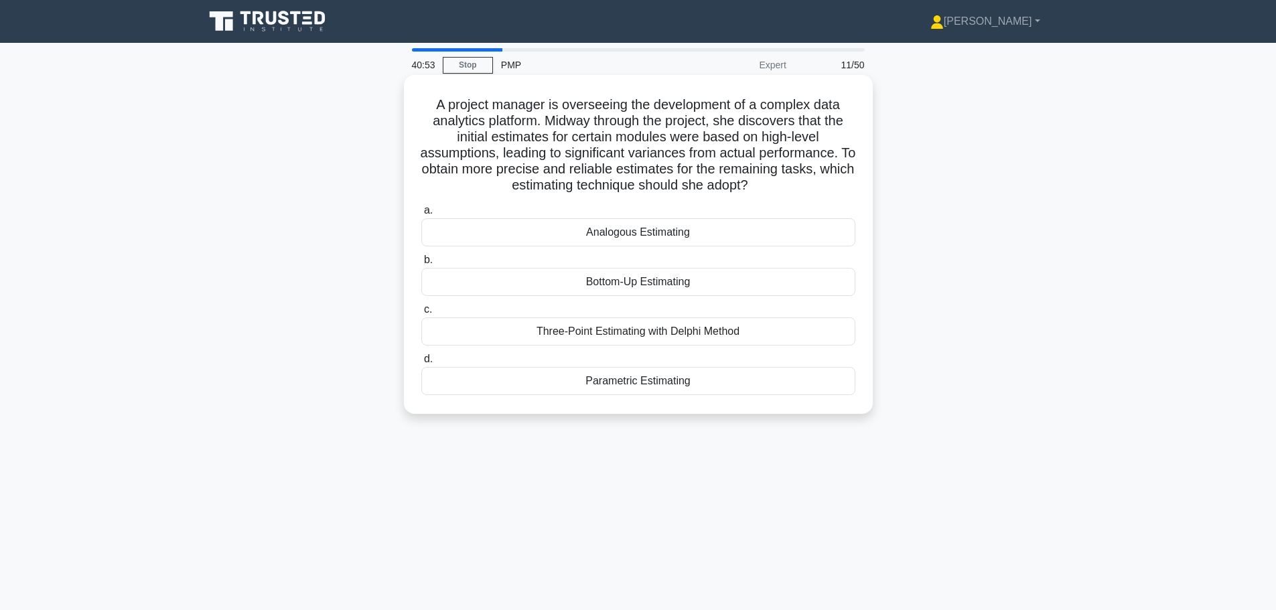
click at [679, 283] on div "Bottom-Up Estimating" at bounding box center [638, 282] width 434 height 28
click at [421, 264] on input "b. Bottom-Up Estimating" at bounding box center [421, 260] width 0 height 9
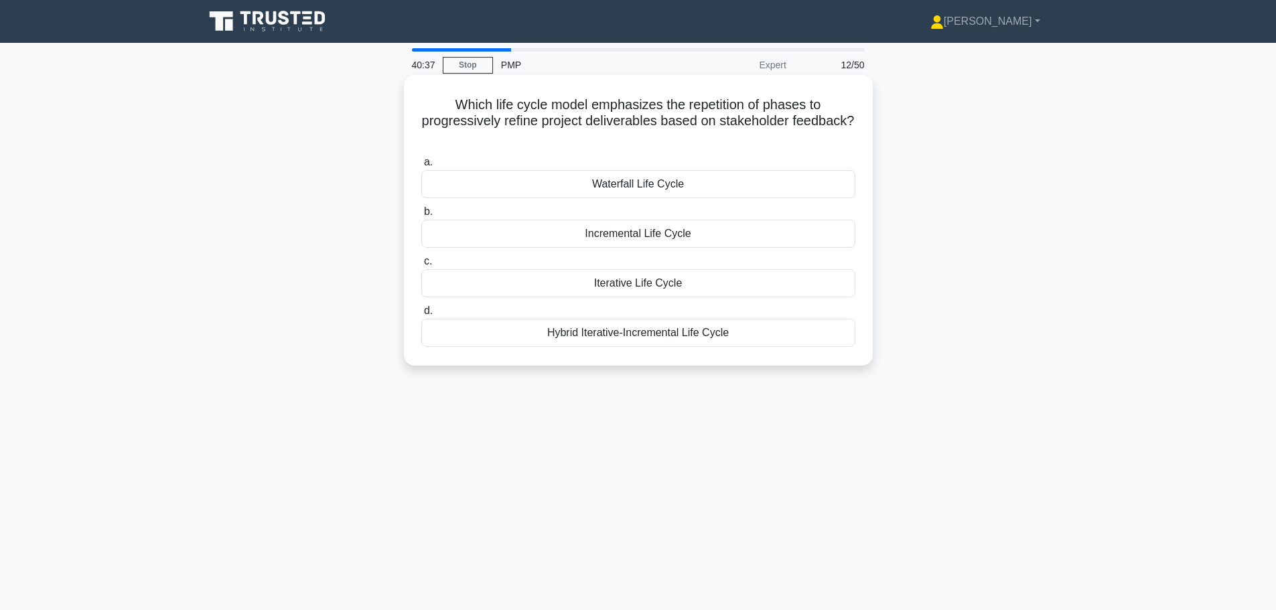
drag, startPoint x: 666, startPoint y: 137, endPoint x: 438, endPoint y: 95, distance: 231.5
click at [438, 95] on div "Which life cycle model emphasizes the repetition of phases to progressively ref…" at bounding box center [638, 220] width 458 height 280
copy h5 "Which life cycle model emphasizes the repetition of phases to progressively ref…"
click at [606, 289] on div "Iterative Life Cycle" at bounding box center [638, 283] width 434 height 28
click at [421, 266] on input "c. Iterative Life Cycle" at bounding box center [421, 261] width 0 height 9
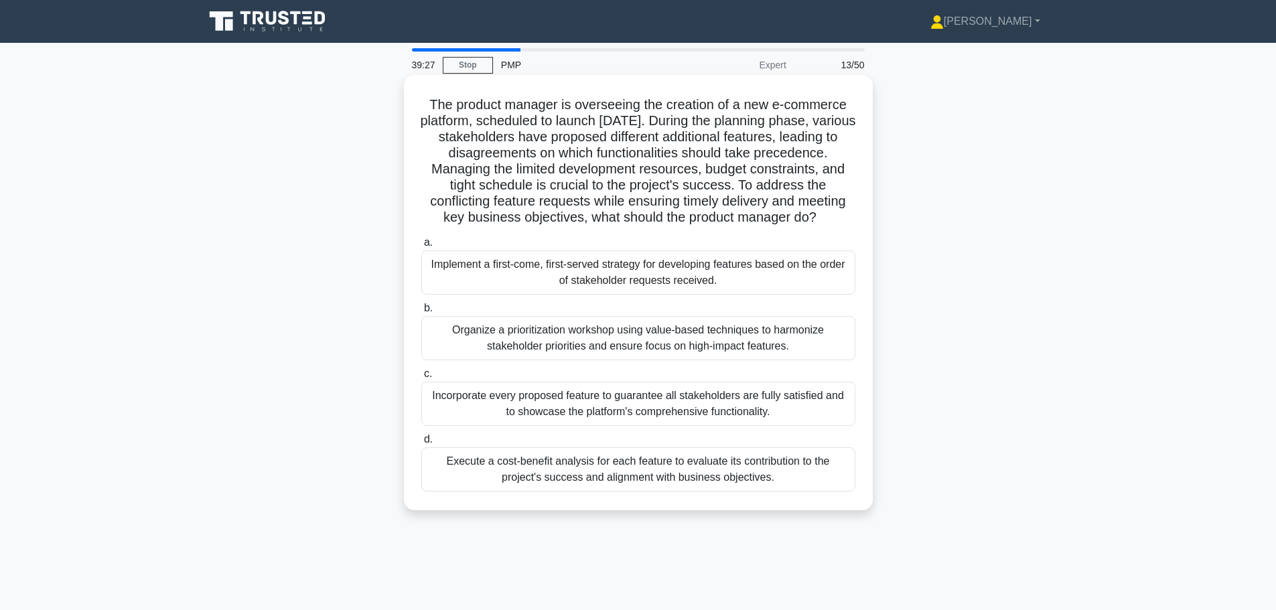
click at [566, 352] on div "Organize a prioritization workshop using value-based techniques to harmonize st…" at bounding box center [638, 338] width 434 height 44
click at [421, 313] on input "b. Organize a prioritization workshop using value-based techniques to harmonize…" at bounding box center [421, 308] width 0 height 9
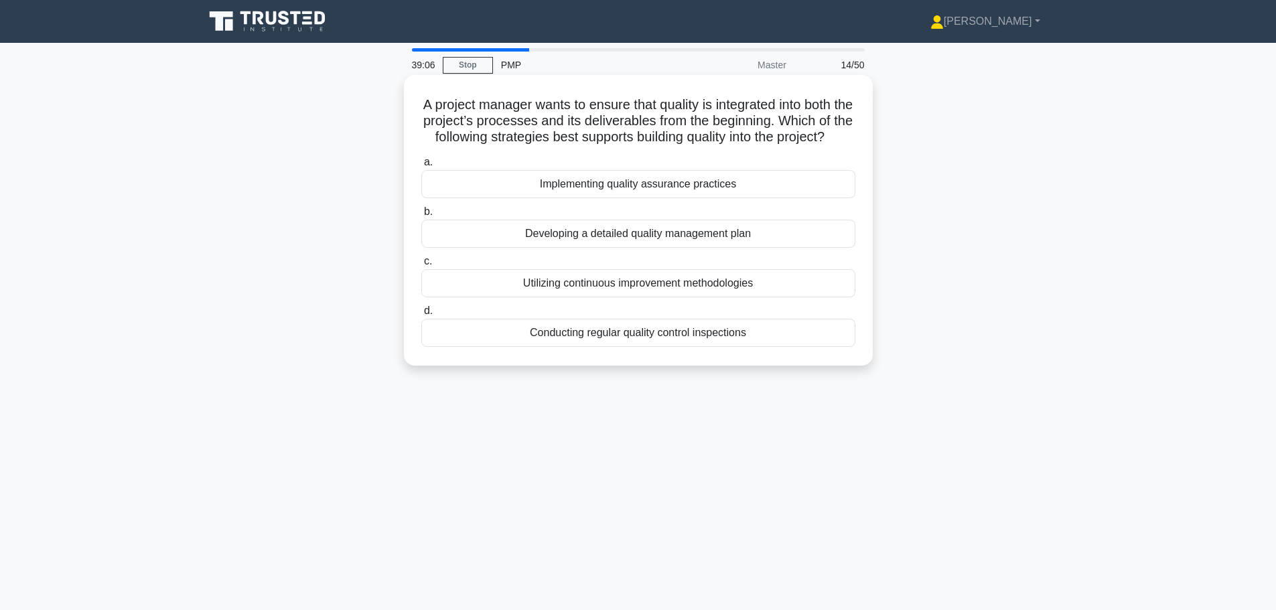
click at [544, 297] on div "Utilizing continuous improvement methodologies" at bounding box center [638, 283] width 434 height 28
click at [421, 266] on input "c. Utilizing continuous improvement methodologies" at bounding box center [421, 261] width 0 height 9
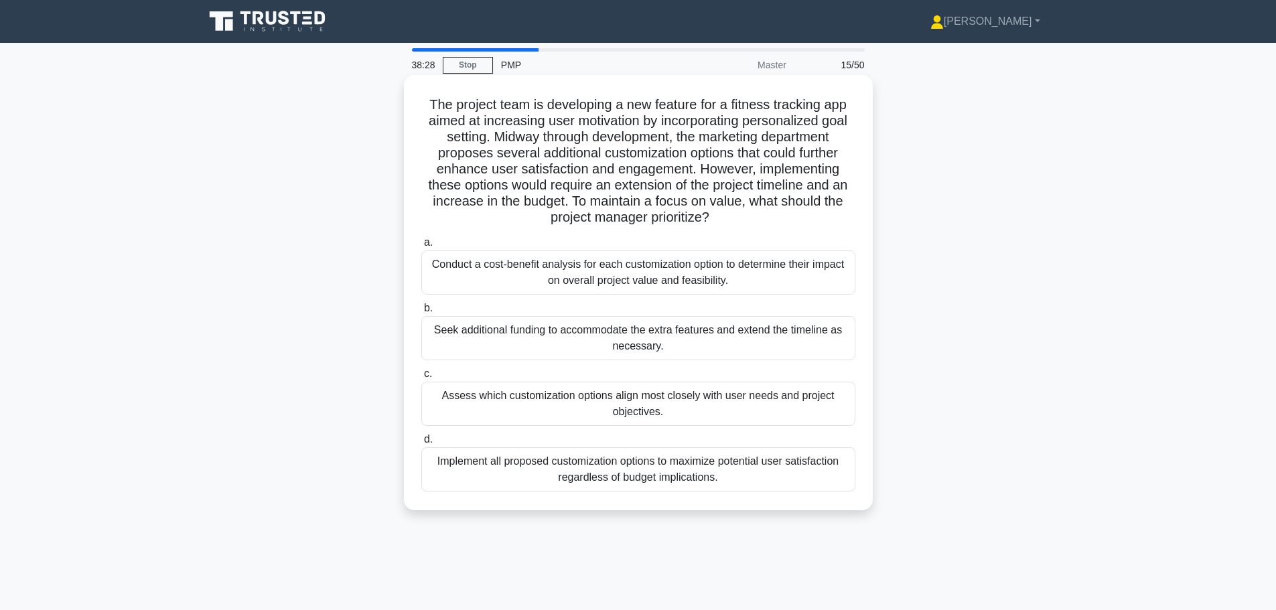
click at [538, 289] on div "Conduct a cost-benefit analysis for each customization option to determine thei…" at bounding box center [638, 272] width 434 height 44
click at [421, 247] on input "a. Conduct a cost-benefit analysis for each customization option to determine t…" at bounding box center [421, 242] width 0 height 9
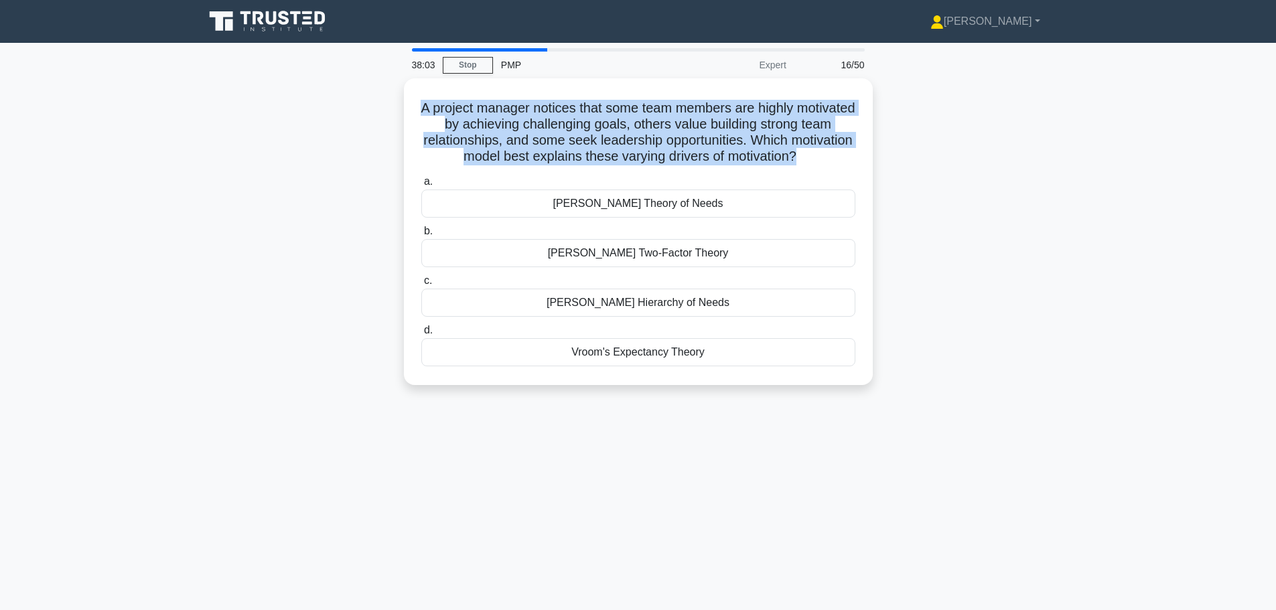
drag, startPoint x: 835, startPoint y: 158, endPoint x: 388, endPoint y: 98, distance: 451.2
click at [388, 98] on div "A project manager notices that some team members are highly motivated by achiev…" at bounding box center [638, 239] width 884 height 323
copy h5 "A project manager notices that some team members are highly motivated by achiev…"
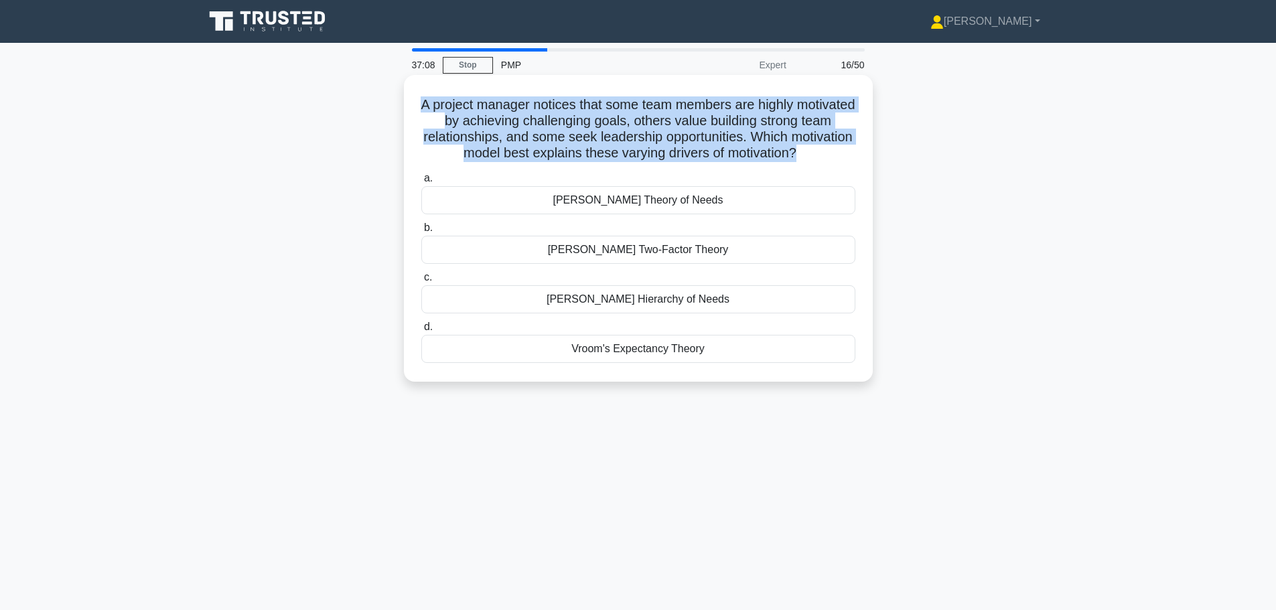
click at [649, 141] on h5 "A project manager notices that some team members are highly motivated by achiev…" at bounding box center [638, 129] width 437 height 66
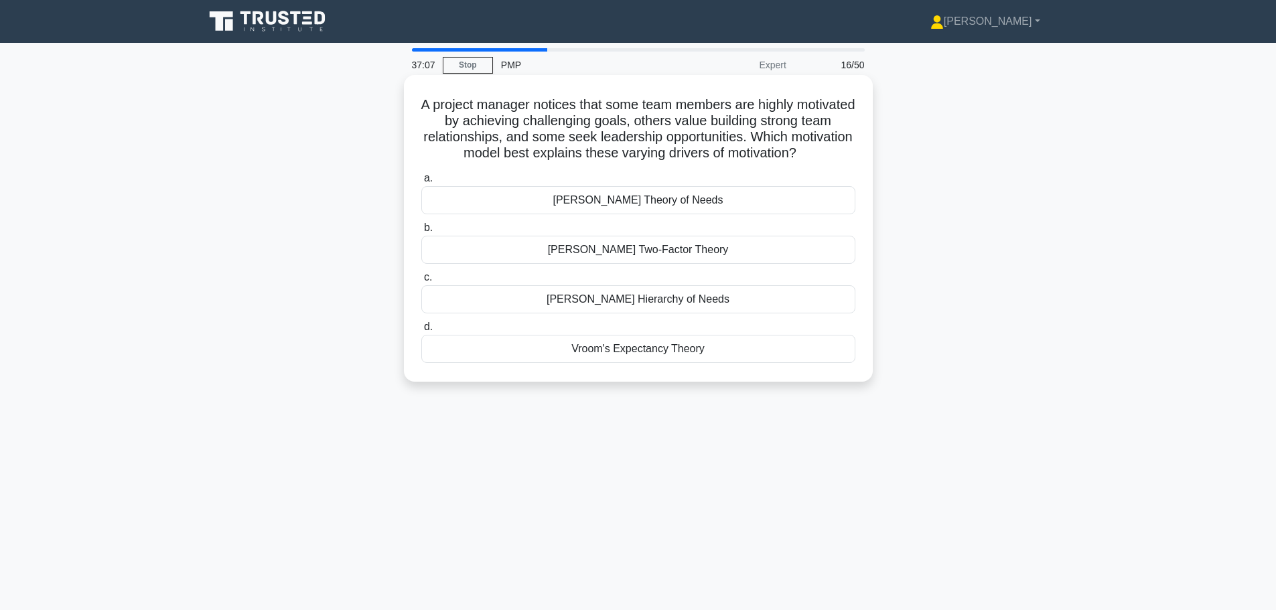
click at [625, 199] on div "McClelland's Theory of Needs" at bounding box center [638, 200] width 434 height 28
click at [421, 183] on input "a. McClelland's Theory of Needs" at bounding box center [421, 178] width 0 height 9
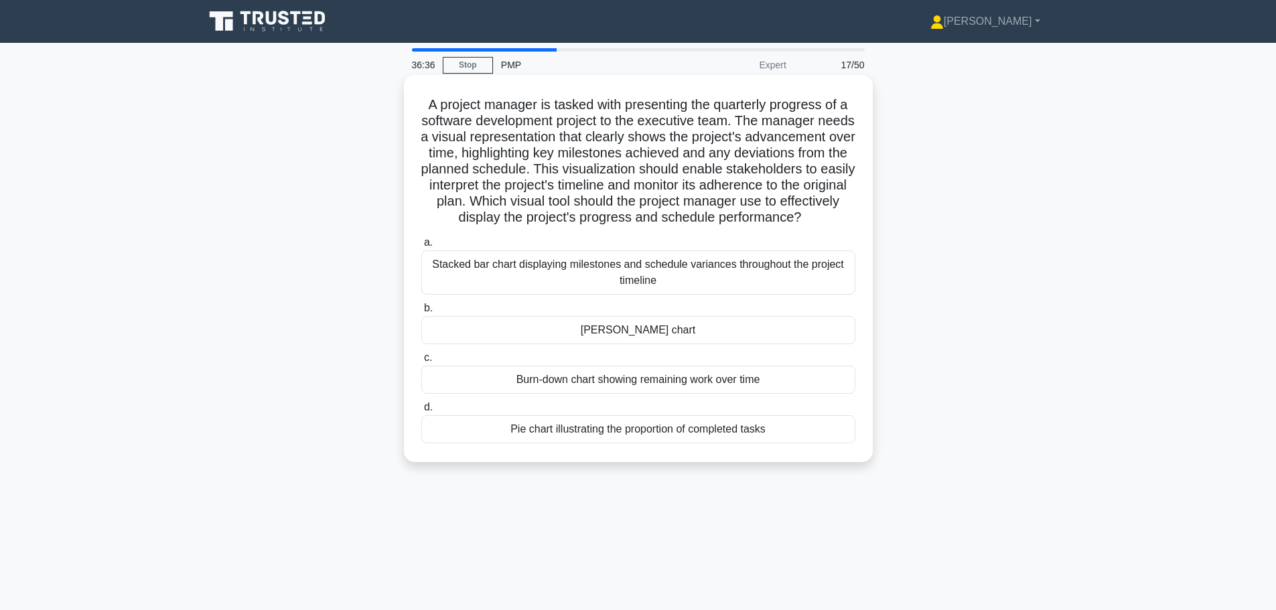
click at [579, 344] on div "Gantt chart" at bounding box center [638, 330] width 434 height 28
click at [421, 313] on input "b. Gantt chart" at bounding box center [421, 308] width 0 height 9
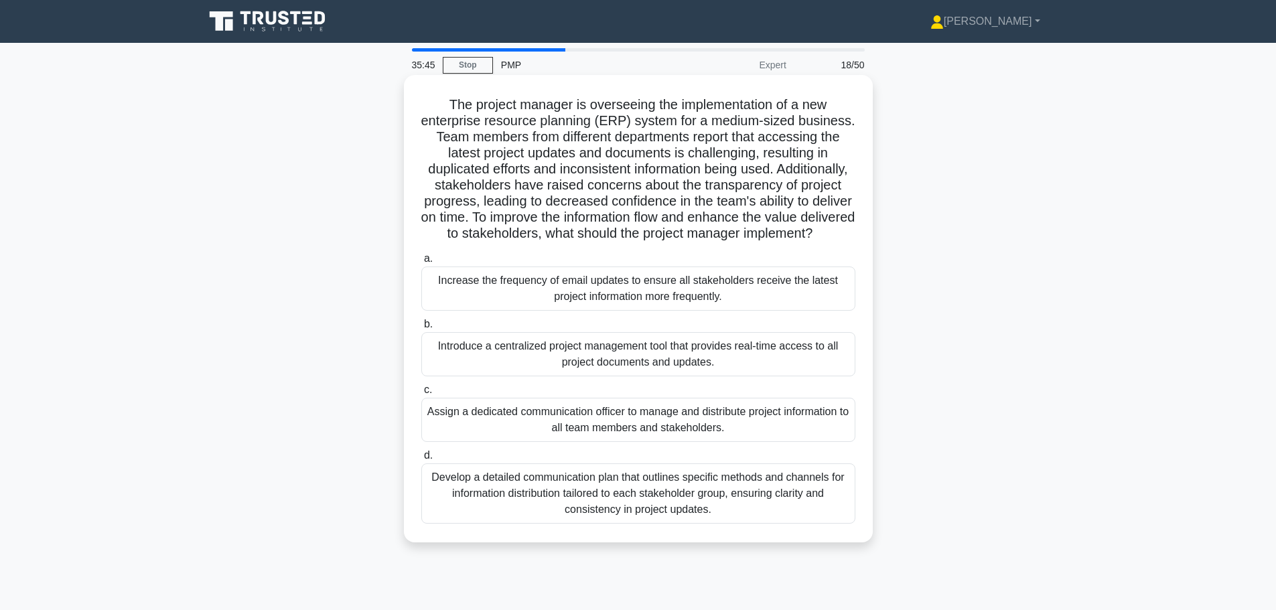
click at [568, 376] on div "Introduce a centralized project management tool that provides real-time access …" at bounding box center [638, 354] width 434 height 44
click at [421, 329] on input "b. Introduce a centralized project management tool that provides real-time acce…" at bounding box center [421, 324] width 0 height 9
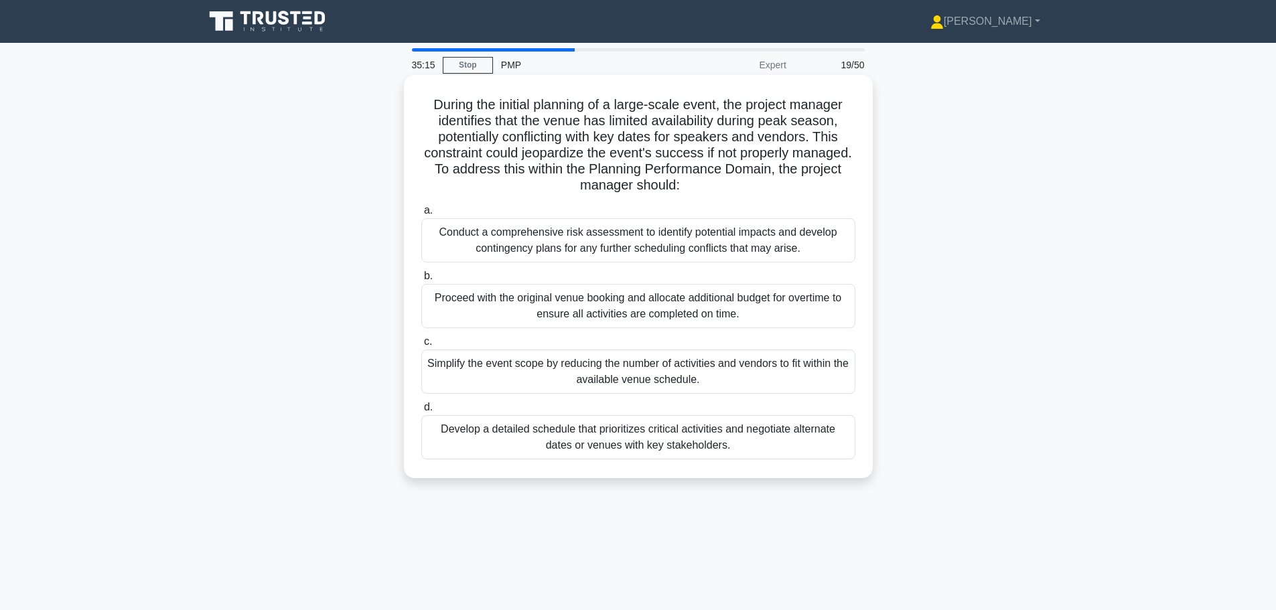
click at [556, 248] on div "Conduct a comprehensive risk assessment to identify potential impacts and devel…" at bounding box center [638, 240] width 434 height 44
click at [421, 215] on input "a. Conduct a comprehensive risk assessment to identify potential impacts and de…" at bounding box center [421, 210] width 0 height 9
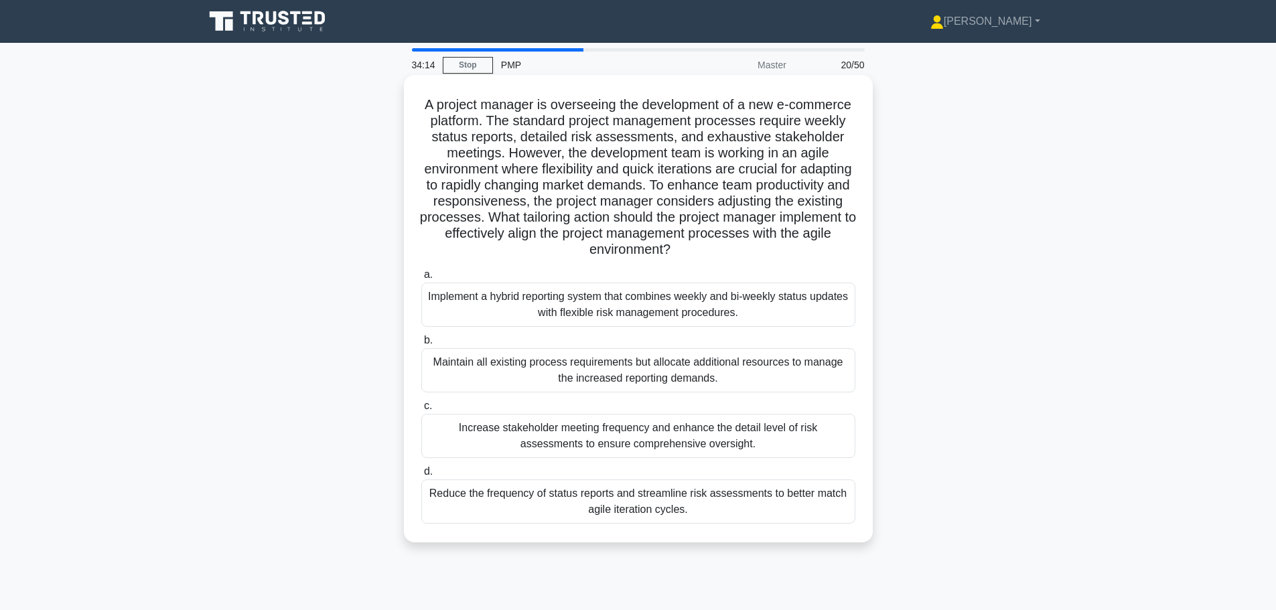
click at [588, 304] on div "Implement a hybrid reporting system that combines weekly and bi-weekly status u…" at bounding box center [638, 305] width 434 height 44
click at [421, 279] on input "a. Implement a hybrid reporting system that combines weekly and bi-weekly statu…" at bounding box center [421, 275] width 0 height 9
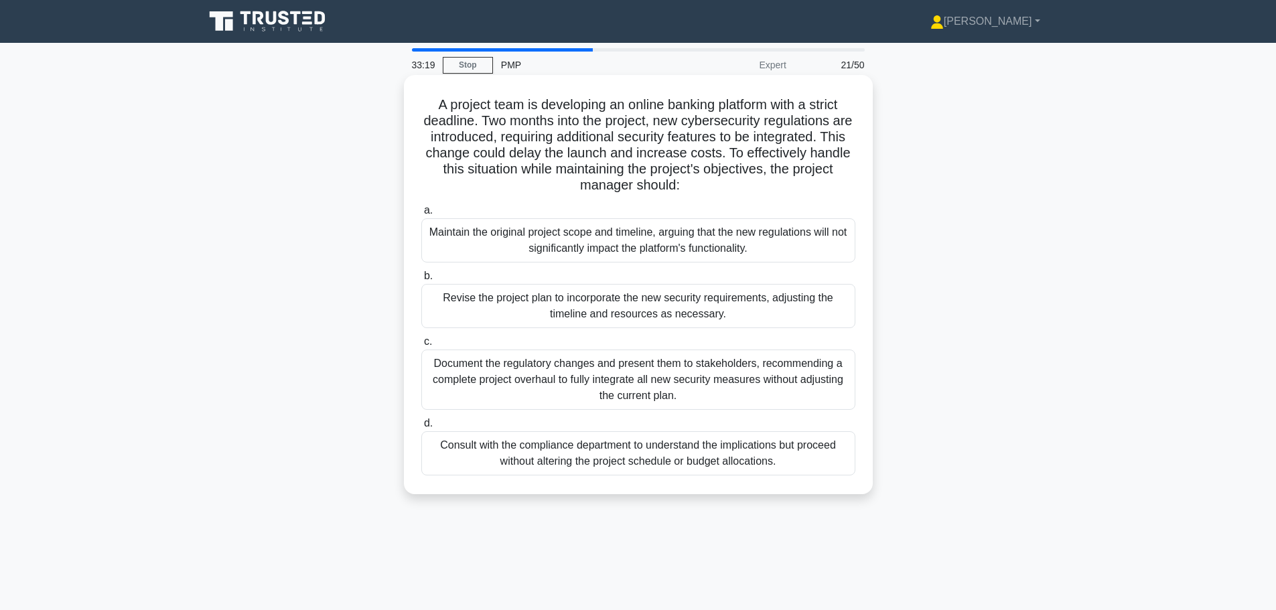
click at [582, 378] on div "Document the regulatory changes and present them to stakeholders, recommending …" at bounding box center [638, 380] width 434 height 60
click at [421, 346] on input "c. Document the regulatory changes and present them to stakeholders, recommendi…" at bounding box center [421, 341] width 0 height 9
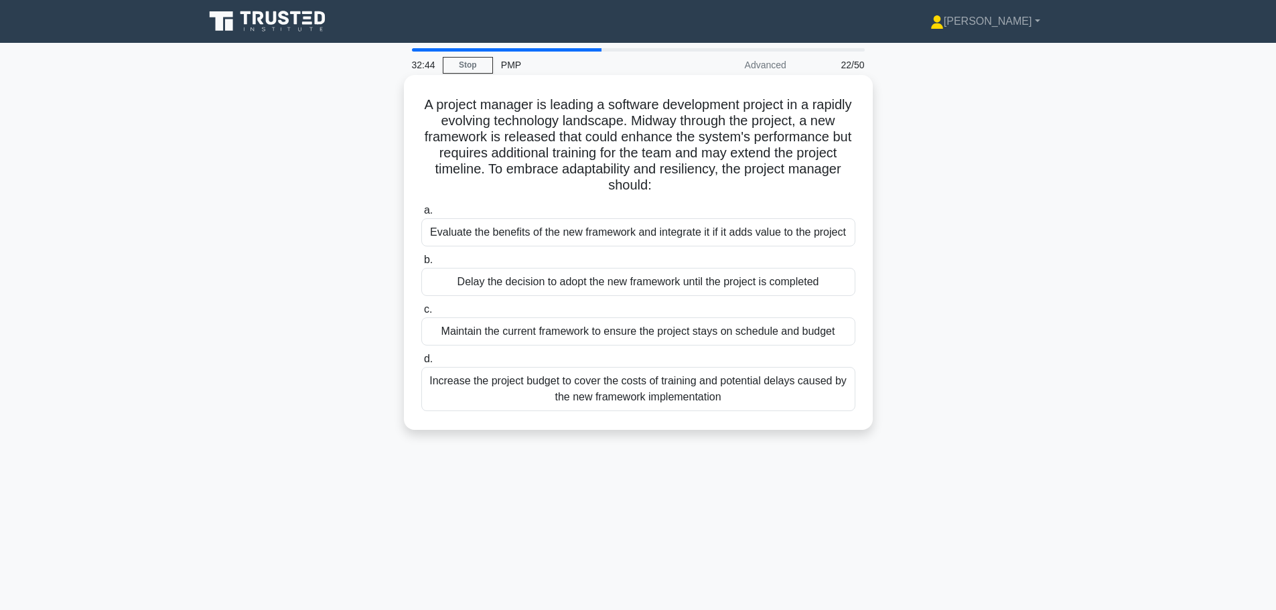
click at [538, 230] on div "Evaluate the benefits of the new framework and integrate it if it adds value to…" at bounding box center [638, 232] width 434 height 28
click at [421, 215] on input "a. Evaluate the benefits of the new framework and integrate it if it adds value…" at bounding box center [421, 210] width 0 height 9
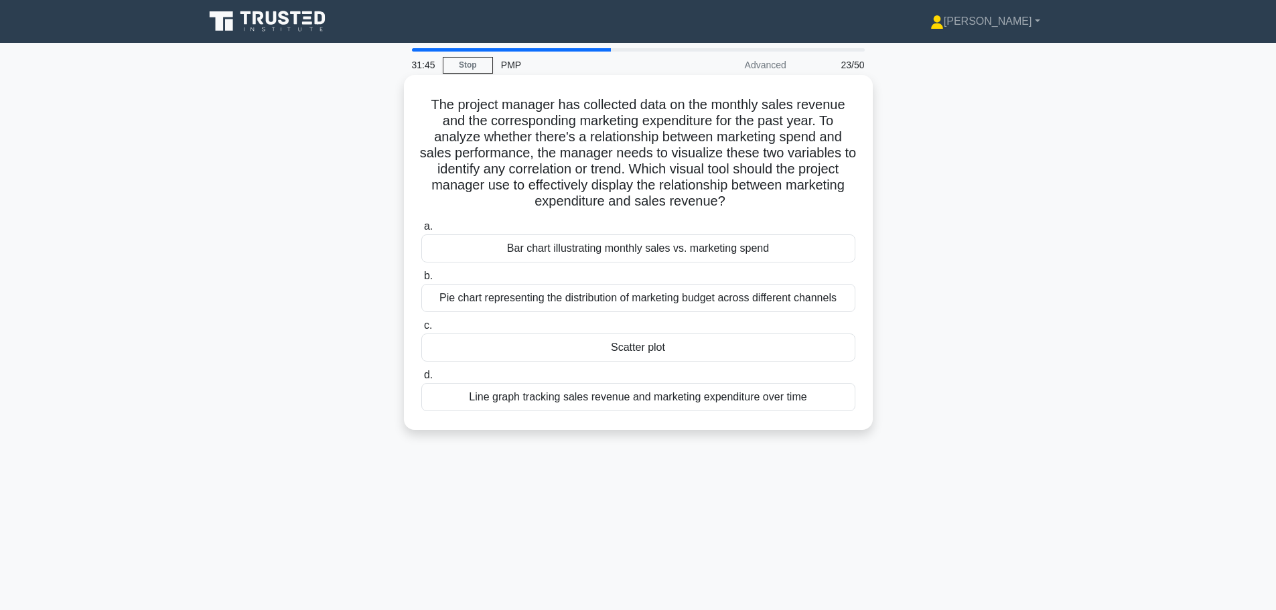
click at [560, 403] on div "Line graph tracking sales revenue and marketing expenditure over time" at bounding box center [638, 397] width 434 height 28
click at [421, 380] on input "d. Line graph tracking sales revenue and marketing expenditure over time" at bounding box center [421, 375] width 0 height 9
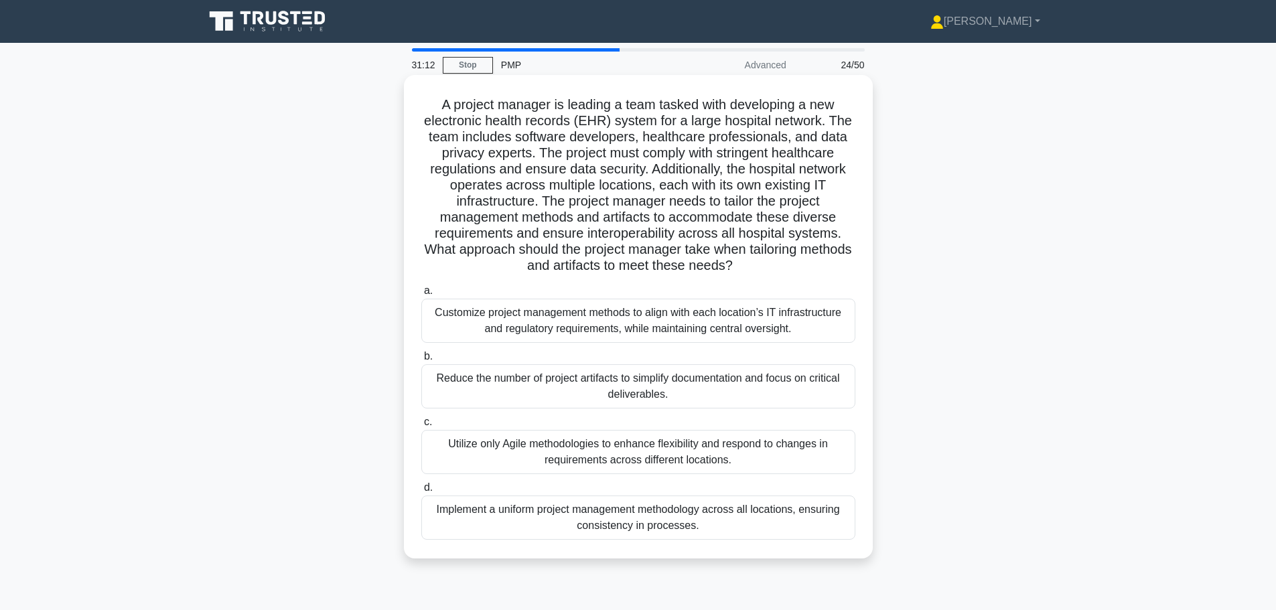
click at [609, 322] on div "Customize project management methods to align with each location’s IT infrastru…" at bounding box center [638, 321] width 434 height 44
click at [421, 295] on input "a. Customize project management methods to align with each location’s IT infras…" at bounding box center [421, 291] width 0 height 9
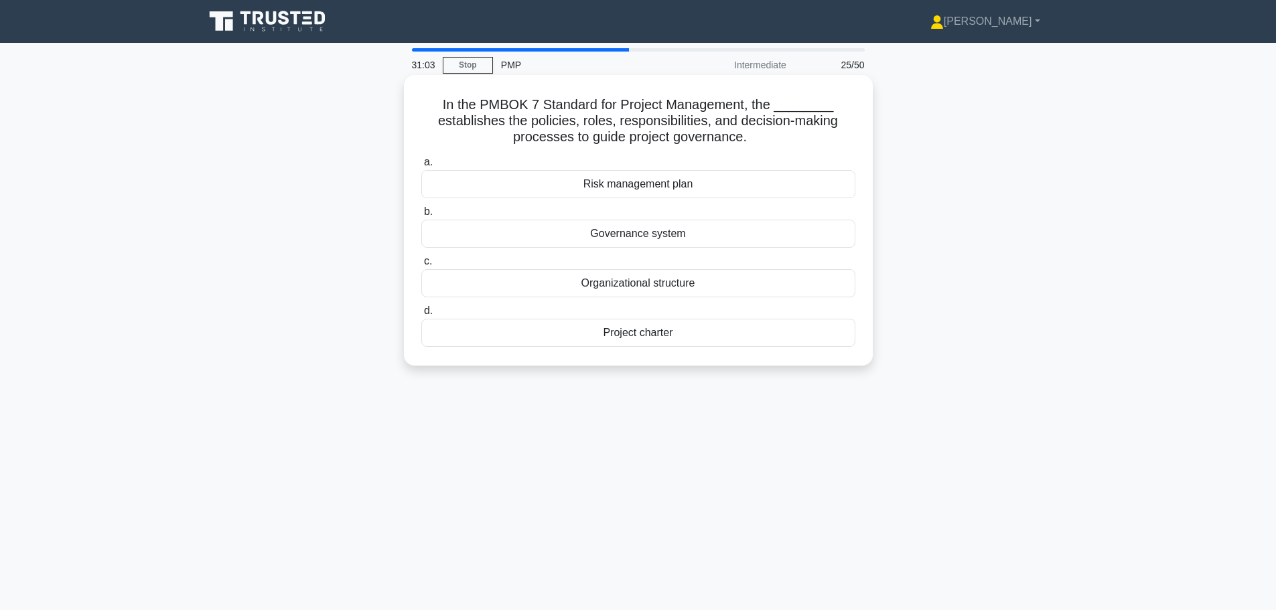
click at [586, 244] on div "Governance system" at bounding box center [638, 234] width 434 height 28
click at [421, 216] on input "b. Governance system" at bounding box center [421, 212] width 0 height 9
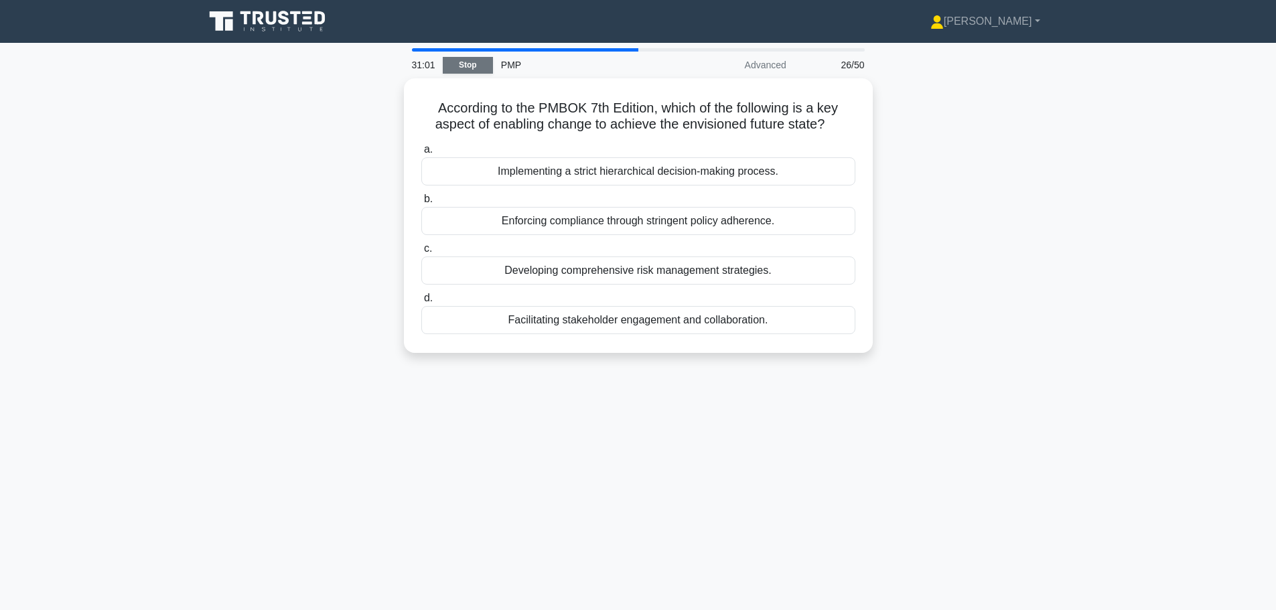
click at [483, 71] on link "Stop" at bounding box center [468, 65] width 50 height 17
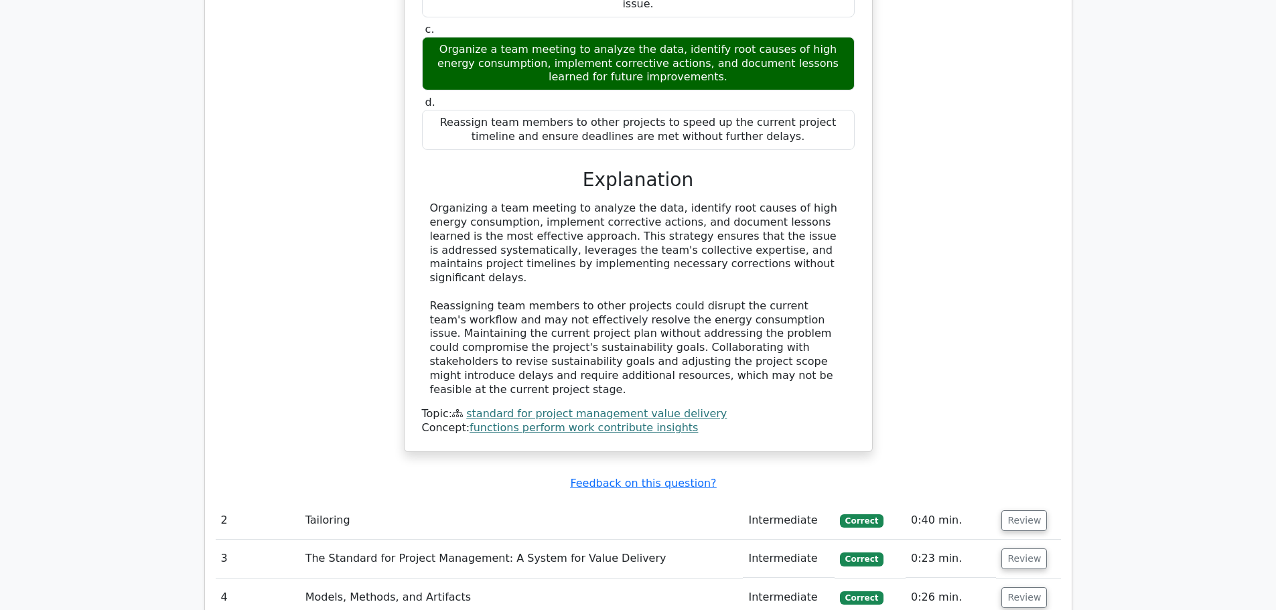
scroll to position [1272, 0]
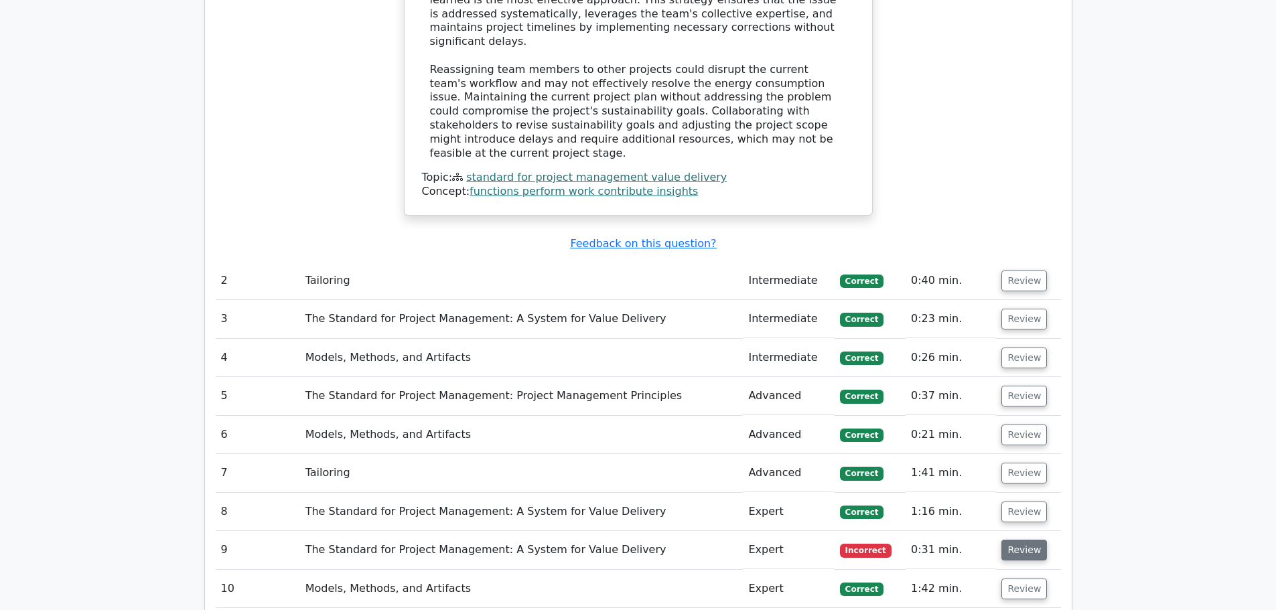
click at [1028, 540] on button "Review" at bounding box center [1024, 550] width 46 height 21
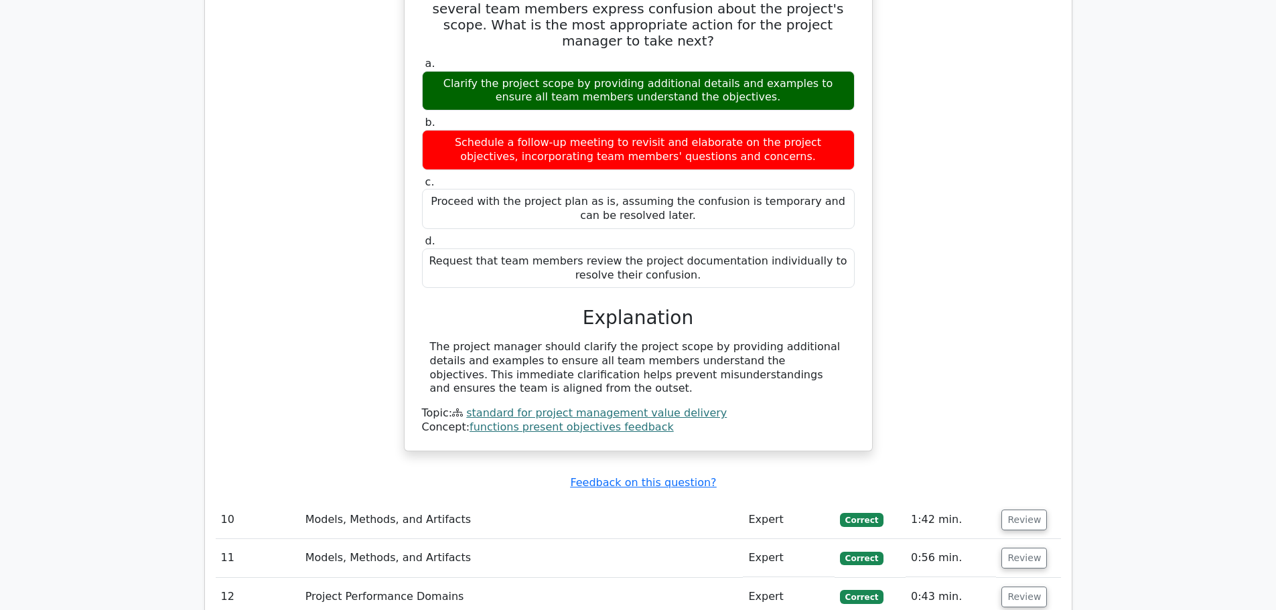
scroll to position [2076, 0]
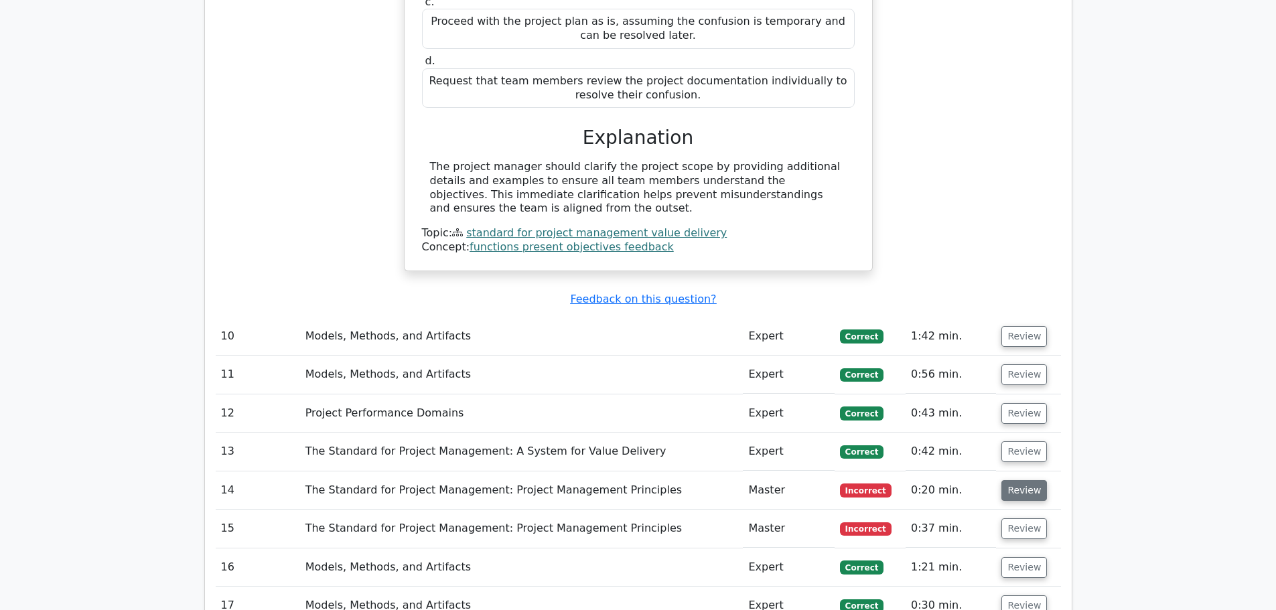
click at [1038, 480] on button "Review" at bounding box center [1024, 490] width 46 height 21
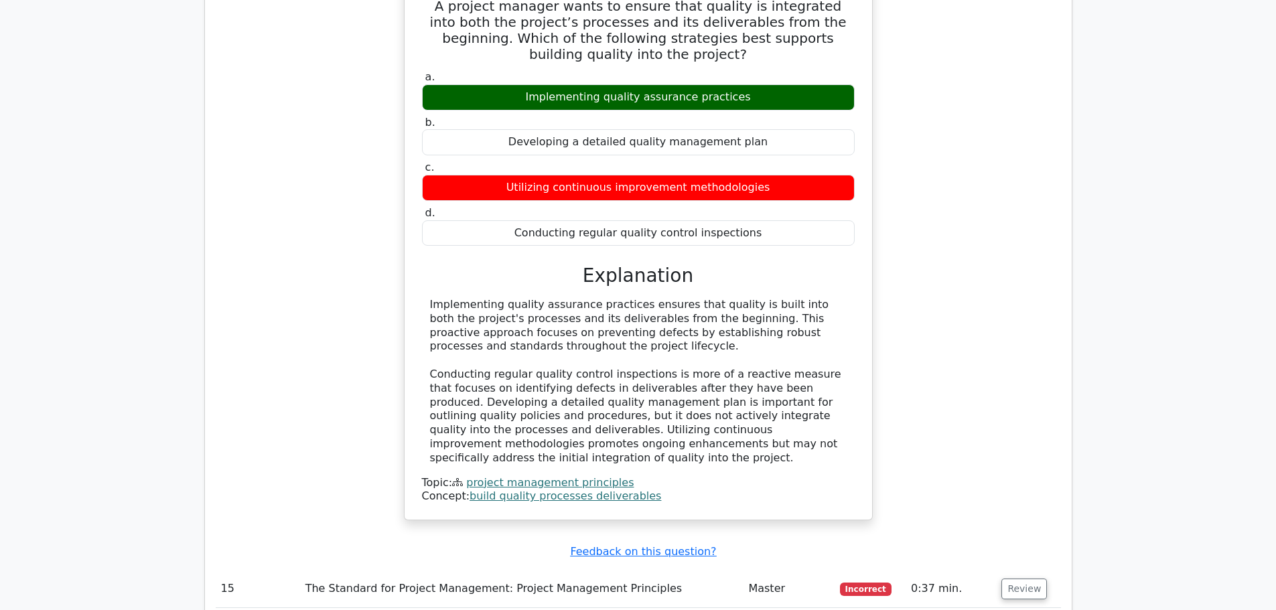
scroll to position [2745, 0]
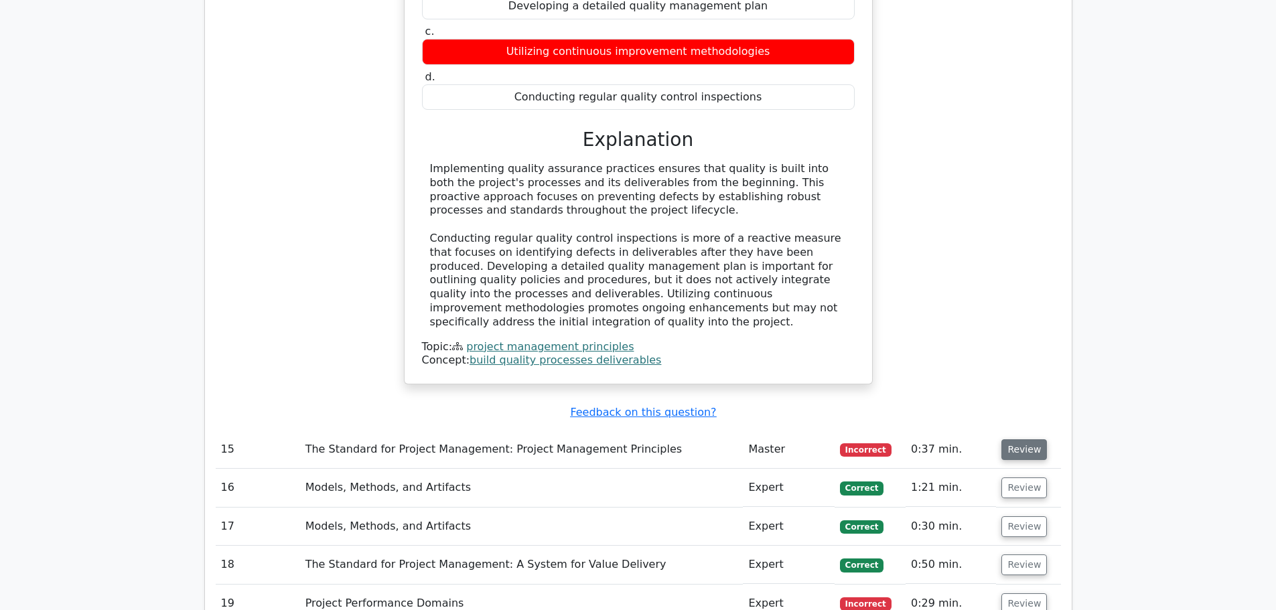
click at [1014, 439] on button "Review" at bounding box center [1024, 449] width 46 height 21
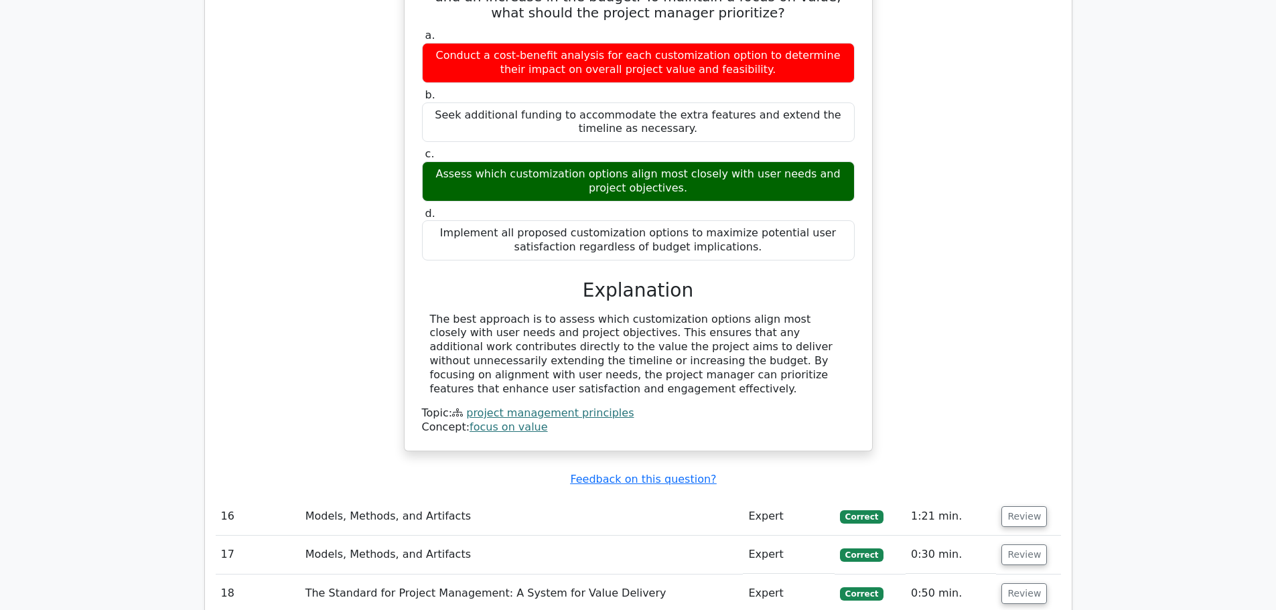
scroll to position [3415, 0]
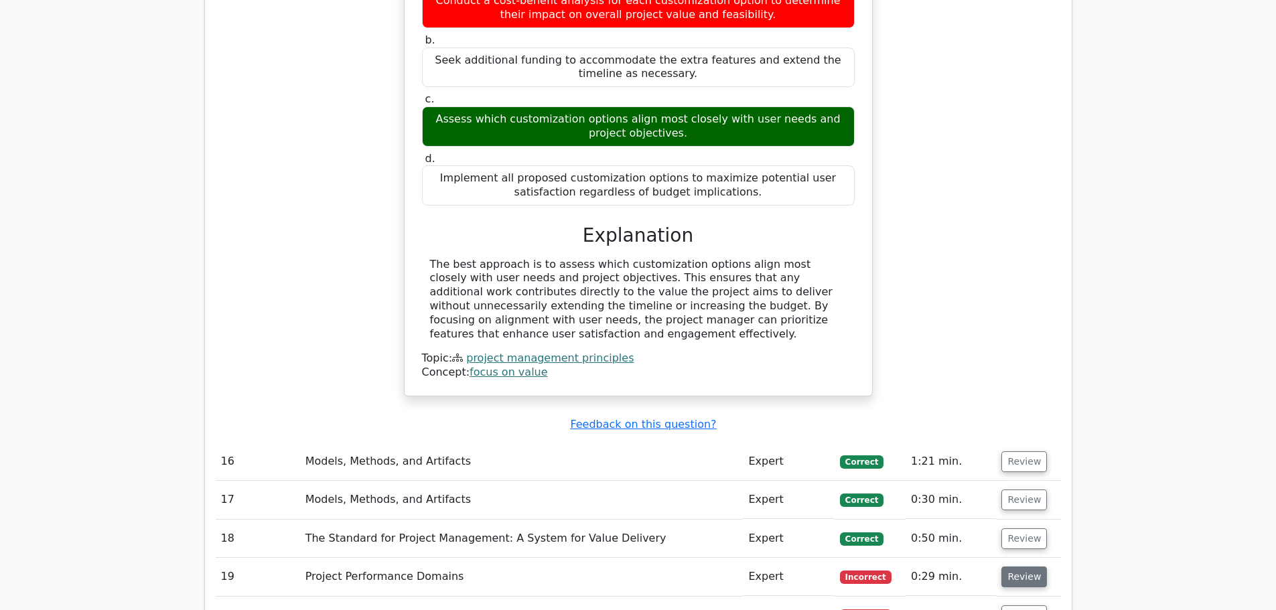
click at [1034, 566] on button "Review" at bounding box center [1024, 576] width 46 height 21
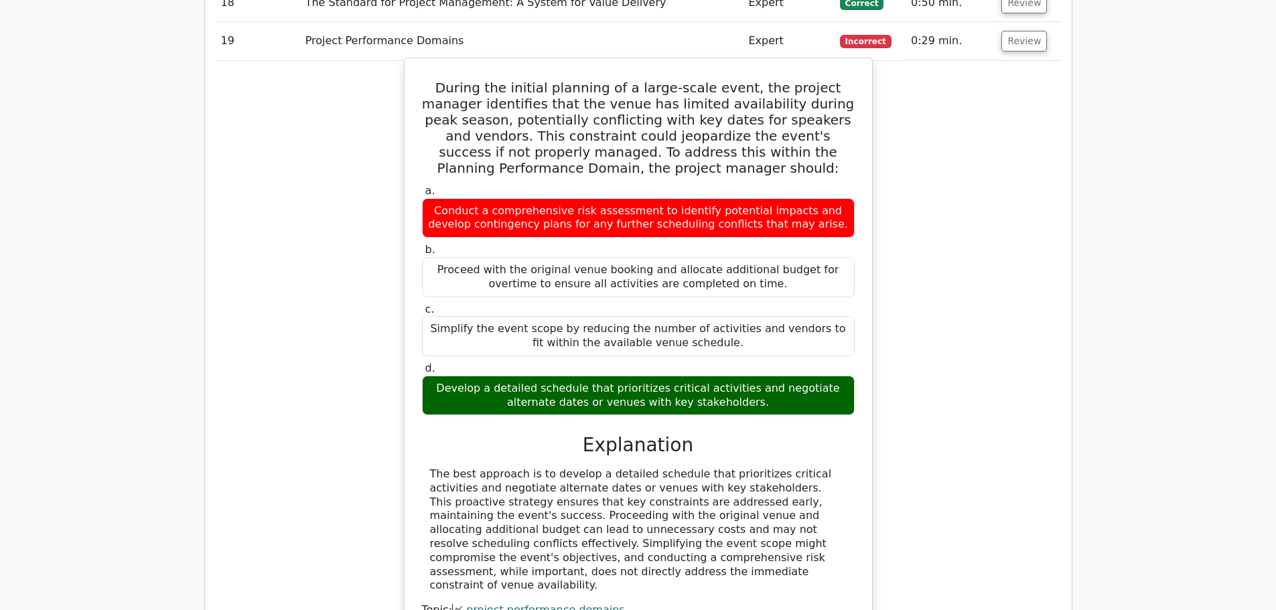
scroll to position [4218, 0]
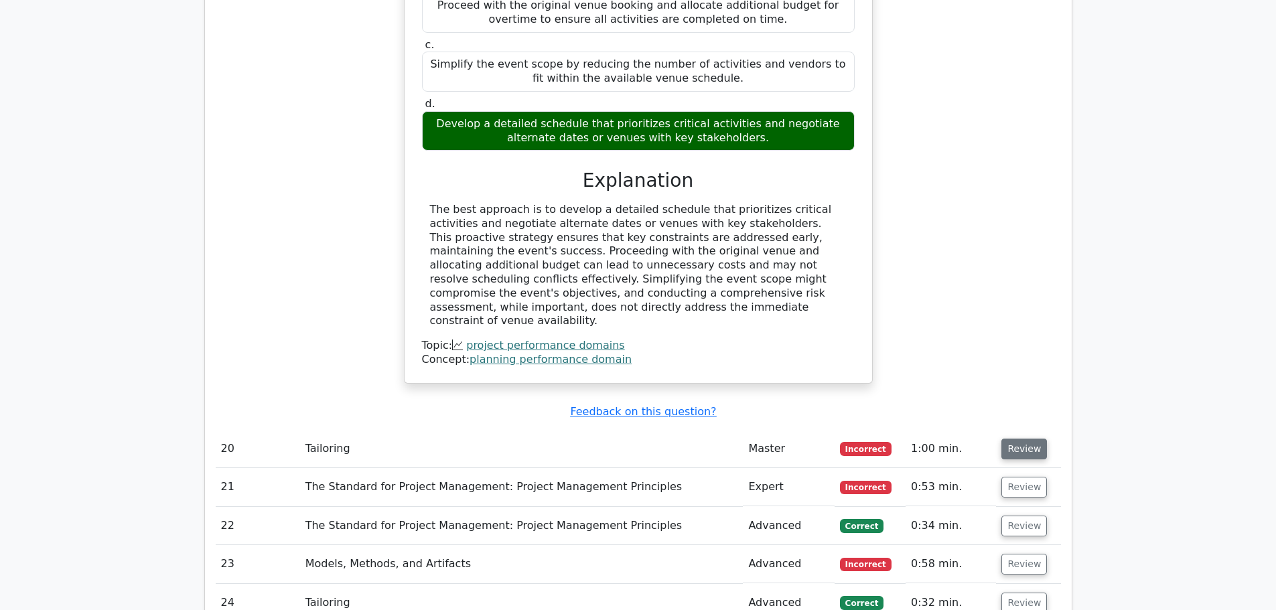
click at [1018, 439] on button "Review" at bounding box center [1024, 449] width 46 height 21
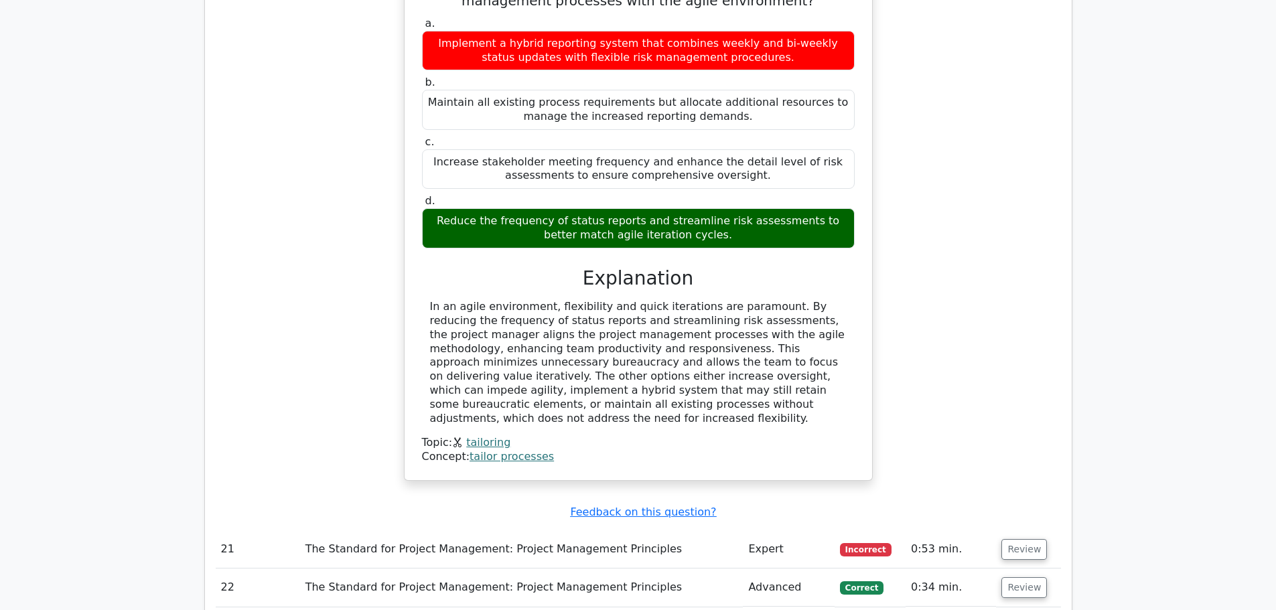
scroll to position [4888, 0]
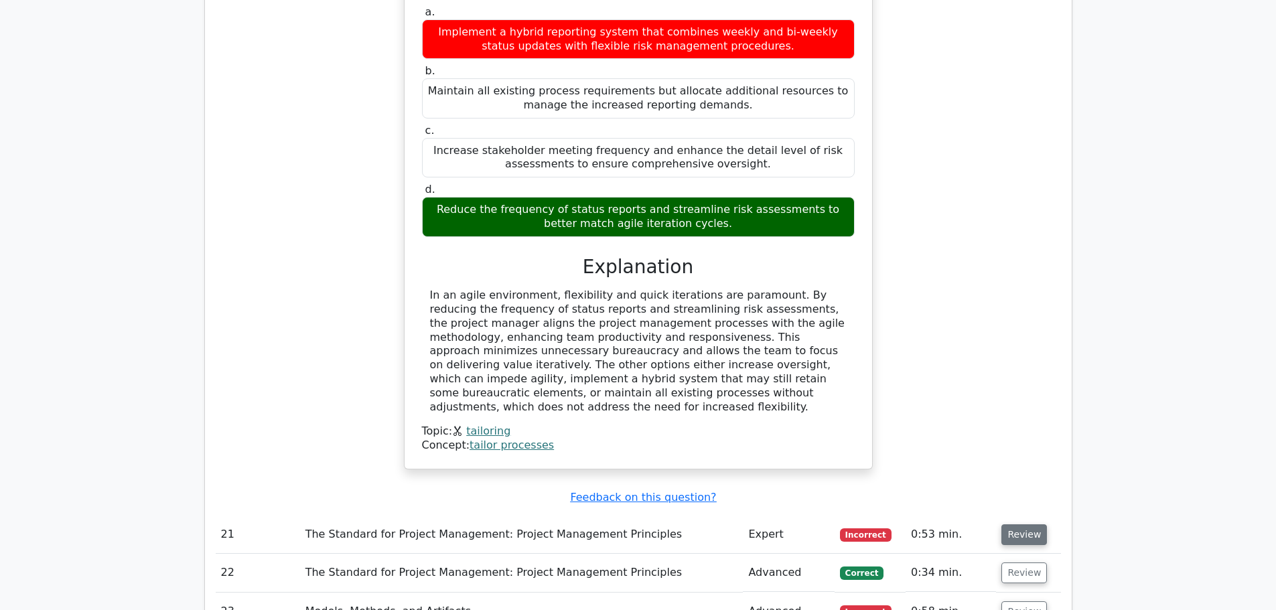
click at [1001, 524] on button "Review" at bounding box center [1024, 534] width 46 height 21
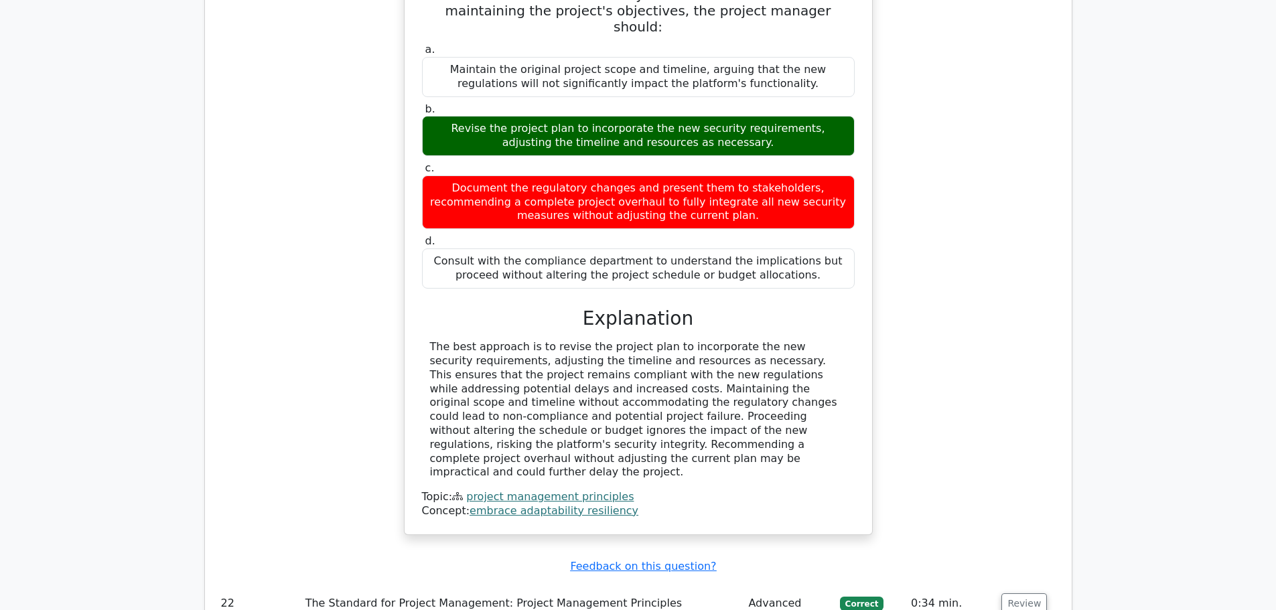
scroll to position [5557, 0]
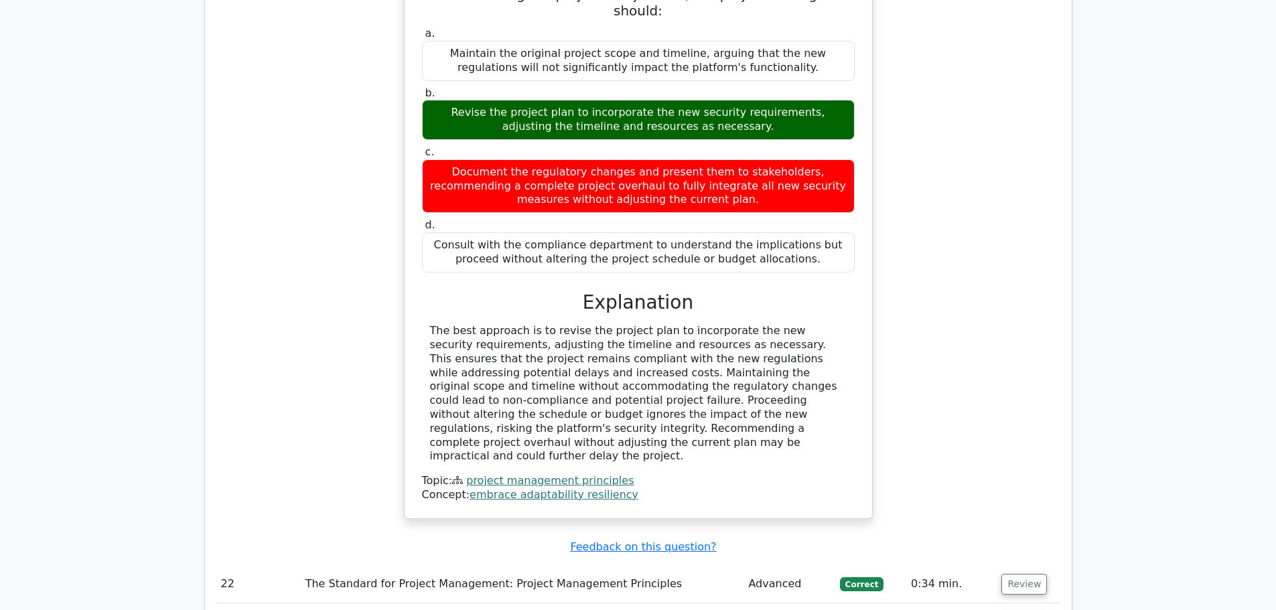
click at [1010, 609] on button "Review" at bounding box center [1024, 622] width 46 height 21
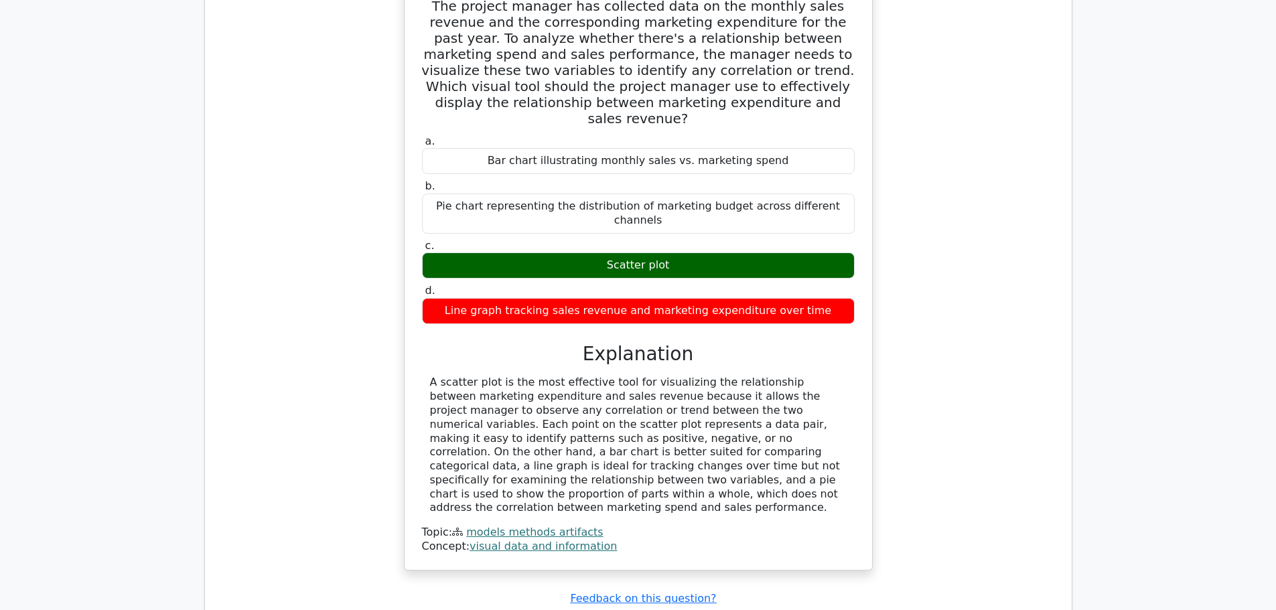
scroll to position [6203, 0]
